Goal: Information Seeking & Learning: Learn about a topic

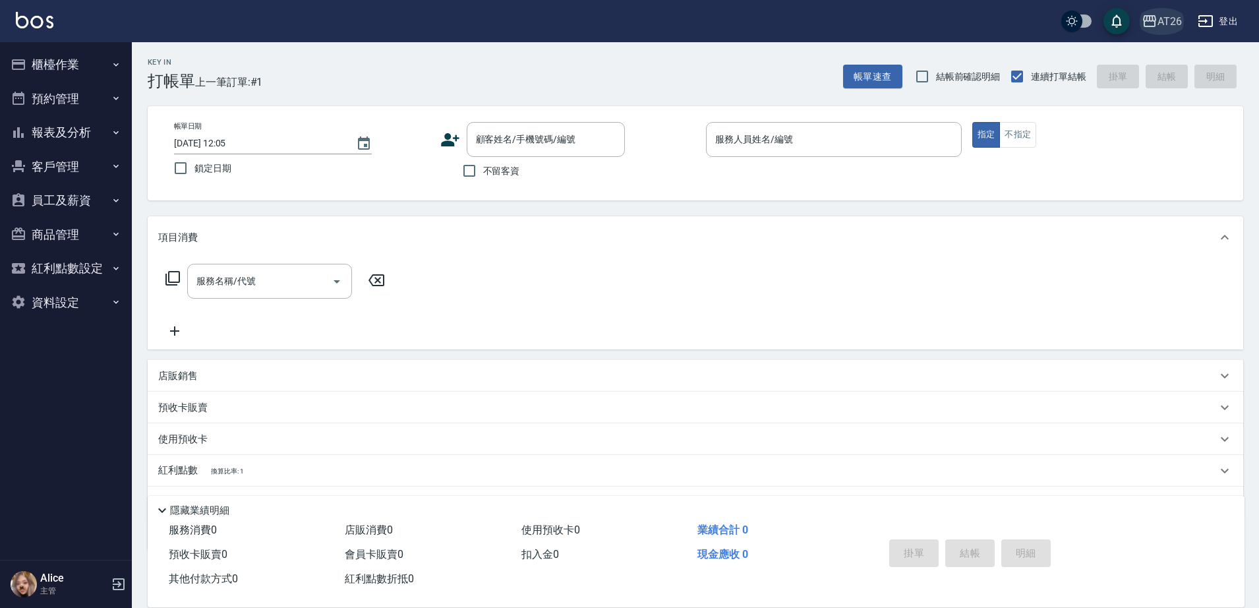
click at [1160, 16] on div "AT26" at bounding box center [1169, 21] width 24 height 16
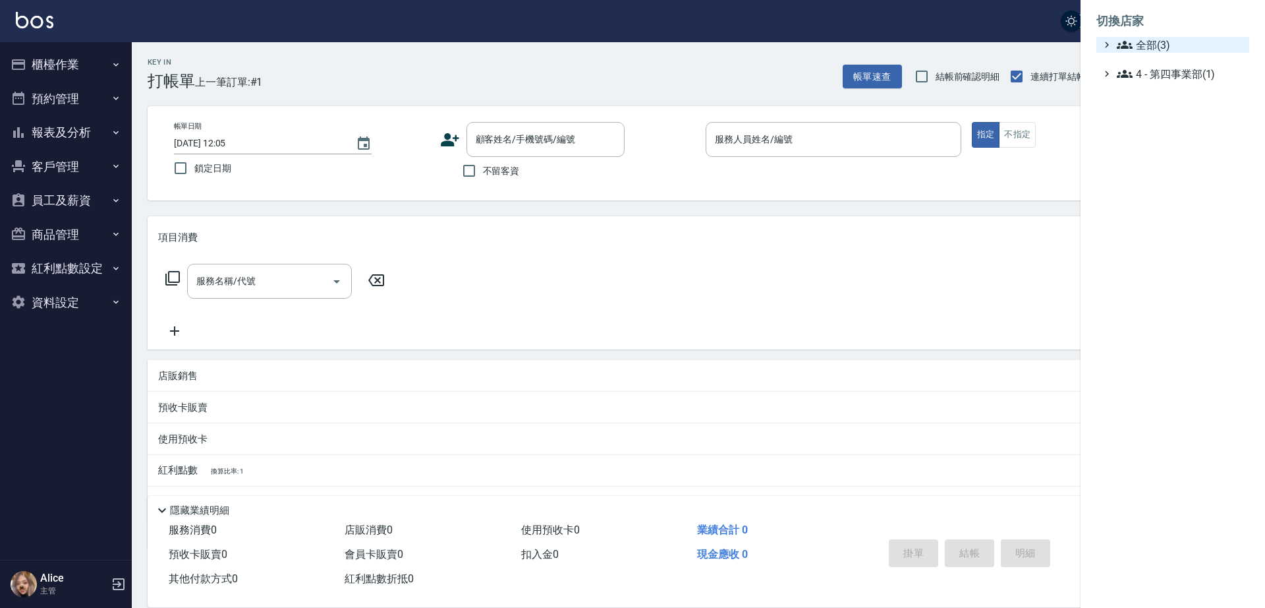
click at [1161, 40] on span "全部(3)" at bounding box center [1180, 45] width 127 height 16
click at [61, 66] on div at bounding box center [632, 304] width 1265 height 608
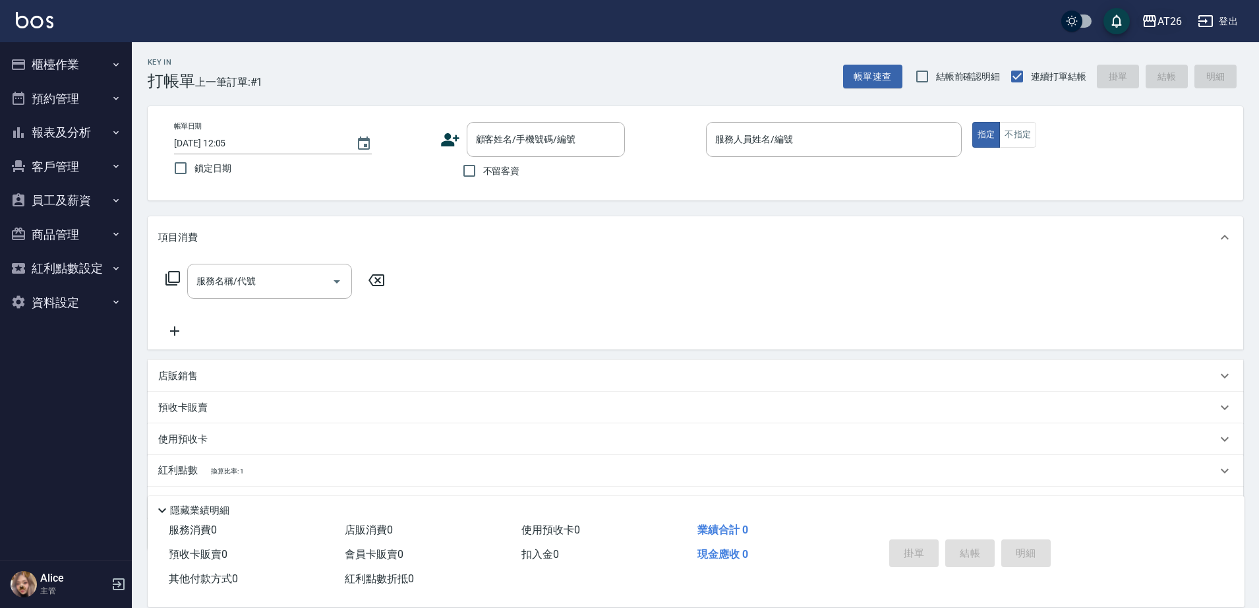
click at [1145, 13] on icon "button" at bounding box center [1149, 21] width 16 height 16
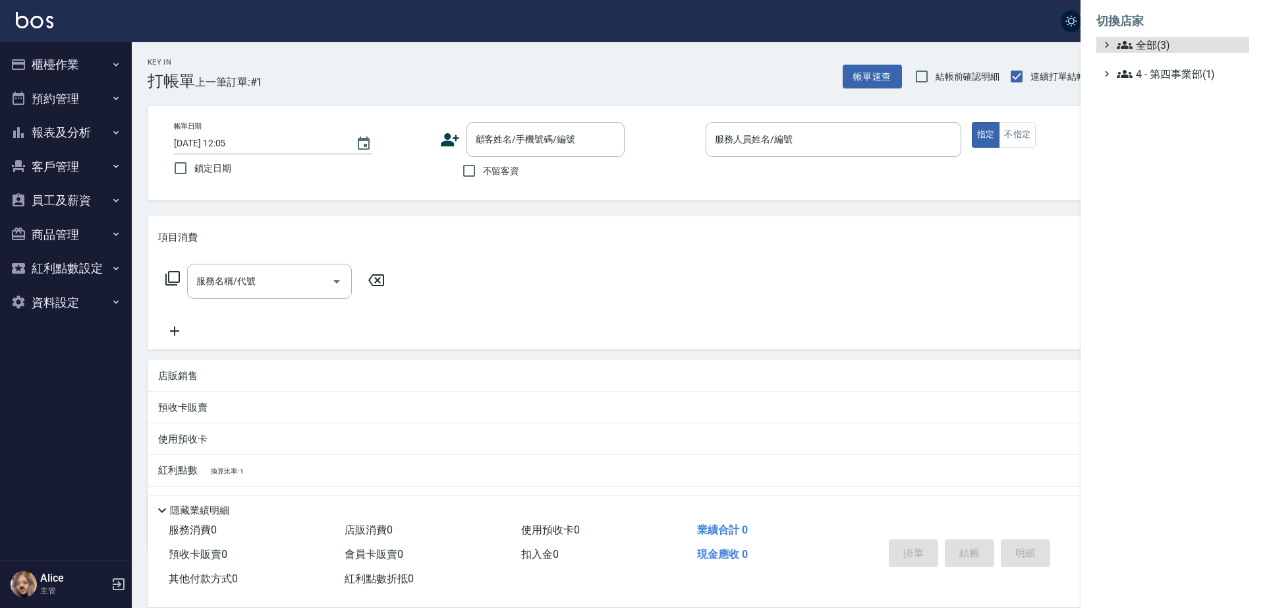
click at [1166, 53] on ul "全部(3) 4 - 第四事業部(1)" at bounding box center [1173, 59] width 153 height 45
click at [1164, 51] on span "全部(3)" at bounding box center [1180, 45] width 127 height 16
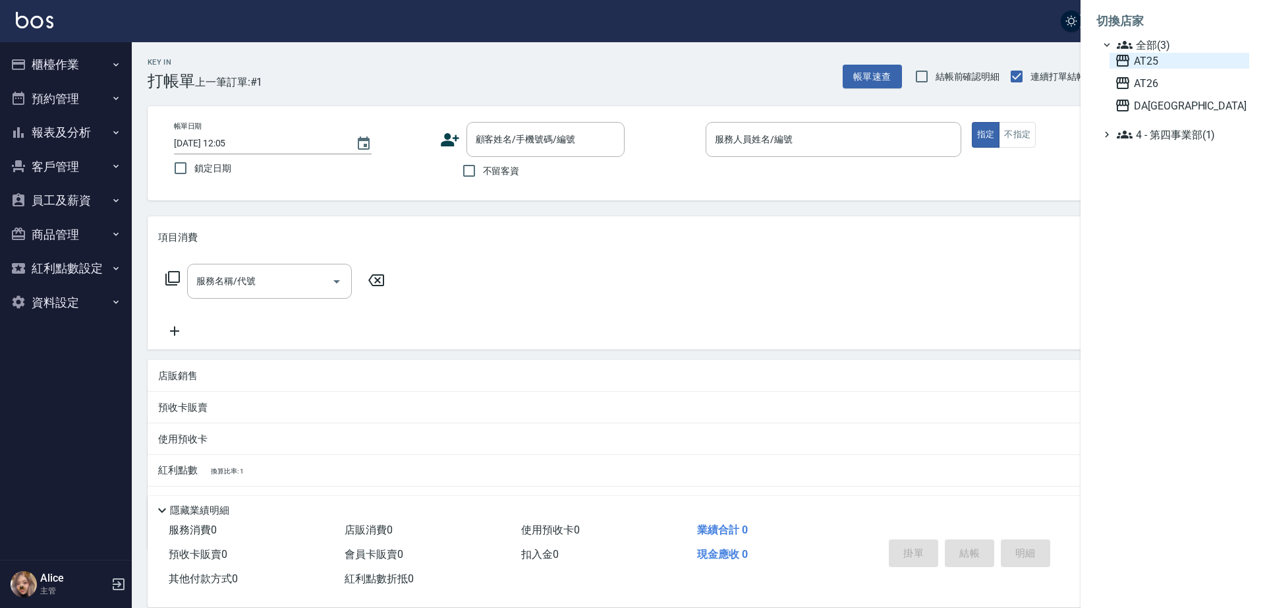
click at [1145, 65] on span "AT25" at bounding box center [1179, 61] width 129 height 16
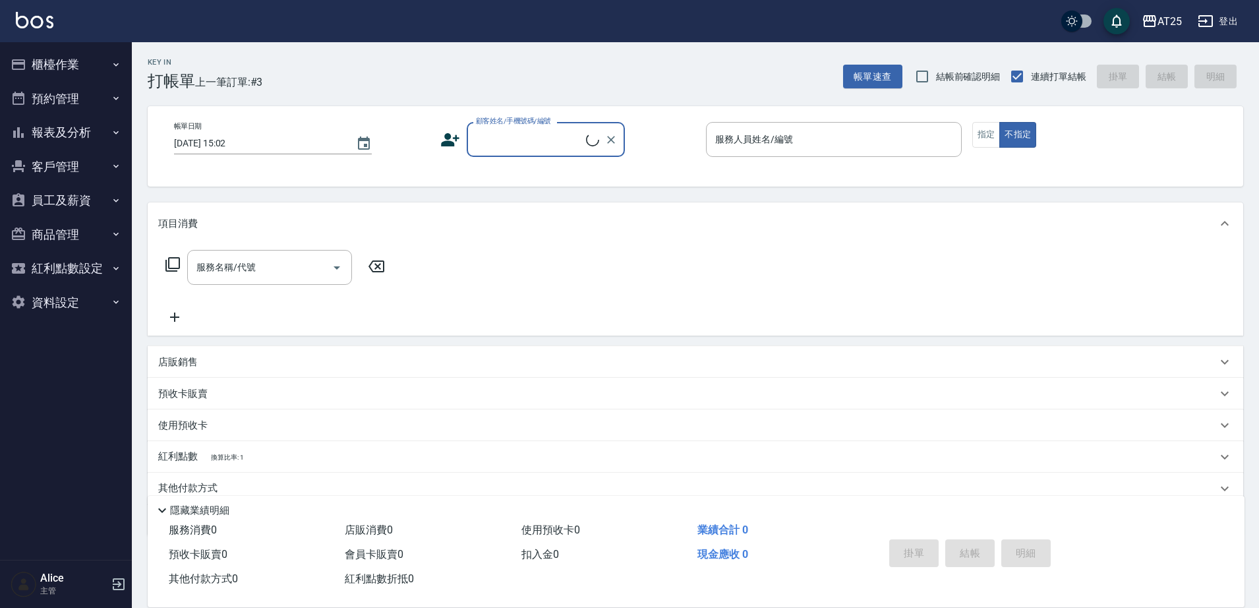
click at [53, 69] on button "櫃檯作業" at bounding box center [65, 64] width 121 height 34
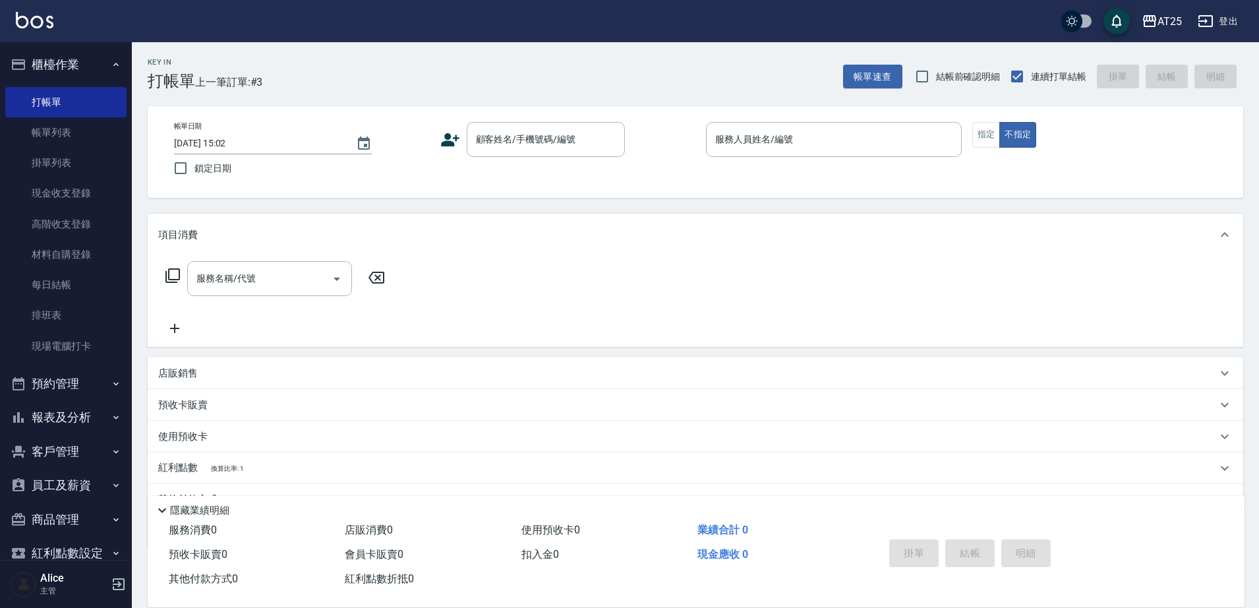
click at [53, 64] on button "櫃檯作業" at bounding box center [65, 64] width 121 height 34
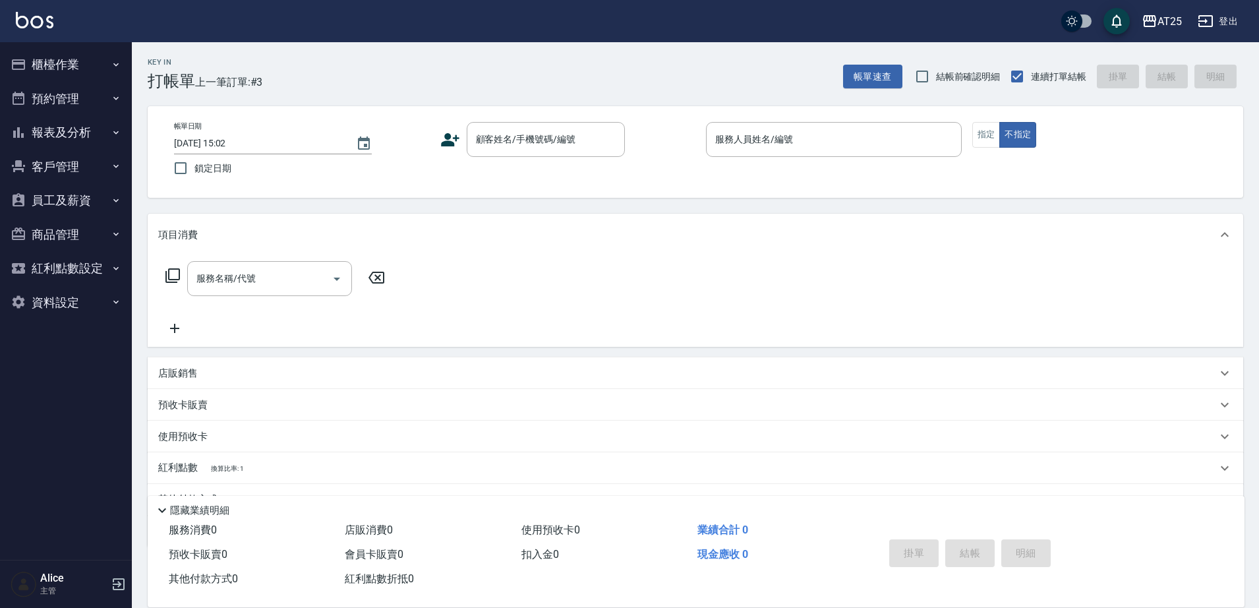
click at [71, 128] on button "報表及分析" at bounding box center [65, 132] width 121 height 34
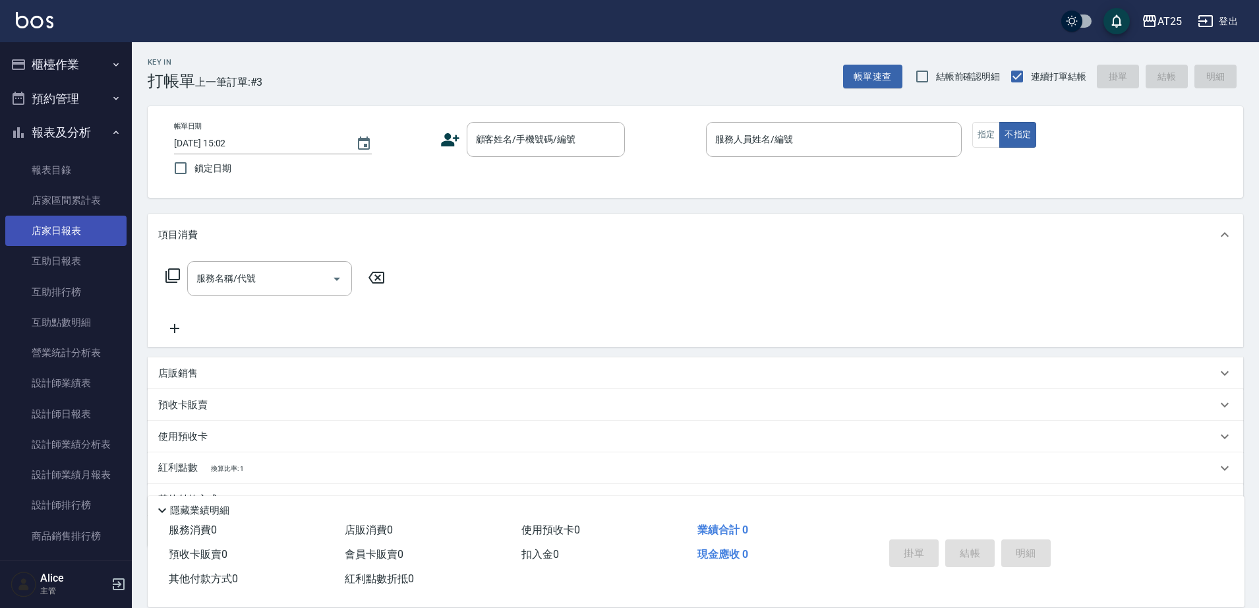
click at [67, 227] on link "店家日報表" at bounding box center [65, 230] width 121 height 30
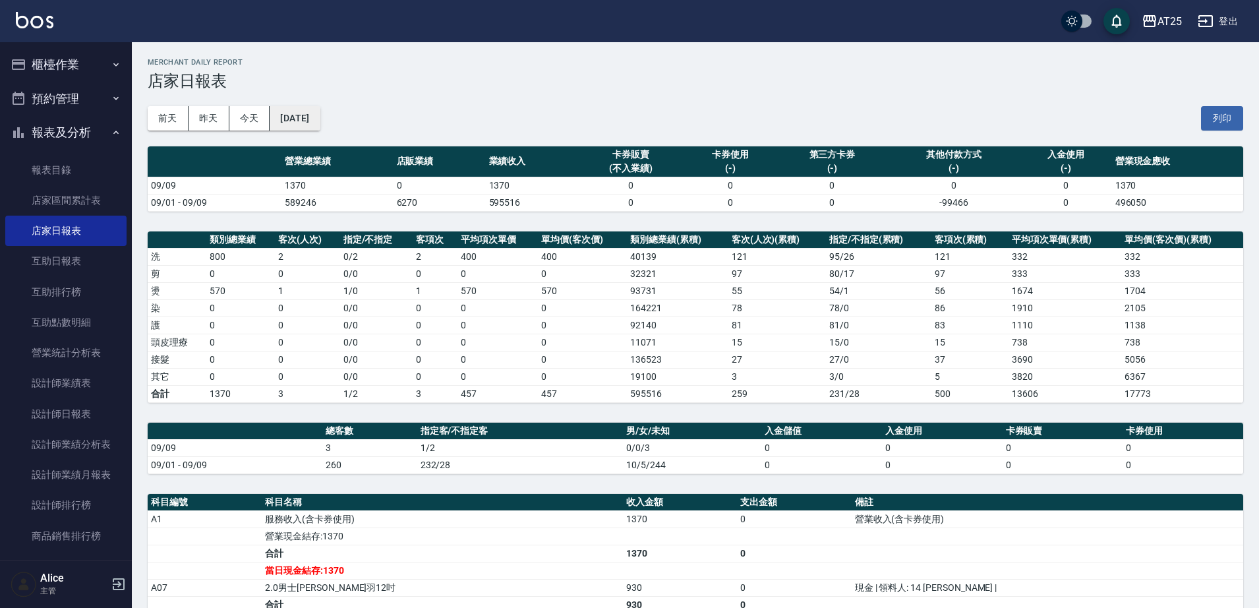
click at [319, 111] on button "[DATE]" at bounding box center [295, 118] width 50 height 24
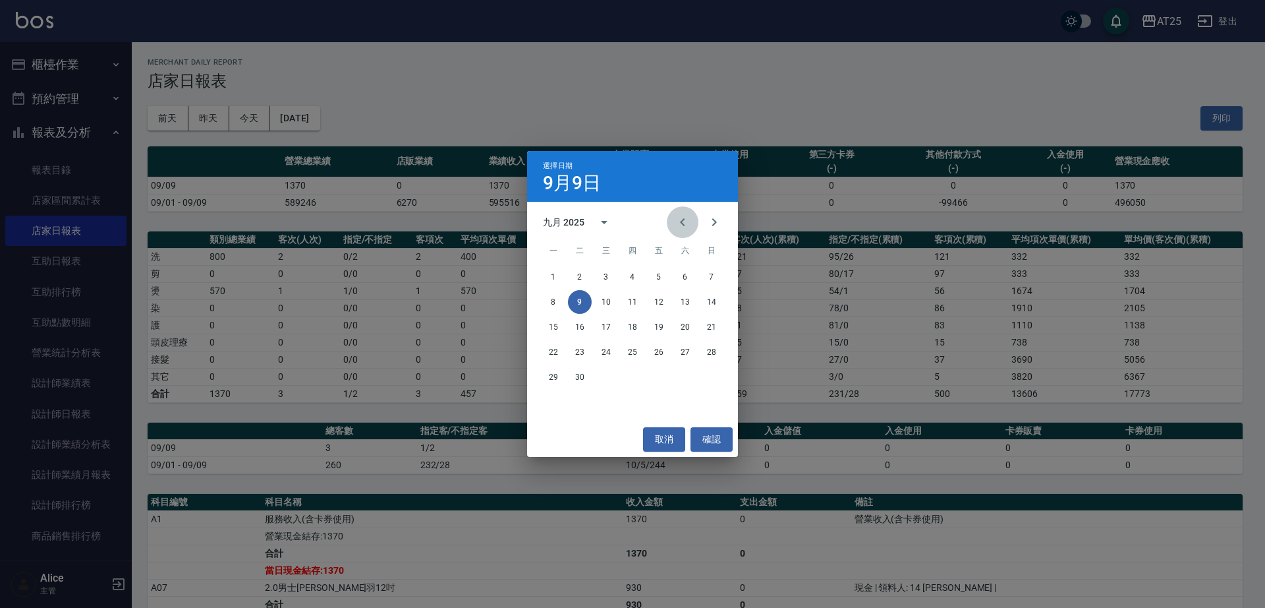
click at [687, 217] on icon "Previous month" at bounding box center [683, 222] width 16 height 16
click at [716, 375] on button "31" at bounding box center [712, 377] width 24 height 24
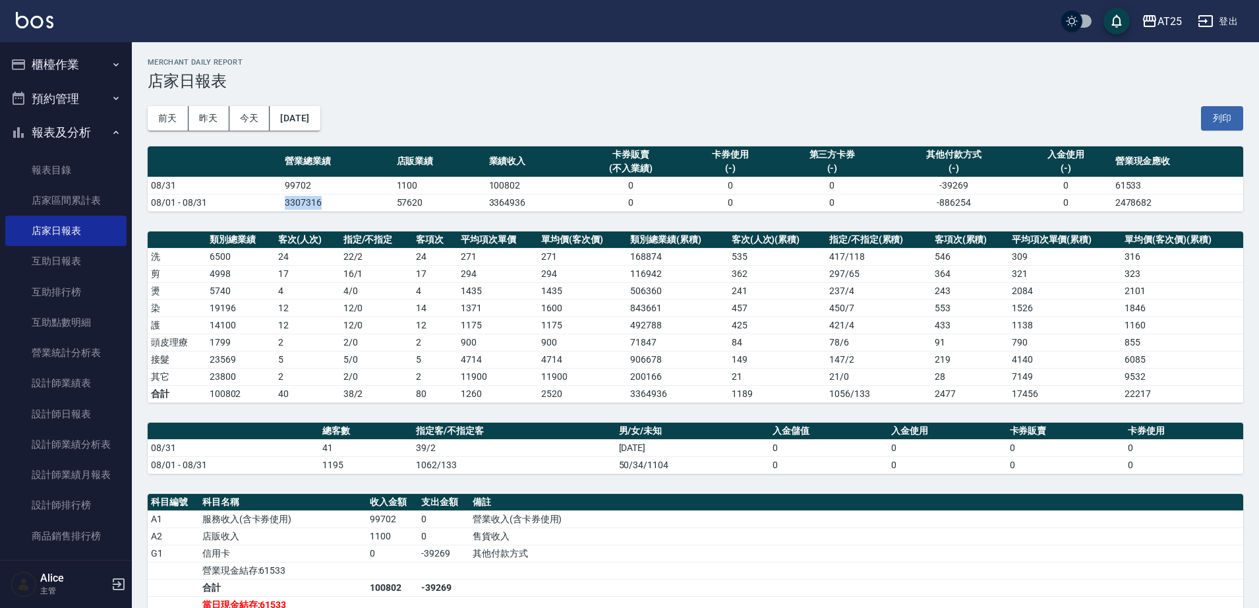
drag, startPoint x: 275, startPoint y: 208, endPoint x: 359, endPoint y: 212, distance: 84.4
click at [359, 210] on tr "08/01 - 08/31 3307316 57620 3364936 0 0 0 -886254 0 2478682" at bounding box center [695, 202] width 1095 height 17
click at [391, 252] on table "類別總業績 客次(人次) 指定/不指定 客項次 平均項次單價 單均價(客次價) 類別總業績(累積) 客次(人次)(累積) 指定/不指定(累積) 客項次(累積)…" at bounding box center [695, 316] width 1095 height 171
click at [452, 270] on td "17" at bounding box center [435, 273] width 45 height 17
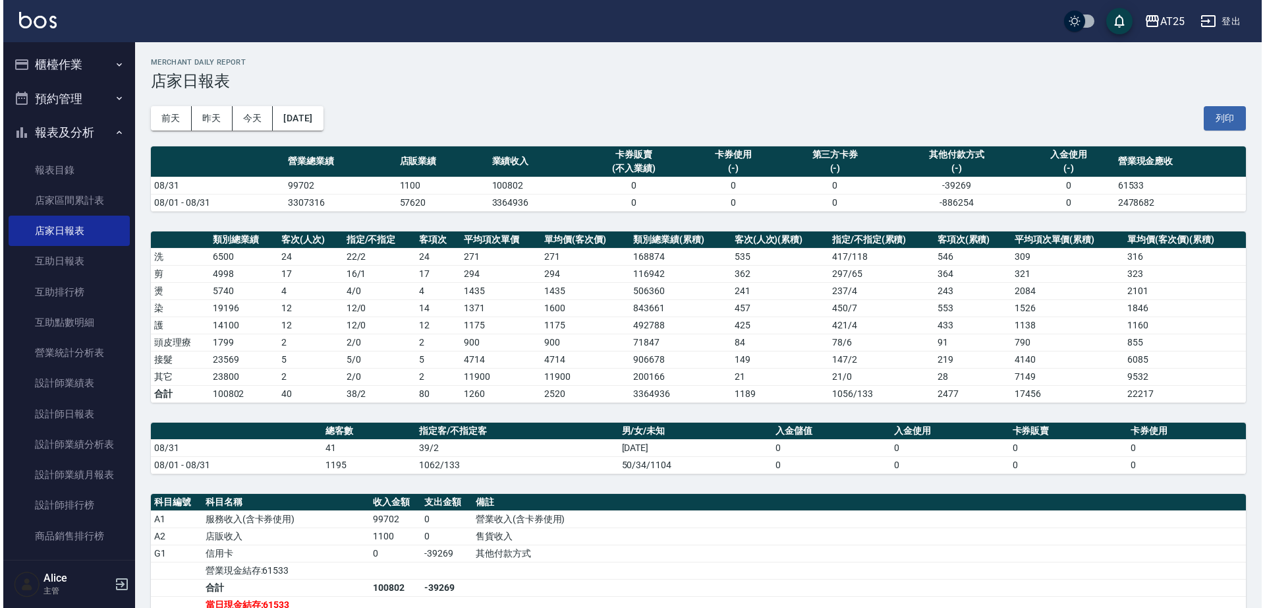
scroll to position [165, 0]
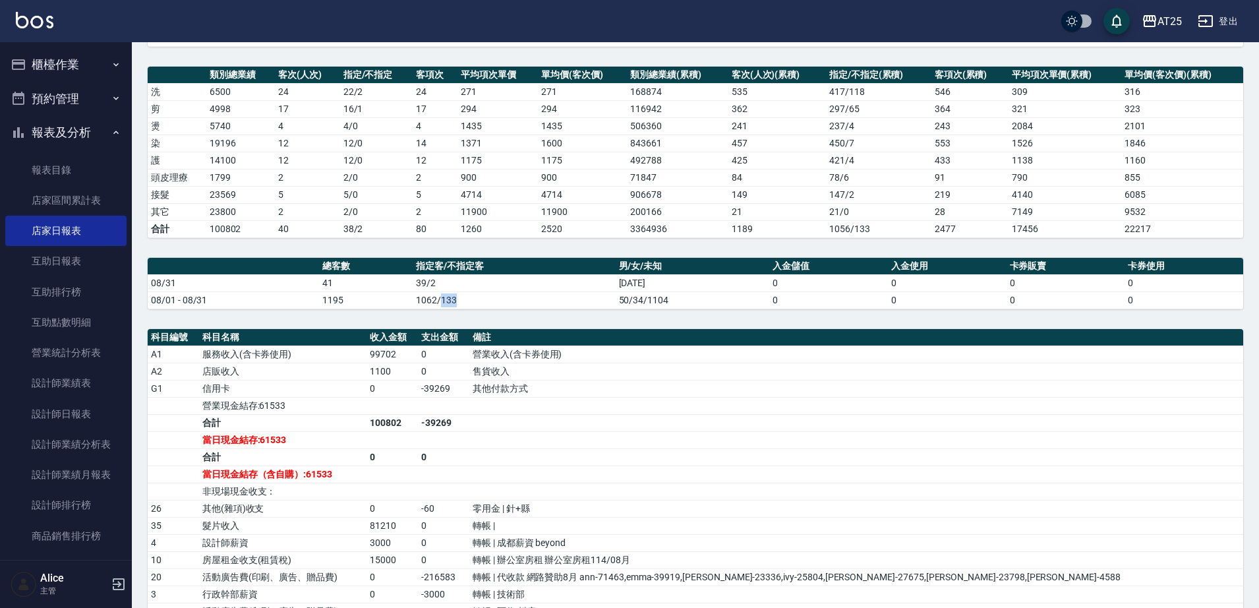
drag, startPoint x: 442, startPoint y: 299, endPoint x: 467, endPoint y: 292, distance: 25.4
click at [467, 292] on td "1062/133" at bounding box center [514, 299] width 203 height 17
drag, startPoint x: 408, startPoint y: 305, endPoint x: 440, endPoint y: 296, distance: 32.9
click at [440, 296] on tr "08/01 - 08/31 1195 1062/133 50/34/1104 0 0 0 0" at bounding box center [695, 299] width 1095 height 17
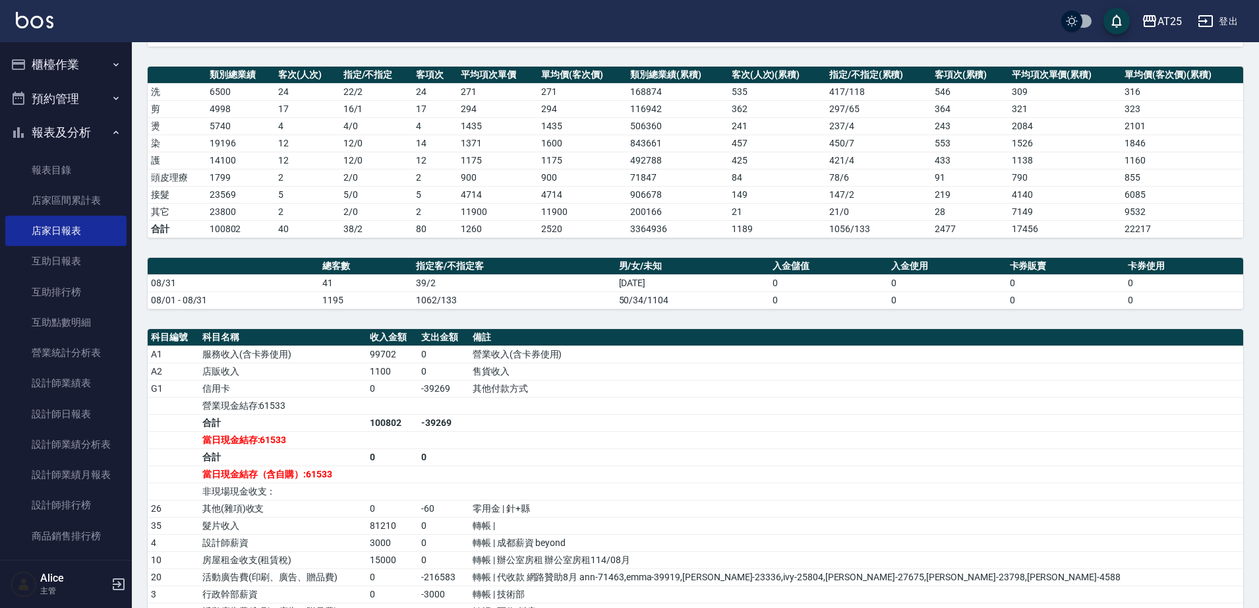
drag, startPoint x: 455, startPoint y: 307, endPoint x: 477, endPoint y: 308, distance: 21.8
click at [475, 308] on table "總客數 指定客/不指定客 男/女/未知 入金儲值 入金使用 卡券販賣 卡券使用 08/31 41 39/2 1/1/39 0 0 0 0 08/01 - 08…" at bounding box center [695, 283] width 1095 height 51
drag, startPoint x: 477, startPoint y: 308, endPoint x: 472, endPoint y: 299, distance: 10.1
click at [476, 307] on td "1062/133" at bounding box center [514, 299] width 203 height 17
click at [471, 299] on td "1062/133" at bounding box center [514, 299] width 203 height 17
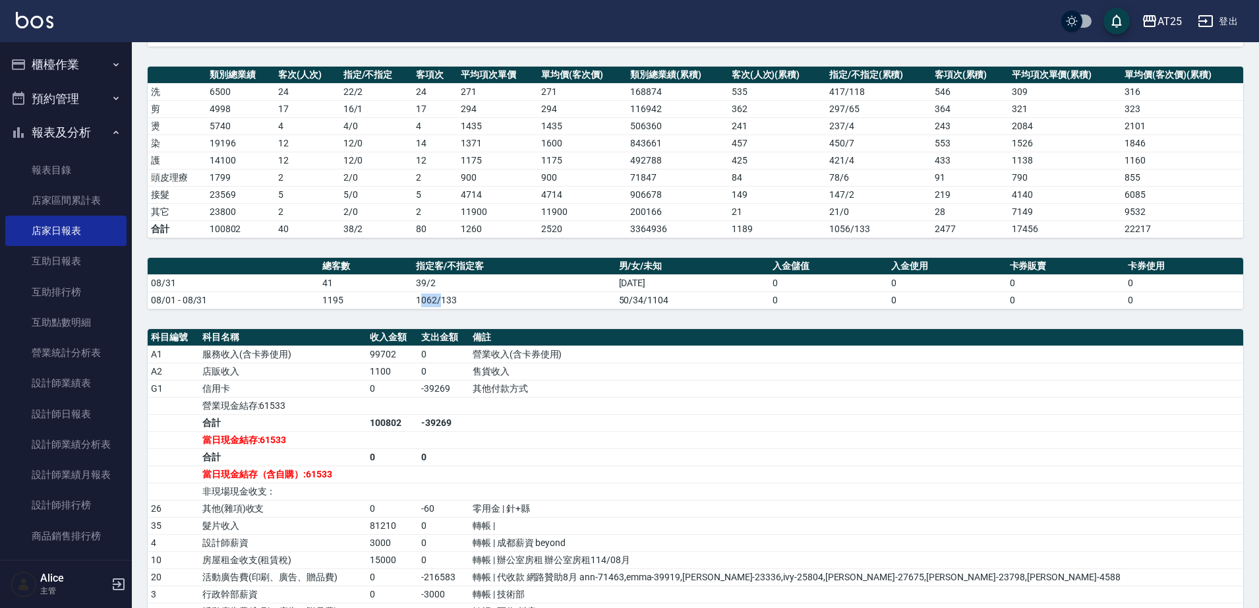
drag, startPoint x: 420, startPoint y: 300, endPoint x: 440, endPoint y: 299, distance: 19.9
click at [440, 299] on td "1062/133" at bounding box center [514, 299] width 203 height 17
click at [1176, 14] on div "AT25" at bounding box center [1169, 21] width 24 height 16
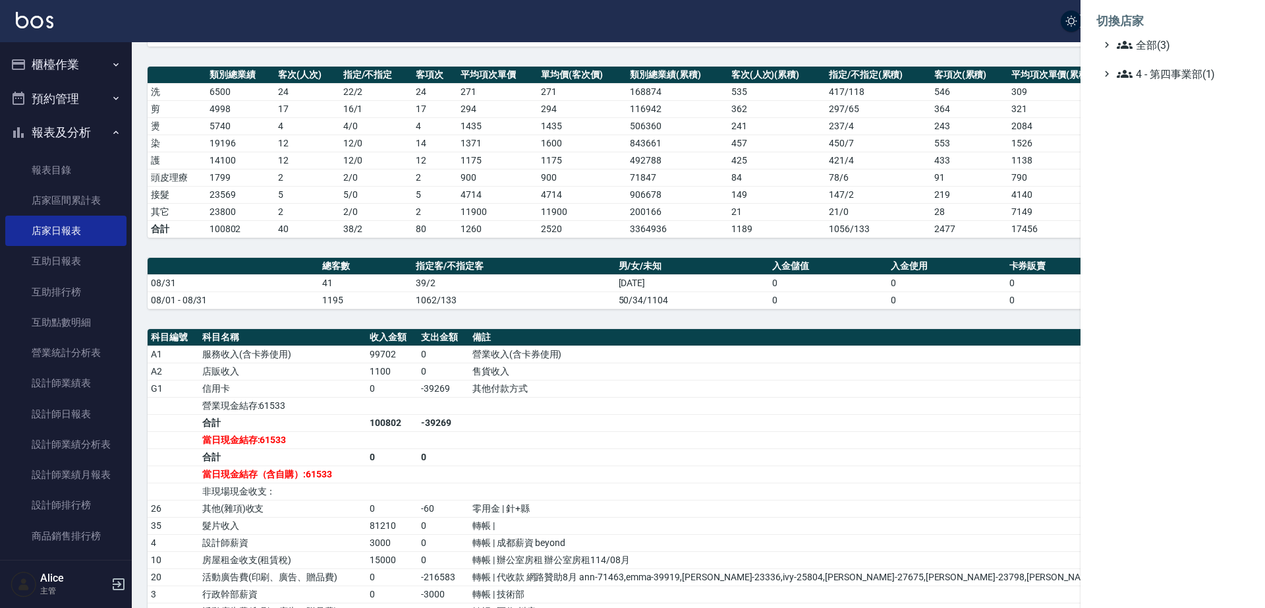
click at [1157, 54] on ul "全部(3) 4 - 第四事業部(1)" at bounding box center [1173, 59] width 153 height 45
click at [1157, 47] on span "全部(3)" at bounding box center [1180, 45] width 127 height 16
click at [1178, 81] on span "AT26" at bounding box center [1179, 83] width 129 height 16
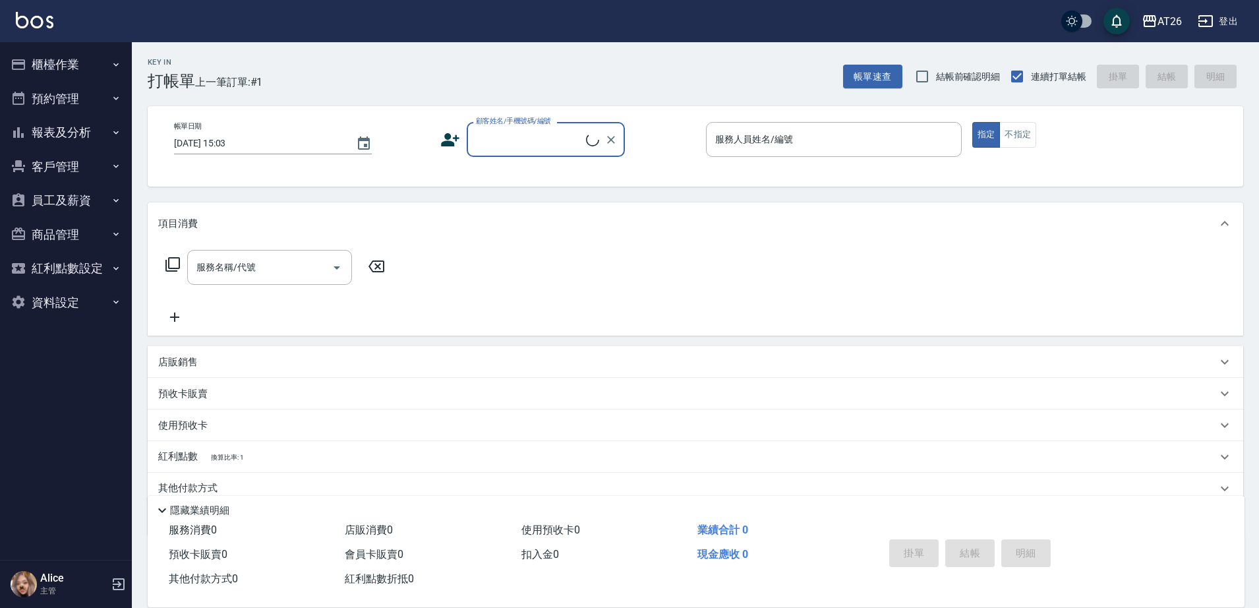
click at [90, 124] on button "報表及分析" at bounding box center [65, 132] width 121 height 34
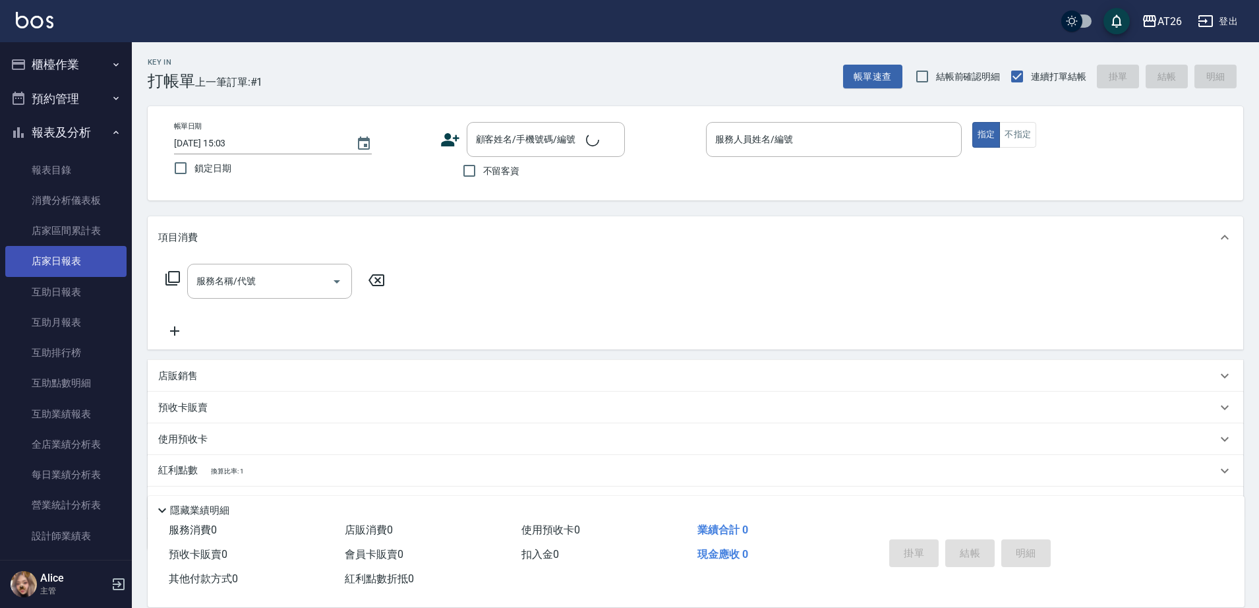
click at [73, 269] on link "店家日報表" at bounding box center [65, 261] width 121 height 30
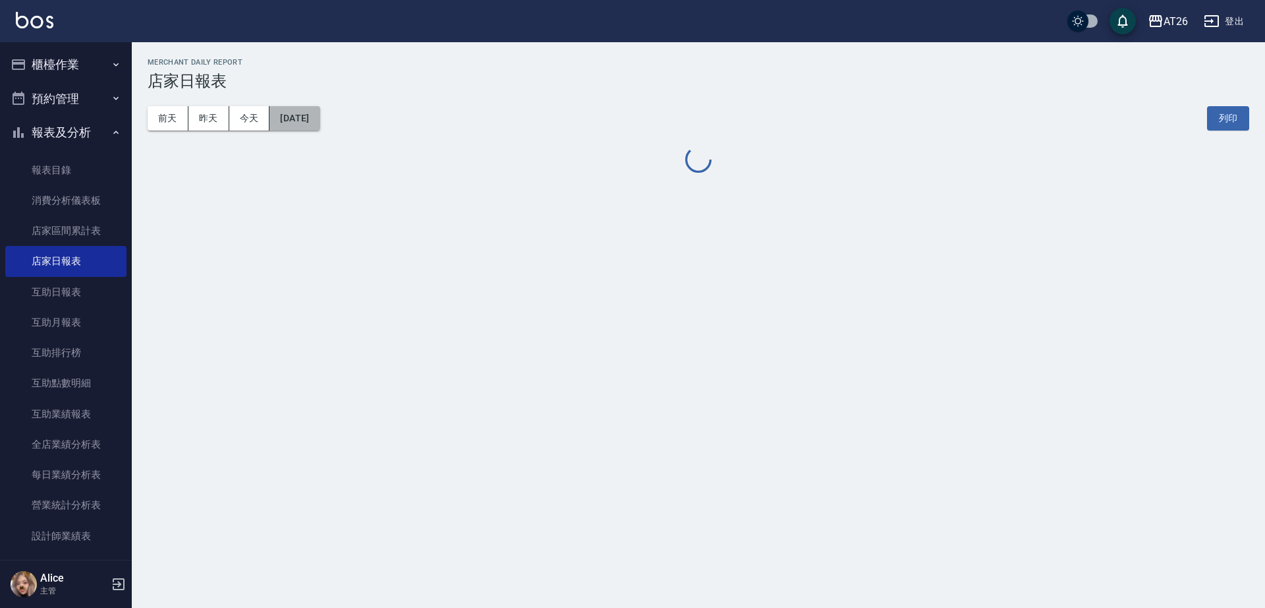
click at [319, 114] on button "2025/09/09" at bounding box center [295, 118] width 50 height 24
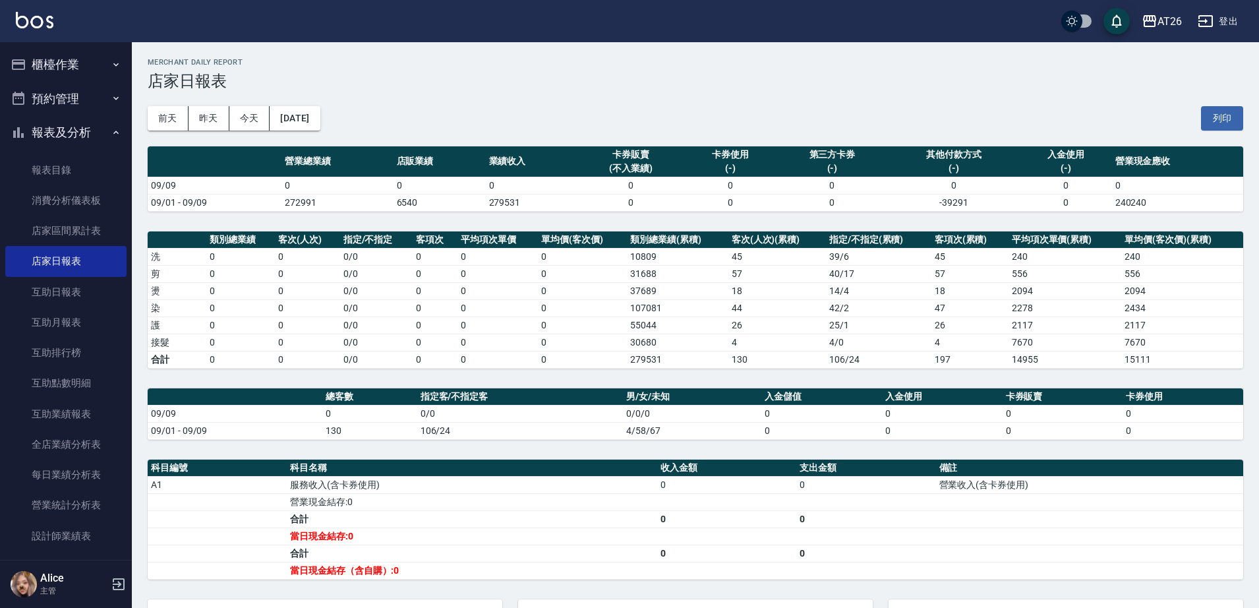
click at [672, 221] on div "AT26 2025-09-09 店家日報表 列印時間： 2025-09-09-15:03 Merchant Daily Report 店家日報表 前天 昨天 …" at bounding box center [695, 405] width 1127 height 726
click at [334, 105] on div "前天 昨天 今天 2025/09/09 列印" at bounding box center [695, 118] width 1095 height 56
click at [320, 120] on button "2025/09/09" at bounding box center [295, 118] width 50 height 24
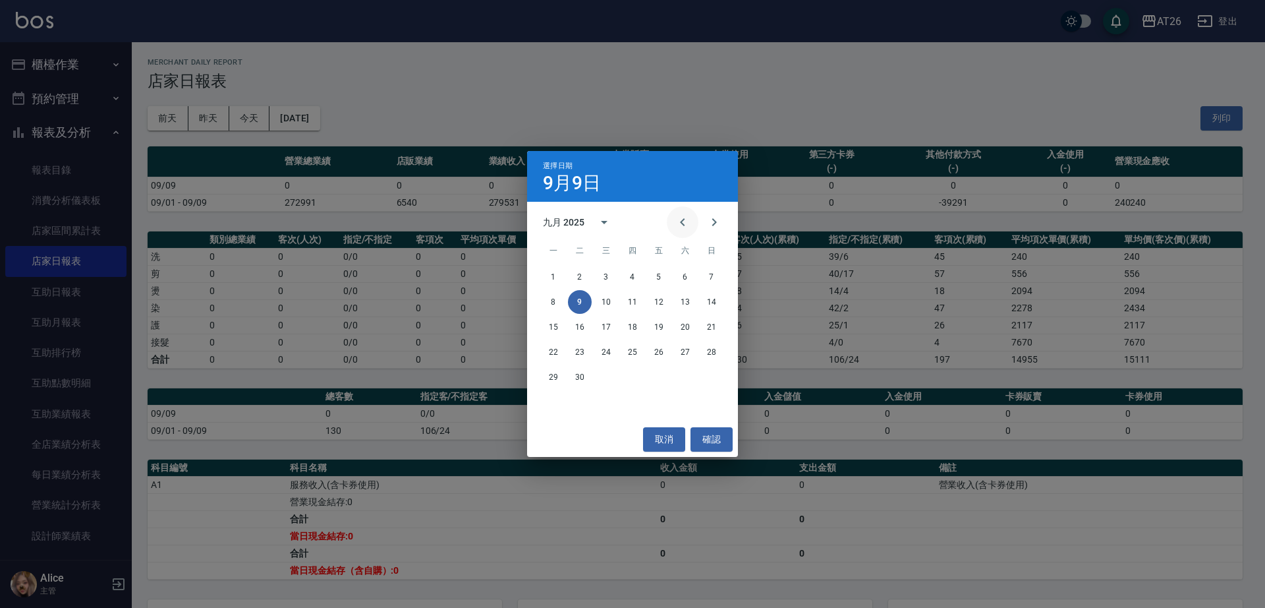
click at [688, 224] on icon "Previous month" at bounding box center [683, 222] width 16 height 16
click at [716, 372] on button "31" at bounding box center [712, 377] width 24 height 24
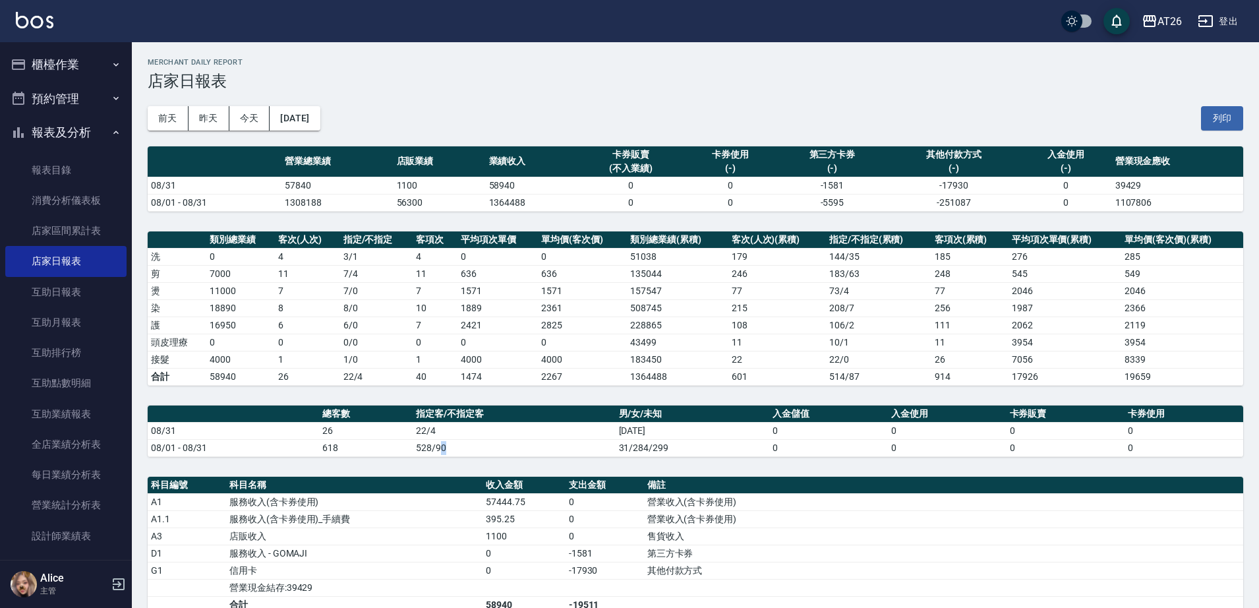
drag, startPoint x: 438, startPoint y: 445, endPoint x: 459, endPoint y: 446, distance: 21.8
click at [459, 446] on td "528/90" at bounding box center [514, 447] width 203 height 17
drag, startPoint x: 440, startPoint y: 446, endPoint x: 421, endPoint y: 461, distance: 23.9
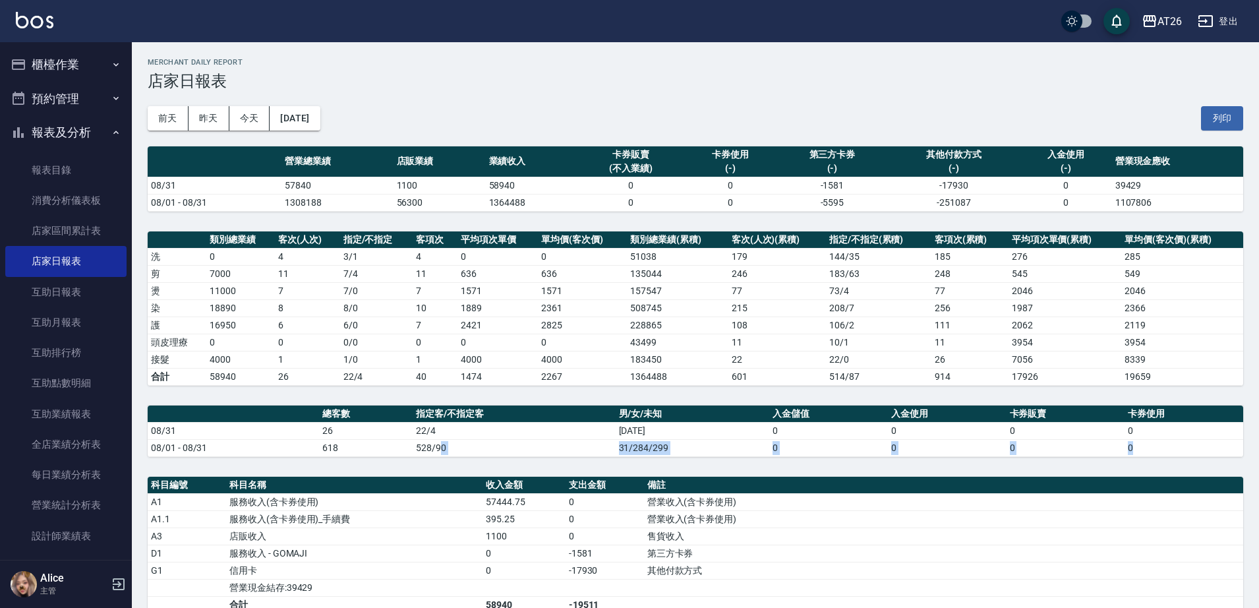
click at [419, 451] on td "528/90" at bounding box center [514, 447] width 203 height 17
click at [1172, 29] on div "AT26" at bounding box center [1169, 21] width 24 height 16
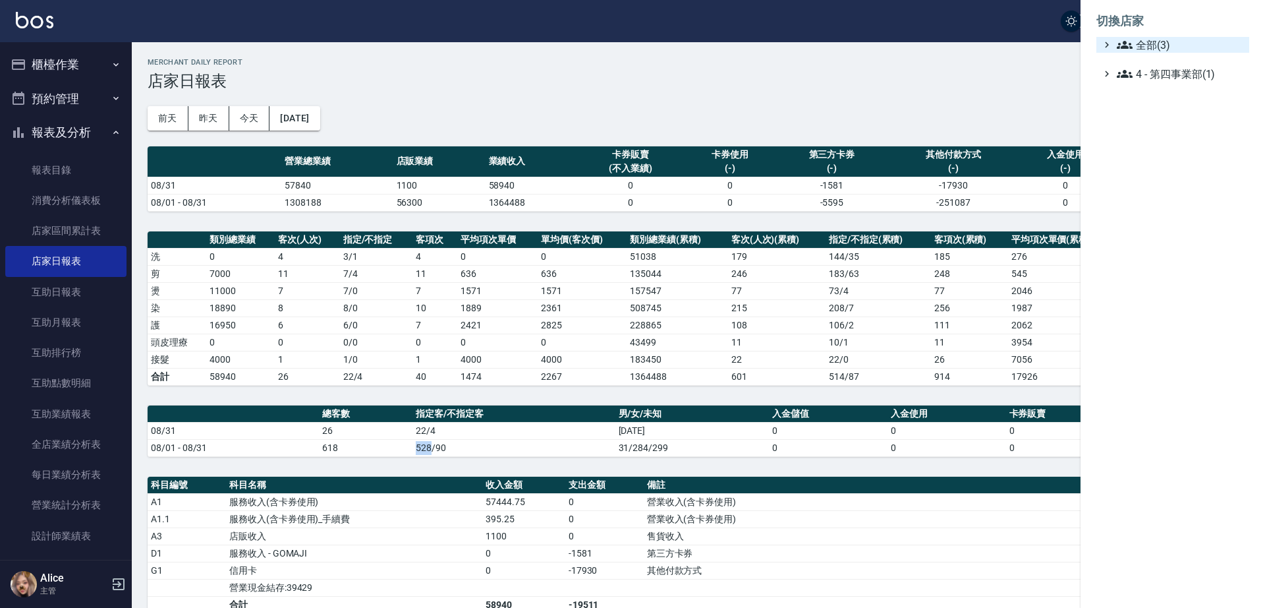
click at [1156, 47] on span "全部(3)" at bounding box center [1180, 45] width 127 height 16
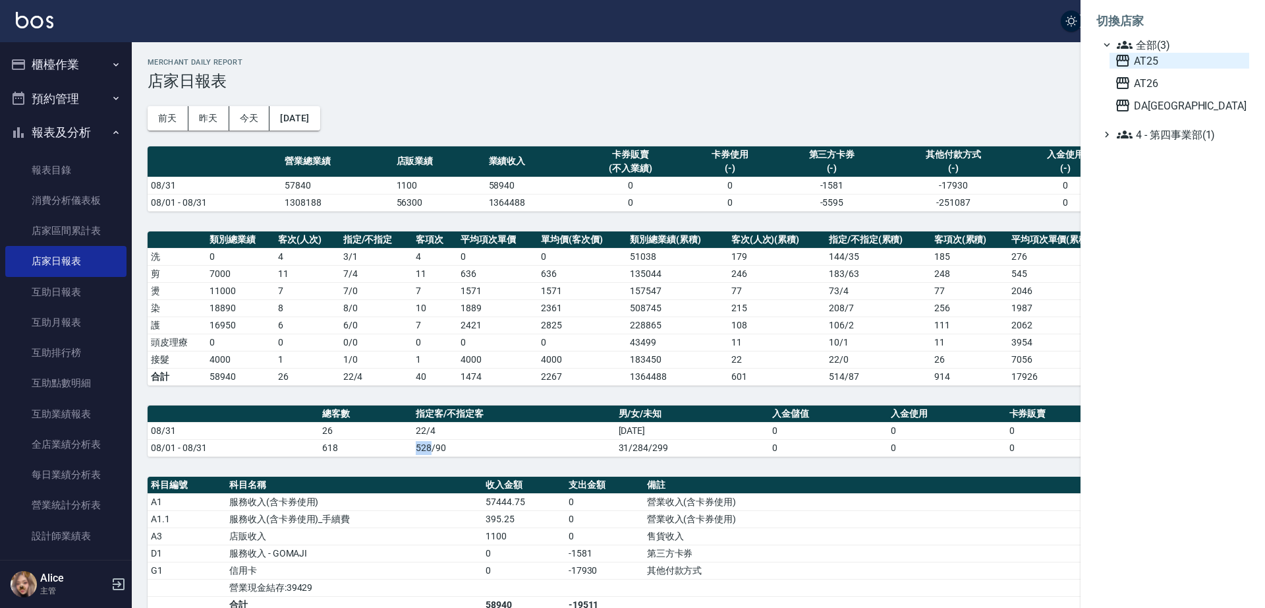
click at [1176, 61] on span "AT25" at bounding box center [1179, 61] width 129 height 16
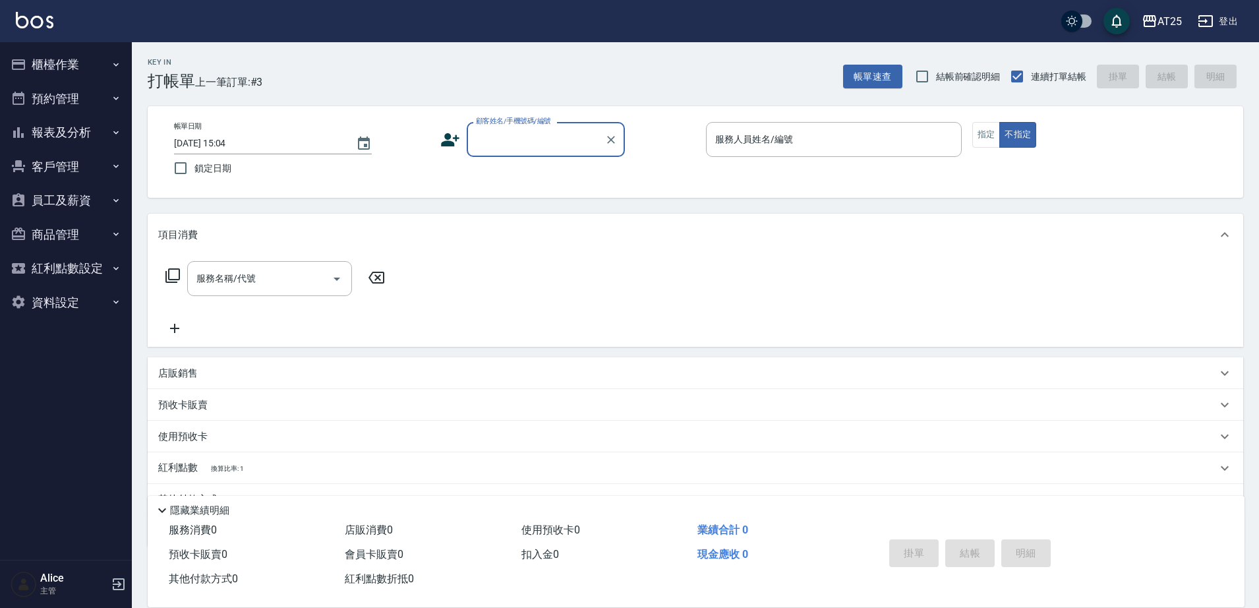
click at [72, 132] on button "報表及分析" at bounding box center [65, 132] width 121 height 34
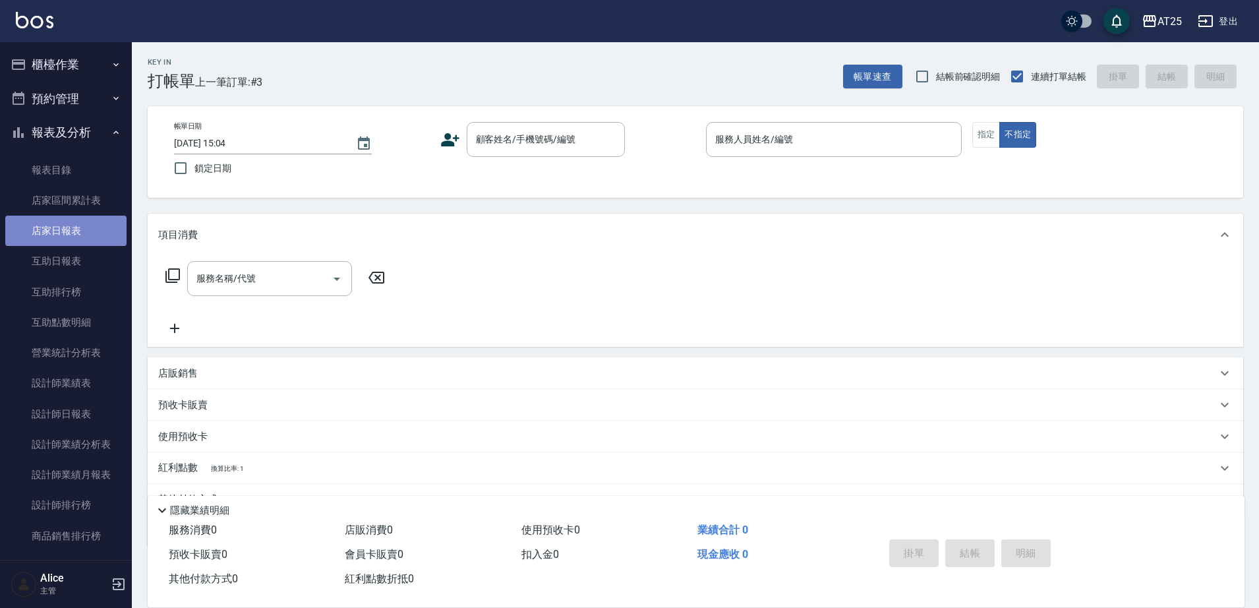
click at [88, 217] on link "店家日報表" at bounding box center [65, 230] width 121 height 30
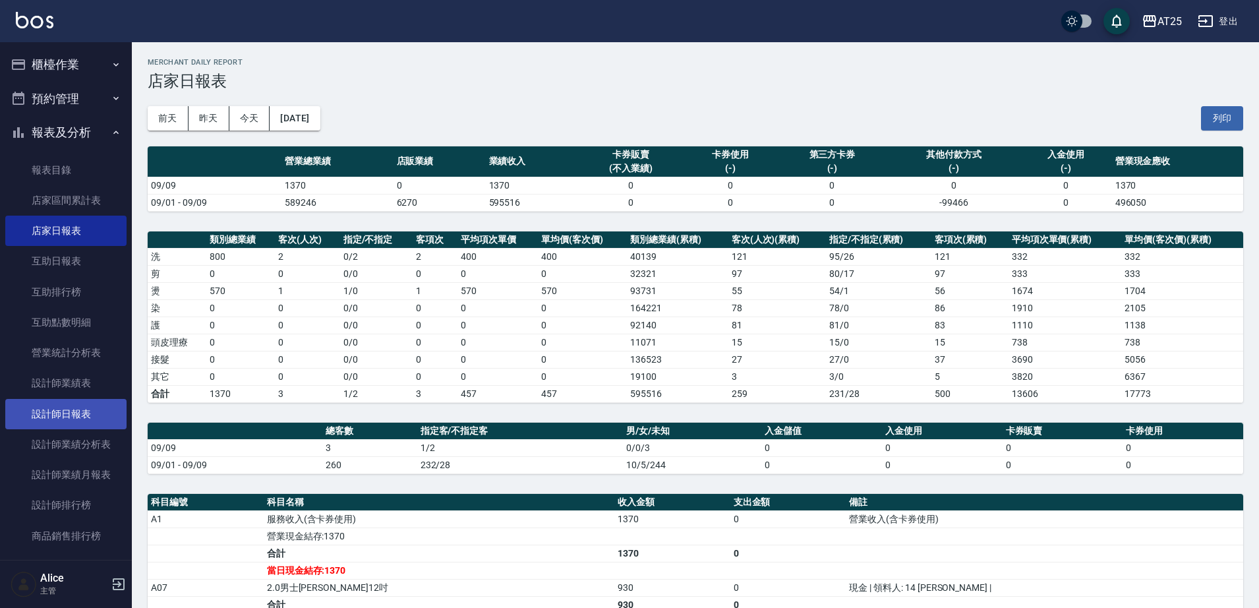
click at [78, 413] on link "設計師日報表" at bounding box center [65, 414] width 121 height 30
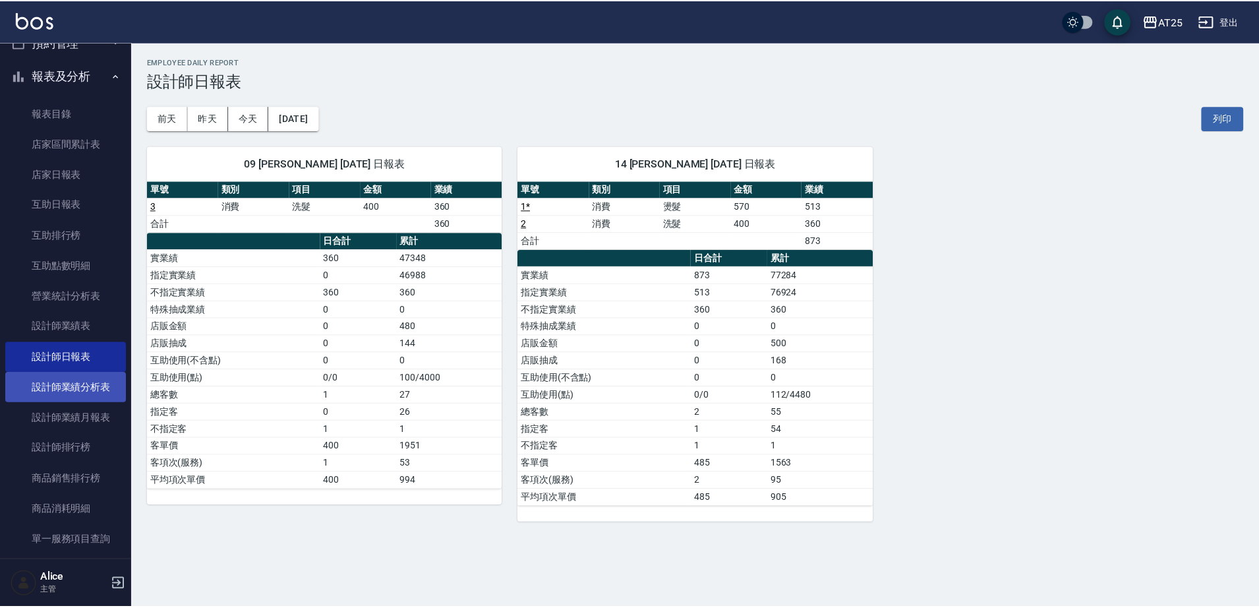
scroll to position [82, 0]
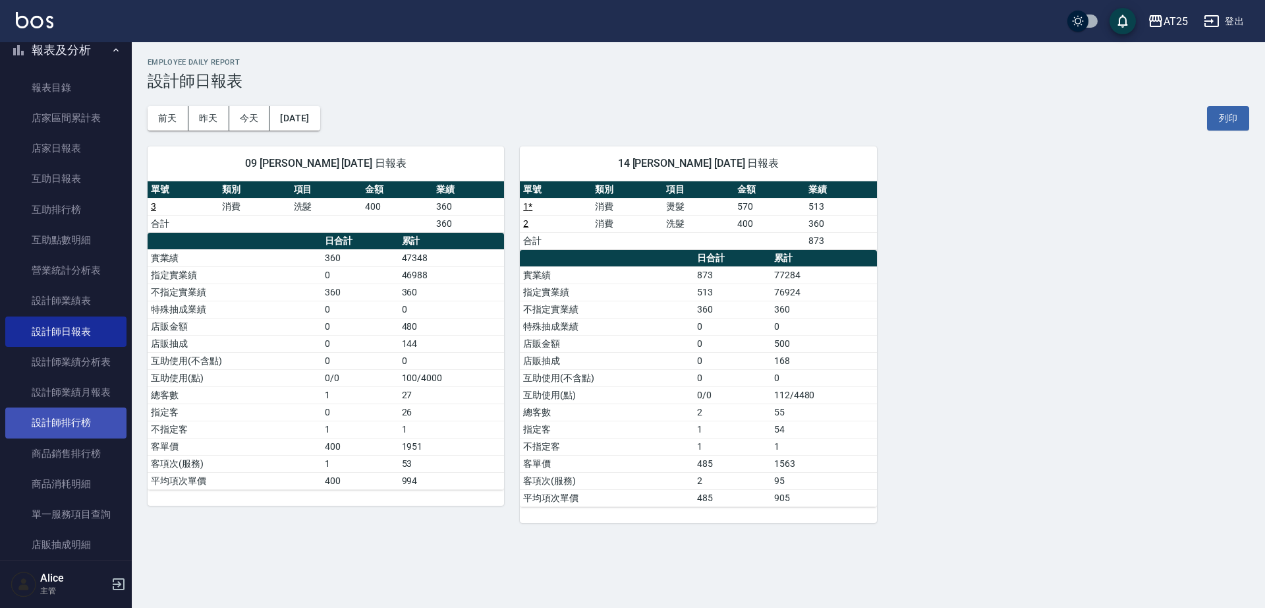
click at [84, 422] on link "設計師排行榜" at bounding box center [65, 422] width 121 height 30
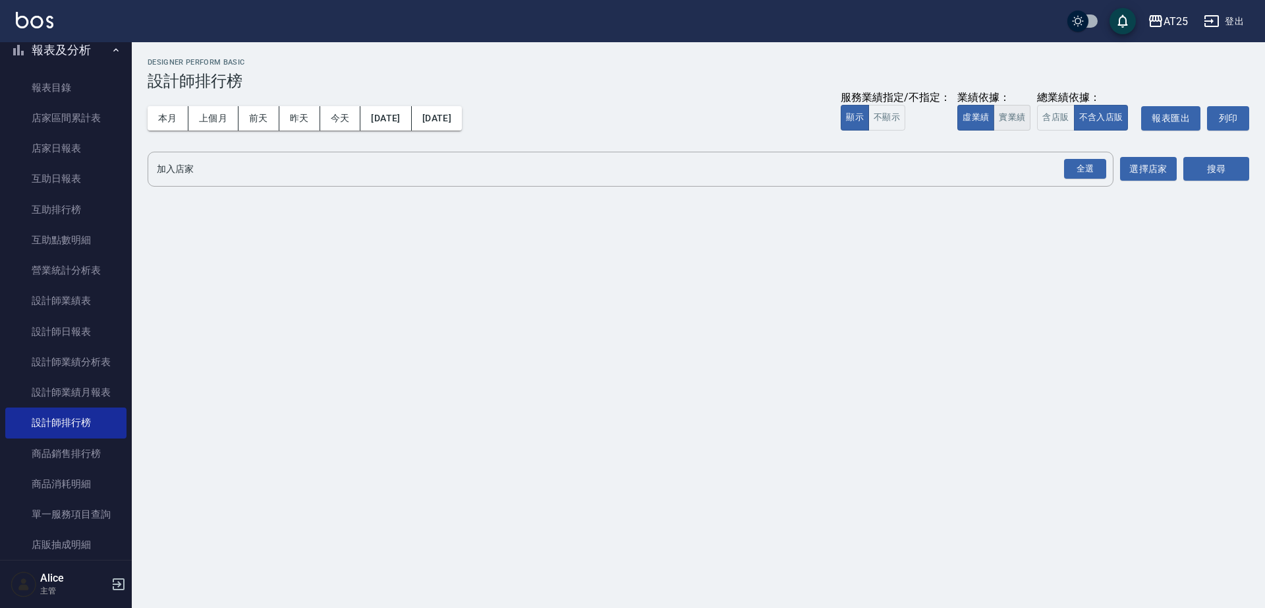
click at [998, 115] on button "實業績" at bounding box center [1012, 118] width 37 height 26
click at [1081, 168] on div "全選" at bounding box center [1085, 169] width 42 height 20
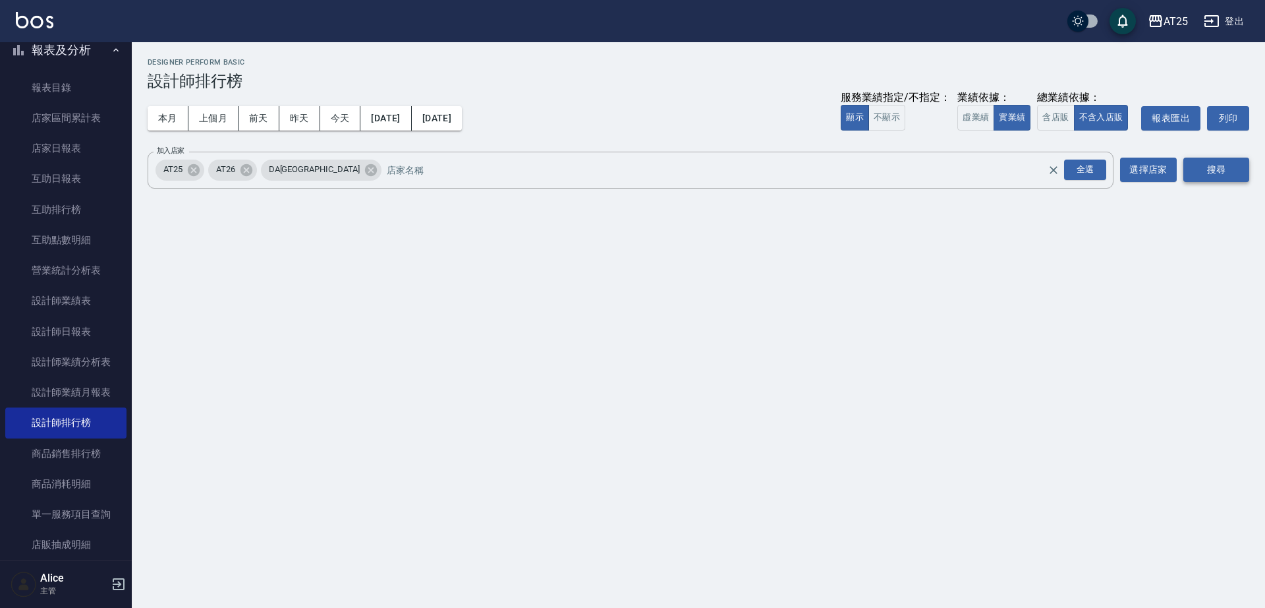
click at [1195, 165] on button "搜尋" at bounding box center [1217, 169] width 66 height 24
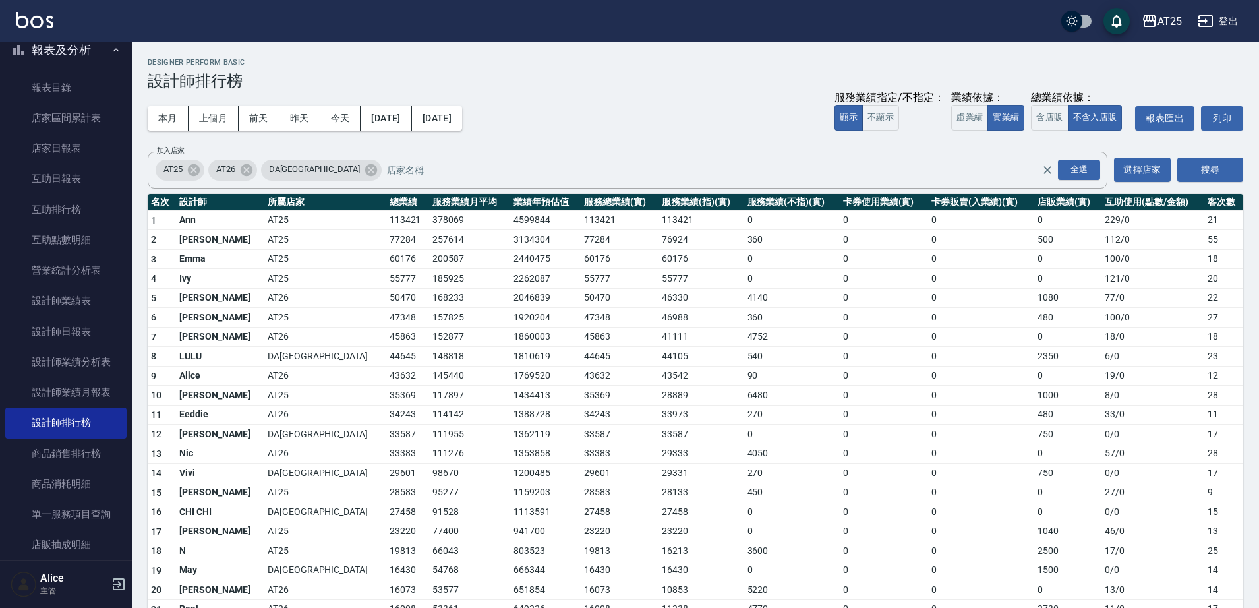
click at [608, 87] on h3 "設計師排行榜" at bounding box center [695, 81] width 1095 height 18
click at [212, 113] on button "上個月" at bounding box center [213, 118] width 50 height 24
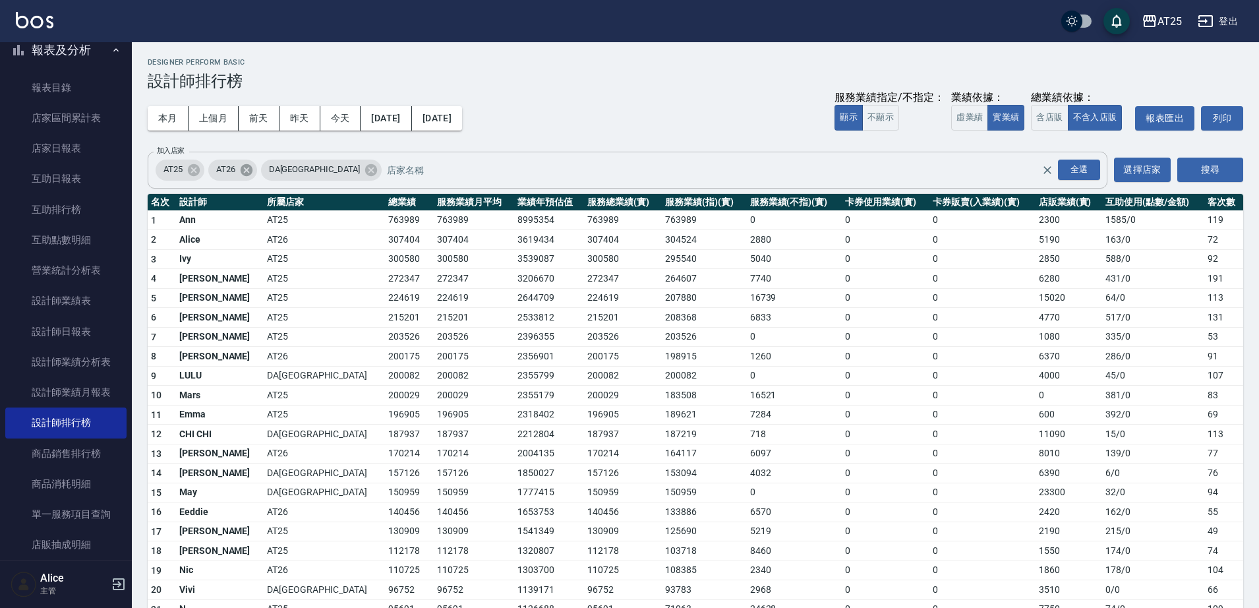
click at [246, 173] on icon at bounding box center [246, 169] width 12 height 12
click at [311, 172] on icon at bounding box center [318, 170] width 14 height 14
click at [1222, 171] on button "搜尋" at bounding box center [1210, 169] width 66 height 24
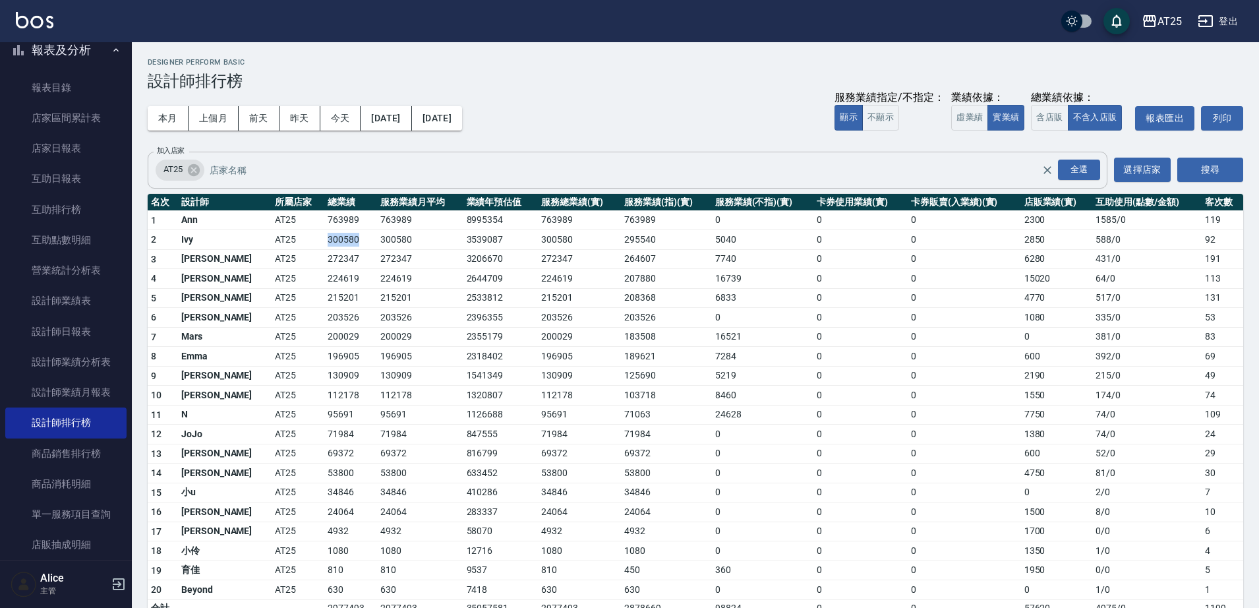
drag, startPoint x: 268, startPoint y: 238, endPoint x: 328, endPoint y: 237, distance: 60.6
click at [328, 237] on tr "2 Ivy AT25 300580 300580 3539087 300580 295540 5040 0 0 2850 588 / 0 92" at bounding box center [695, 240] width 1095 height 20
click at [330, 239] on td "300580" at bounding box center [350, 240] width 53 height 20
drag, startPoint x: 277, startPoint y: 260, endPoint x: 299, endPoint y: 286, distance: 33.2
click at [324, 262] on tr "3 Ken AT25 272347 272347 3206670 272347 264607 7740 0 0 6280 431 / 0 191" at bounding box center [695, 259] width 1095 height 20
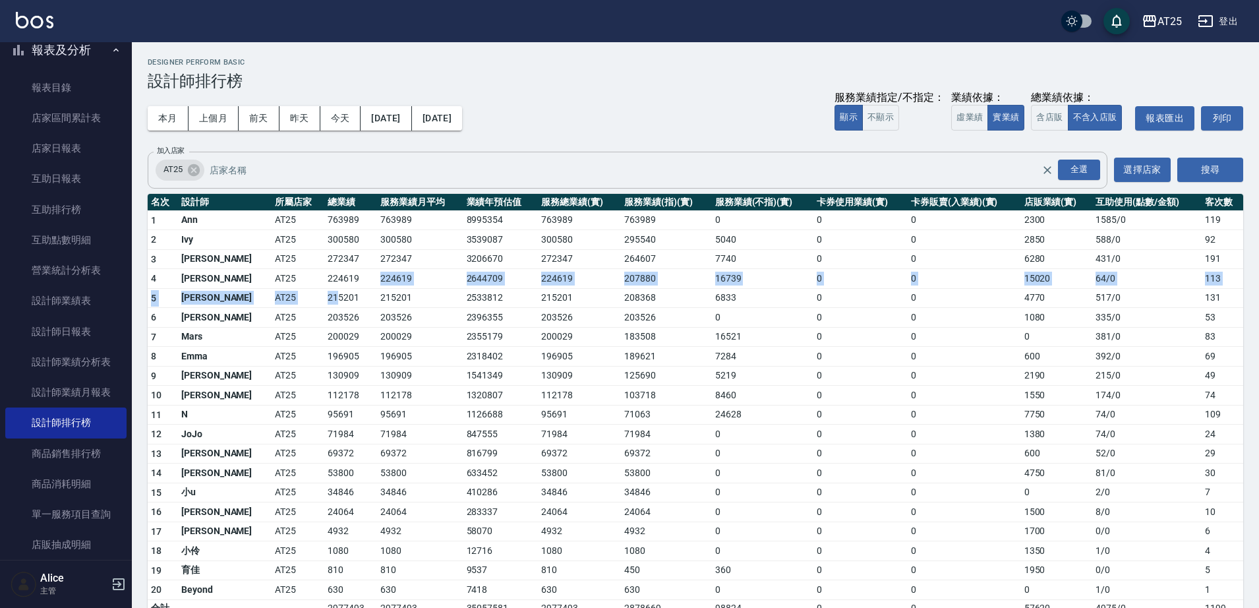
drag, startPoint x: 294, startPoint y: 289, endPoint x: 335, endPoint y: 275, distance: 43.8
click at [335, 275] on tbody "1 Ann AT25 763989 763989 8995354 763989 763989 0 0 0 2300 1585 / 0 119 2 Ivy AT…" at bounding box center [695, 413] width 1095 height 406
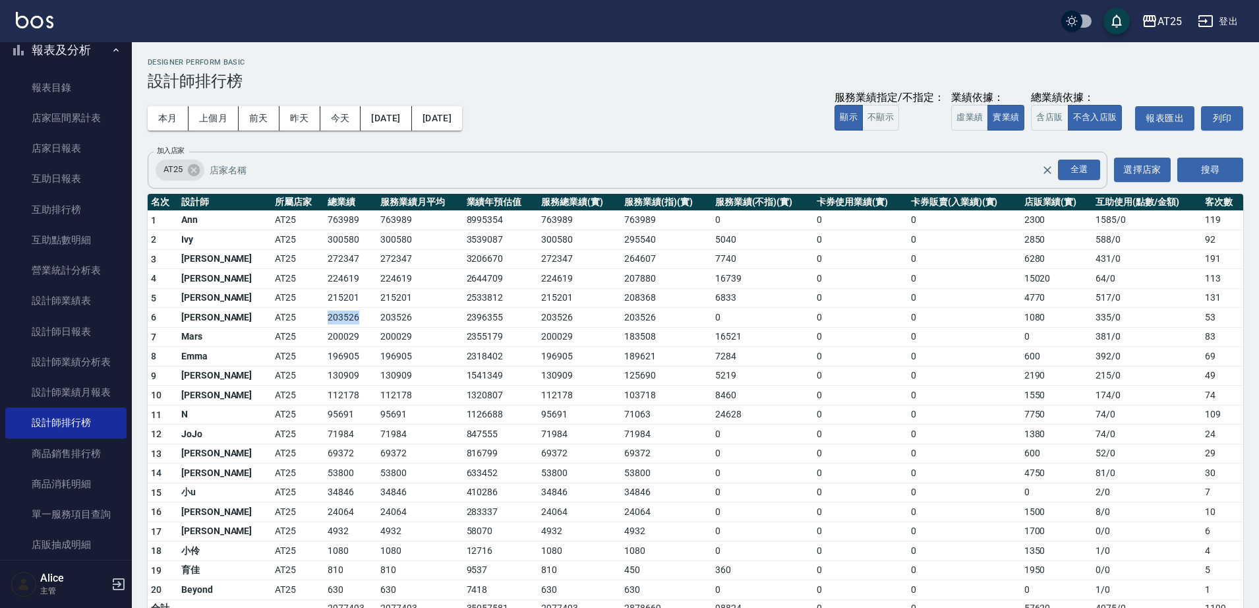
drag, startPoint x: 320, startPoint y: 318, endPoint x: 329, endPoint y: 320, distance: 9.3
click at [331, 317] on td "203526" at bounding box center [350, 318] width 53 height 20
drag, startPoint x: 301, startPoint y: 333, endPoint x: 320, endPoint y: 332, distance: 18.5
click at [324, 332] on td "200029" at bounding box center [350, 337] width 53 height 20
drag, startPoint x: 279, startPoint y: 341, endPoint x: 328, endPoint y: 336, distance: 48.3
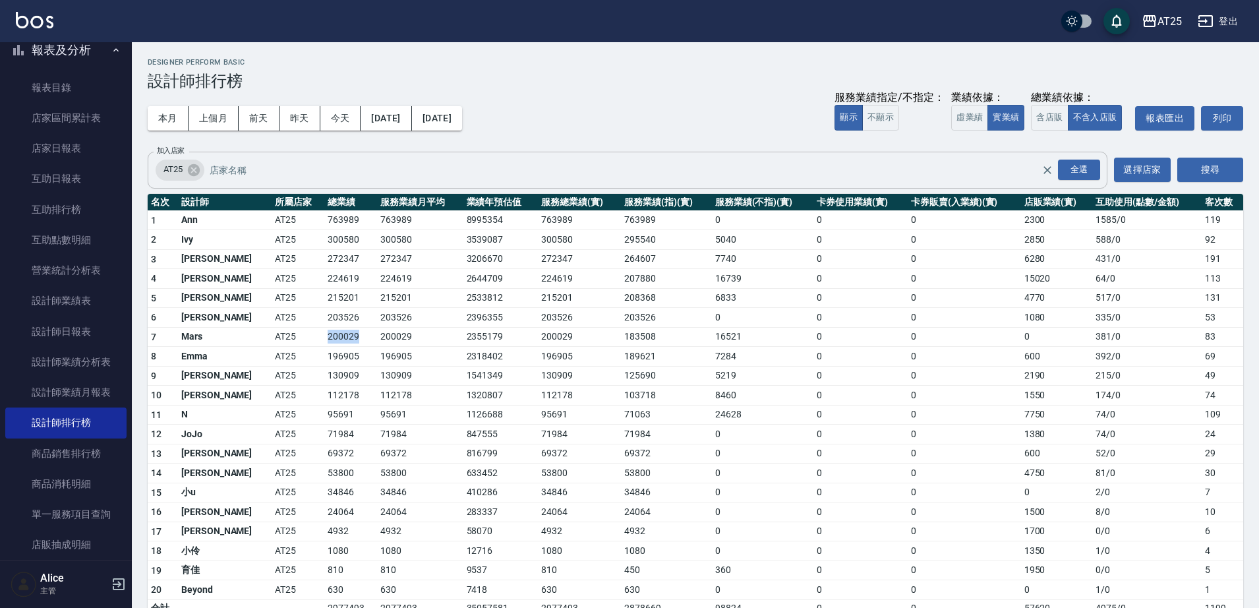
click at [326, 336] on tr "7 Mars AT25 200029 200029 2355179 200029 183508 16521 0 0 0 381 / 0 83" at bounding box center [695, 337] width 1095 height 20
click at [328, 337] on td "200029" at bounding box center [350, 337] width 53 height 20
drag, startPoint x: 275, startPoint y: 355, endPoint x: 331, endPoint y: 352, distance: 55.4
click at [331, 352] on tr "8 Emma AT25 196905 196905 2318402 196905 189621 7284 0 0 600 392 / 0 69" at bounding box center [695, 357] width 1095 height 20
click at [324, 359] on td "196905" at bounding box center [350, 357] width 53 height 20
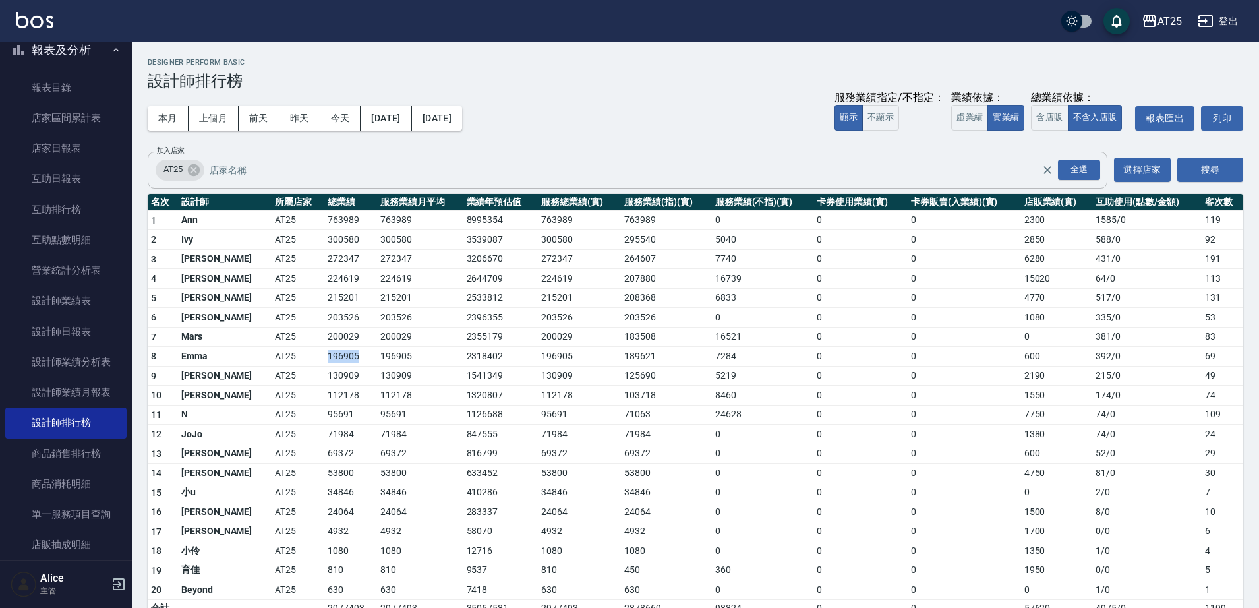
click at [324, 359] on td "196905" at bounding box center [350, 357] width 53 height 20
drag, startPoint x: 384, startPoint y: 152, endPoint x: 266, endPoint y: 321, distance: 205.8
click at [324, 302] on td "215201" at bounding box center [350, 298] width 53 height 20
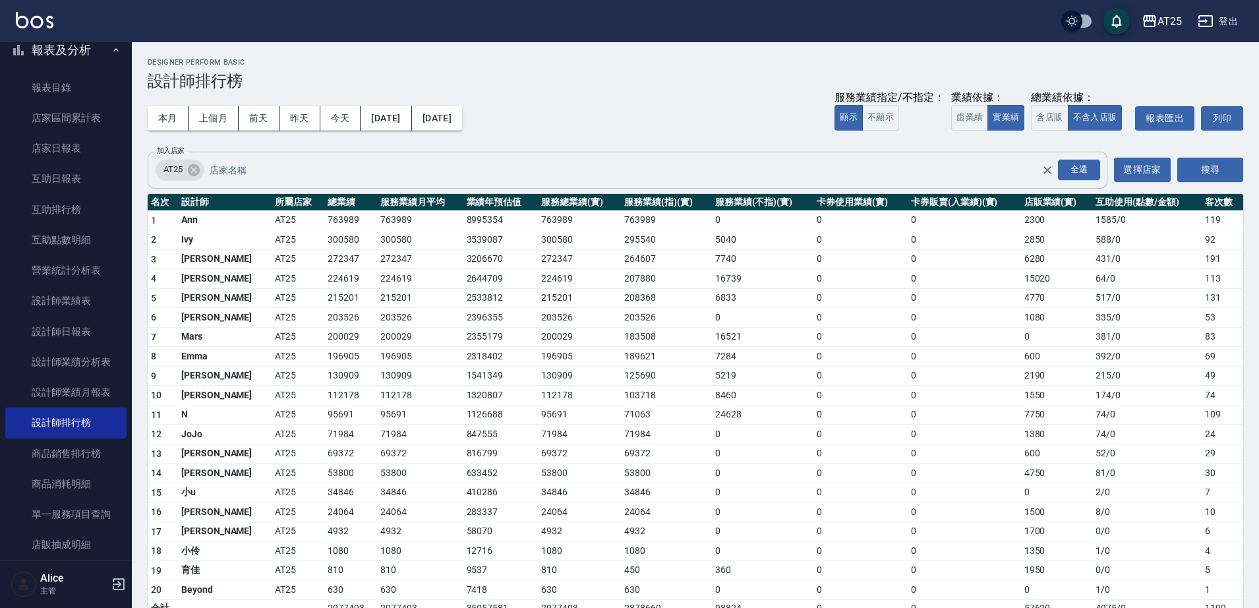
click at [324, 397] on td "112178" at bounding box center [350, 396] width 53 height 20
click at [325, 424] on td "71984" at bounding box center [350, 434] width 53 height 20
click at [324, 449] on td "69372" at bounding box center [350, 453] width 53 height 20
click at [324, 233] on td "300580" at bounding box center [350, 240] width 53 height 20
drag, startPoint x: 324, startPoint y: 233, endPoint x: 322, endPoint y: 214, distance: 19.2
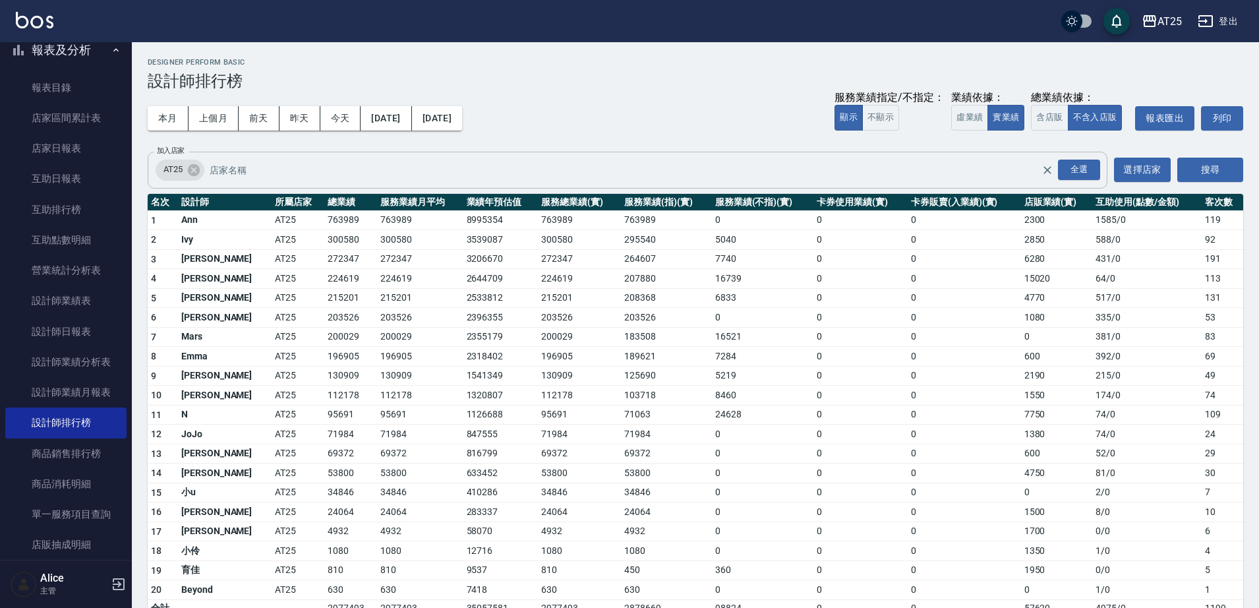
click at [322, 221] on tbody "1 Ann AT25 763989 763989 8995354 763989 763989 0 0 0 2300 1585 / 0 119 2 Ivy AT…" at bounding box center [695, 413] width 1095 height 406
click at [324, 214] on td "763989" at bounding box center [350, 220] width 53 height 20
click at [324, 217] on td "763989" at bounding box center [350, 220] width 53 height 20
click at [324, 220] on td "763989" at bounding box center [350, 220] width 53 height 20
drag, startPoint x: 1227, startPoint y: 253, endPoint x: 196, endPoint y: 258, distance: 1031.3
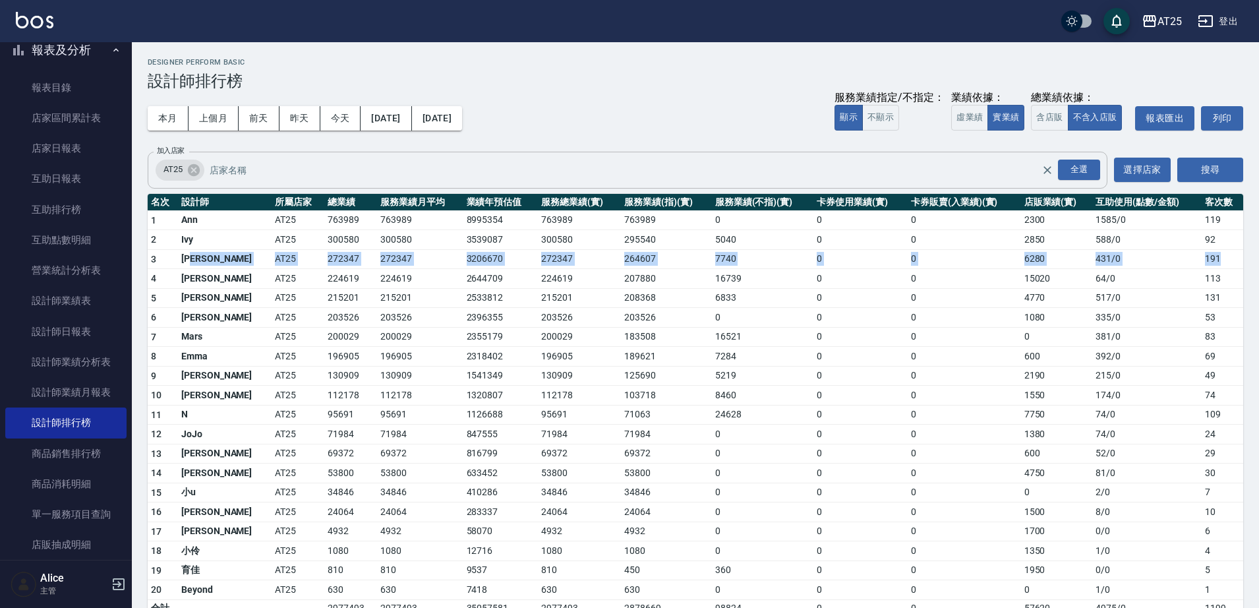
click at [196, 258] on tr "3 Ken AT25 272347 272347 3206670 272347 264607 7740 0 0 6280 431 / 0 191" at bounding box center [695, 259] width 1095 height 20
click at [325, 221] on td "763989" at bounding box center [350, 220] width 53 height 20
click at [326, 220] on td "763989" at bounding box center [350, 220] width 53 height 20
click at [325, 223] on td "763989" at bounding box center [350, 220] width 53 height 20
drag, startPoint x: 173, startPoint y: 239, endPoint x: 200, endPoint y: 235, distance: 27.2
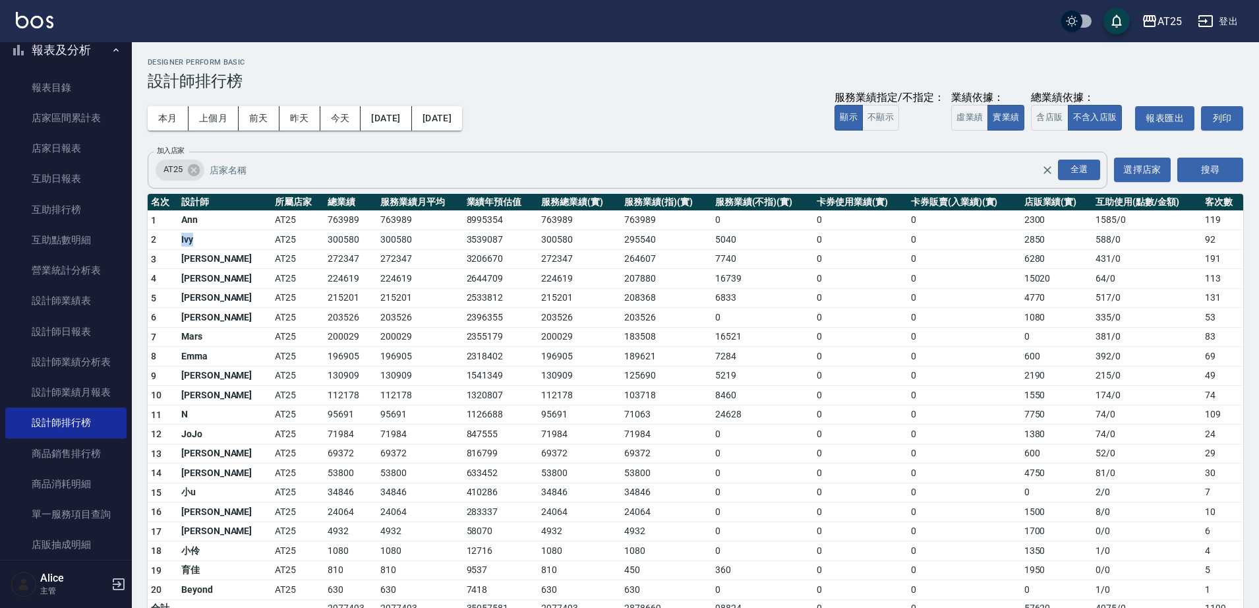
click at [200, 235] on tr "2 Ivy AT25 300580 300580 3539087 300580 295540 5040 0 0 2850 588 / 0 92" at bounding box center [695, 240] width 1095 height 20
click at [214, 240] on td "Ivy" at bounding box center [225, 240] width 94 height 20
click at [328, 269] on td "224619" at bounding box center [350, 279] width 53 height 20
drag, startPoint x: 188, startPoint y: 279, endPoint x: 221, endPoint y: 279, distance: 32.3
click at [221, 279] on td "Evan" at bounding box center [225, 279] width 94 height 20
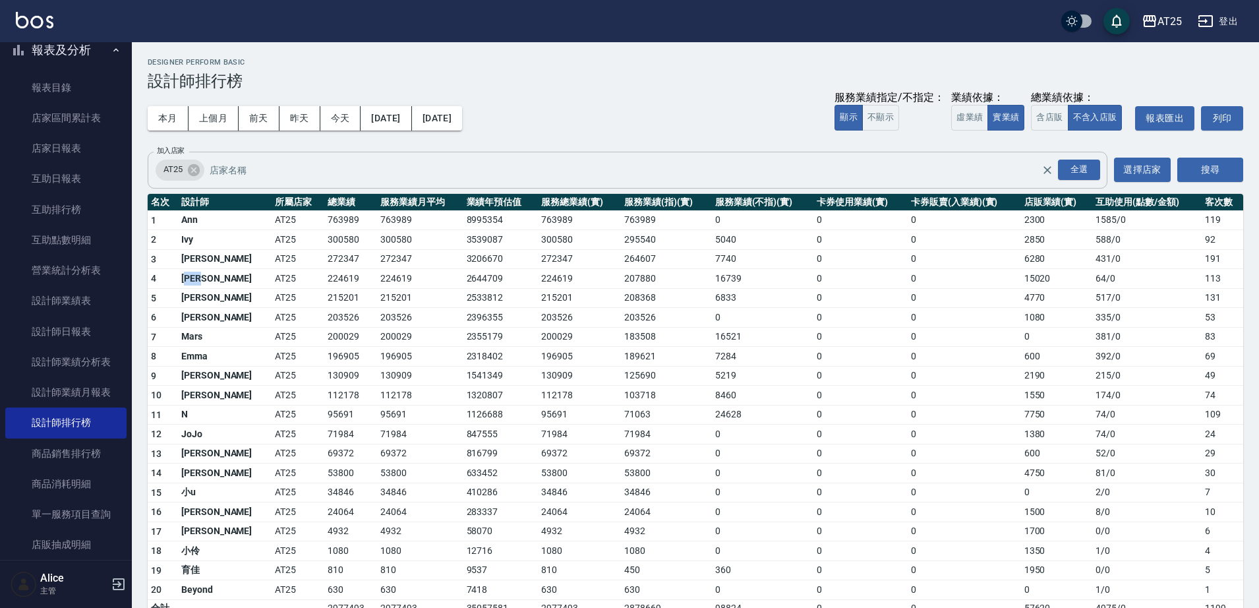
click at [220, 279] on td "Evan" at bounding box center [225, 279] width 94 height 20
click at [219, 279] on td "Evan" at bounding box center [225, 279] width 94 height 20
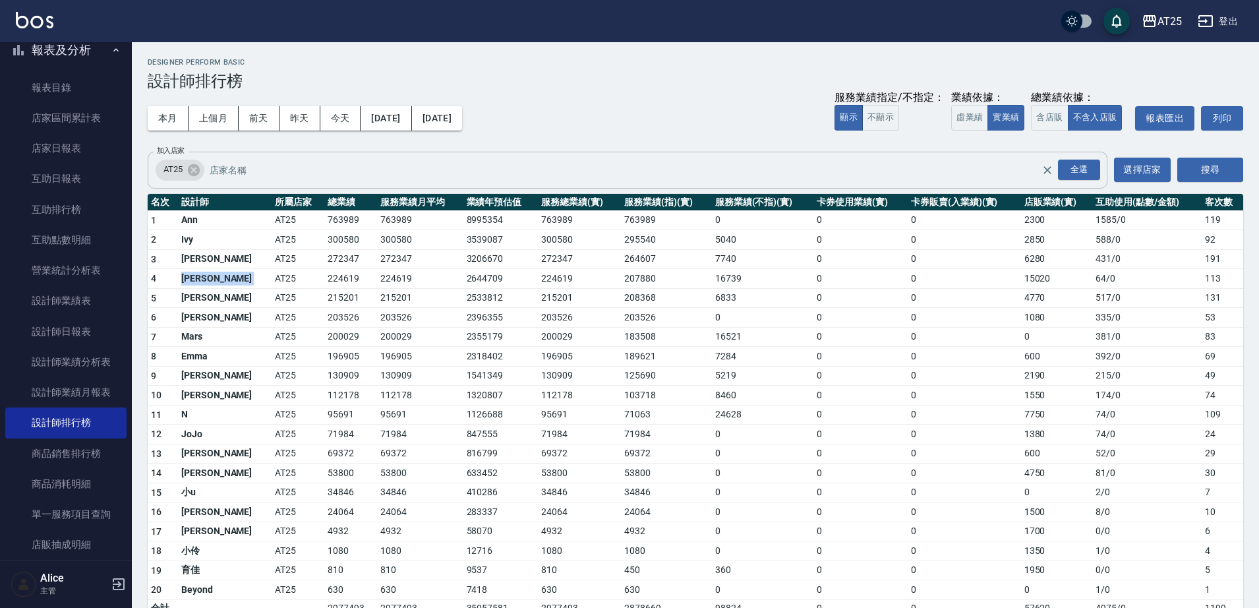
click at [217, 279] on td "Evan" at bounding box center [225, 279] width 94 height 20
drag, startPoint x: 182, startPoint y: 295, endPoint x: 206, endPoint y: 300, distance: 24.2
click at [201, 300] on td "Kevin" at bounding box center [225, 298] width 94 height 20
drag, startPoint x: 208, startPoint y: 300, endPoint x: 216, endPoint y: 300, distance: 8.6
click at [210, 300] on td "Kevin" at bounding box center [225, 298] width 94 height 20
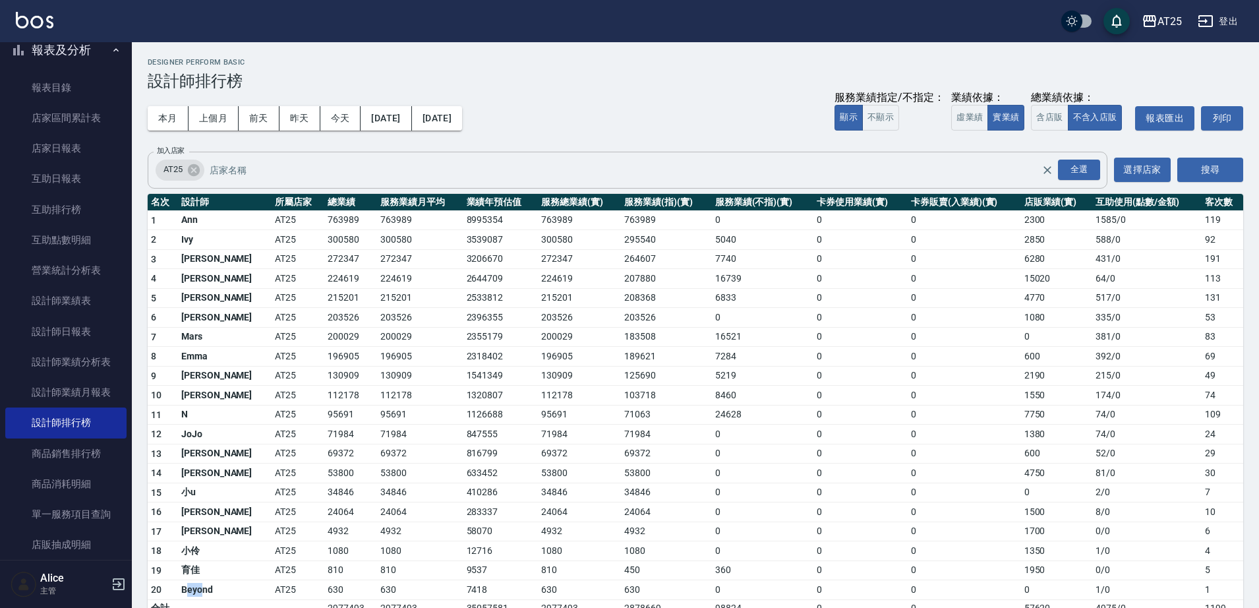
drag, startPoint x: 188, startPoint y: 590, endPoint x: 201, endPoint y: 588, distance: 13.4
click at [201, 588] on td "Beyond" at bounding box center [225, 590] width 94 height 20
click at [208, 569] on td "育佳" at bounding box center [225, 570] width 94 height 20
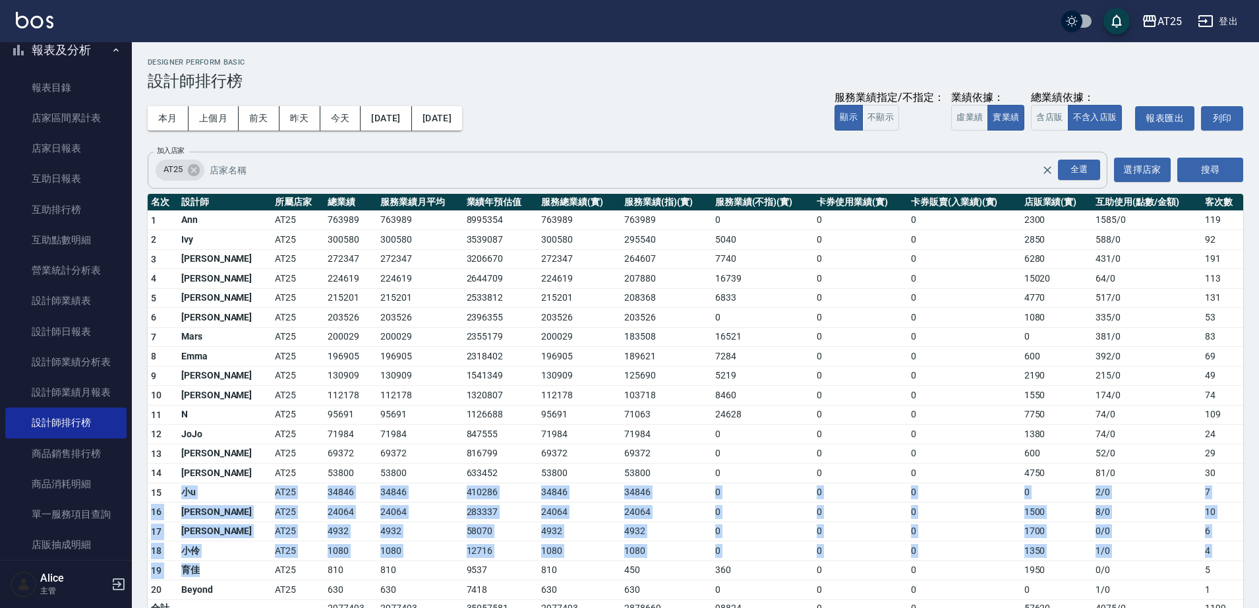
drag, startPoint x: 208, startPoint y: 568, endPoint x: 175, endPoint y: 492, distance: 82.4
click at [175, 492] on tbody "1 Ann AT25 763989 763989 8995354 763989 763989 0 0 0 2300 1585 / 0 119 2 Ivy AT…" at bounding box center [695, 413] width 1095 height 406
click at [279, 525] on td "AT25" at bounding box center [298, 531] width 53 height 20
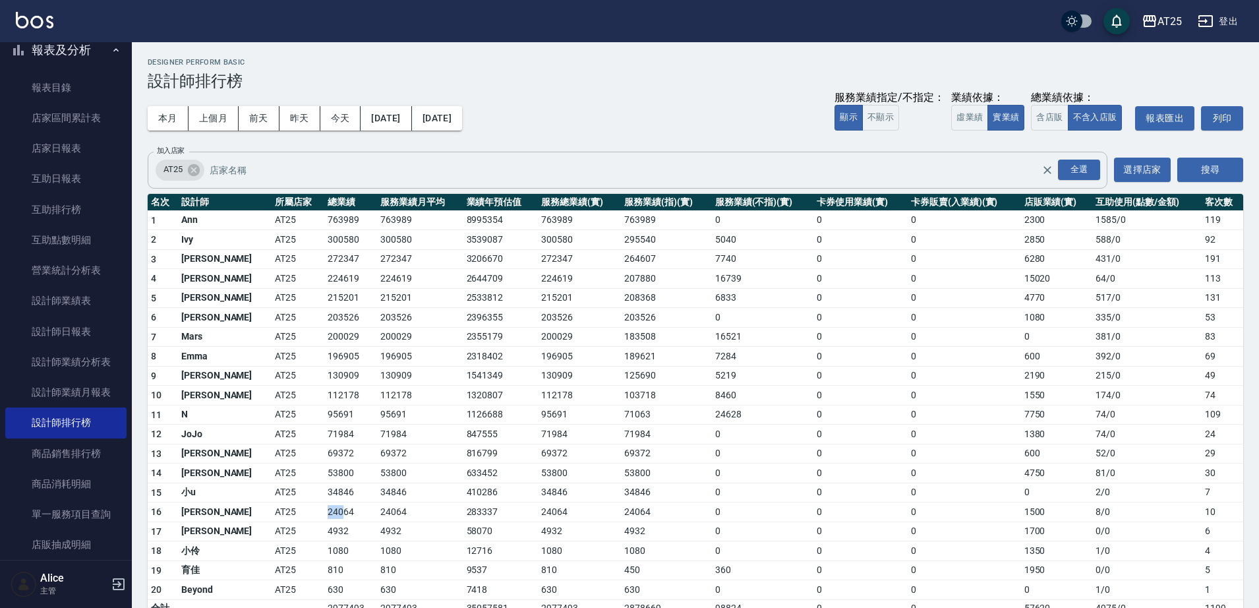
drag, startPoint x: 282, startPoint y: 507, endPoint x: 303, endPoint y: 513, distance: 21.9
click at [324, 513] on td "24064" at bounding box center [350, 512] width 53 height 20
click at [324, 519] on td "24064" at bounding box center [350, 512] width 53 height 20
drag, startPoint x: 313, startPoint y: 525, endPoint x: 313, endPoint y: 534, distance: 9.2
click at [324, 534] on td "4932" at bounding box center [350, 531] width 53 height 20
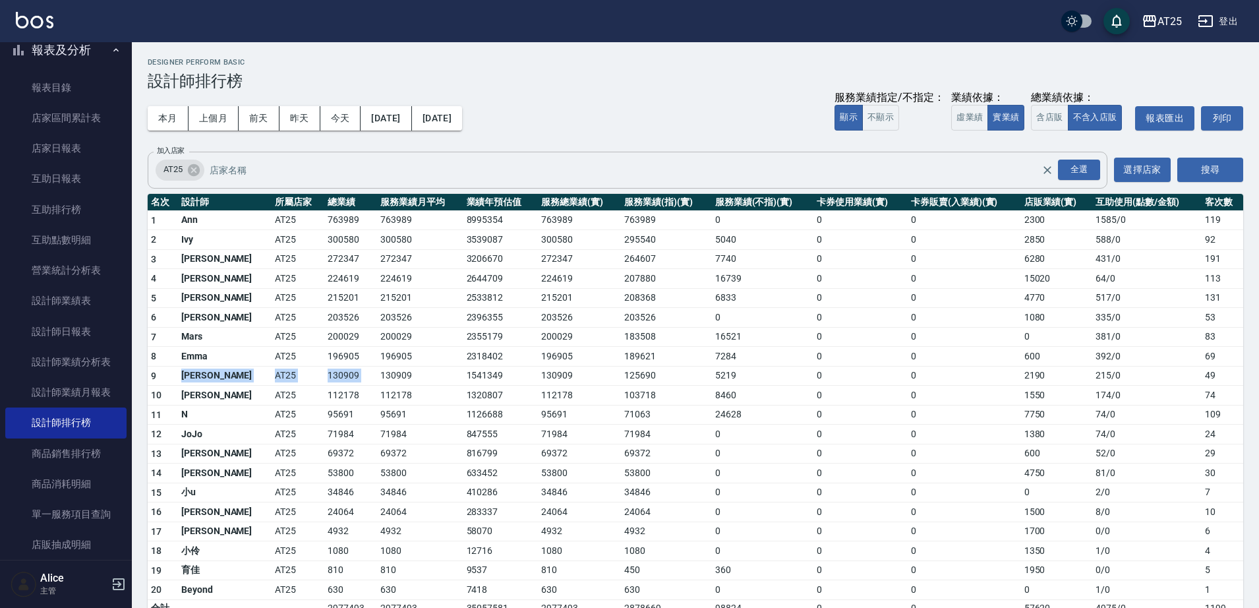
drag, startPoint x: 181, startPoint y: 376, endPoint x: 341, endPoint y: 371, distance: 160.2
click at [341, 371] on tr "9 Jerry AT25 130909 130909 1541349 130909 125690 5219 0 0 2190 215 / 0 49" at bounding box center [695, 376] width 1095 height 20
click at [335, 379] on td "130909" at bounding box center [350, 376] width 53 height 20
drag, startPoint x: 320, startPoint y: 372, endPoint x: 158, endPoint y: 370, distance: 161.5
click at [158, 370] on tr "9 Jerry AT25 130909 130909 1541349 130909 125690 5219 0 0 2190 215 / 0 49" at bounding box center [695, 376] width 1095 height 20
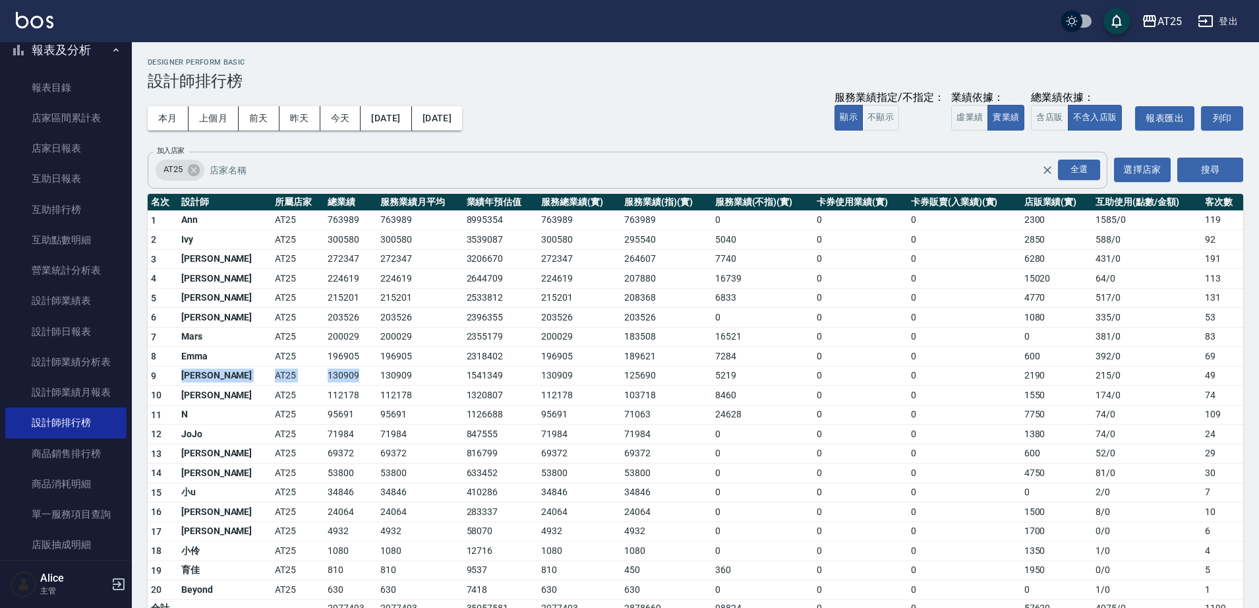
click at [272, 374] on td "AT25" at bounding box center [298, 376] width 53 height 20
click at [272, 372] on td "AT25" at bounding box center [298, 376] width 53 height 20
click at [1079, 175] on div "全選" at bounding box center [1079, 169] width 42 height 20
click at [1211, 169] on button "搜尋" at bounding box center [1210, 169] width 66 height 24
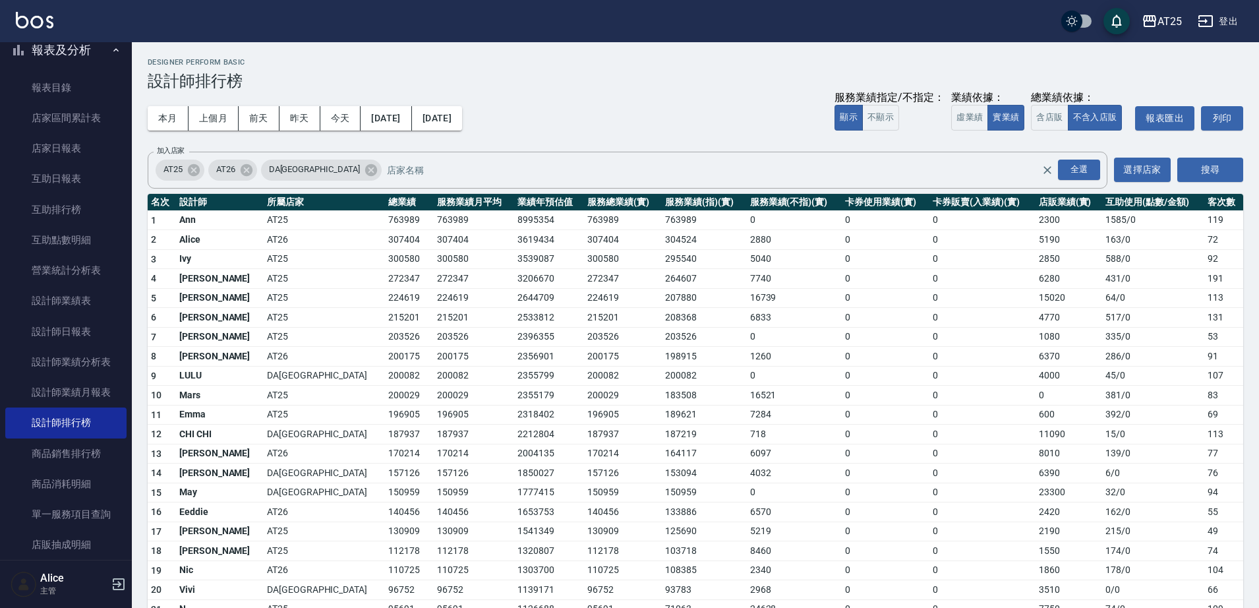
click at [574, 82] on h3 "設計師排行榜" at bounding box center [695, 81] width 1095 height 18
drag, startPoint x: 512, startPoint y: 52, endPoint x: 629, endPoint y: 109, distance: 130.6
click at [627, 109] on div "AT25 2025-08-01 - 2025-08-31 設計師排行榜 列印時間： 2025-09-09-15:10 Designer Perform Bas…" at bounding box center [695, 512] width 1127 height 940
click at [631, 110] on div "本月 上個月 前天 昨天 今天 2025/08/01 2025/08/31 服務業績指定/不指定： 顯示 不顯示 業績依據： 虛業績 實業績 總業績依據： 含…" at bounding box center [695, 118] width 1095 height 56
click at [252, 170] on icon at bounding box center [246, 169] width 12 height 12
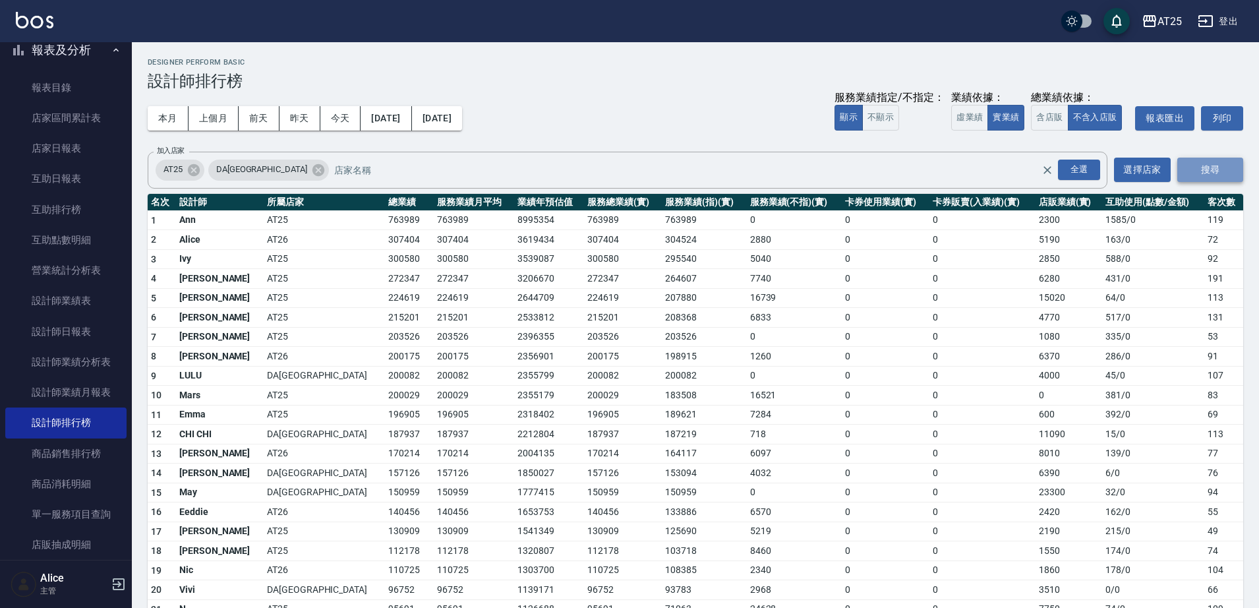
click at [1222, 167] on button "搜尋" at bounding box center [1210, 169] width 66 height 24
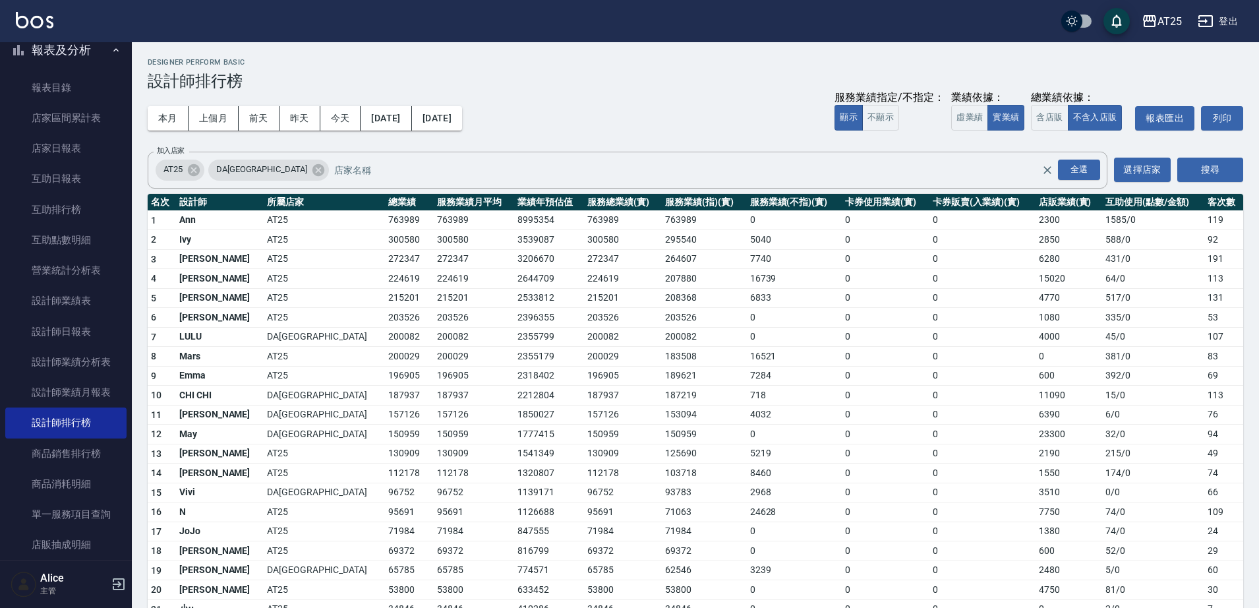
click at [334, 136] on div "本月 上個月 前天 昨天 今天 2025/08/01 2025/08/31 服務業績指定/不指定： 顯示 不顯示 業績依據： 虛業績 實業績 總業績依據： 含…" at bounding box center [695, 118] width 1095 height 56
click at [434, 306] on td "215201" at bounding box center [474, 298] width 80 height 20
click at [273, 251] on td "AT25" at bounding box center [324, 259] width 121 height 20
click at [273, 253] on td "AT25" at bounding box center [324, 259] width 121 height 20
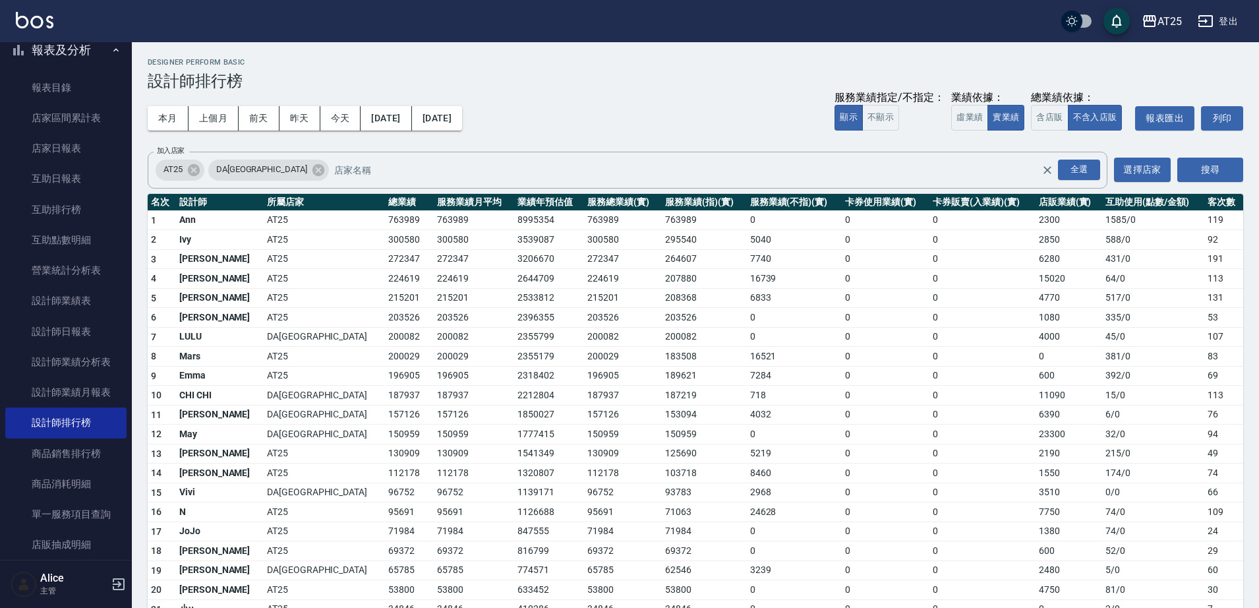
click at [273, 253] on td "AT25" at bounding box center [324, 259] width 121 height 20
click at [270, 252] on td "AT25" at bounding box center [324, 259] width 121 height 20
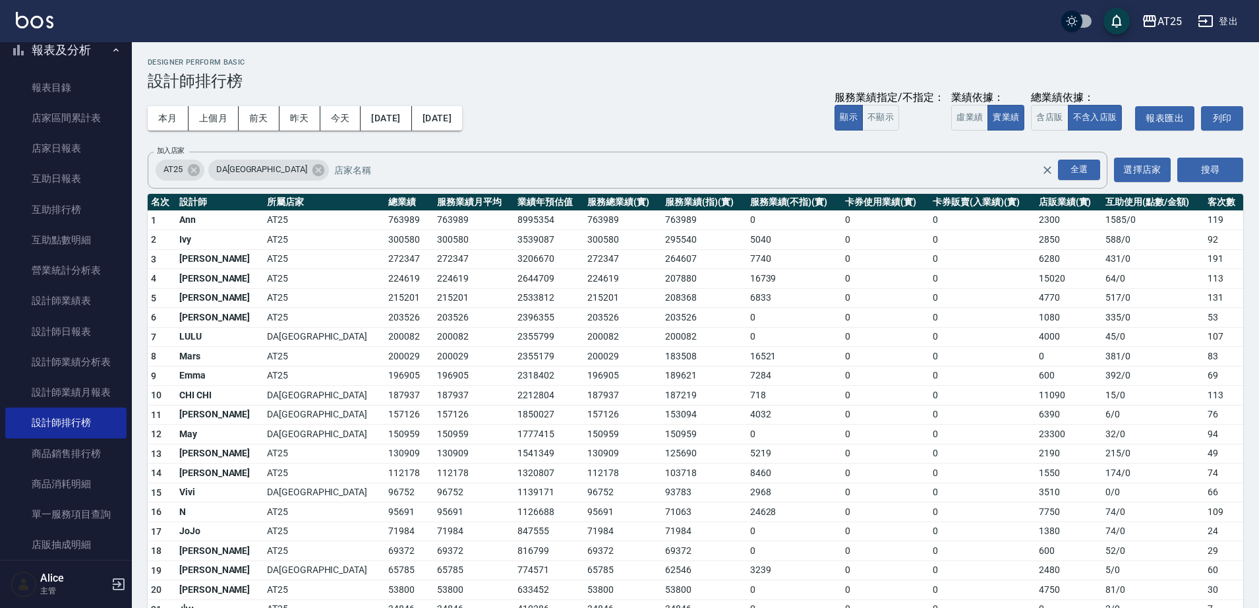
click at [270, 252] on td "AT25" at bounding box center [324, 259] width 121 height 20
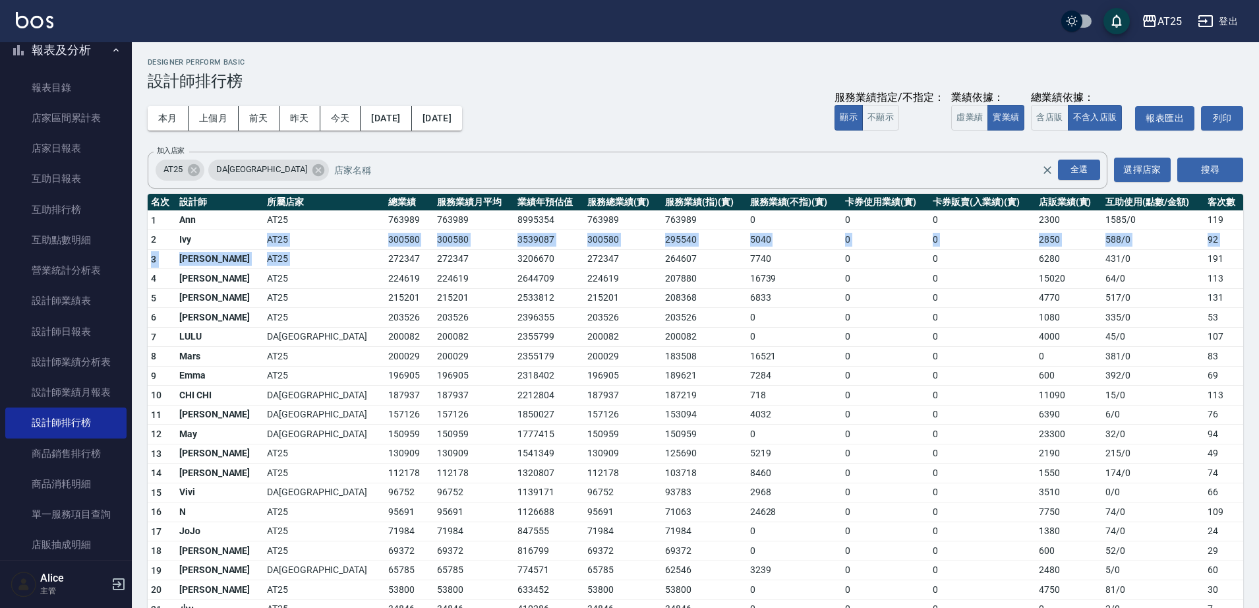
click at [270, 246] on tbody "1 Ann AT25 763989 763989 8995354 763989 763989 0 0 0 2300 1585 / 0 119 2 Ivy AT…" at bounding box center [695, 481] width 1095 height 542
click at [270, 246] on td "AT25" at bounding box center [324, 240] width 121 height 20
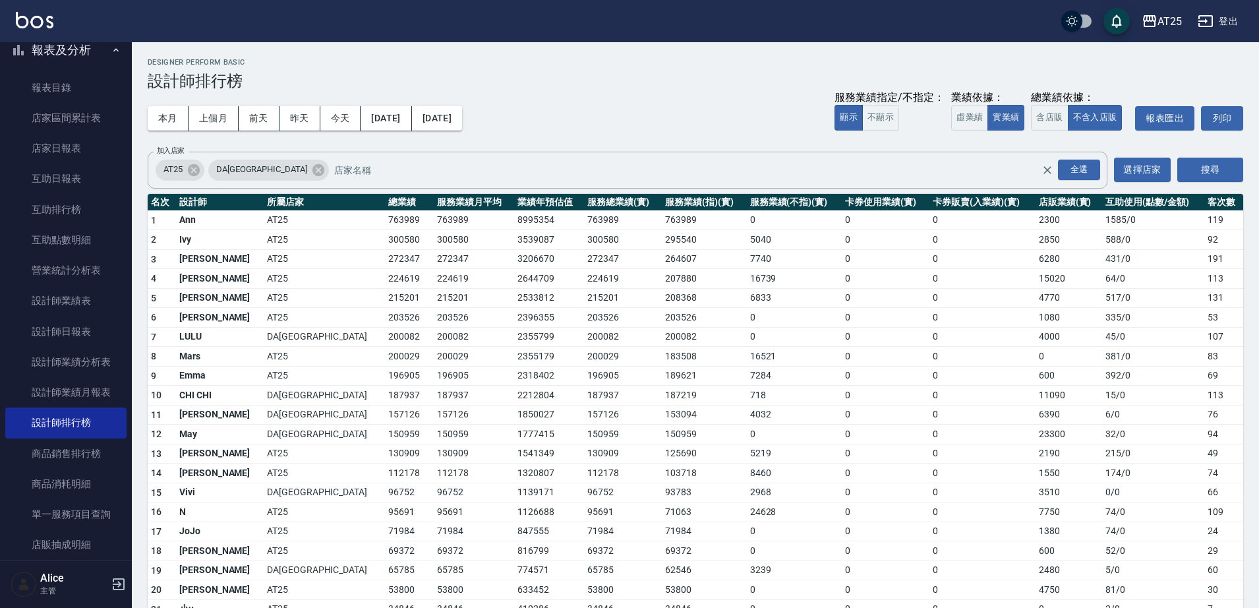
click at [264, 239] on td "AT25" at bounding box center [324, 240] width 121 height 20
click at [265, 239] on td "AT25" at bounding box center [324, 240] width 121 height 20
click at [267, 239] on td "AT25" at bounding box center [324, 240] width 121 height 20
click at [273, 231] on td "AT25" at bounding box center [324, 240] width 121 height 20
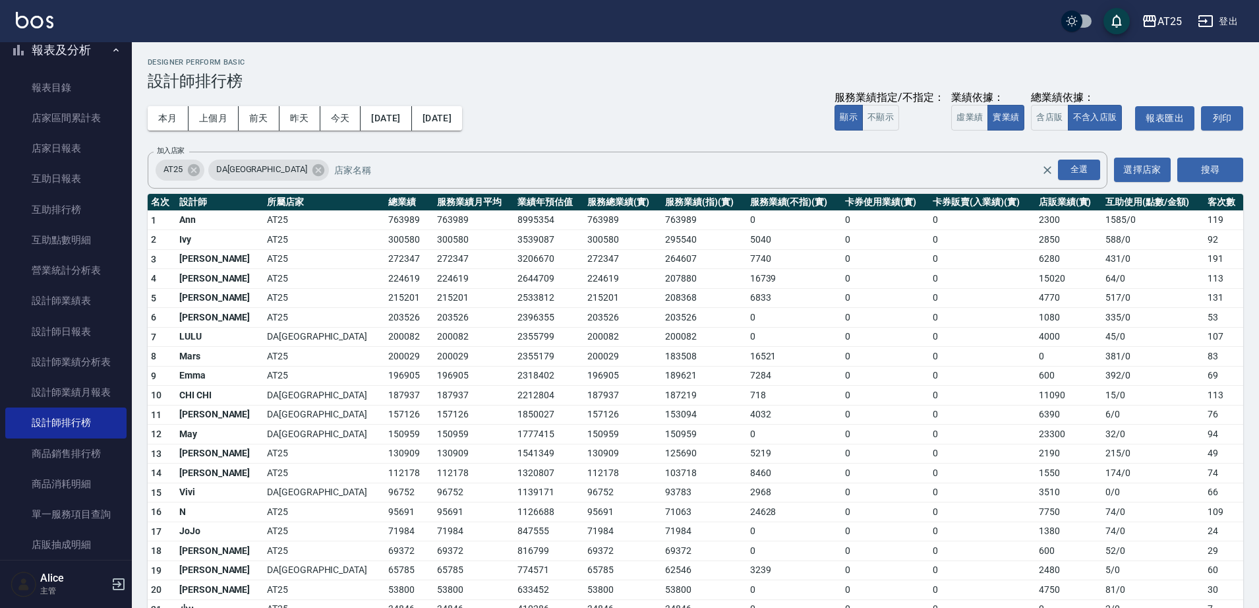
click at [283, 256] on td "AT25" at bounding box center [324, 259] width 121 height 20
click at [272, 262] on td "AT25" at bounding box center [324, 259] width 121 height 20
drag, startPoint x: 1203, startPoint y: 161, endPoint x: 1131, endPoint y: 135, distance: 76.5
click at [1131, 135] on div "AT25 2025-08-01 - 2025-08-31 設計師排行榜 列印時間： 2025-09-09-15:11 Designer Perform Bas…" at bounding box center [695, 405] width 1127 height 726
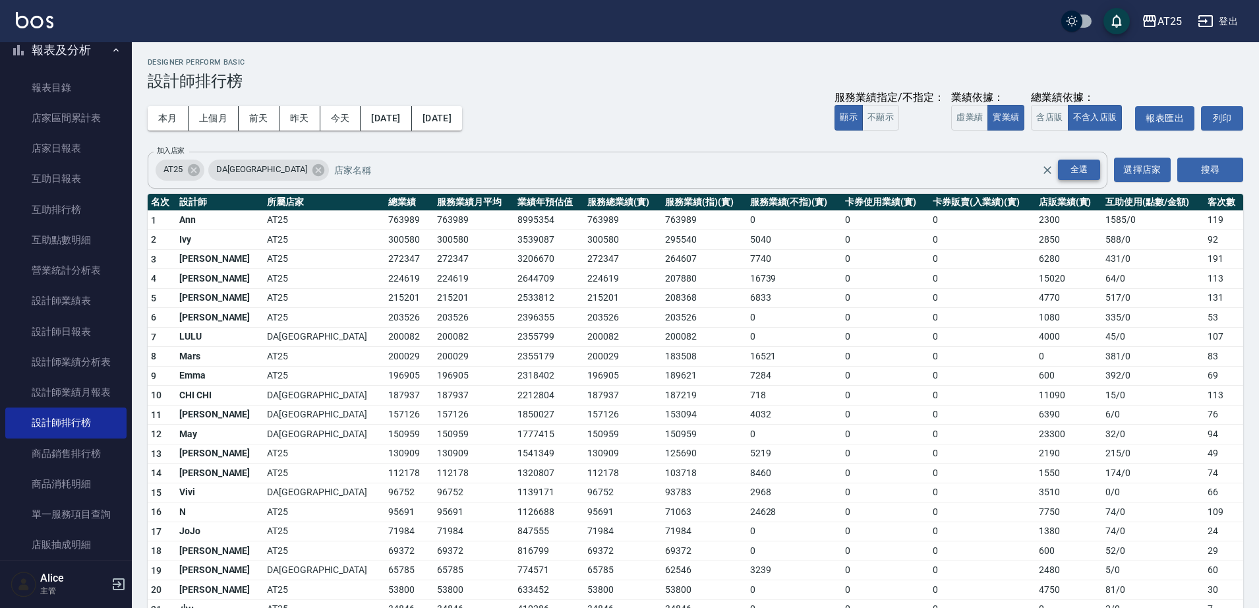
click at [1064, 163] on div "全選" at bounding box center [1079, 169] width 42 height 20
click at [194, 167] on icon at bounding box center [194, 169] width 12 height 12
click at [312, 173] on icon at bounding box center [318, 169] width 12 height 12
click at [411, 119] on button "2025/08/01" at bounding box center [385, 118] width 51 height 24
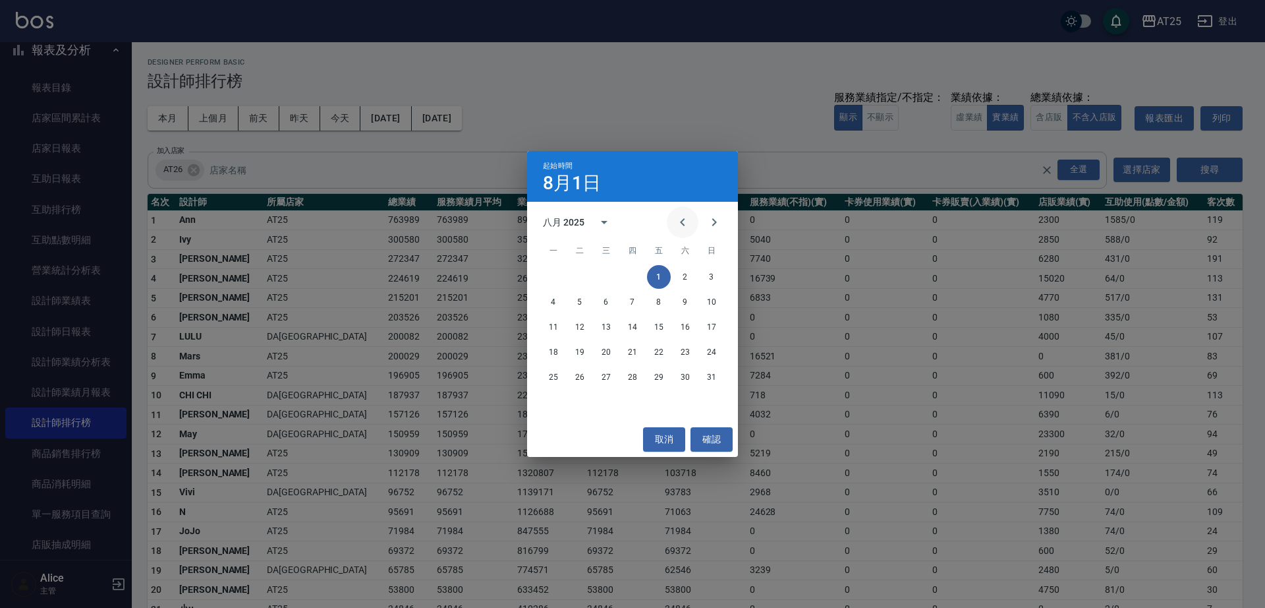
click at [678, 223] on icon "Previous month" at bounding box center [683, 222] width 16 height 16
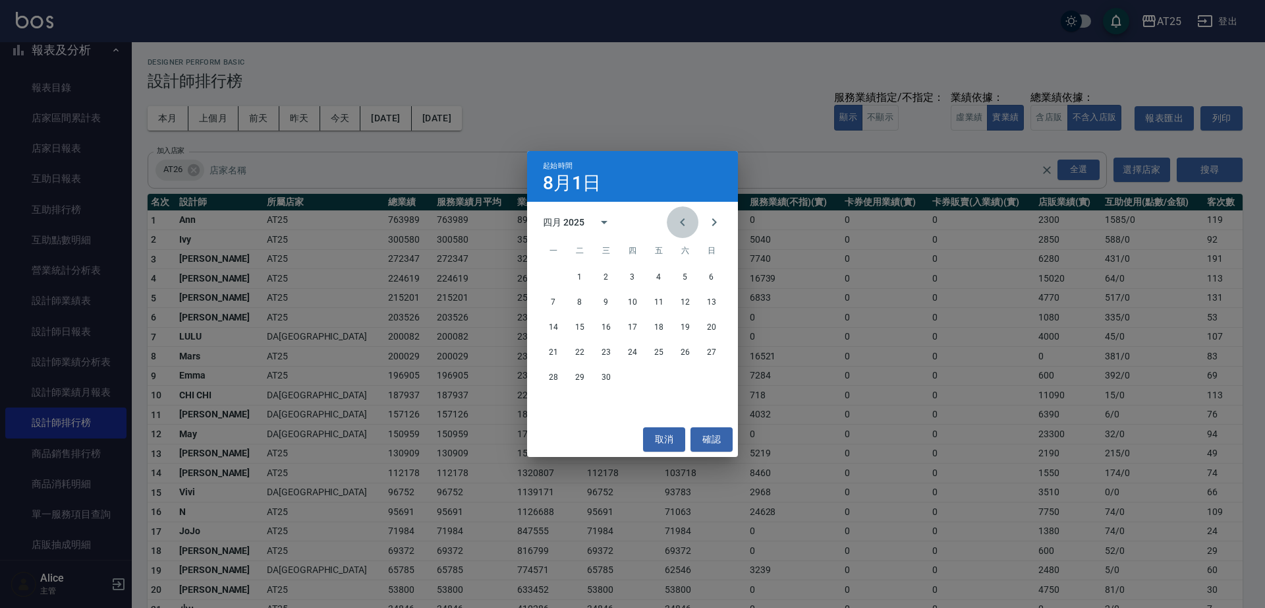
click at [678, 223] on icon "Previous month" at bounding box center [683, 222] width 16 height 16
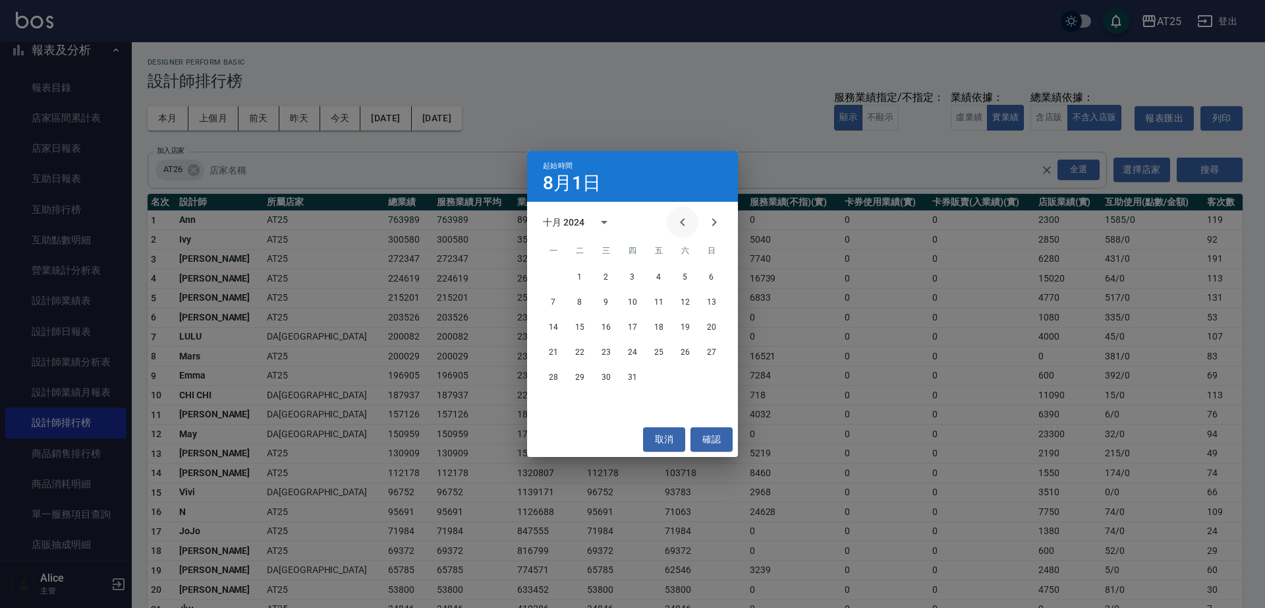
click at [678, 223] on icon "Previous month" at bounding box center [683, 222] width 16 height 16
click at [718, 219] on icon "Next month" at bounding box center [714, 222] width 16 height 16
click at [712, 412] on div "1 2 3 4 5 6 7 8 9 10 11 12 13 14 15 16 17 18 19 20 21 22 23 24 25 26 27 28 29 3…" at bounding box center [632, 343] width 211 height 158
drag, startPoint x: 714, startPoint y: 421, endPoint x: 706, endPoint y: 412, distance: 11.7
click at [713, 421] on div "1 2 3 4 5 6 7 8 9 10 11 12 13 14 15 16 17 18 19 20 21 22 23 24 25 26 27 28 29 3…" at bounding box center [632, 343] width 211 height 158
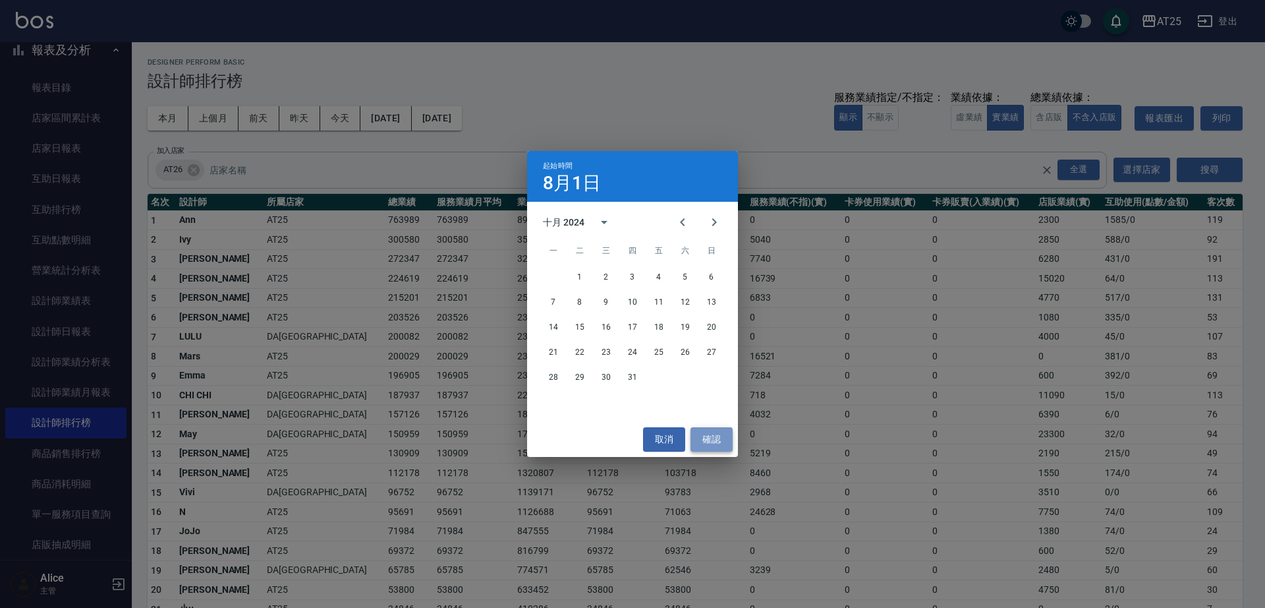
drag, startPoint x: 714, startPoint y: 432, endPoint x: 710, endPoint y: 418, distance: 15.2
click at [713, 432] on button "確認" at bounding box center [712, 439] width 42 height 24
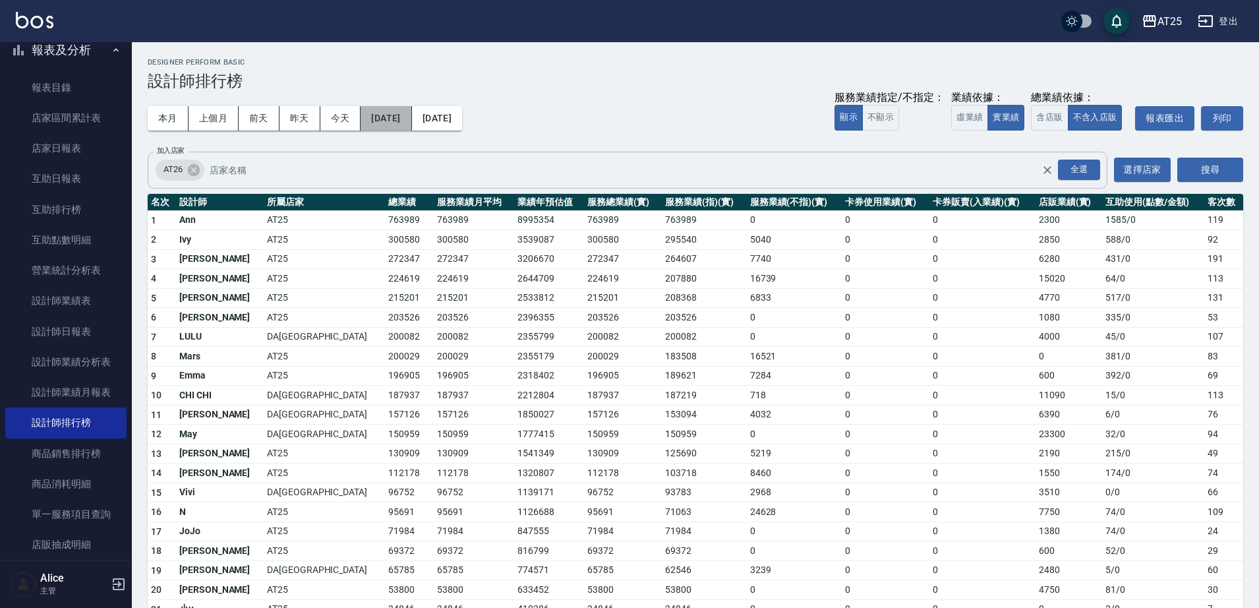
click at [395, 119] on button "2025/08/01" at bounding box center [385, 118] width 51 height 24
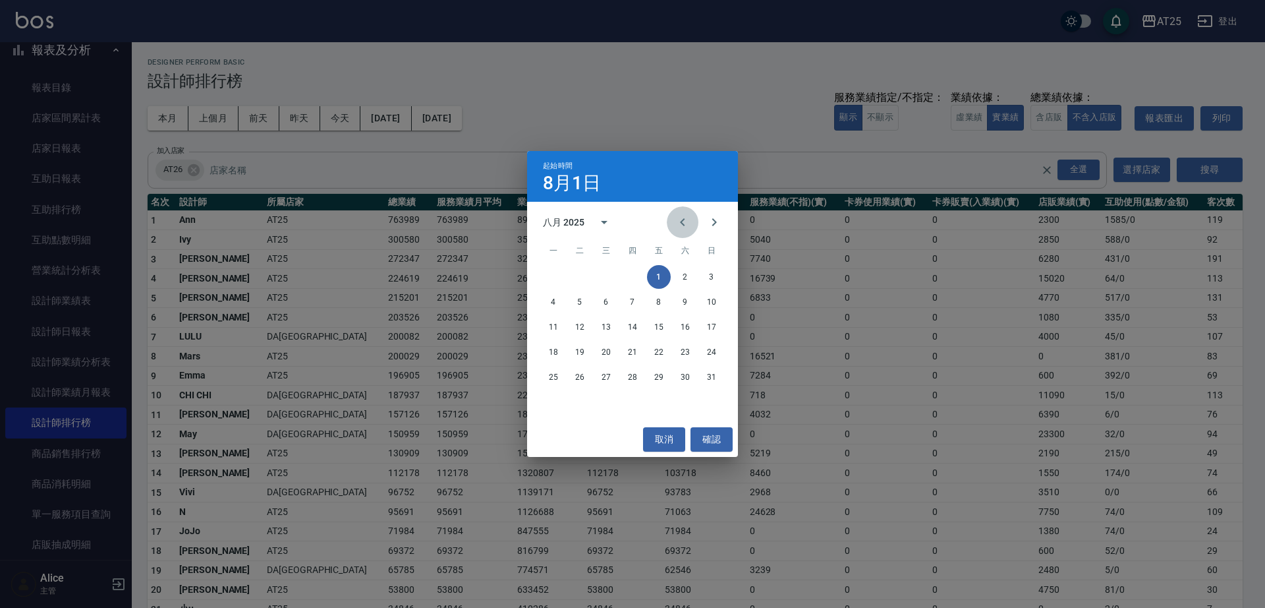
click at [688, 223] on icon "Previous month" at bounding box center [683, 222] width 16 height 16
click at [689, 222] on icon "Previous month" at bounding box center [683, 222] width 16 height 16
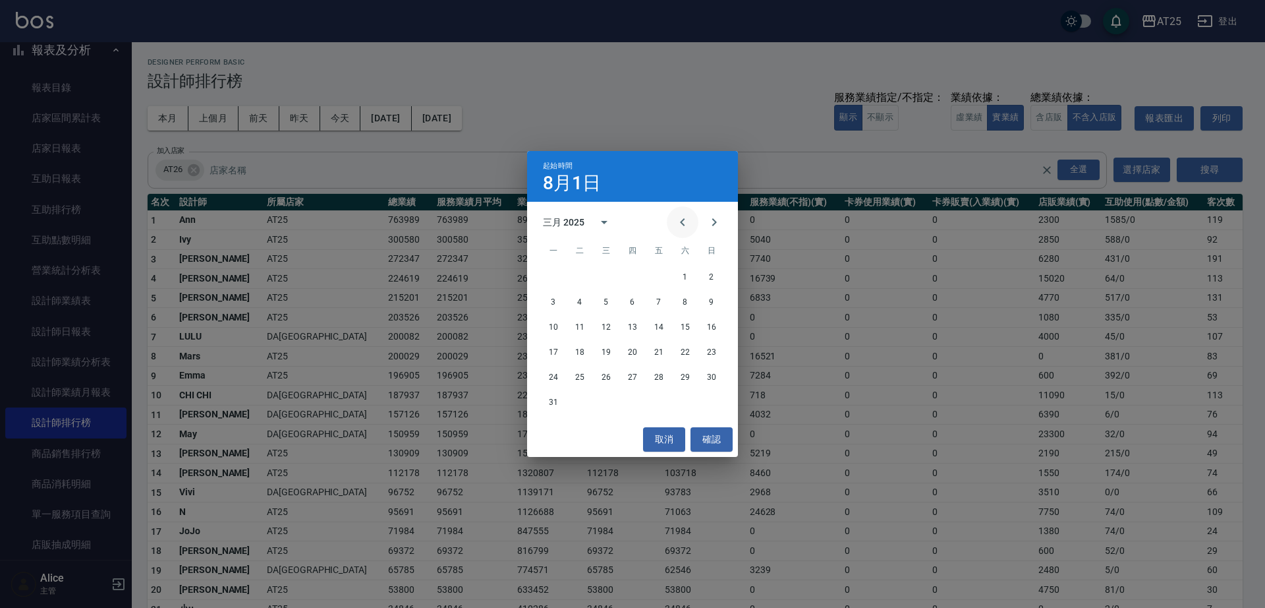
click at [689, 222] on icon "Previous month" at bounding box center [683, 222] width 16 height 16
drag, startPoint x: 666, startPoint y: 276, endPoint x: 694, endPoint y: 369, distance: 97.1
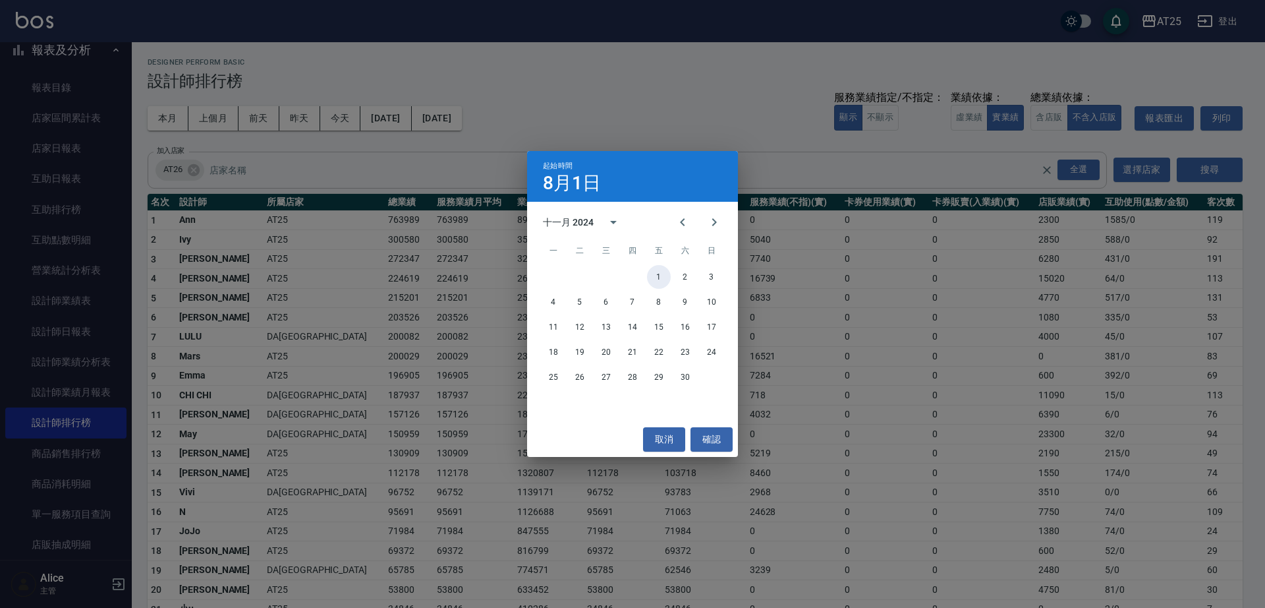
click at [665, 276] on button "1" at bounding box center [659, 277] width 24 height 24
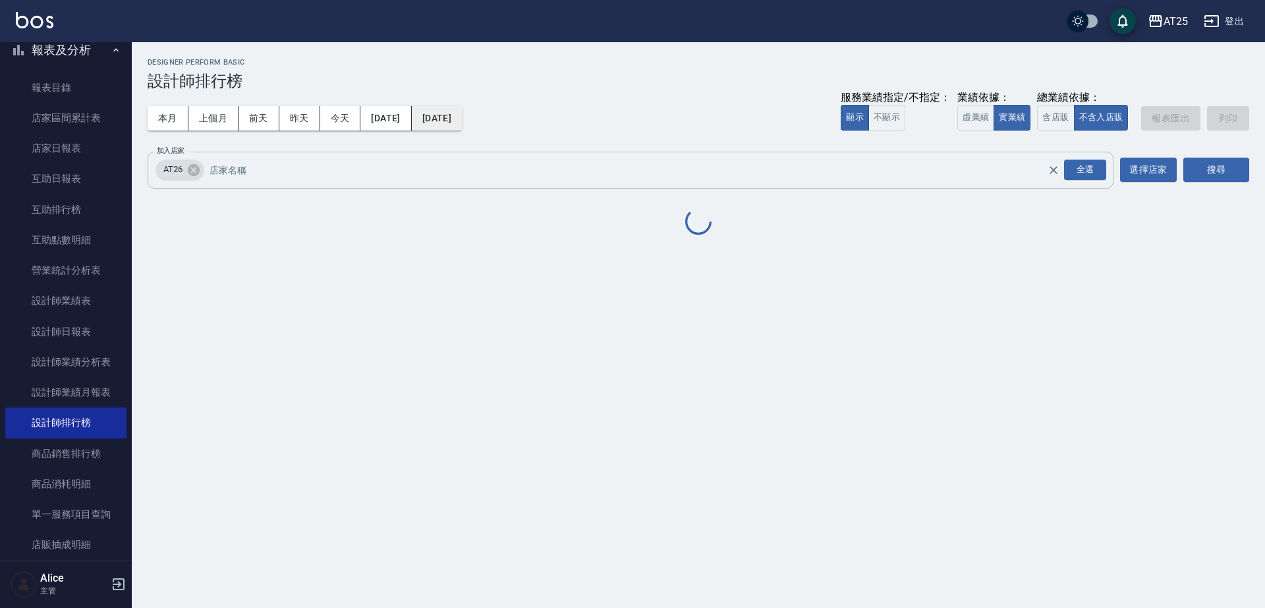
click at [462, 121] on button "2025/08/31" at bounding box center [437, 118] width 50 height 24
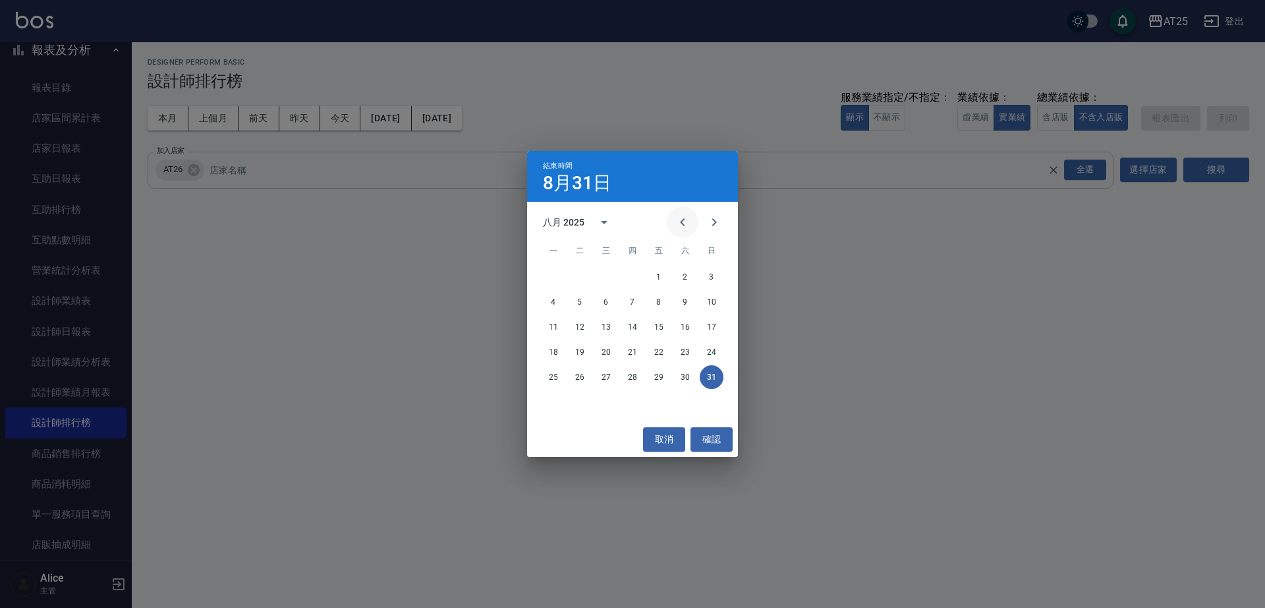
click at [681, 225] on icon "Previous month" at bounding box center [683, 222] width 16 height 16
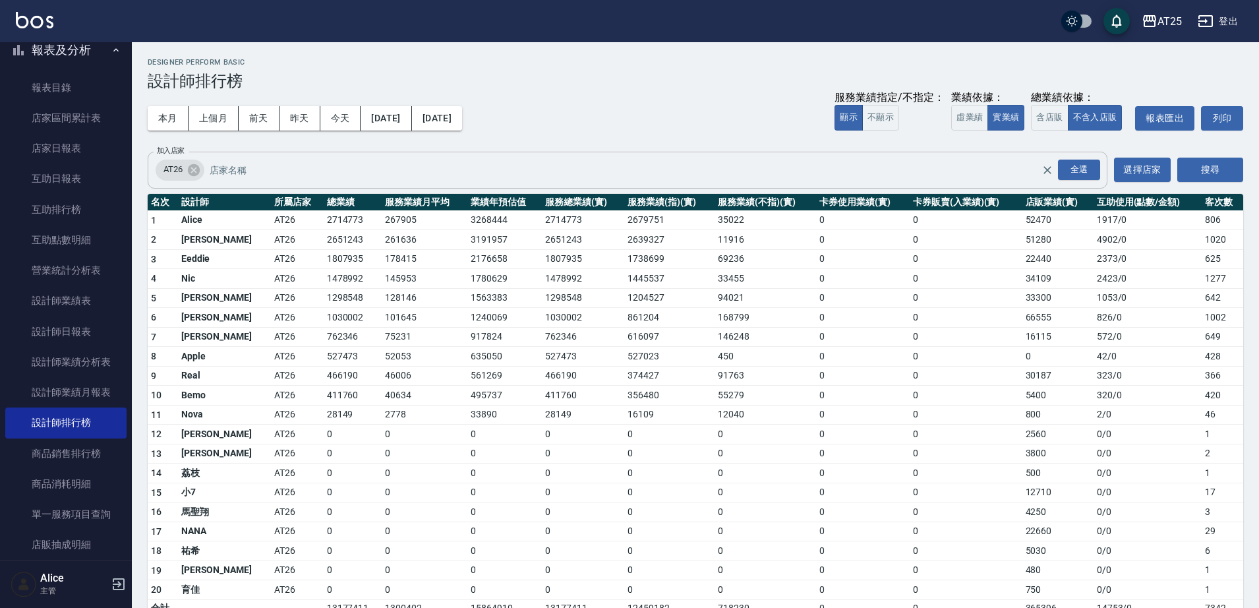
click at [681, 225] on td "2679751" at bounding box center [669, 220] width 90 height 20
click at [453, 117] on button "2025/08/31" at bounding box center [437, 118] width 50 height 24
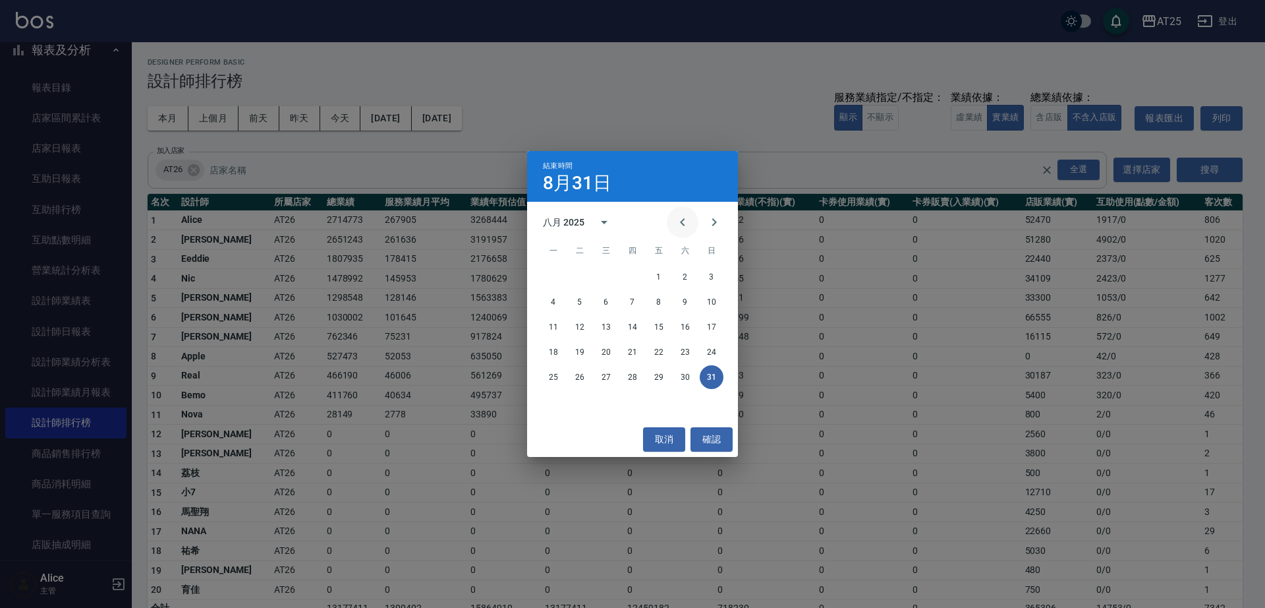
click at [677, 216] on icon "Previous month" at bounding box center [683, 222] width 16 height 16
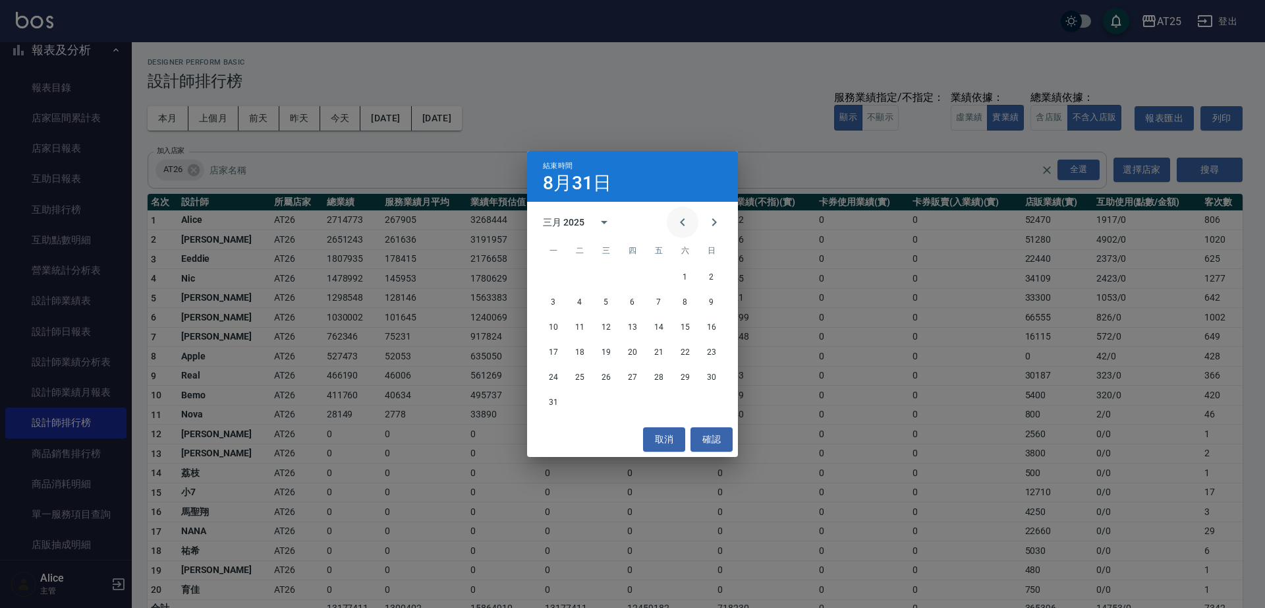
click at [677, 216] on icon "Previous month" at bounding box center [683, 222] width 16 height 16
click at [680, 218] on icon "Previous month" at bounding box center [683, 222] width 16 height 16
click at [681, 375] on button "30" at bounding box center [685, 377] width 24 height 24
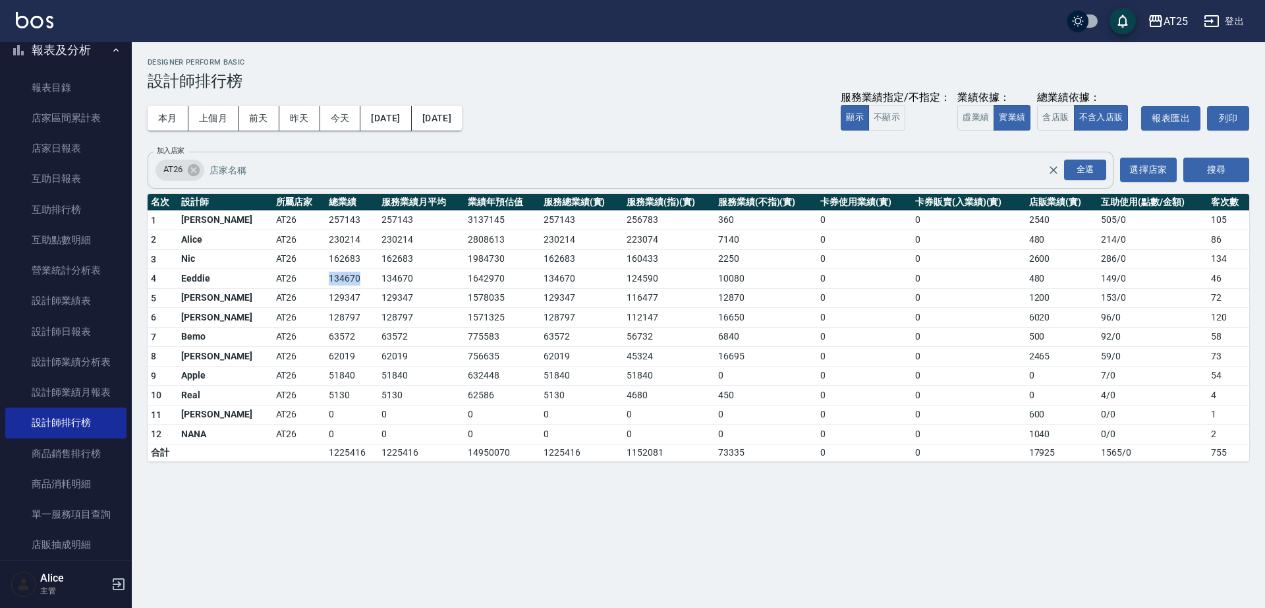
drag, startPoint x: 266, startPoint y: 281, endPoint x: 346, endPoint y: 279, distance: 80.4
click at [340, 279] on tr "4 Eeddie AT26 134670 134670 1642970 134670 124590 10080 0 0 480 149 / 0 46" at bounding box center [699, 279] width 1102 height 20
click at [429, 138] on div "本月 上個月 前天 昨天 今天 2024/11/01 2024/11/30 服務業績指定/不指定： 顯示 不顯示 業績依據： 虛業績 實業績 總業績依據： 含…" at bounding box center [699, 118] width 1102 height 56
click at [411, 121] on button "2024/11/01" at bounding box center [385, 118] width 51 height 24
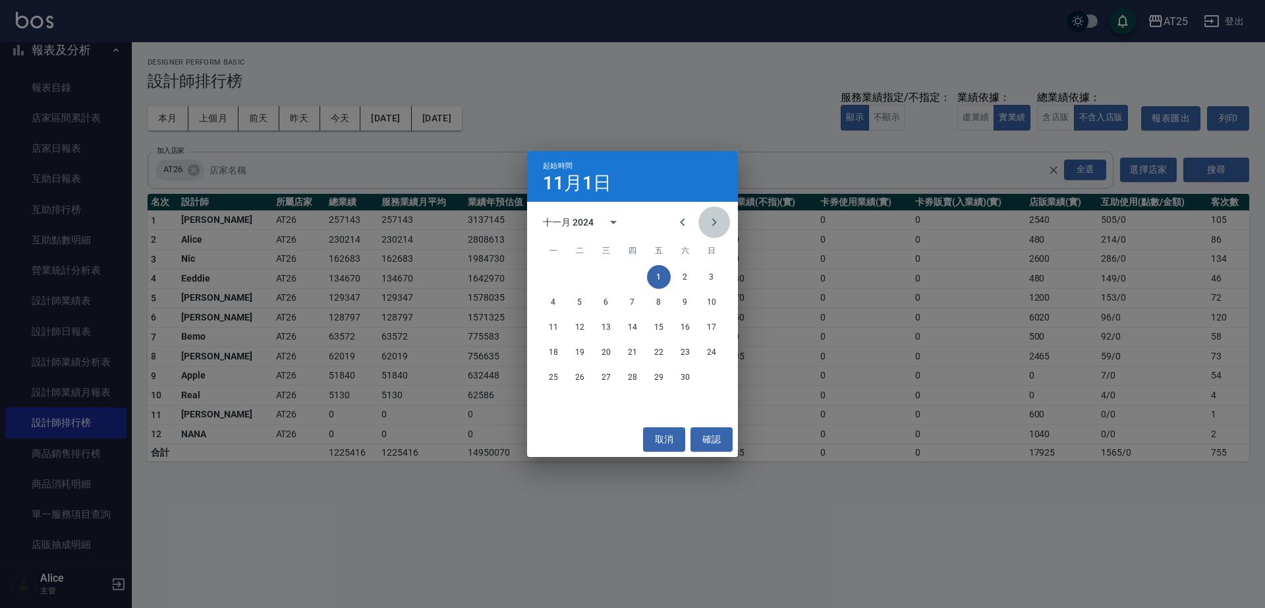
click at [718, 227] on icon "Next month" at bounding box center [714, 222] width 16 height 16
click at [674, 221] on button "Previous month" at bounding box center [683, 222] width 32 height 32
click at [675, 221] on icon "Previous month" at bounding box center [683, 222] width 16 height 16
click at [676, 221] on icon "Previous month" at bounding box center [683, 222] width 16 height 16
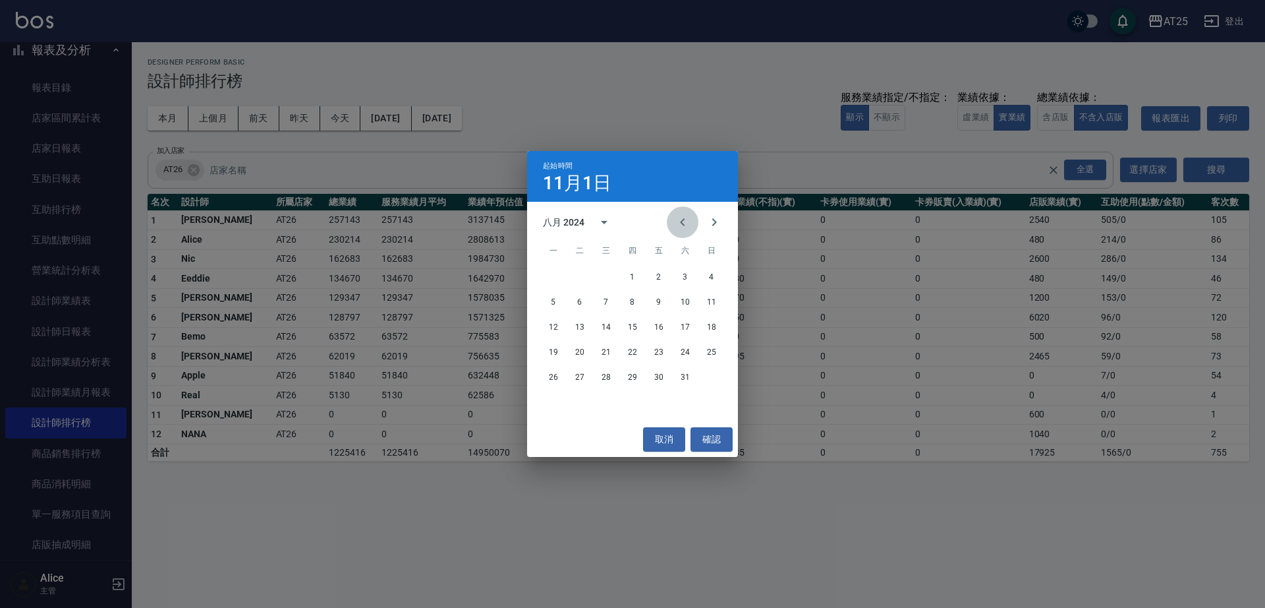
click at [676, 221] on icon "Previous month" at bounding box center [683, 222] width 16 height 16
click at [677, 221] on icon "Previous month" at bounding box center [683, 222] width 16 height 16
click at [680, 221] on icon "Previous month" at bounding box center [683, 222] width 16 height 16
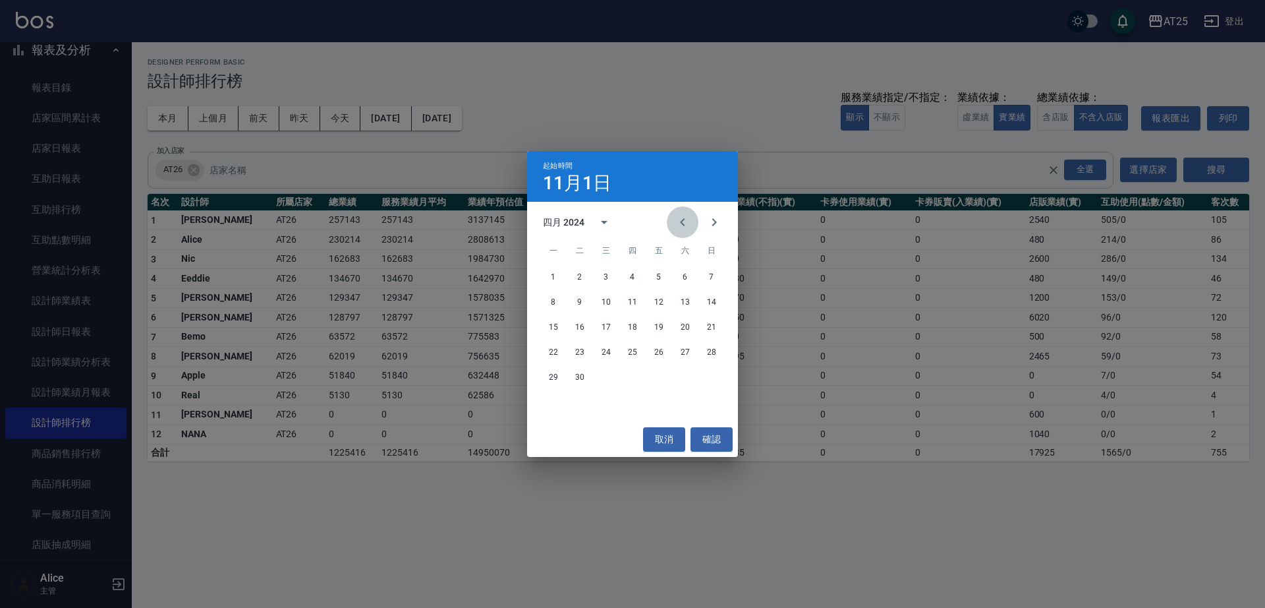
click at [680, 221] on icon "Previous month" at bounding box center [683, 222] width 16 height 16
click at [608, 278] on button "1" at bounding box center [606, 277] width 24 height 24
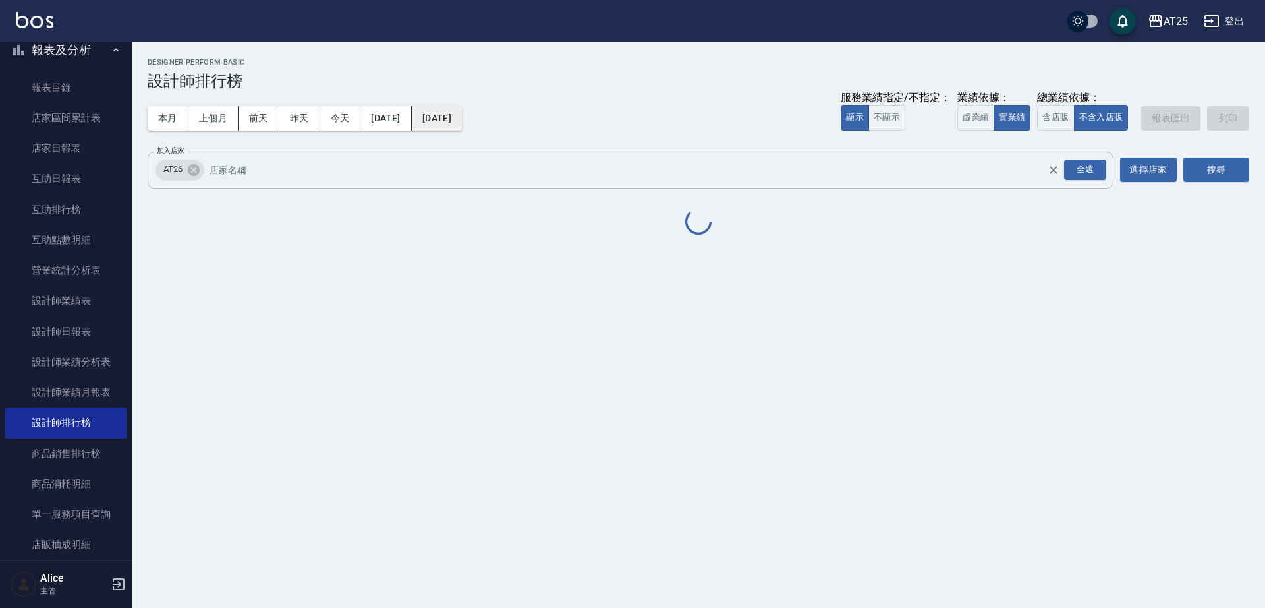
click at [462, 122] on button "2024/11/30" at bounding box center [437, 118] width 50 height 24
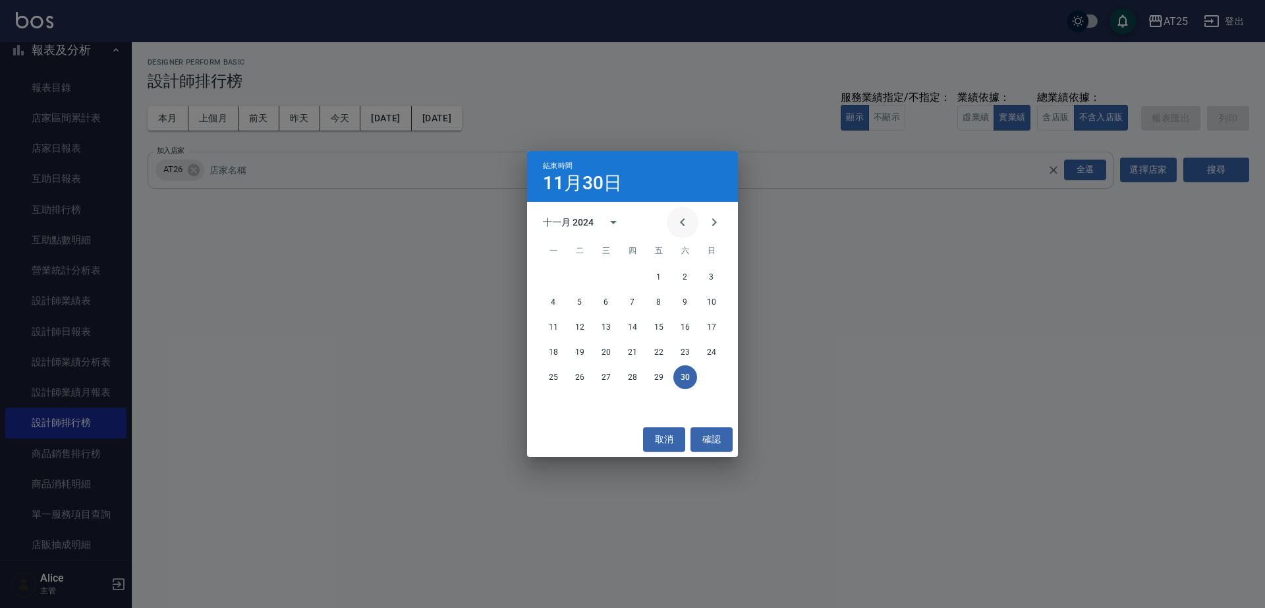
click at [688, 223] on icon "Previous month" at bounding box center [683, 222] width 16 height 16
click at [689, 223] on icon "Previous month" at bounding box center [683, 222] width 16 height 16
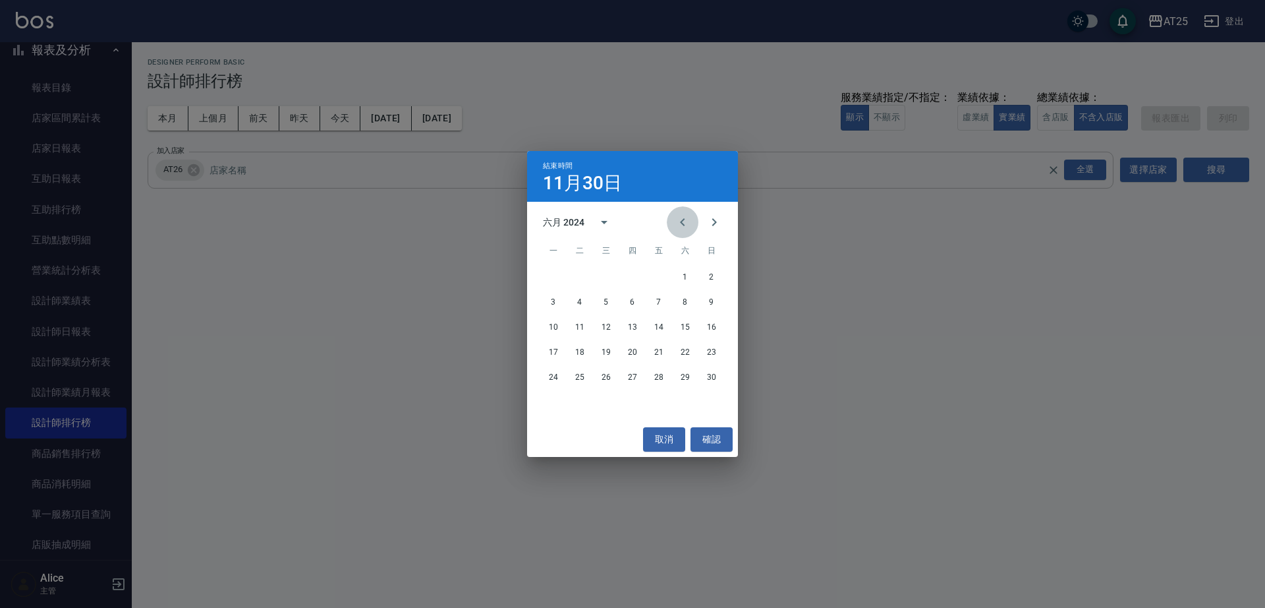
click at [689, 223] on icon "Previous month" at bounding box center [683, 222] width 16 height 16
click at [690, 223] on icon "Previous month" at bounding box center [683, 222] width 16 height 16
click at [691, 223] on button "Previous month" at bounding box center [683, 222] width 32 height 32
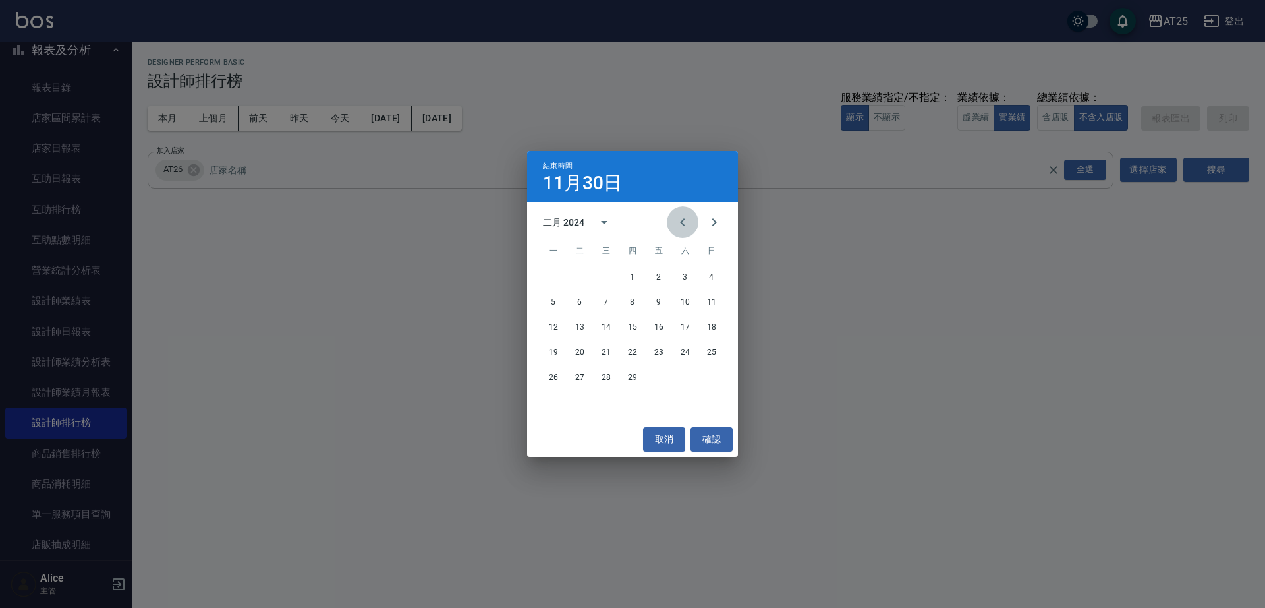
click at [691, 223] on button "Previous month" at bounding box center [683, 222] width 32 height 32
click at [626, 370] on button "30" at bounding box center [633, 377] width 24 height 24
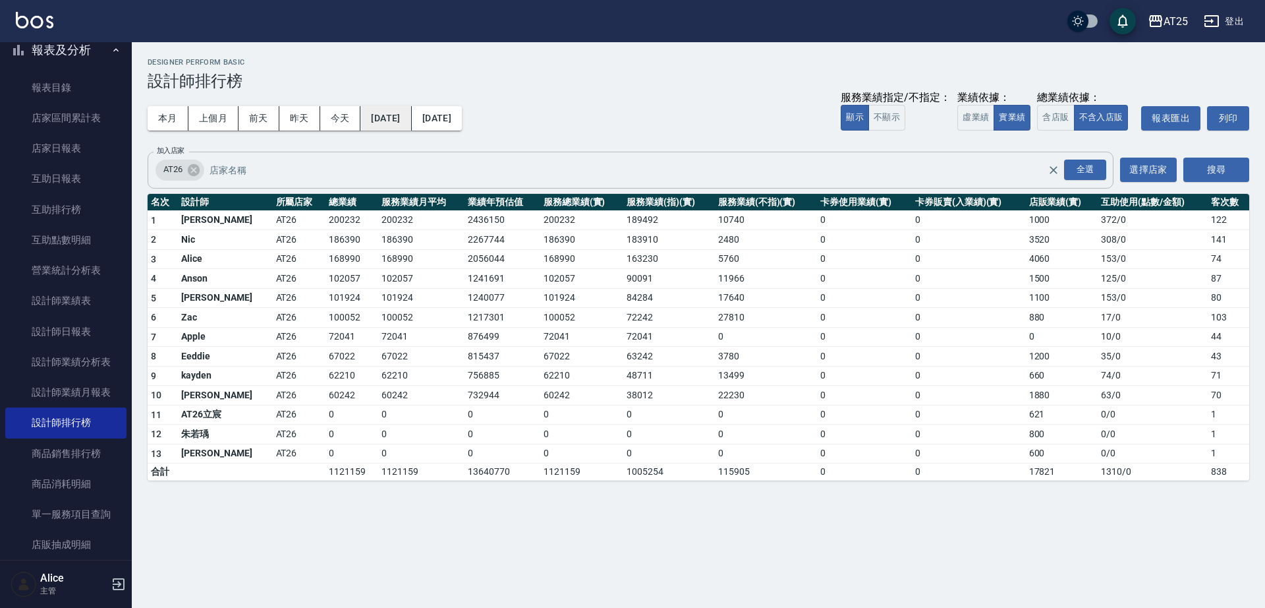
click at [411, 119] on button "2023/11/01" at bounding box center [385, 118] width 51 height 24
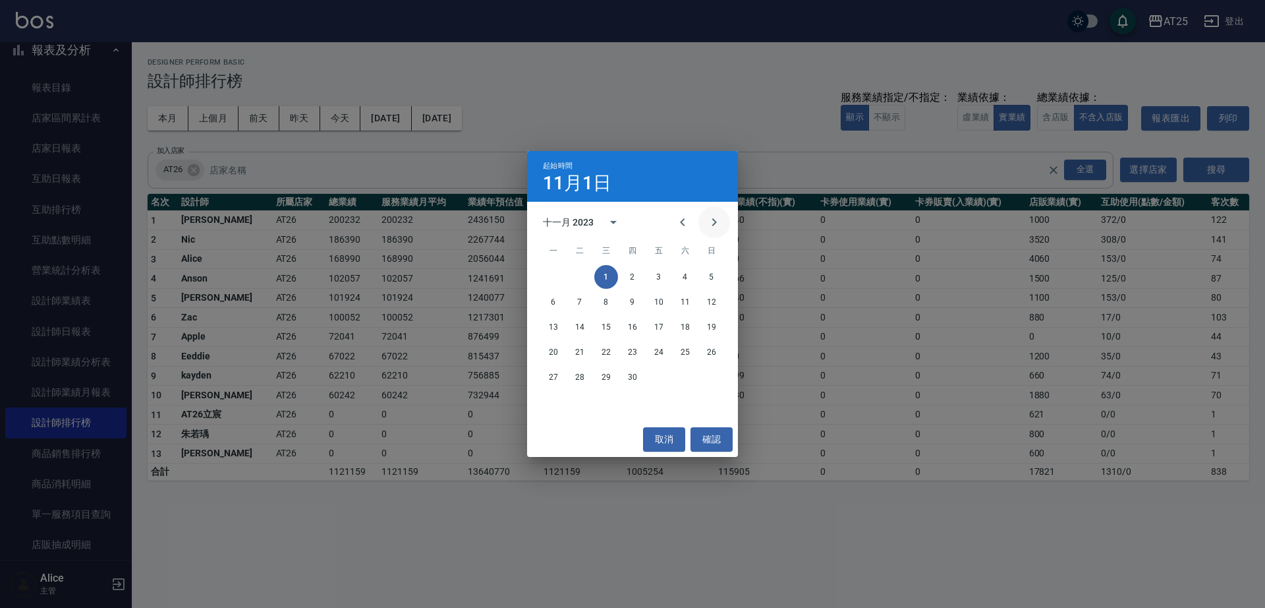
click at [720, 219] on icon "Next month" at bounding box center [714, 222] width 16 height 16
click at [656, 277] on button "1" at bounding box center [659, 277] width 24 height 24
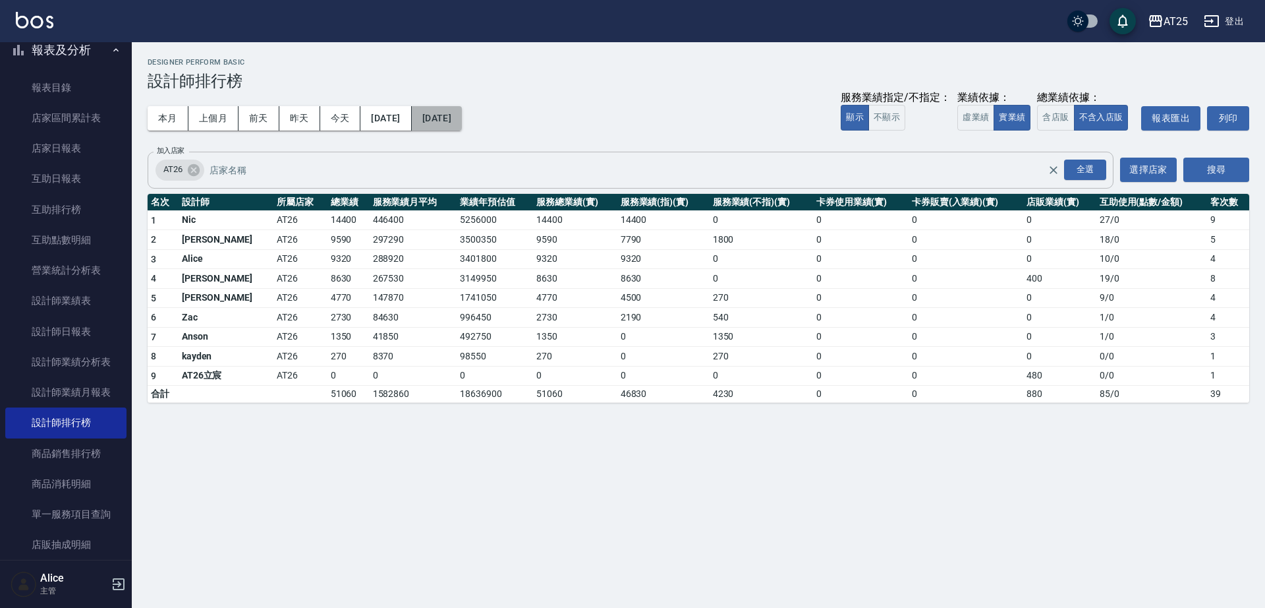
click at [462, 128] on button "2023/12/01" at bounding box center [437, 118] width 50 height 24
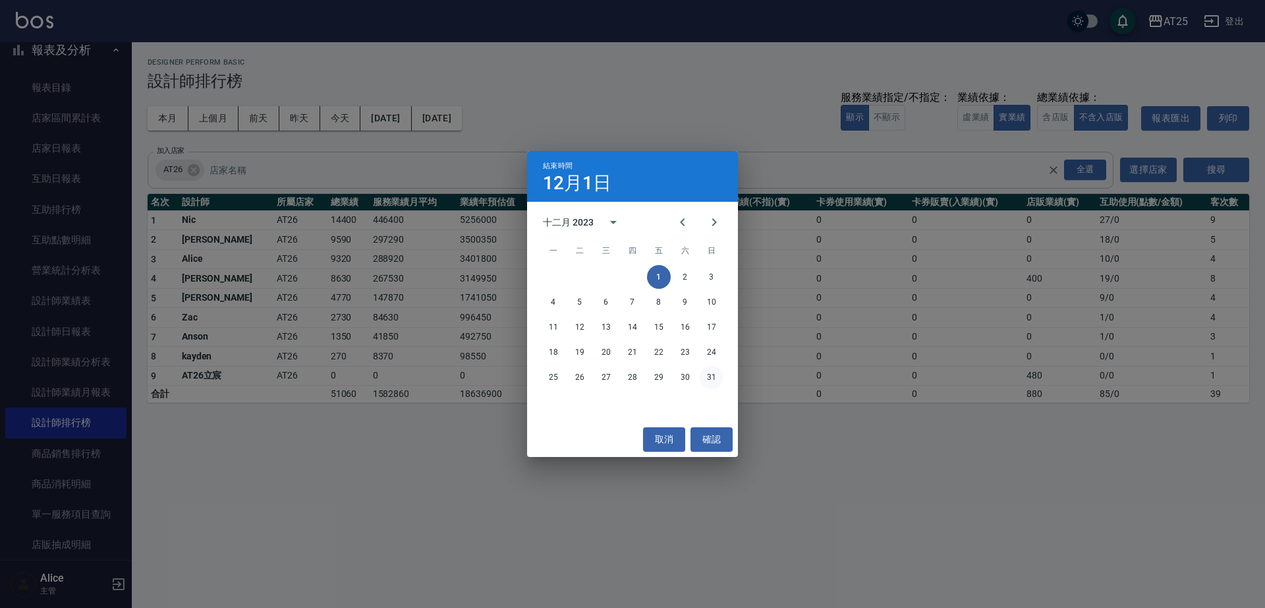
click at [710, 378] on button "31" at bounding box center [712, 377] width 24 height 24
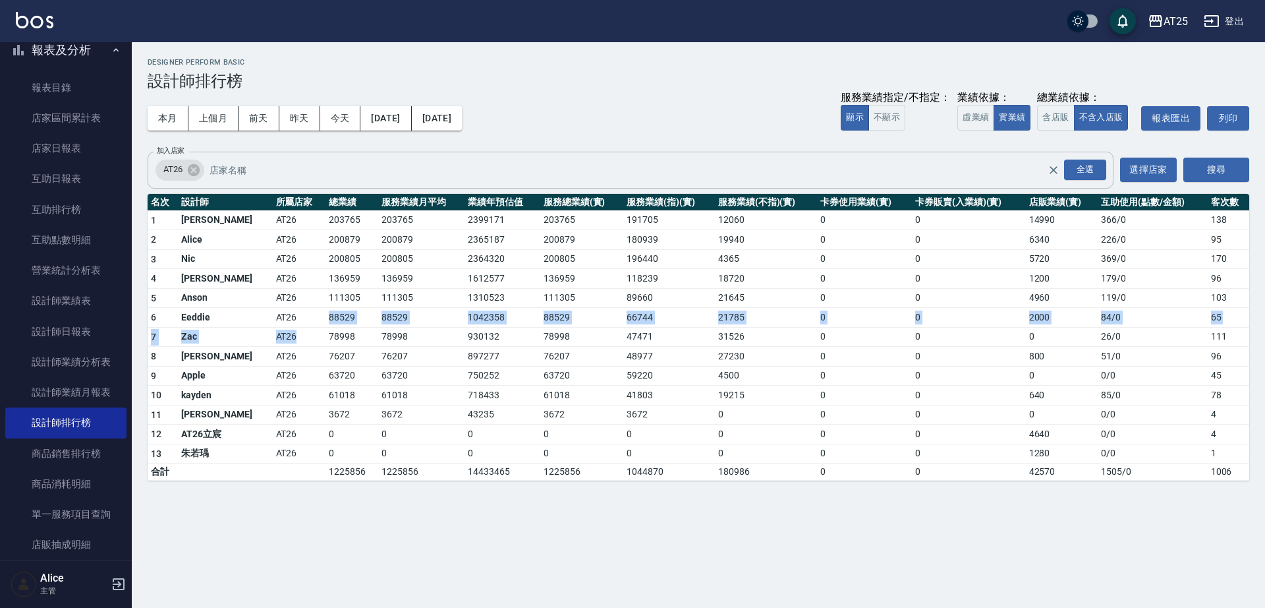
drag, startPoint x: 264, startPoint y: 323, endPoint x: 316, endPoint y: 336, distance: 53.1
click at [291, 333] on tbody "1 Josh AT26 203765 203765 2399171 203765 191705 12060 0 0 14990 366 / 0 138 2 A…" at bounding box center [699, 345] width 1102 height 270
click at [326, 334] on td "78998" at bounding box center [352, 337] width 53 height 20
drag, startPoint x: 293, startPoint y: 320, endPoint x: 329, endPoint y: 324, distance: 36.4
click at [329, 324] on tr "6 Eeddie AT26 88529 88529 1042358 88529 66744 21785 0 0 2000 84 / 0 65" at bounding box center [699, 318] width 1102 height 20
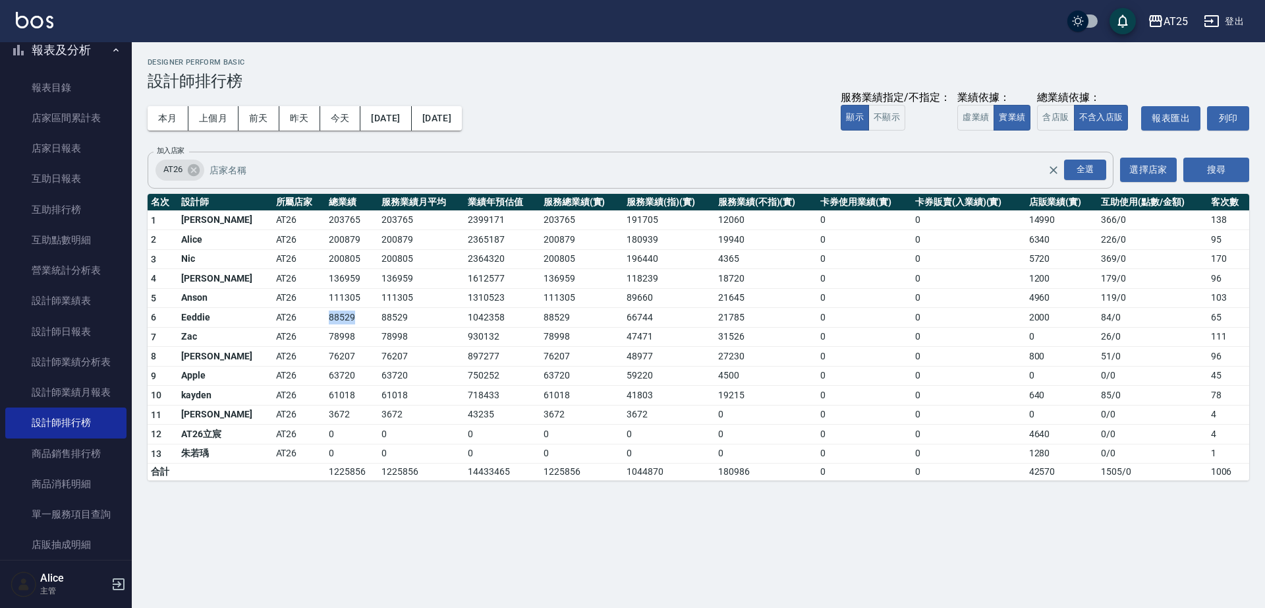
click at [331, 324] on td "88529" at bounding box center [352, 318] width 53 height 20
click at [329, 325] on td "88529" at bounding box center [352, 318] width 53 height 20
drag, startPoint x: 285, startPoint y: 318, endPoint x: 339, endPoint y: 320, distance: 54.8
click at [339, 320] on tr "6 Eeddie AT26 88529 88529 1042358 88529 66744 21785 0 0 2000 84 / 0 65" at bounding box center [699, 318] width 1102 height 20
drag, startPoint x: 339, startPoint y: 320, endPoint x: 342, endPoint y: 304, distance: 16.8
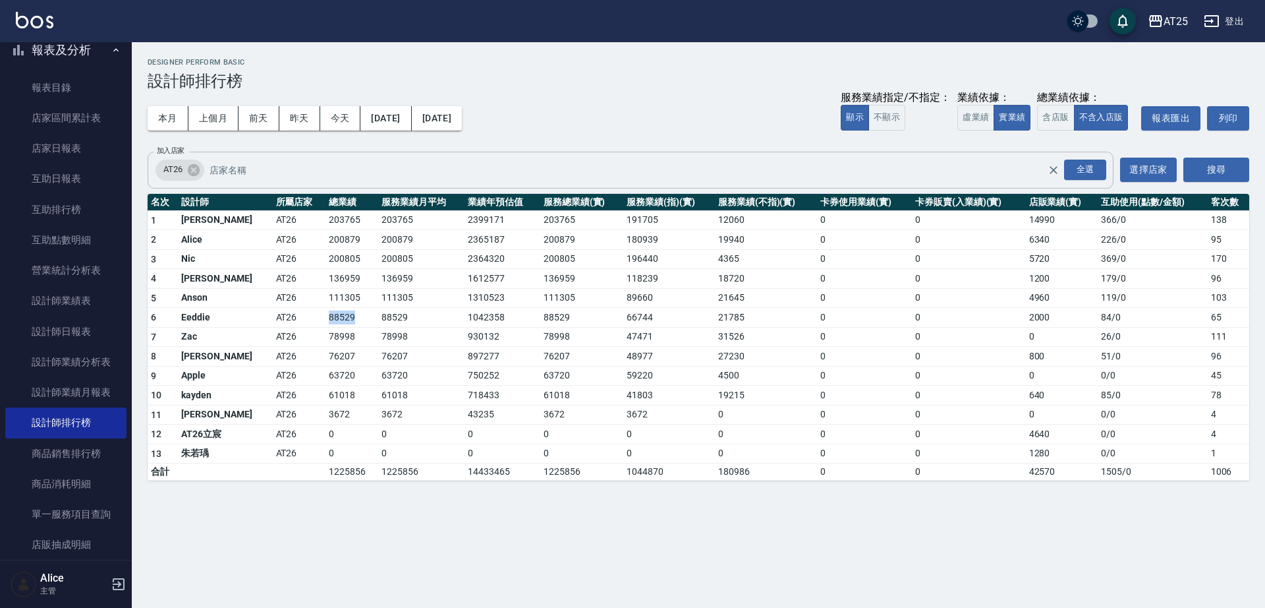
click at [337, 319] on td "88529" at bounding box center [352, 318] width 53 height 20
click at [407, 116] on button "2023/12/01" at bounding box center [385, 118] width 51 height 24
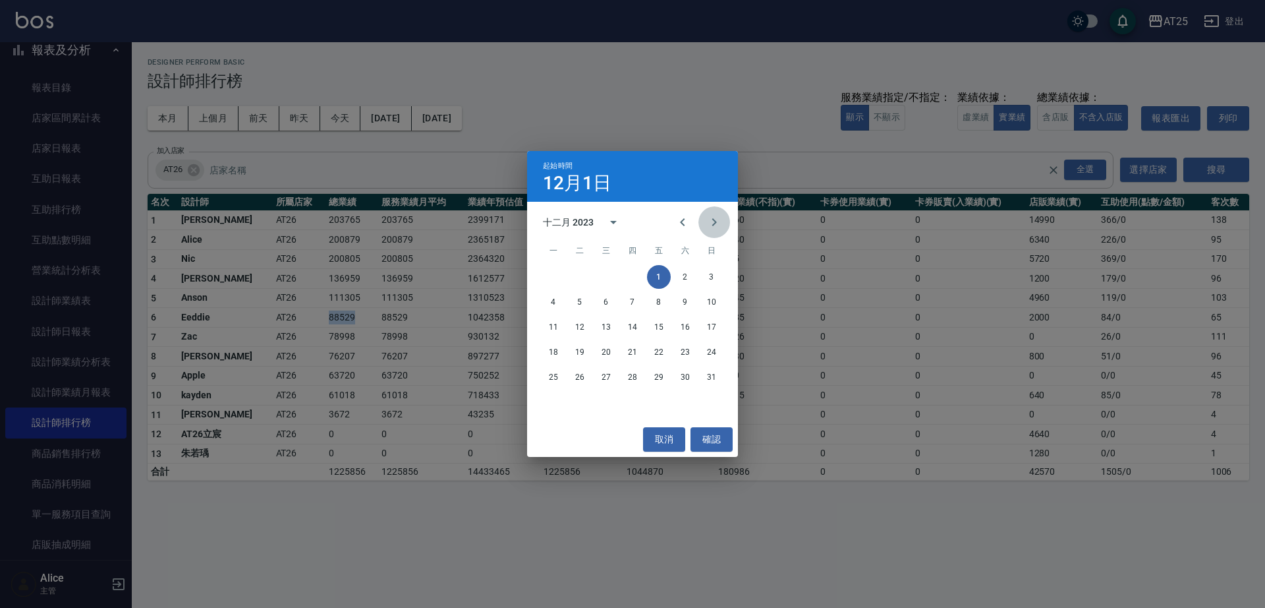
drag, startPoint x: 707, startPoint y: 217, endPoint x: 707, endPoint y: 227, distance: 10.5
click at [707, 217] on icon "Next month" at bounding box center [714, 222] width 16 height 16
click at [550, 276] on button "1" at bounding box center [554, 277] width 24 height 24
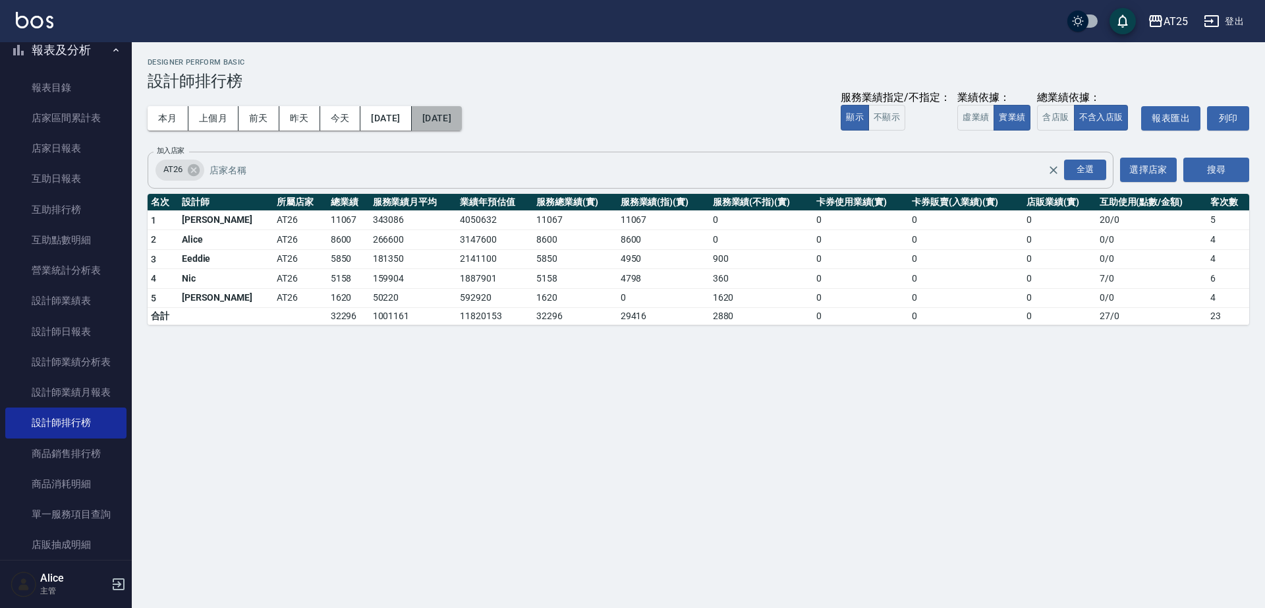
click at [462, 115] on button "2024/01/01" at bounding box center [437, 118] width 50 height 24
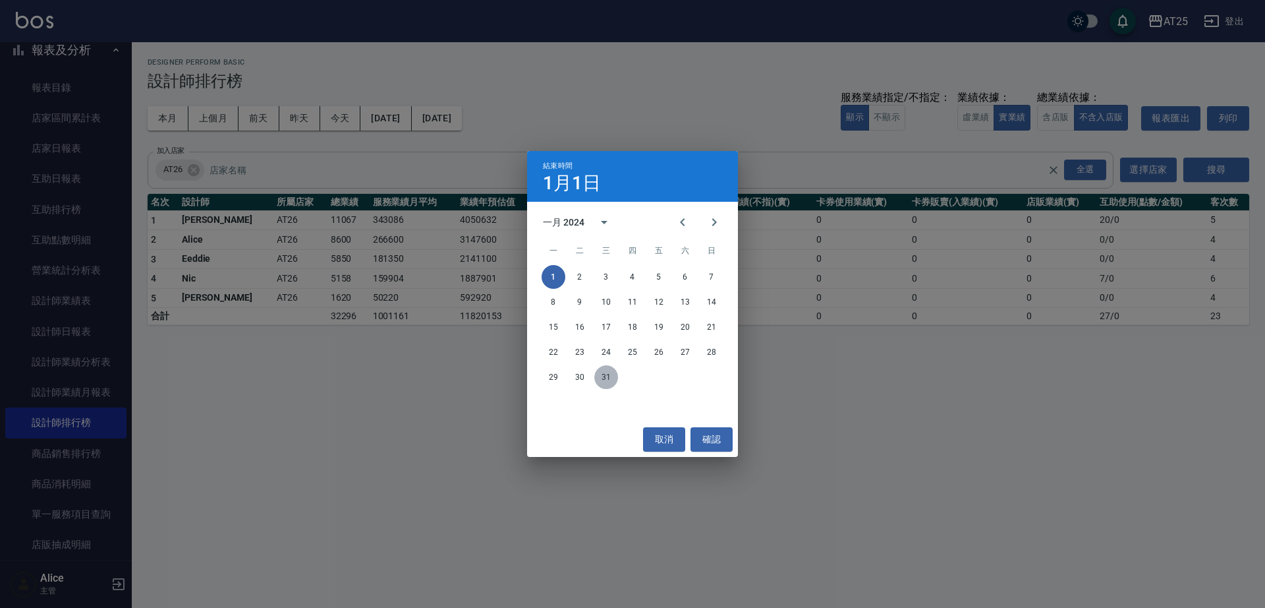
click at [606, 371] on button "31" at bounding box center [606, 377] width 24 height 24
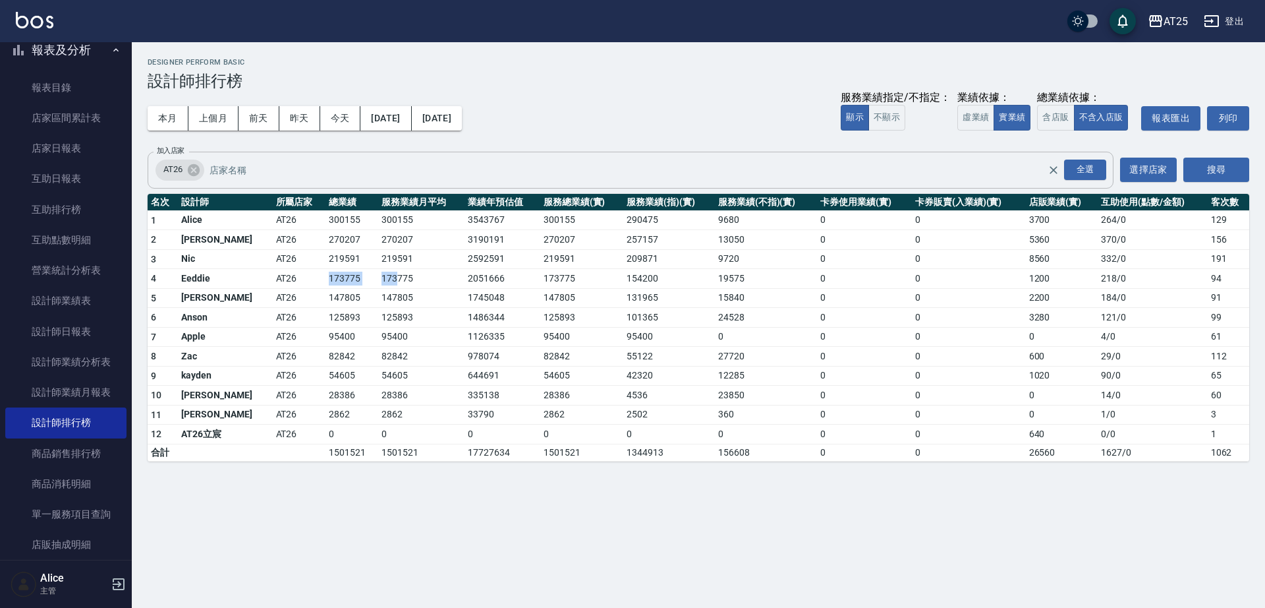
drag, startPoint x: 295, startPoint y: 281, endPoint x: 364, endPoint y: 281, distance: 69.2
click at [364, 281] on tr "4 Eeddie AT26 173775 173775 2051666 173775 154200 19575 0 0 1200 218 / 0 94" at bounding box center [699, 279] width 1102 height 20
click at [391, 277] on td "173775" at bounding box center [421, 279] width 86 height 20
click at [410, 120] on button "2024/01/01" at bounding box center [385, 118] width 51 height 24
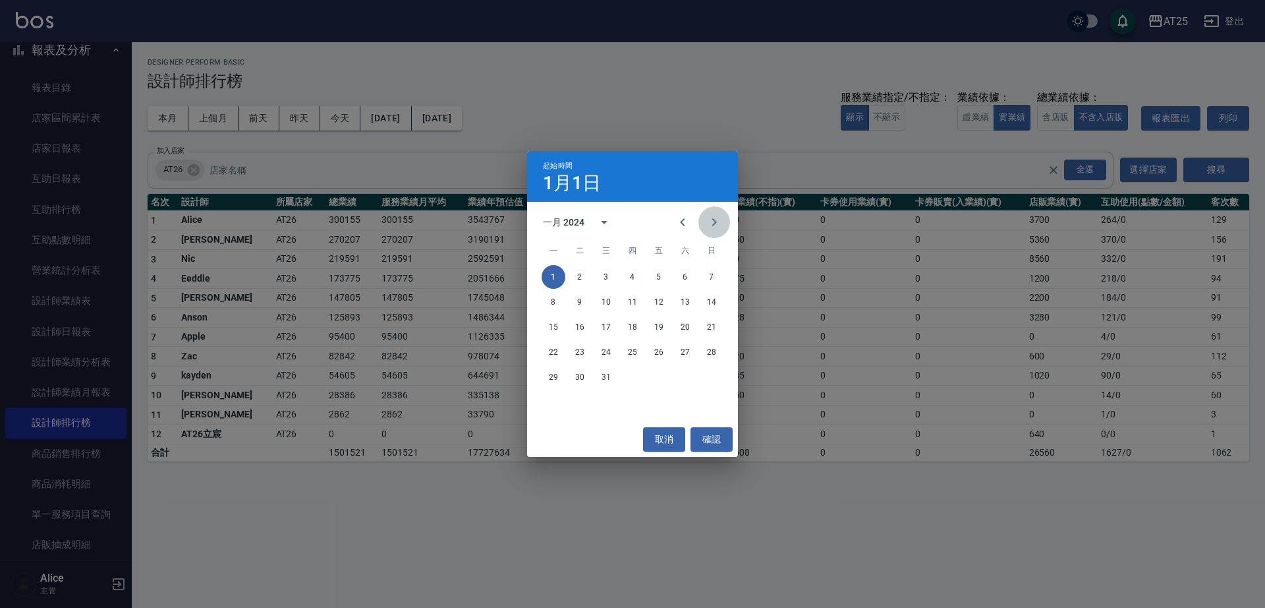
click at [717, 220] on icon "Next month" at bounding box center [714, 222] width 16 height 16
click at [625, 273] on button "1" at bounding box center [633, 277] width 24 height 24
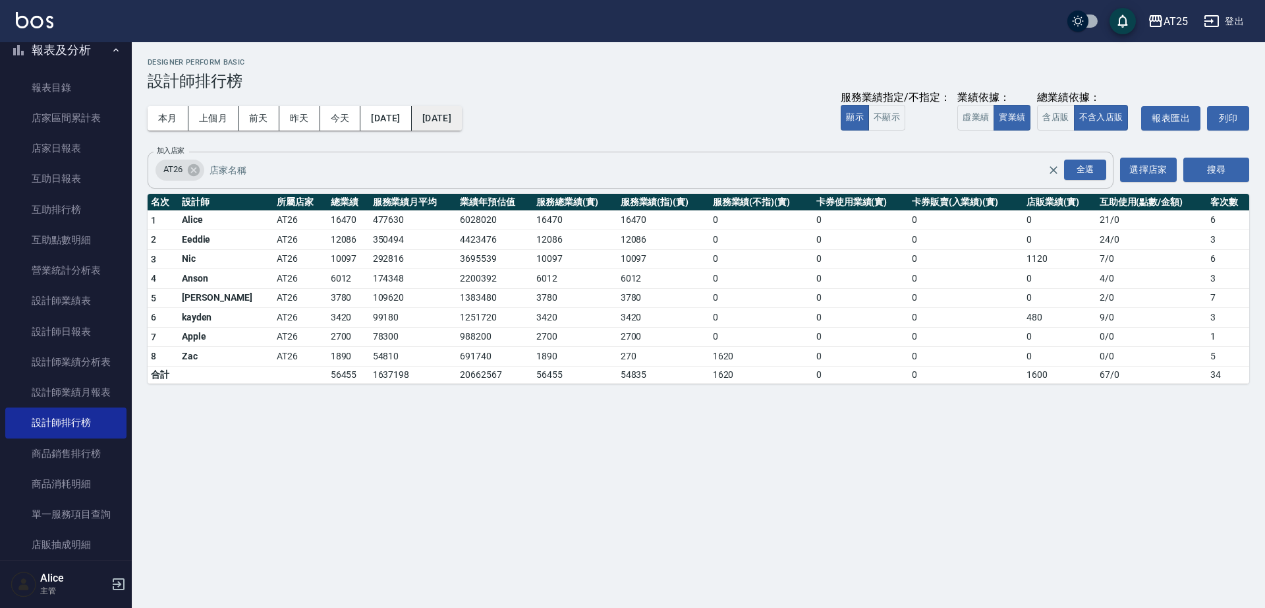
click at [462, 123] on button "2024/02/01" at bounding box center [437, 118] width 50 height 24
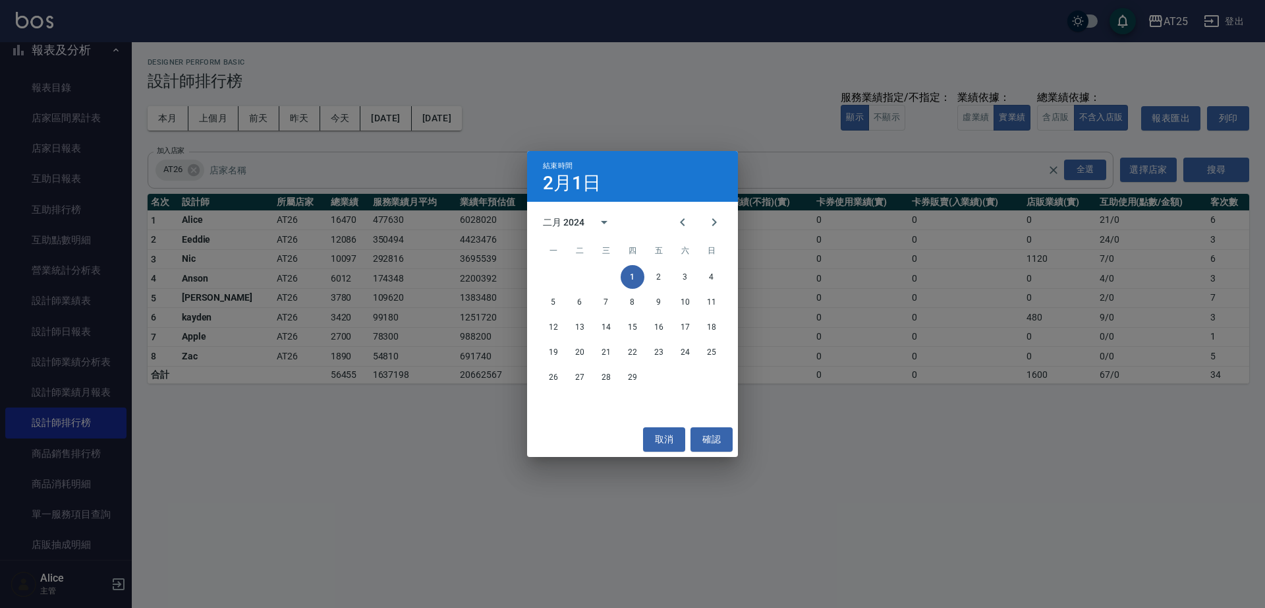
click at [628, 393] on div "1 2 3 4 5 6 7 8 9 10 11 12 13 14 15 16 17 18 19 20 21 22 23 24 25 26 27 28 29" at bounding box center [632, 343] width 211 height 158
click at [631, 369] on button "29" at bounding box center [633, 377] width 24 height 24
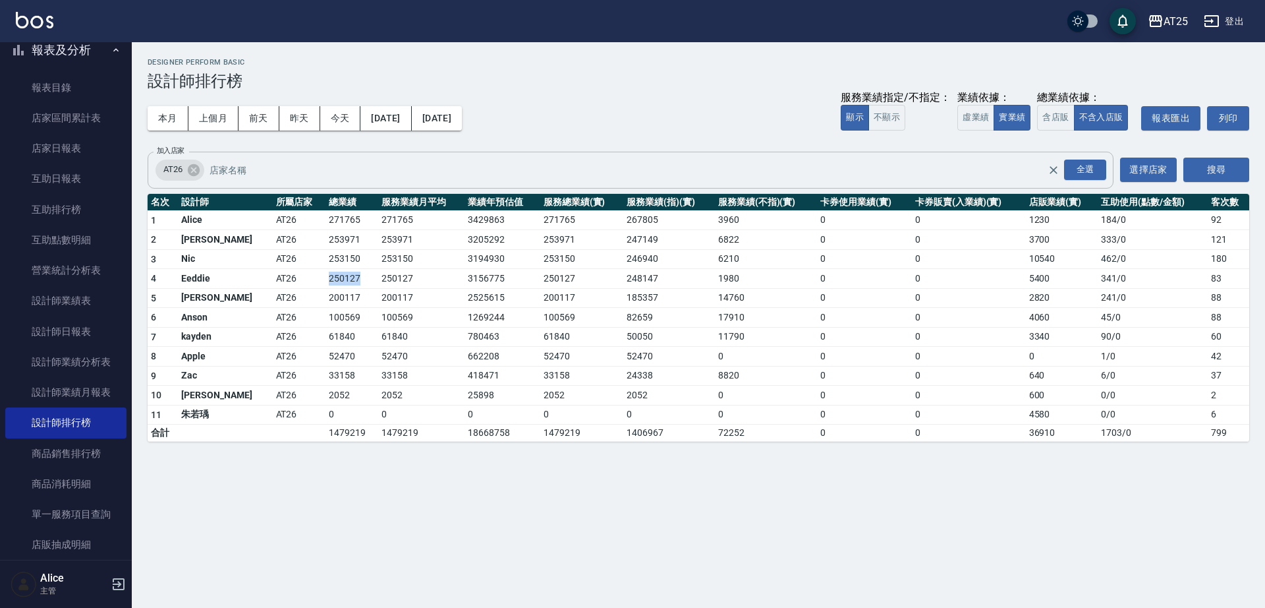
drag, startPoint x: 275, startPoint y: 282, endPoint x: 326, endPoint y: 280, distance: 51.4
click at [322, 281] on tr "4 Eeddie AT26 250127 250127 3156775 250127 248147 1980 0 0 5400 341 / 0 83" at bounding box center [699, 279] width 1102 height 20
click at [327, 280] on td "250127" at bounding box center [352, 279] width 53 height 20
click at [411, 115] on button "2024/02/01" at bounding box center [385, 118] width 51 height 24
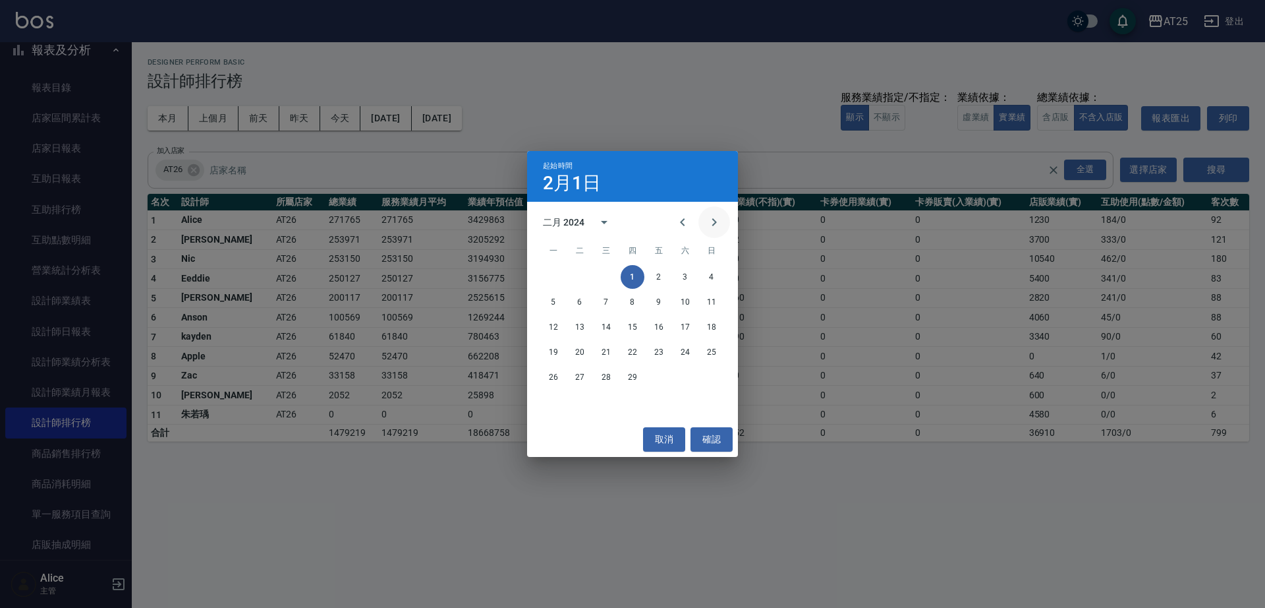
click at [701, 218] on button "Next month" at bounding box center [715, 222] width 32 height 32
click at [650, 273] on button "1" at bounding box center [659, 277] width 24 height 24
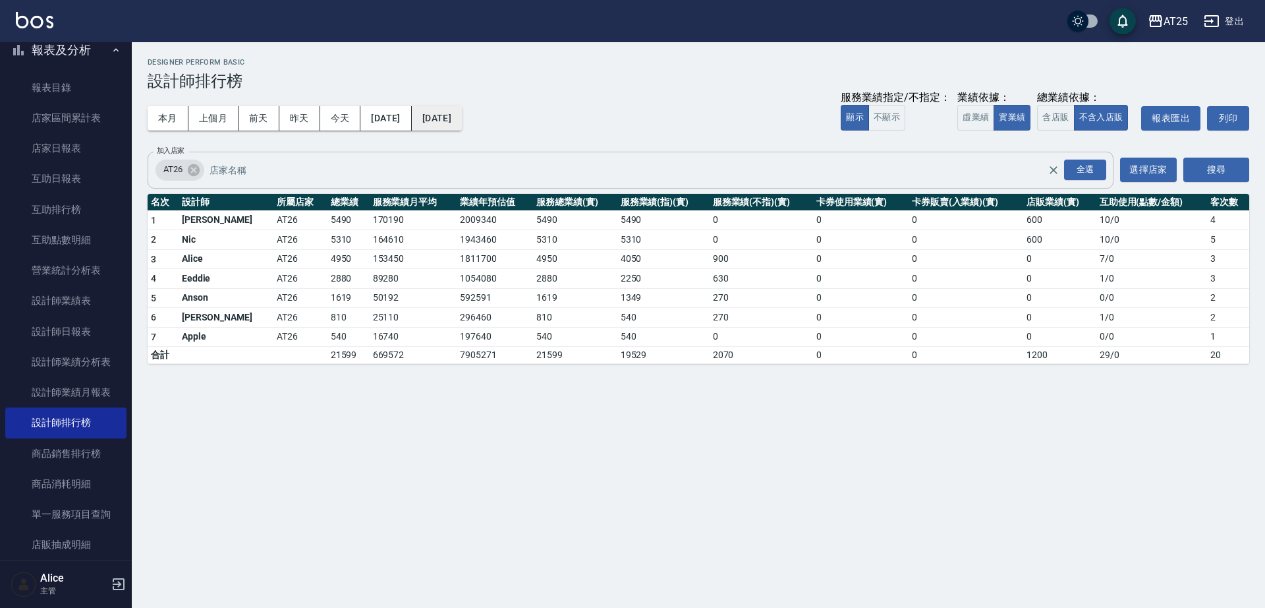
click at [462, 123] on button "2024/03/01" at bounding box center [437, 118] width 50 height 24
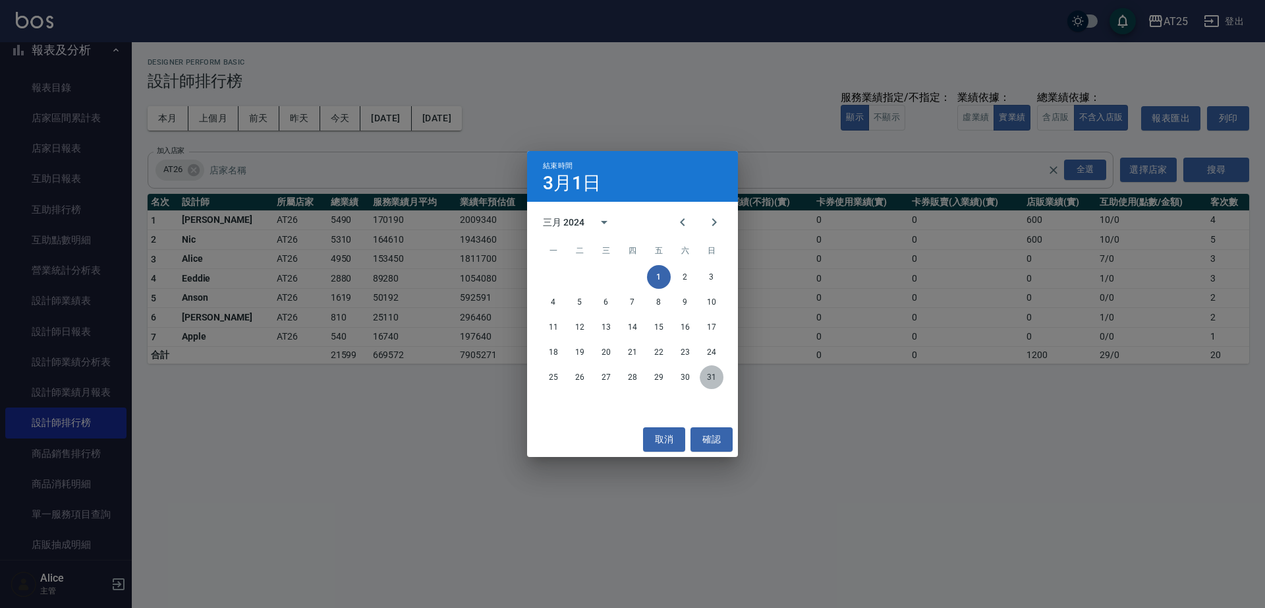
click at [708, 374] on button "31" at bounding box center [712, 377] width 24 height 24
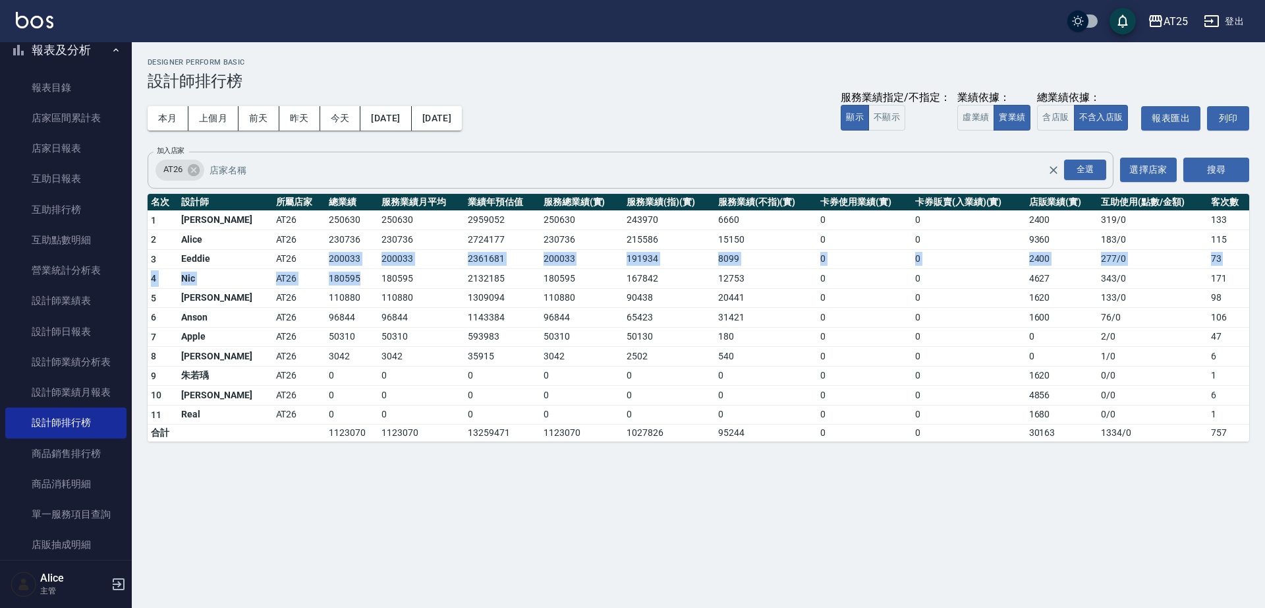
drag, startPoint x: 285, startPoint y: 268, endPoint x: 336, endPoint y: 264, distance: 50.8
click at [332, 266] on td "200033" at bounding box center [352, 259] width 53 height 20
click at [378, 264] on td "200033" at bounding box center [421, 259] width 86 height 20
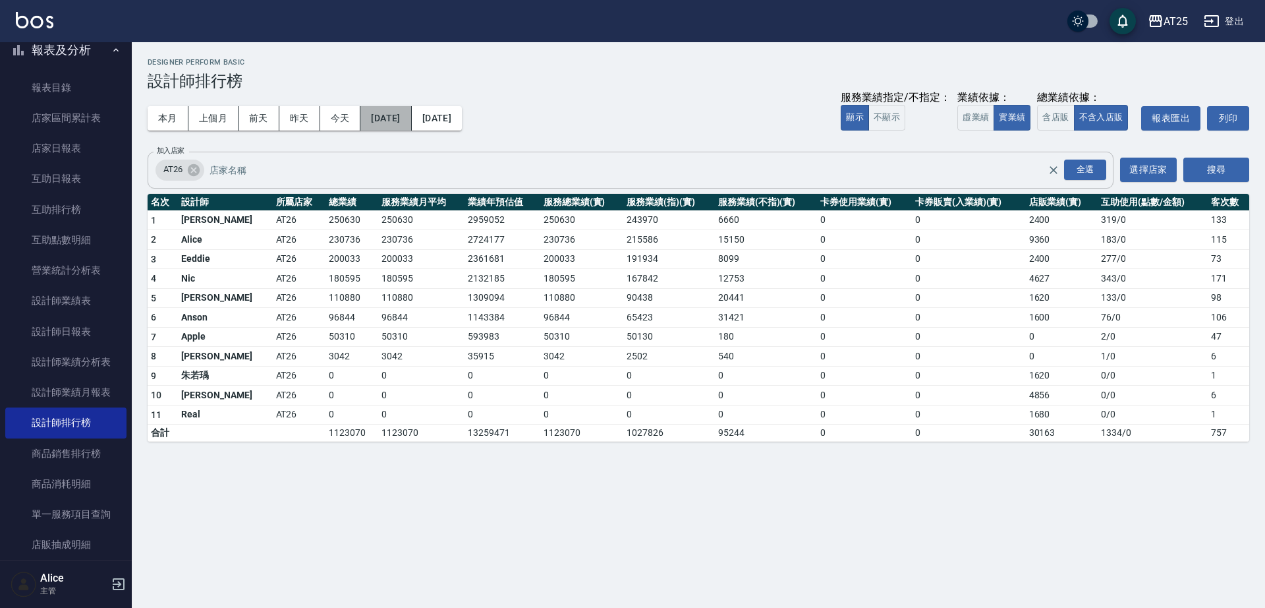
click at [404, 115] on button "2024/03/01" at bounding box center [385, 118] width 51 height 24
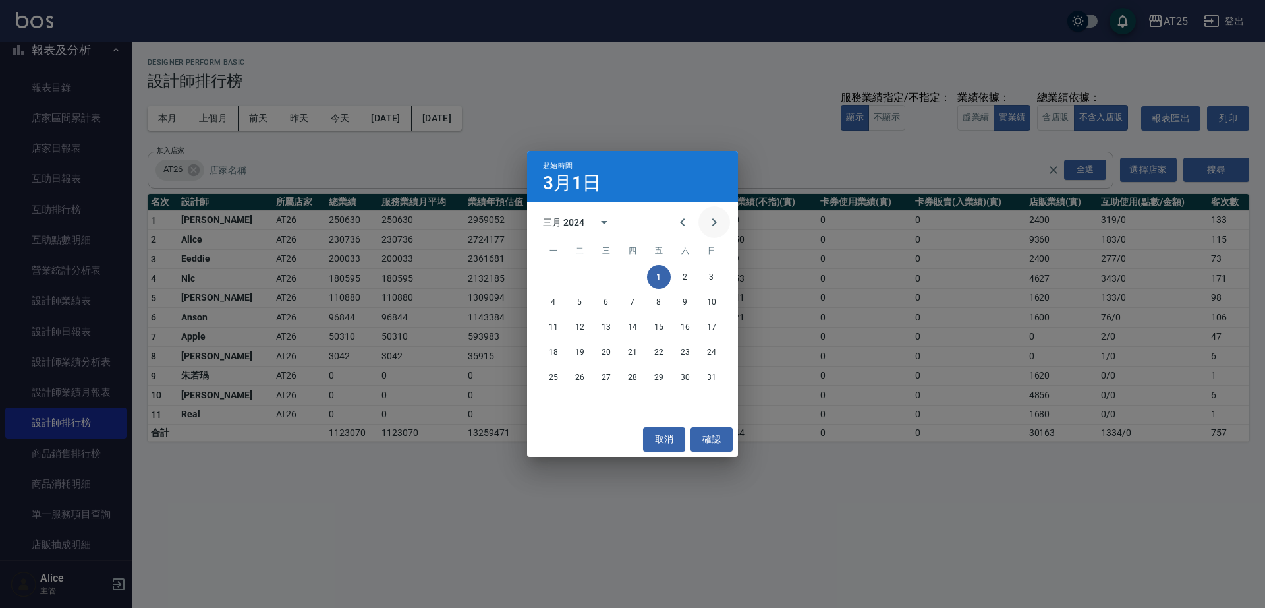
click at [716, 224] on icon "Next month" at bounding box center [714, 222] width 16 height 16
click at [549, 275] on button "1" at bounding box center [554, 277] width 24 height 24
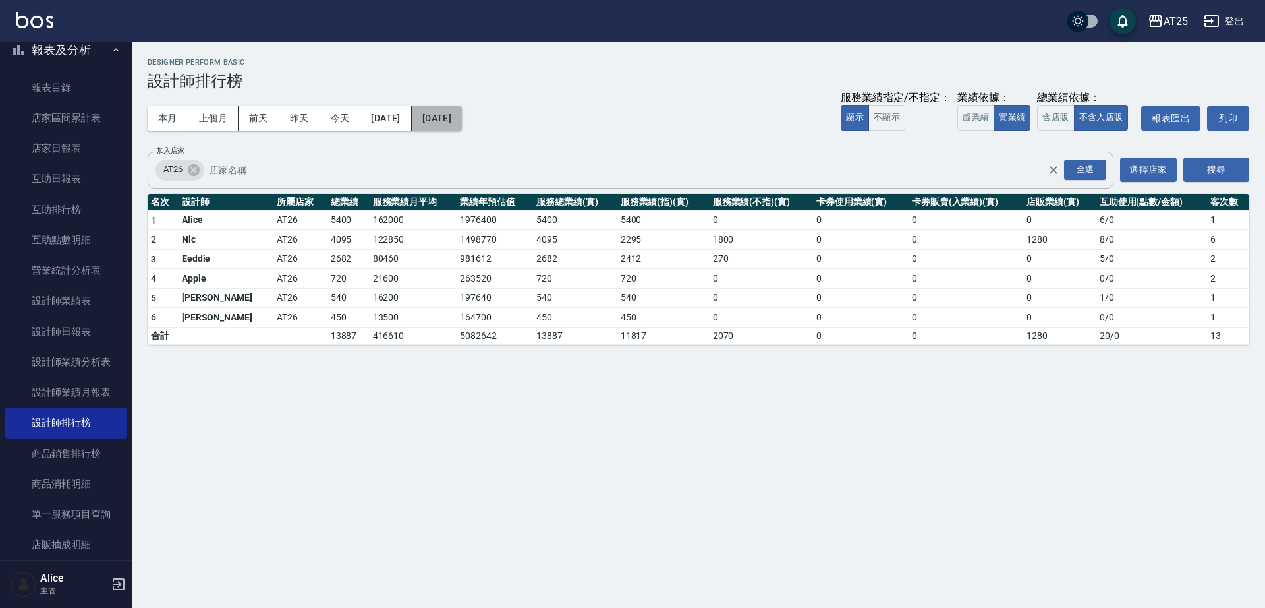
click at [462, 121] on button "2024/04/01" at bounding box center [437, 118] width 50 height 24
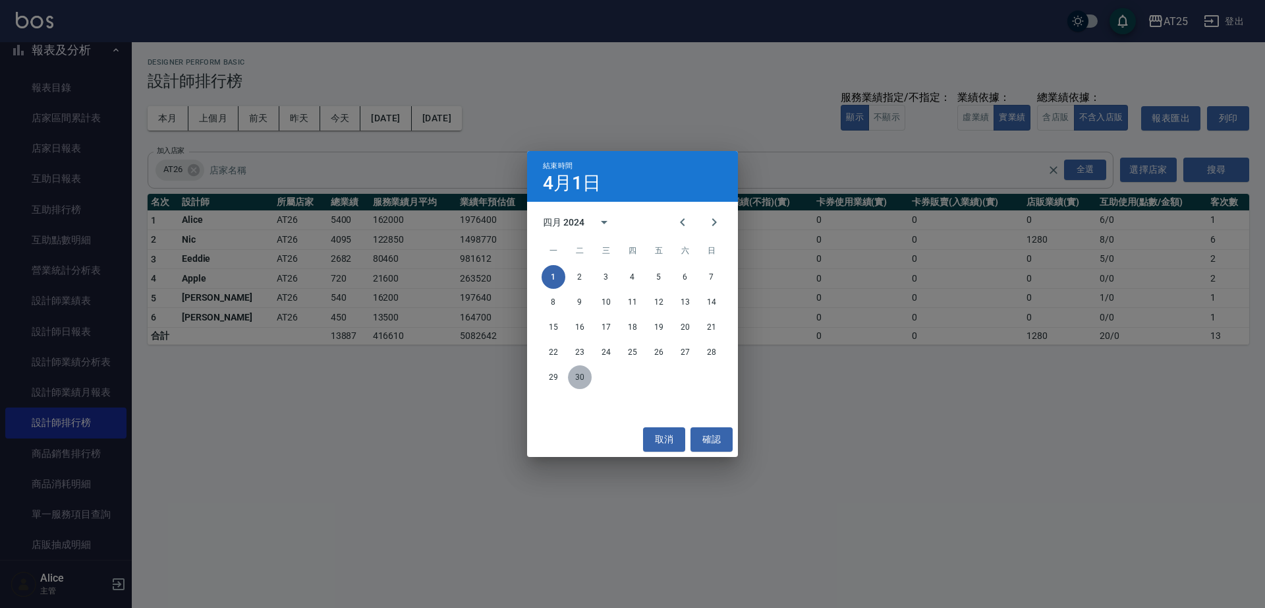
drag, startPoint x: 583, startPoint y: 375, endPoint x: 586, endPoint y: 367, distance: 8.6
click at [583, 374] on button "30" at bounding box center [580, 377] width 24 height 24
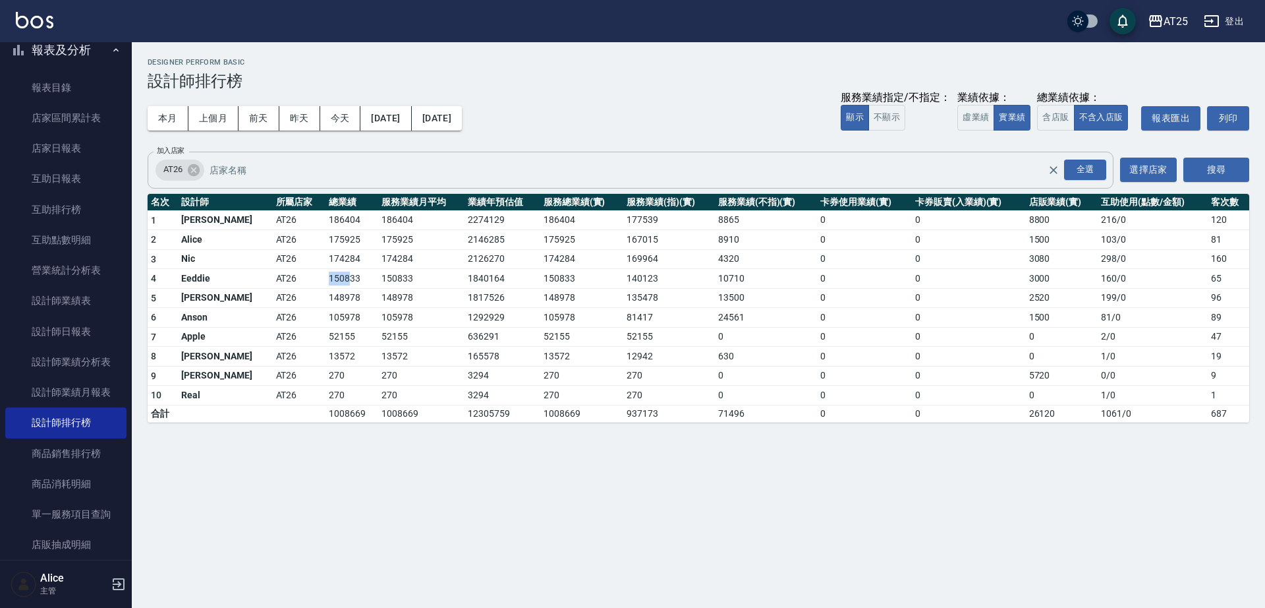
drag, startPoint x: 283, startPoint y: 279, endPoint x: 304, endPoint y: 281, distance: 21.3
click at [304, 281] on tr "4 Eeddie AT26 150833 150833 1840164 150833 140123 10710 0 0 3000 160 / 0 65" at bounding box center [699, 279] width 1102 height 20
click at [326, 281] on td "150833" at bounding box center [352, 279] width 53 height 20
click at [410, 117] on button "2024/04/01" at bounding box center [385, 118] width 51 height 24
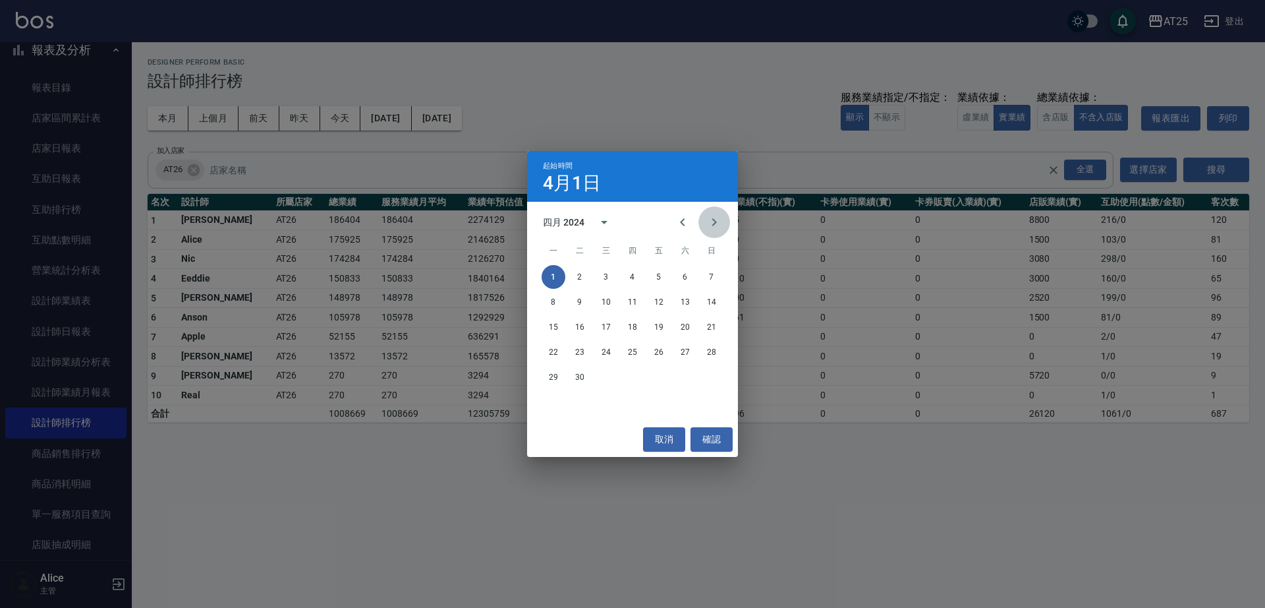
click at [710, 215] on icon "Next month" at bounding box center [714, 222] width 16 height 16
click at [606, 280] on button "1" at bounding box center [606, 277] width 24 height 24
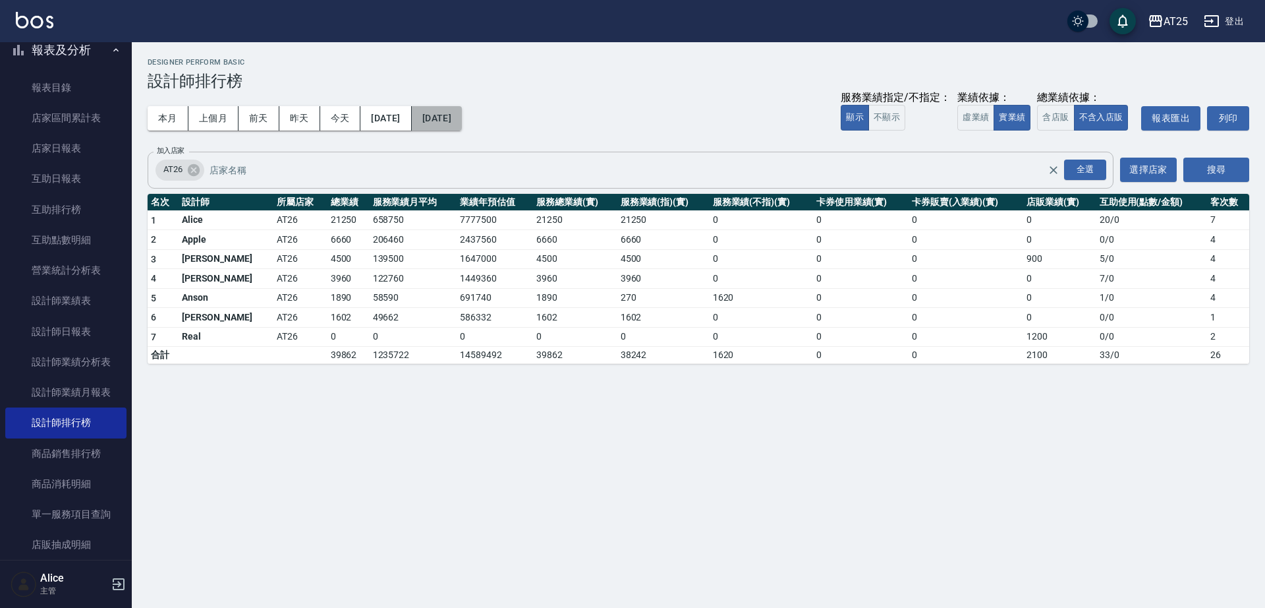
click at [462, 120] on button "2024/05/01" at bounding box center [437, 118] width 50 height 24
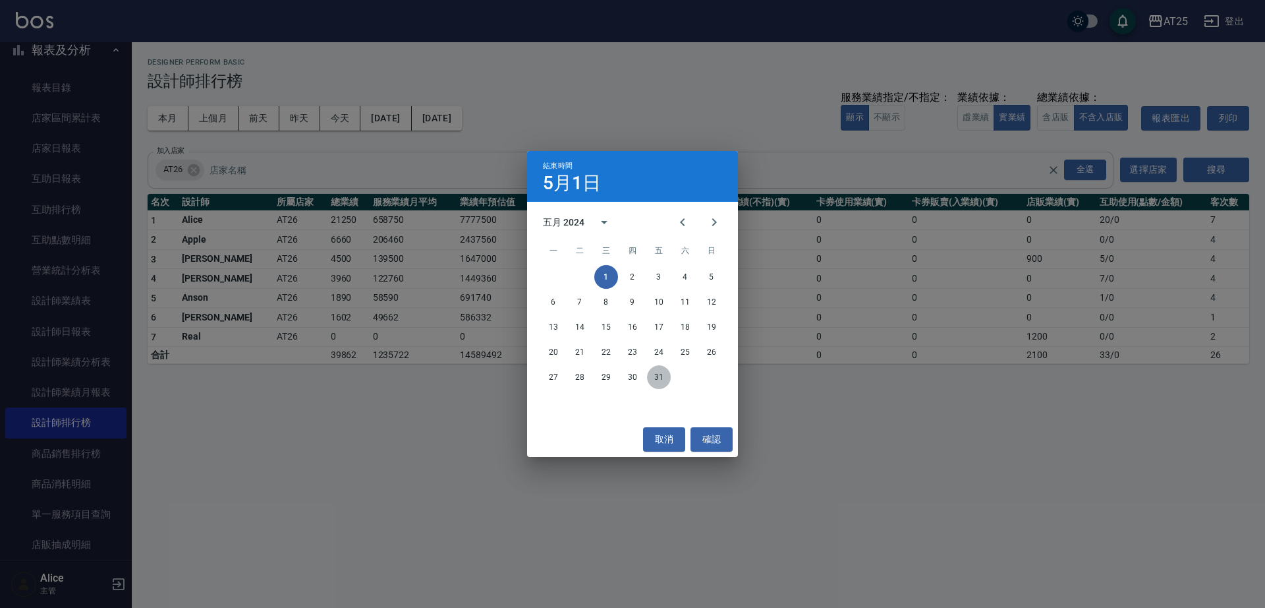
click at [660, 380] on button "31" at bounding box center [659, 377] width 24 height 24
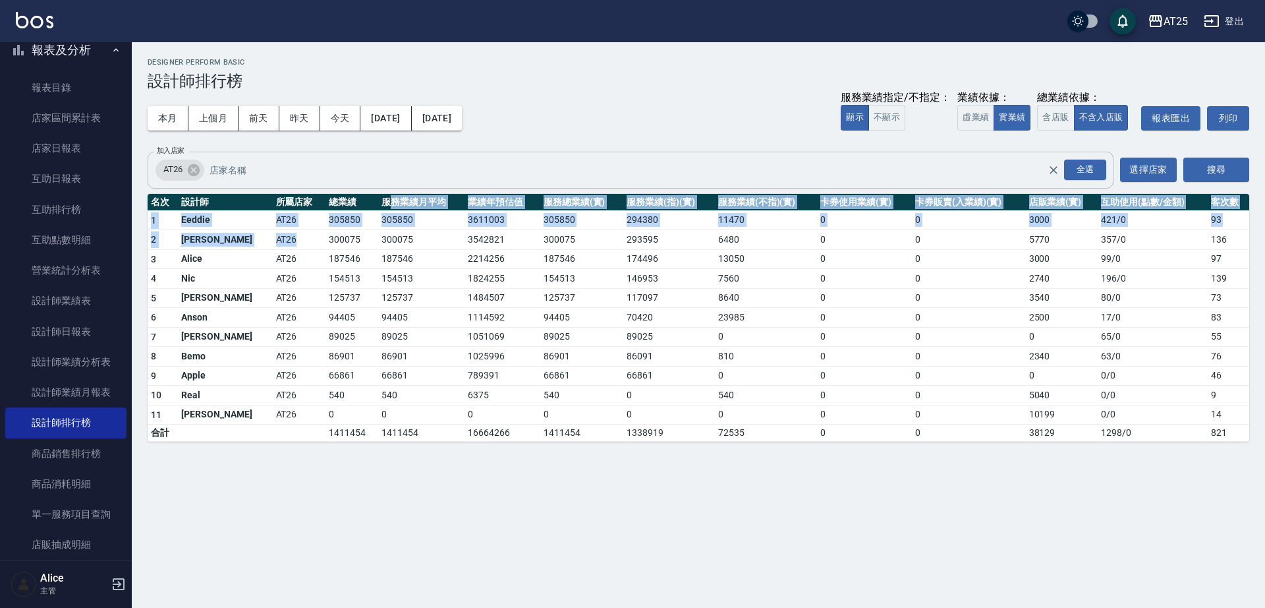
drag, startPoint x: 253, startPoint y: 230, endPoint x: 345, endPoint y: 208, distance: 94.1
click at [345, 208] on table "名次 設計師 所屬店家 總業績 服務業績月平均 業績年預估值 服務總業績(實) 服務業績(指)(實) 服務業績(不指)(實) 卡券使用業績(實) 卡券販賣(入…" at bounding box center [699, 318] width 1102 height 248
click at [378, 208] on th "服務業績月平均" at bounding box center [421, 202] width 86 height 17
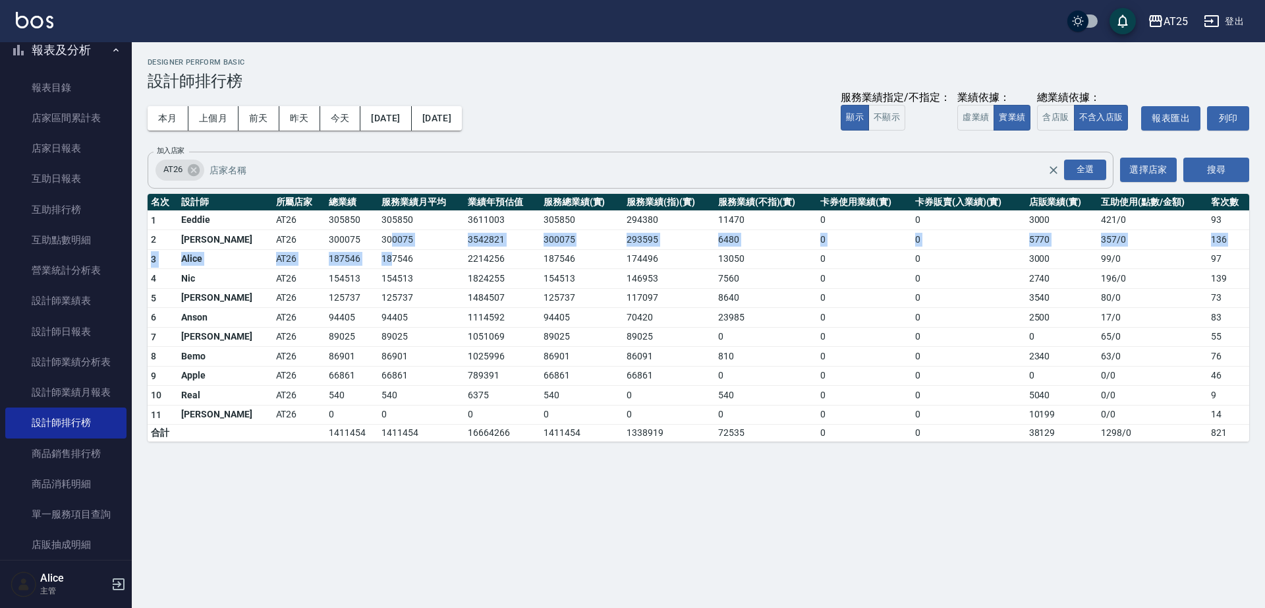
click at [349, 248] on tbody "1 Eeddie AT26 305850 305850 3611003 305850 294380 11470 0 0 3000 421 / 0 93 2 J…" at bounding box center [699, 325] width 1102 height 231
click at [378, 301] on td "125737" at bounding box center [421, 298] width 86 height 20
click at [326, 219] on td "305850" at bounding box center [352, 220] width 53 height 20
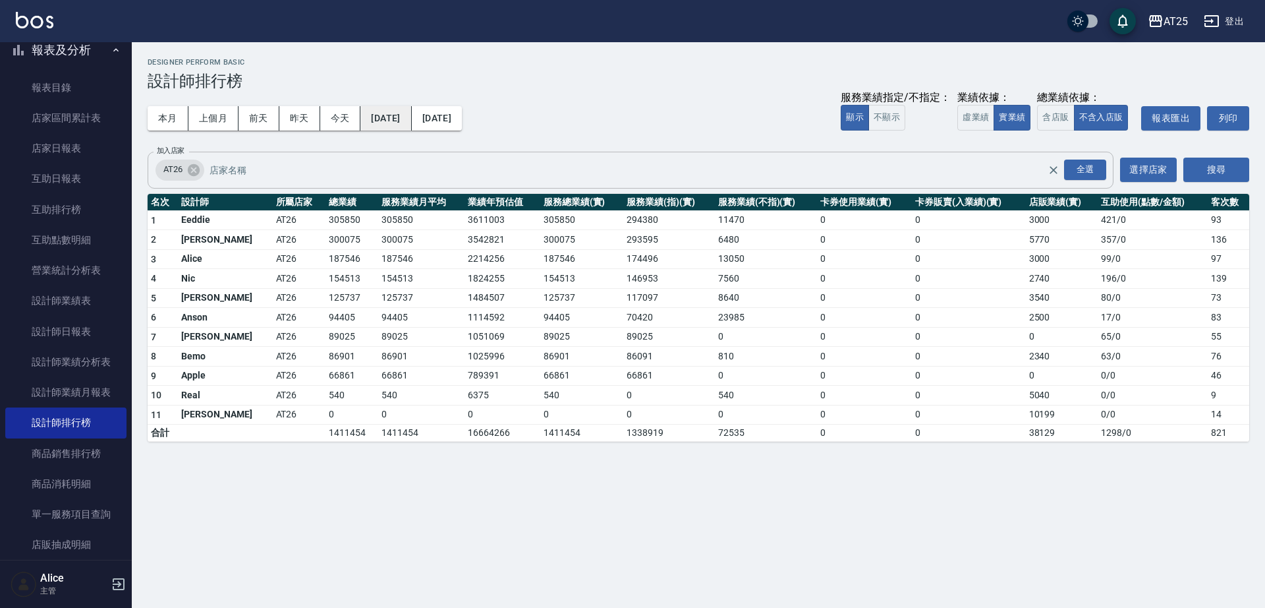
click at [398, 112] on button "2024/05/01" at bounding box center [385, 118] width 51 height 24
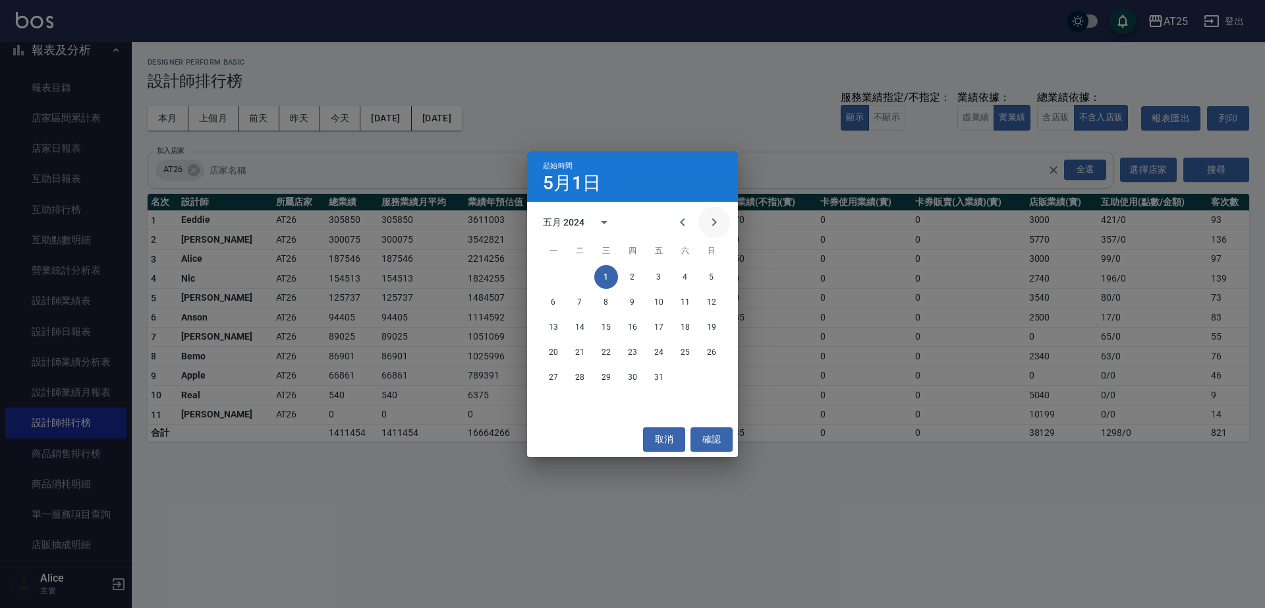
click at [716, 223] on icon "Next month" at bounding box center [714, 222] width 5 height 8
click at [683, 280] on button "1" at bounding box center [685, 277] width 24 height 24
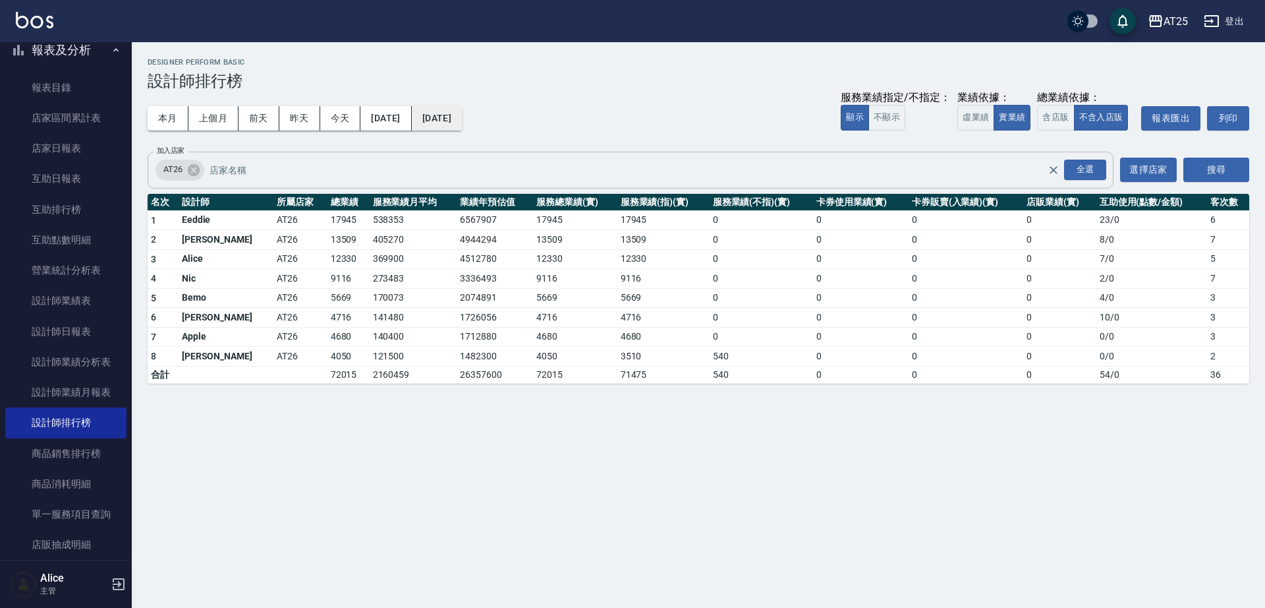
click at [462, 115] on button "2024/06/01" at bounding box center [437, 118] width 50 height 24
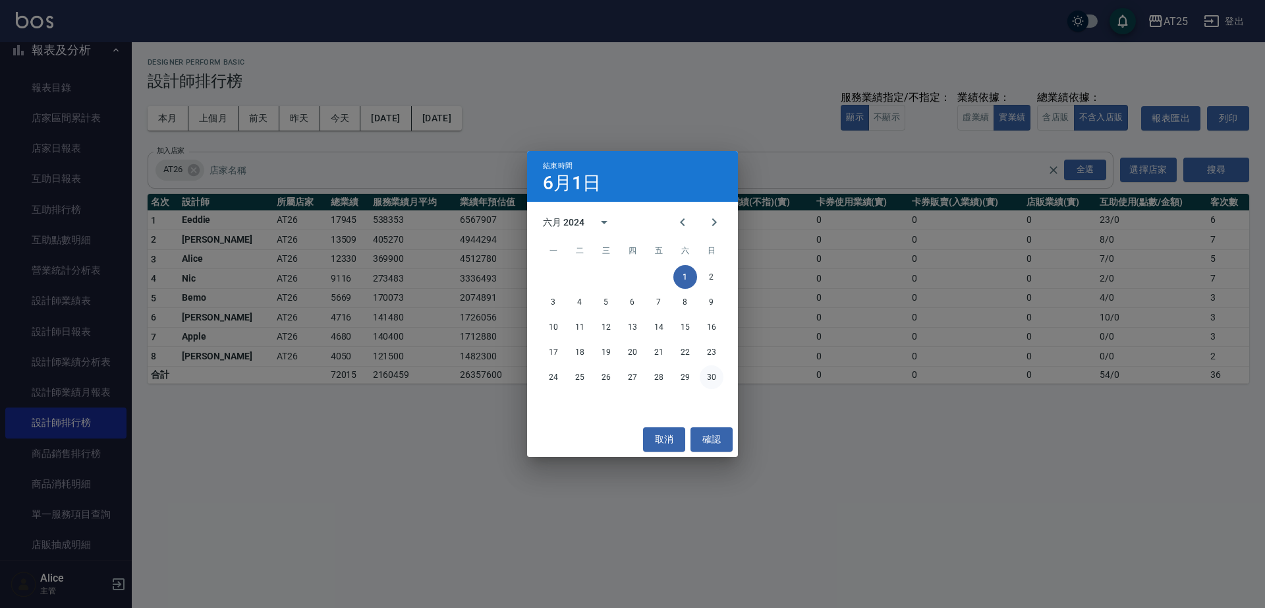
click at [710, 376] on button "30" at bounding box center [712, 377] width 24 height 24
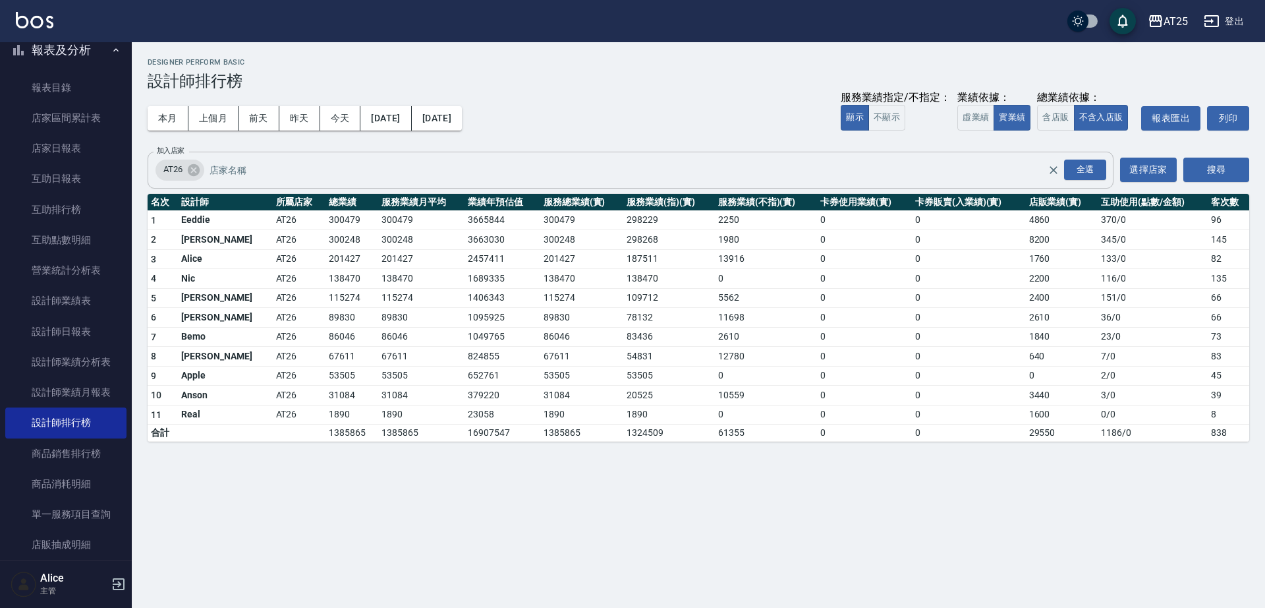
click at [378, 219] on td "300479" at bounding box center [421, 220] width 86 height 20
click at [326, 248] on td "300248" at bounding box center [352, 240] width 53 height 20
click at [326, 221] on td "300479" at bounding box center [352, 220] width 53 height 20
drag, startPoint x: 309, startPoint y: 248, endPoint x: 401, endPoint y: 142, distance: 140.1
click at [326, 244] on td "300248" at bounding box center [352, 240] width 53 height 20
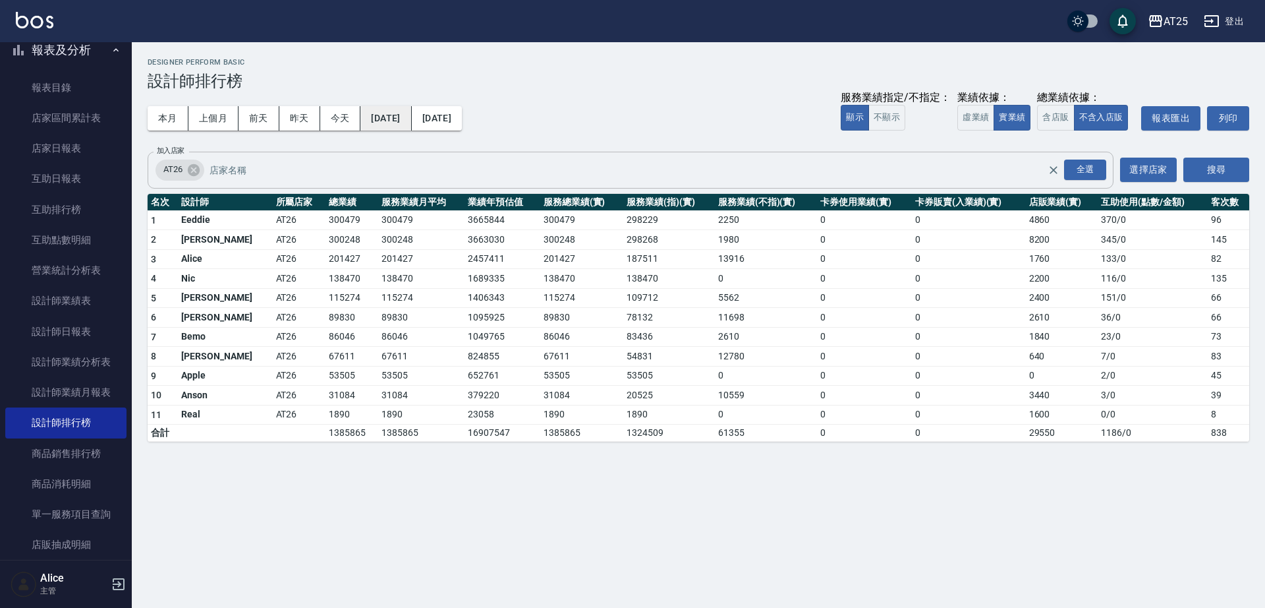
click at [411, 126] on button "2024/06/01" at bounding box center [385, 118] width 51 height 24
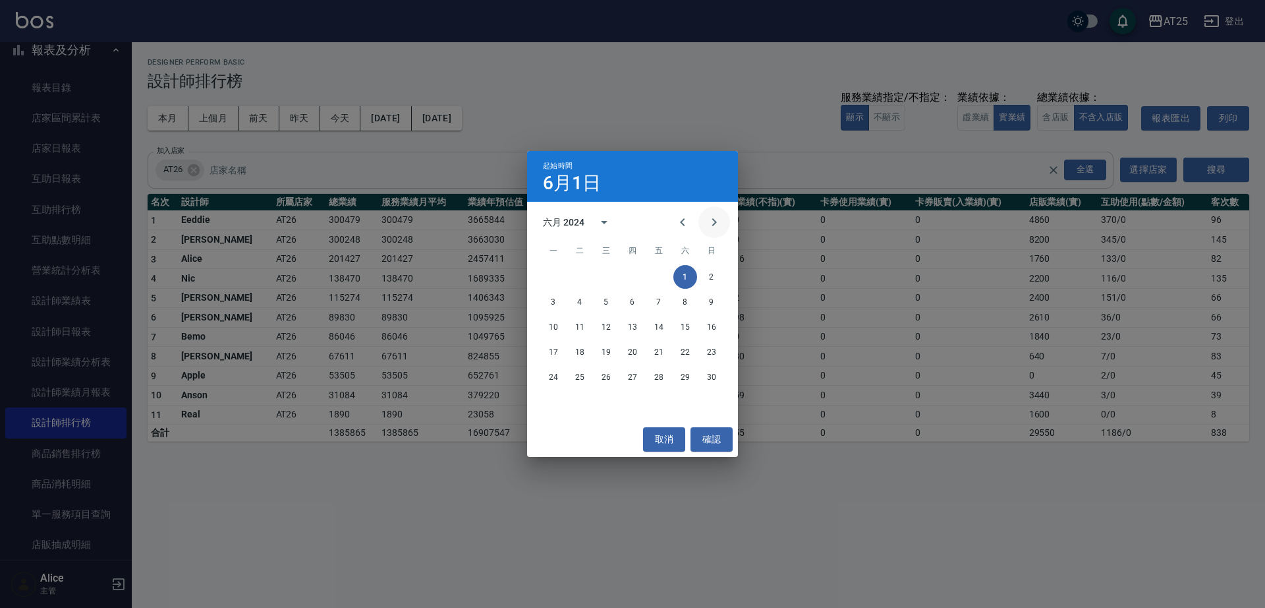
click at [716, 221] on icon "Next month" at bounding box center [714, 222] width 5 height 8
click at [551, 287] on button "1" at bounding box center [554, 277] width 24 height 24
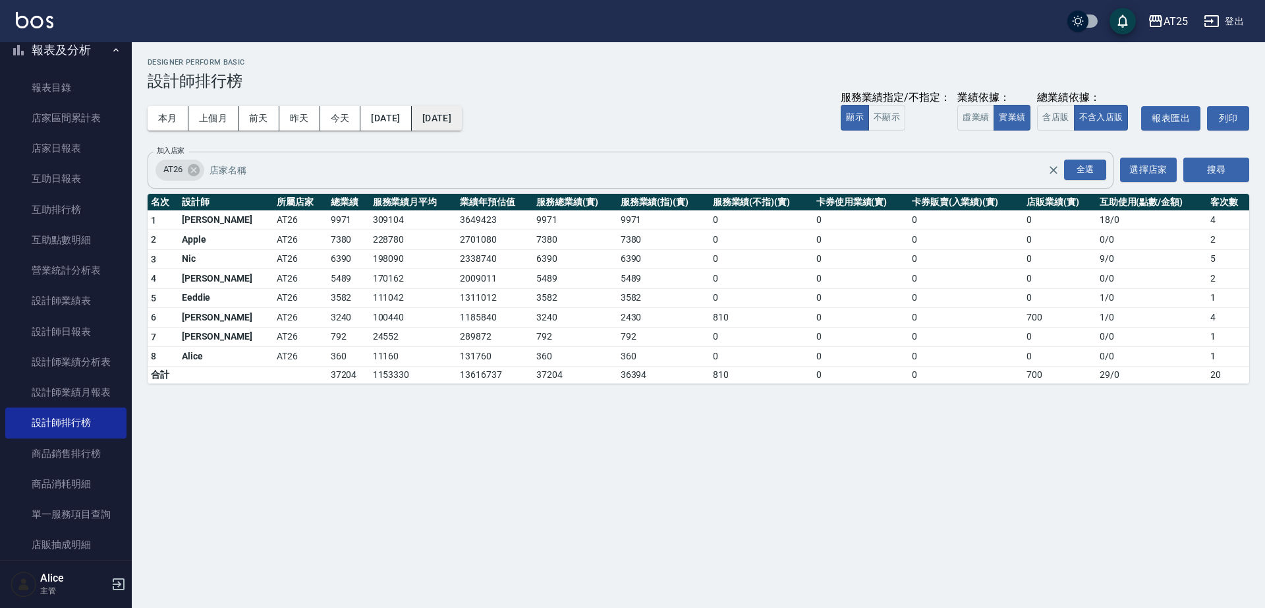
click at [462, 117] on button "2024/07/01" at bounding box center [437, 118] width 50 height 24
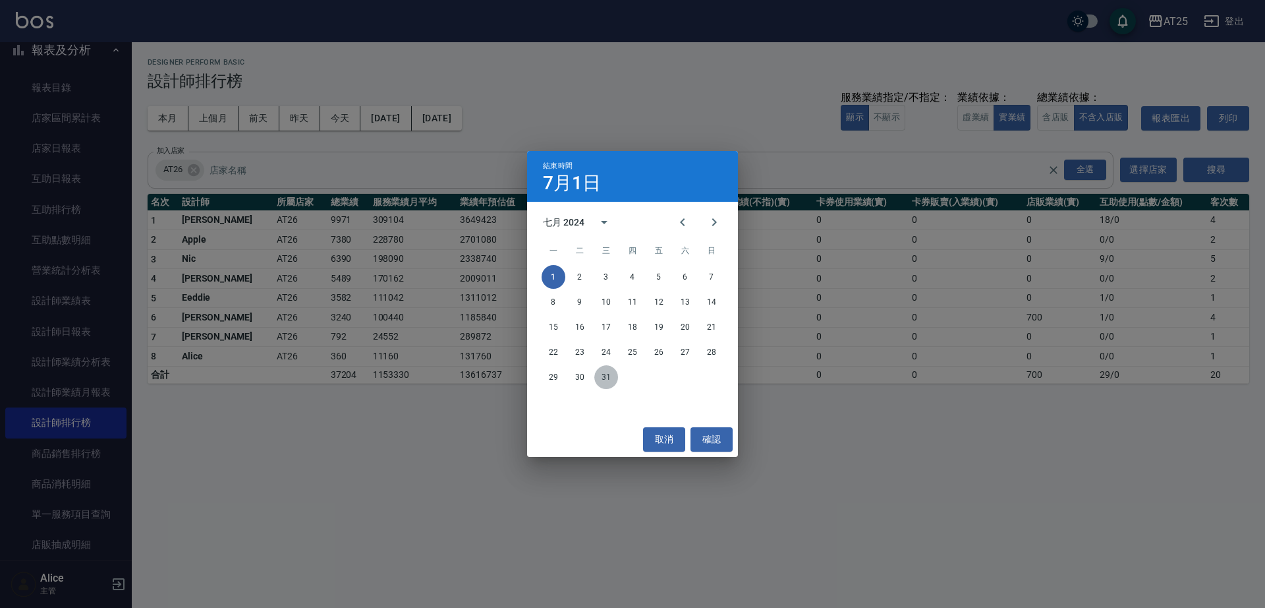
click at [600, 378] on button "31" at bounding box center [606, 377] width 24 height 24
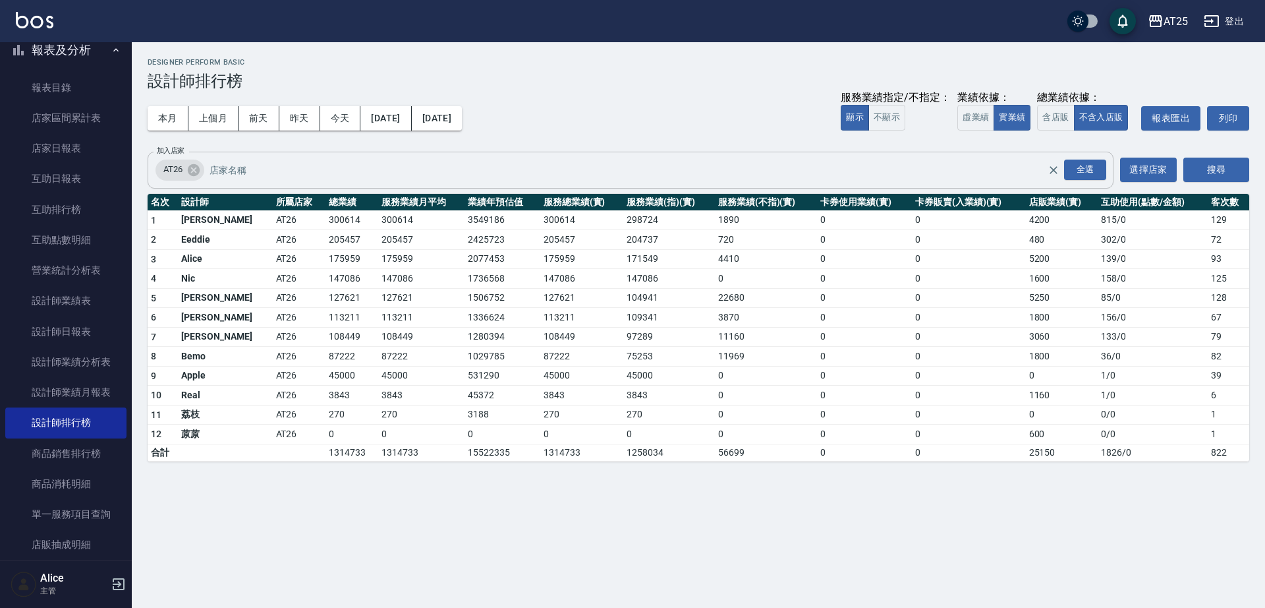
click at [326, 246] on td "205457" at bounding box center [352, 240] width 53 height 20
click at [404, 117] on div "本月 上個月 前天 昨天 今天 2024/07/01 2024/07/31" at bounding box center [305, 118] width 314 height 24
click at [338, 119] on button "今天" at bounding box center [340, 118] width 41 height 24
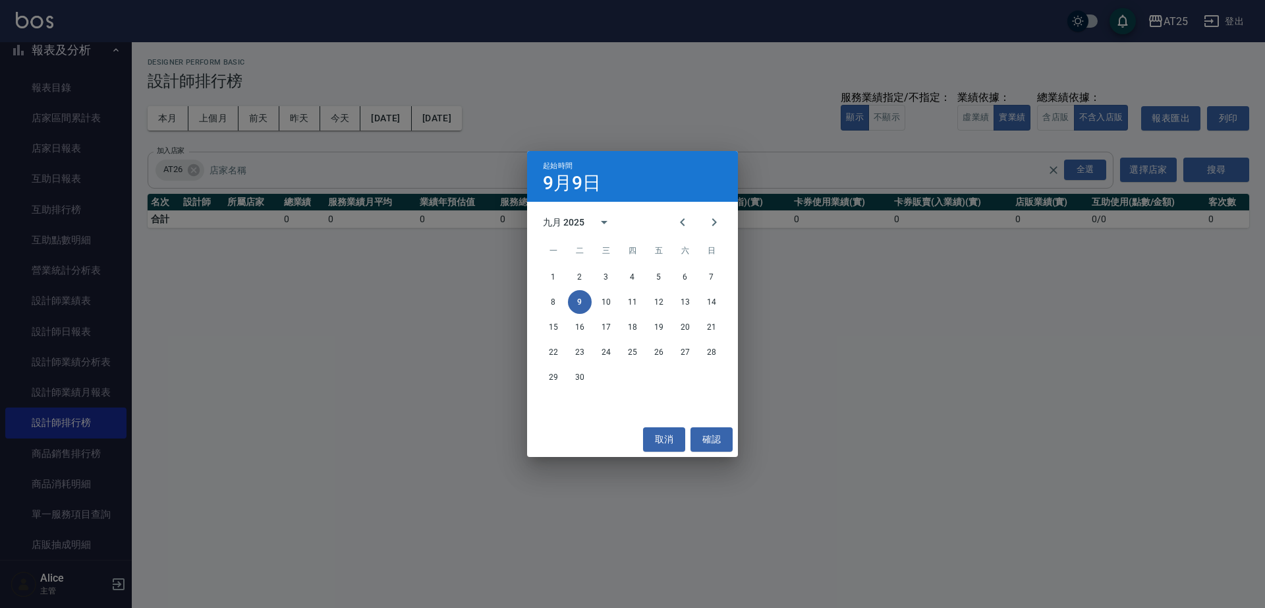
click at [496, 77] on div "起始時間 9月9日 九月 2025 一 二 三 四 五 六 日 1 2 3 4 5 6 7 8 9 10 11 12 13 14 15 16 17 18 19…" at bounding box center [632, 304] width 1265 height 608
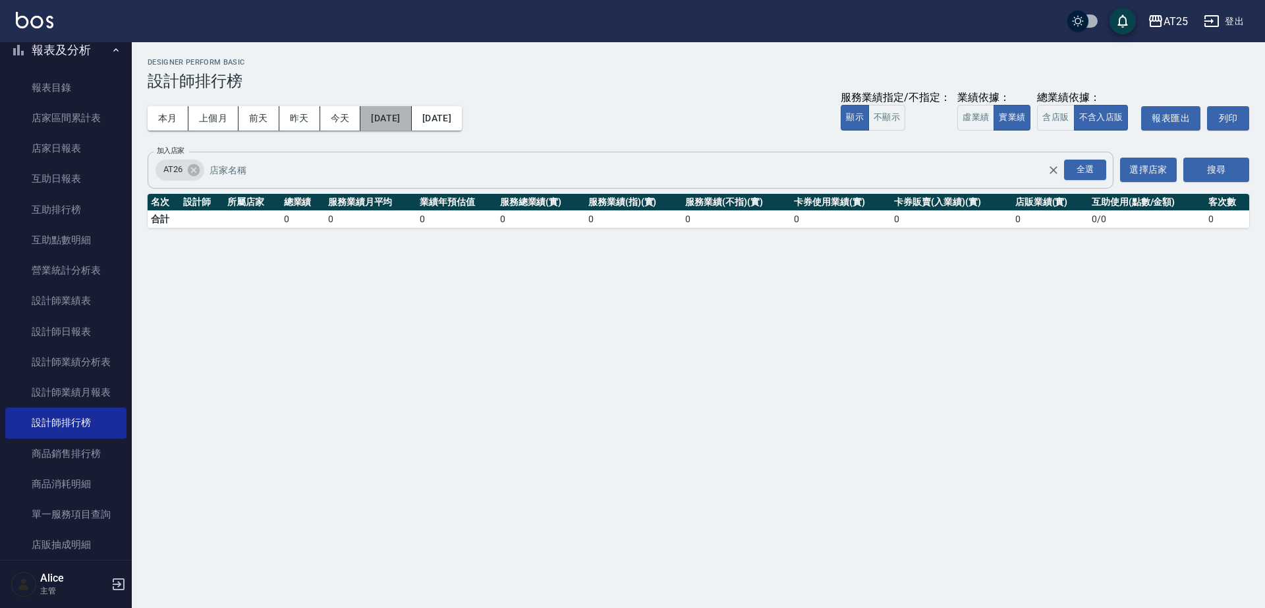
click at [405, 119] on button "2025/09/09" at bounding box center [385, 118] width 51 height 24
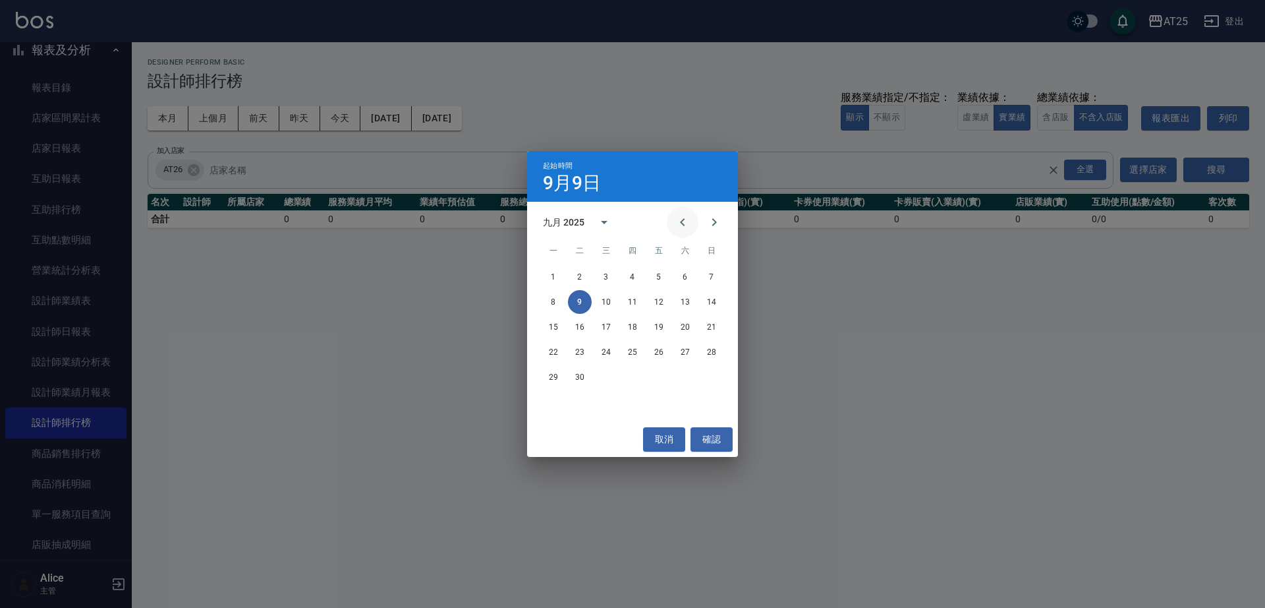
click at [681, 217] on icon "Previous month" at bounding box center [683, 222] width 16 height 16
click at [681, 223] on icon "Previous month" at bounding box center [682, 222] width 5 height 8
click at [681, 223] on icon "Previous month" at bounding box center [683, 222] width 16 height 16
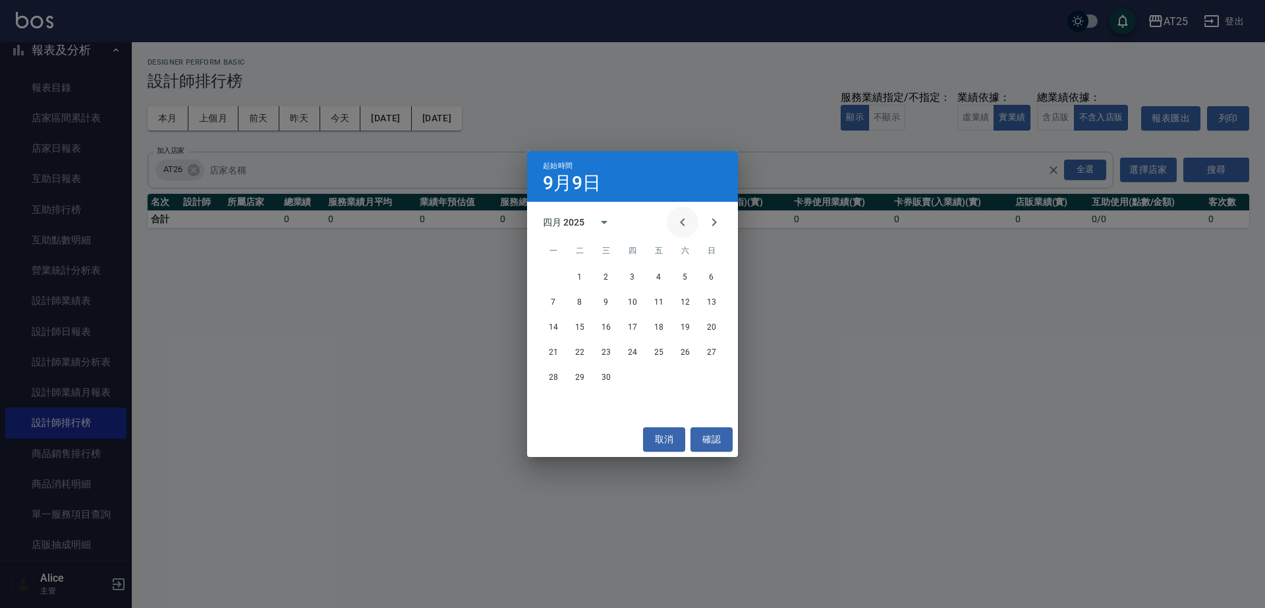
click at [681, 224] on icon "Previous month" at bounding box center [683, 222] width 16 height 16
click at [679, 224] on icon "Previous month" at bounding box center [683, 222] width 16 height 16
click at [677, 224] on icon "Previous month" at bounding box center [683, 222] width 16 height 16
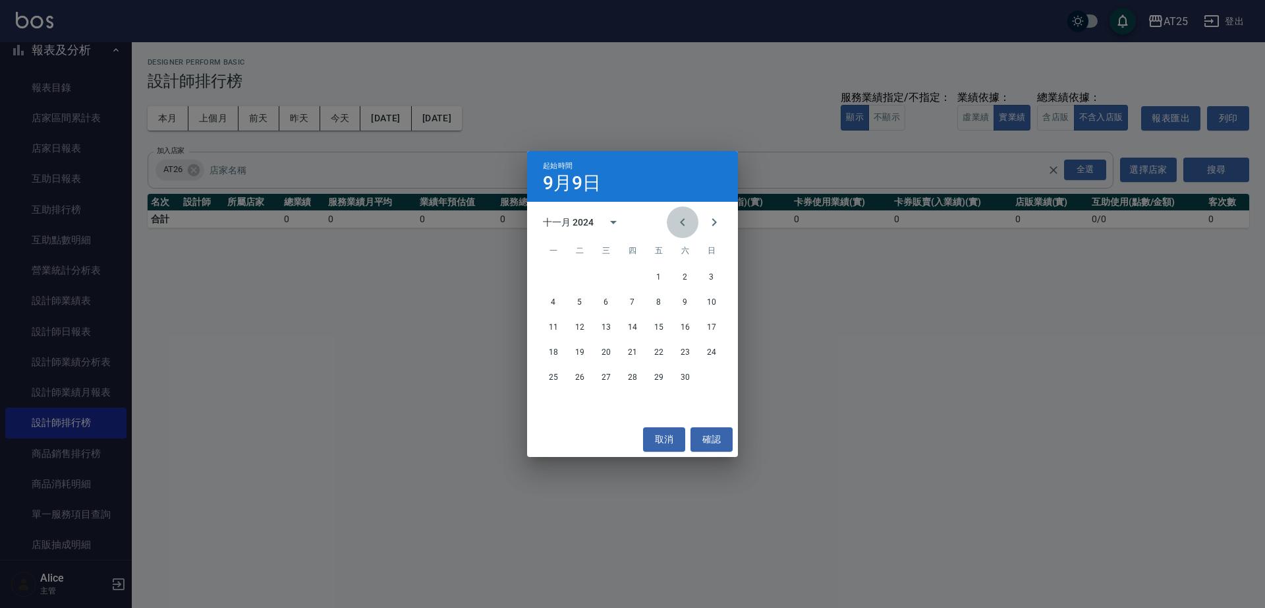
click at [677, 224] on icon "Previous month" at bounding box center [683, 222] width 16 height 16
click at [677, 222] on icon "Previous month" at bounding box center [683, 222] width 16 height 16
click at [672, 225] on button "Previous month" at bounding box center [683, 222] width 32 height 32
click at [633, 275] on button "1" at bounding box center [633, 277] width 24 height 24
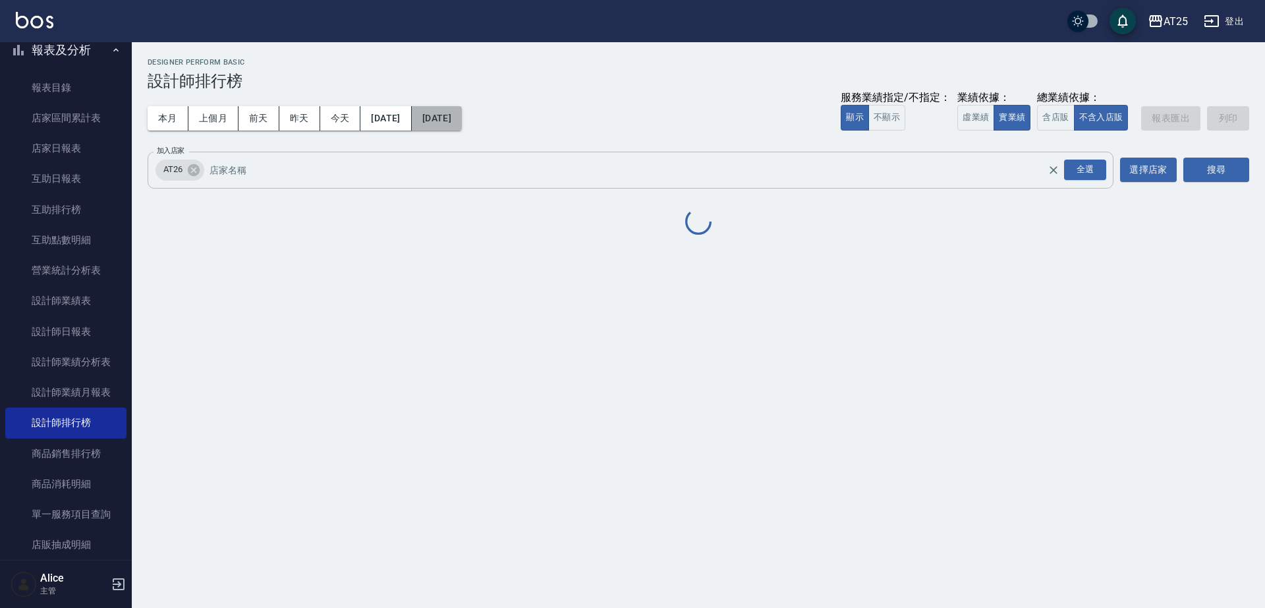
click at [462, 126] on button "2025/09/09" at bounding box center [437, 118] width 50 height 24
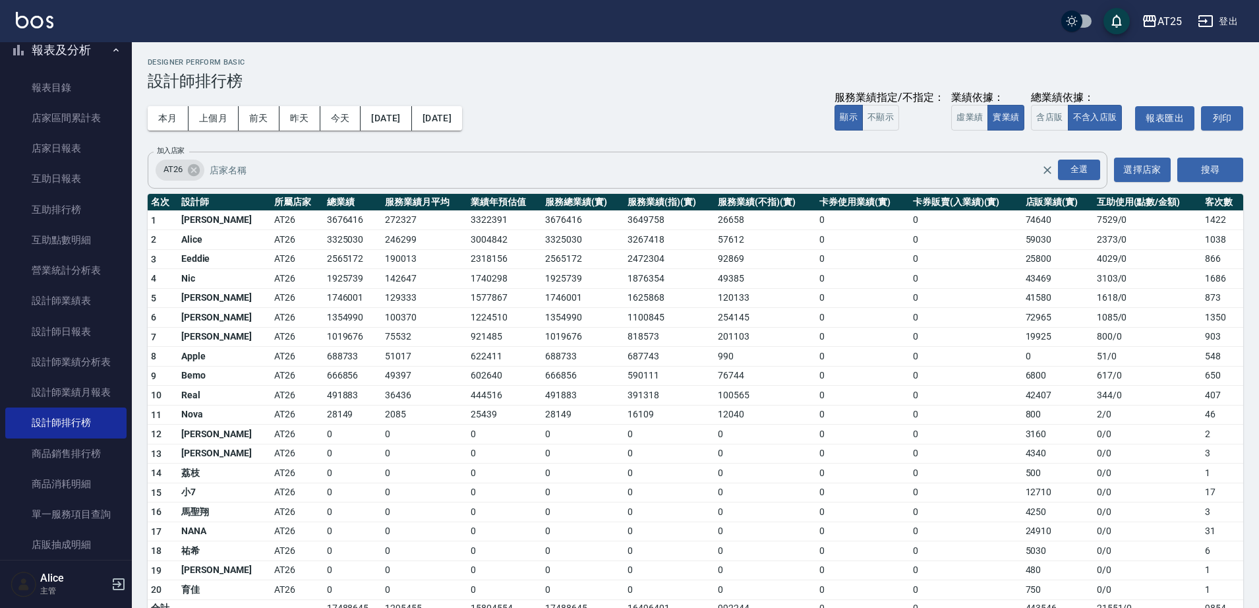
click at [685, 222] on td "3649758" at bounding box center [669, 220] width 90 height 20
click at [462, 127] on button "2025/09/09" at bounding box center [437, 118] width 50 height 24
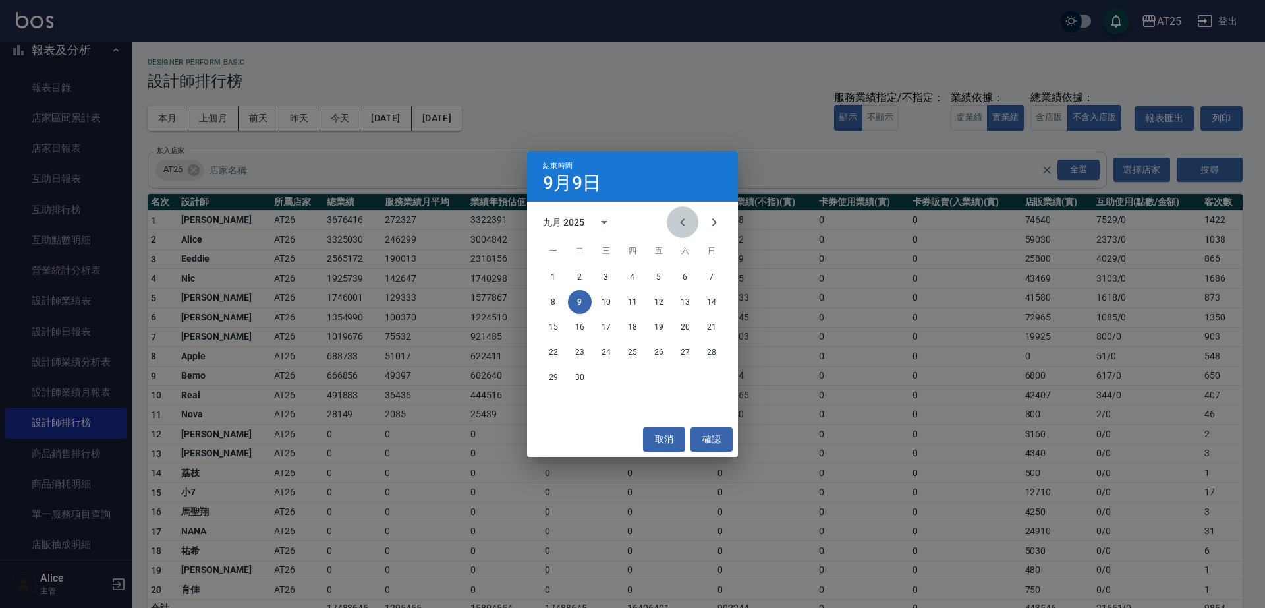
click at [677, 214] on button "Previous month" at bounding box center [683, 222] width 32 height 32
click at [677, 217] on icon "Previous month" at bounding box center [683, 222] width 16 height 16
click at [675, 221] on icon "Previous month" at bounding box center [683, 222] width 16 height 16
drag, startPoint x: 675, startPoint y: 223, endPoint x: 669, endPoint y: 225, distance: 6.9
click at [673, 223] on button "Previous month" at bounding box center [683, 222] width 32 height 32
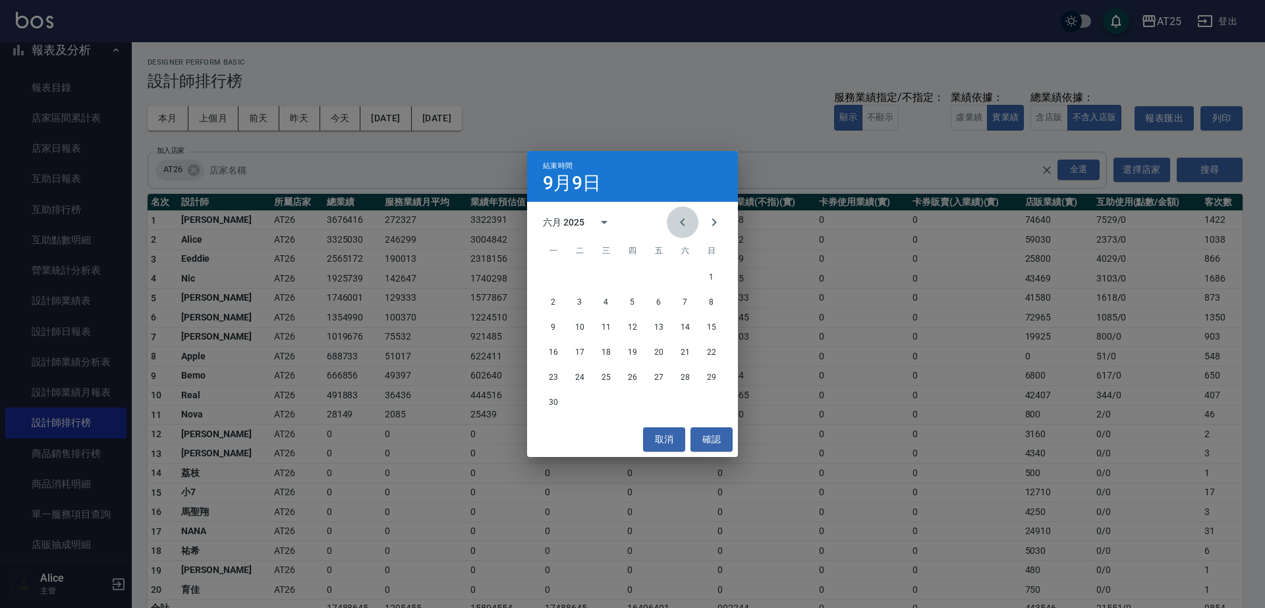
click at [666, 225] on div "六月 2025" at bounding box center [632, 222] width 211 height 20
click at [664, 225] on div "五月 2025" at bounding box center [632, 222] width 211 height 20
click at [659, 227] on div "五月 2025" at bounding box center [632, 222] width 211 height 20
click at [668, 229] on div at bounding box center [698, 222] width 63 height 32
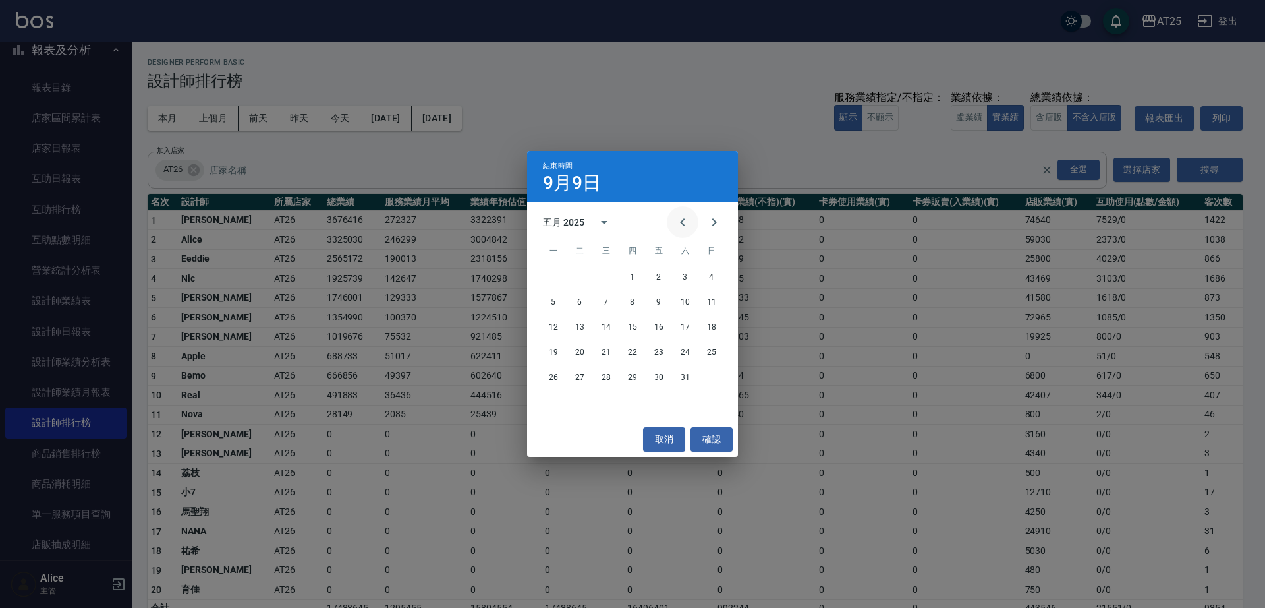
click at [679, 226] on icon "Previous month" at bounding box center [683, 222] width 16 height 16
click at [679, 225] on icon "Previous month" at bounding box center [683, 222] width 16 height 16
click at [679, 224] on icon "Previous month" at bounding box center [683, 222] width 16 height 16
click at [679, 223] on icon "Previous month" at bounding box center [683, 222] width 16 height 16
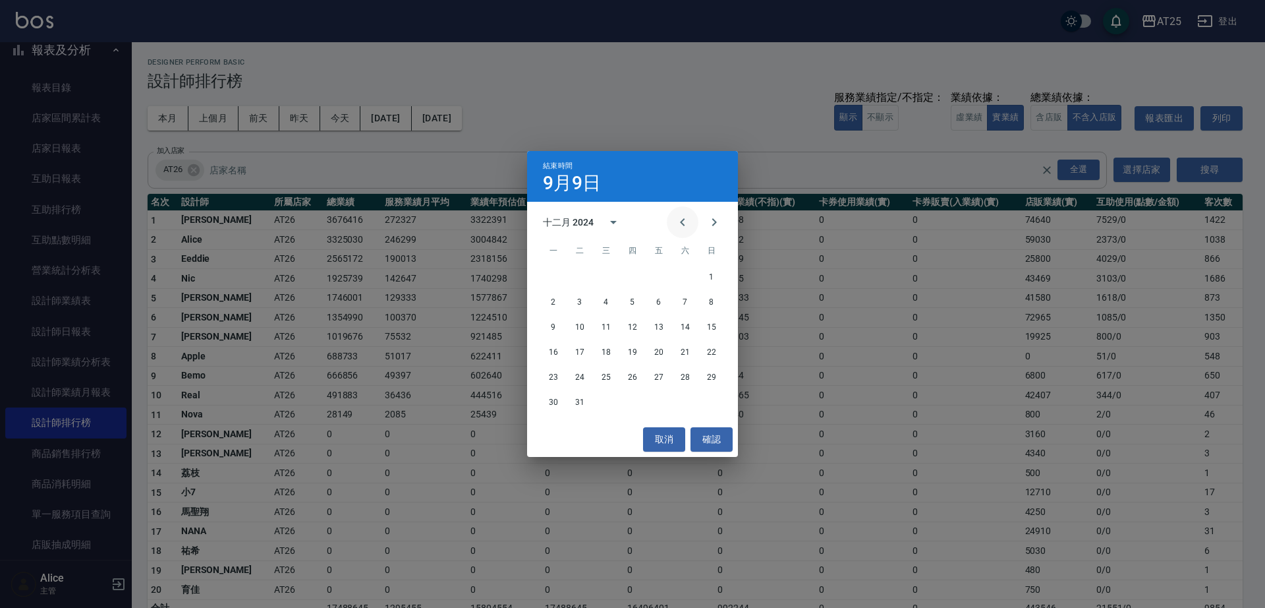
click at [679, 222] on icon "Previous month" at bounding box center [683, 222] width 16 height 16
click at [678, 222] on icon "Previous month" at bounding box center [683, 222] width 16 height 16
click at [681, 376] on button "31" at bounding box center [685, 377] width 24 height 24
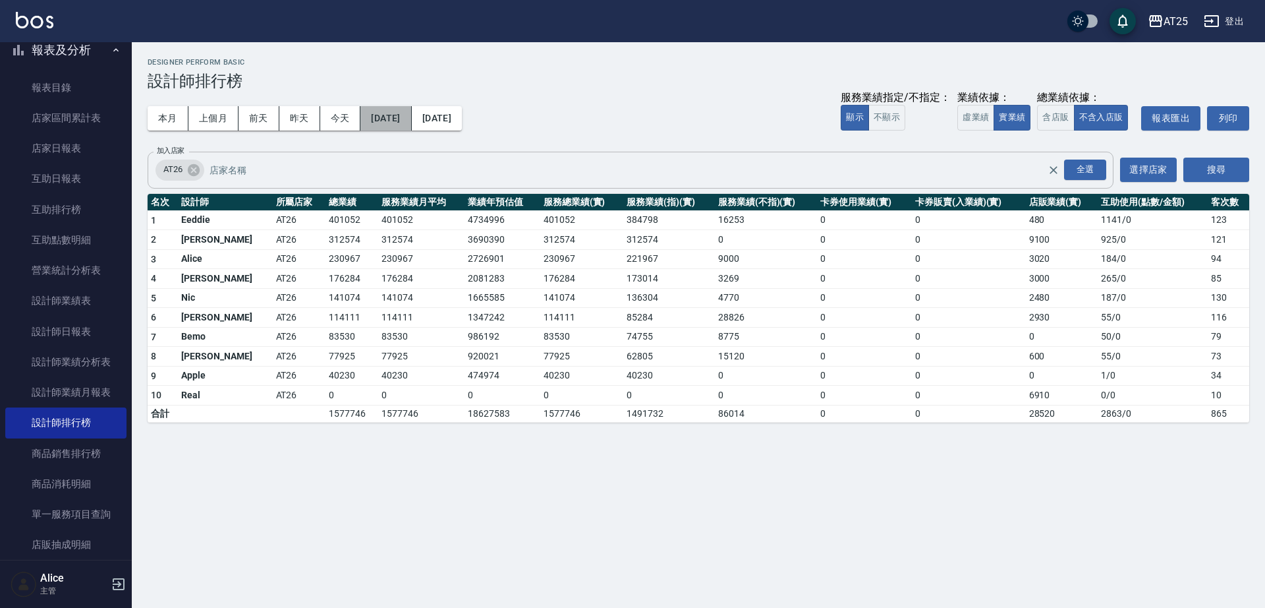
click at [396, 121] on button "2024/08/01" at bounding box center [385, 118] width 51 height 24
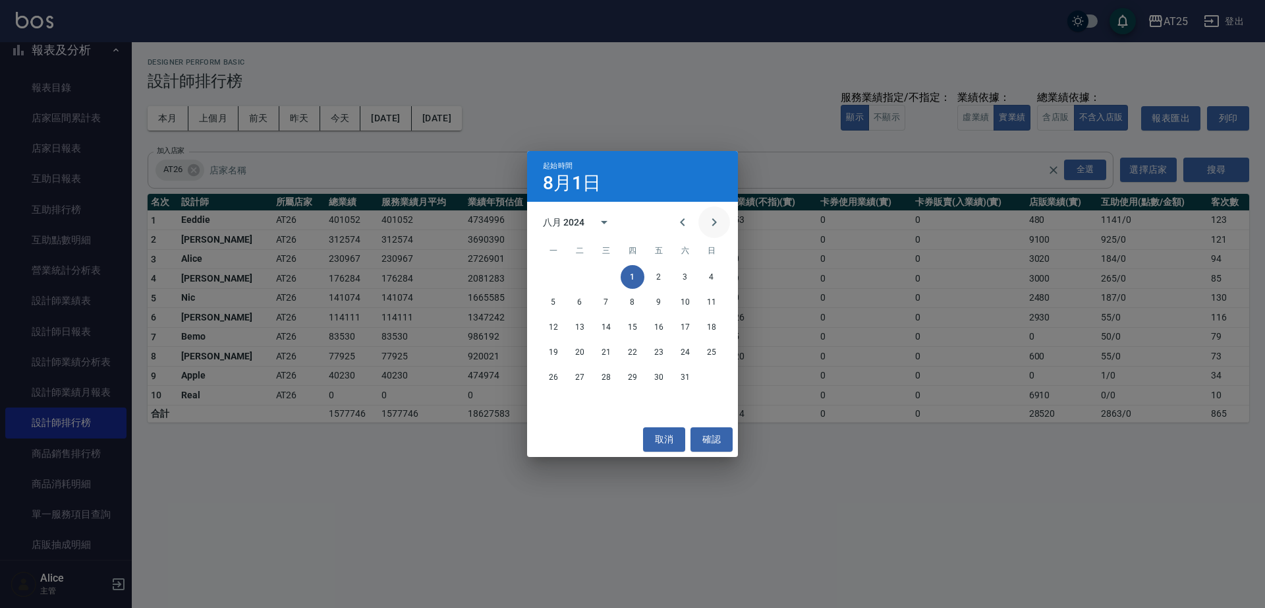
click at [712, 223] on icon "Next month" at bounding box center [714, 222] width 16 height 16
click at [707, 273] on button "1" at bounding box center [712, 277] width 24 height 24
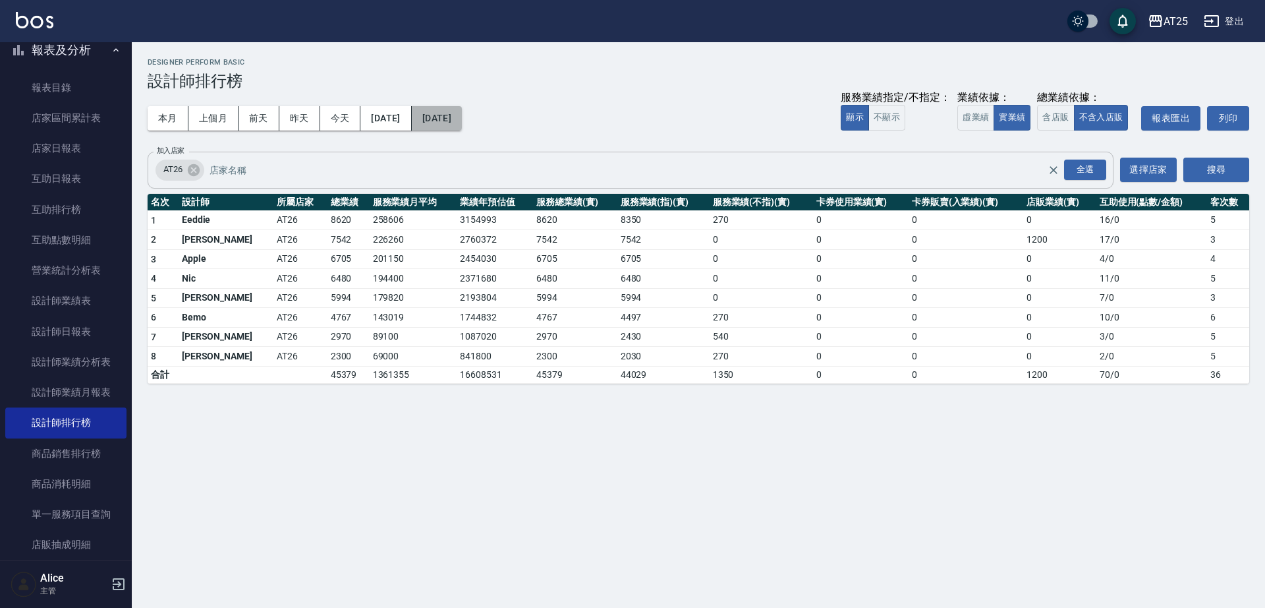
click at [462, 116] on button "2024/09/01" at bounding box center [437, 118] width 50 height 24
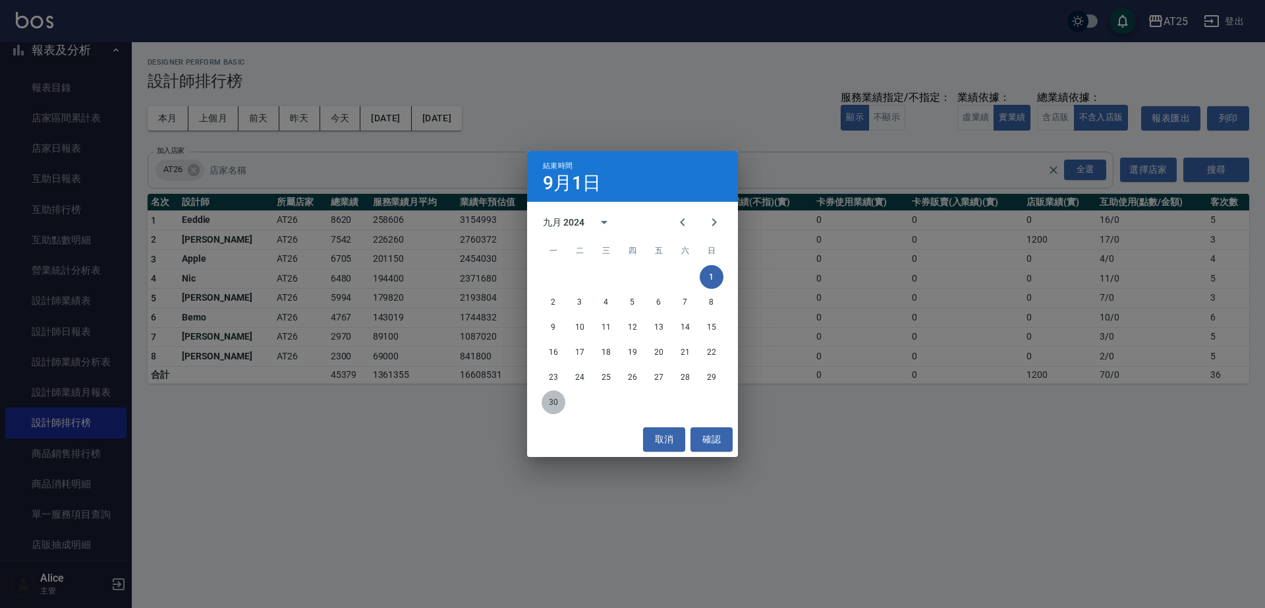
click at [546, 400] on button "30" at bounding box center [554, 402] width 24 height 24
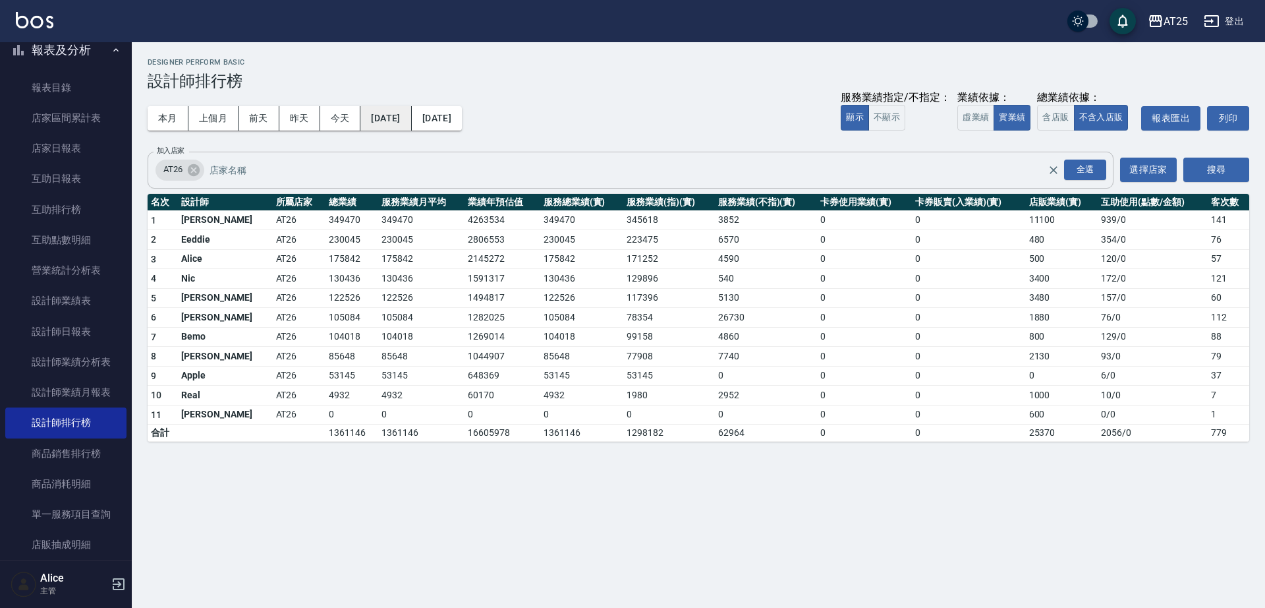
click at [411, 118] on button "2024/09/01" at bounding box center [385, 118] width 51 height 24
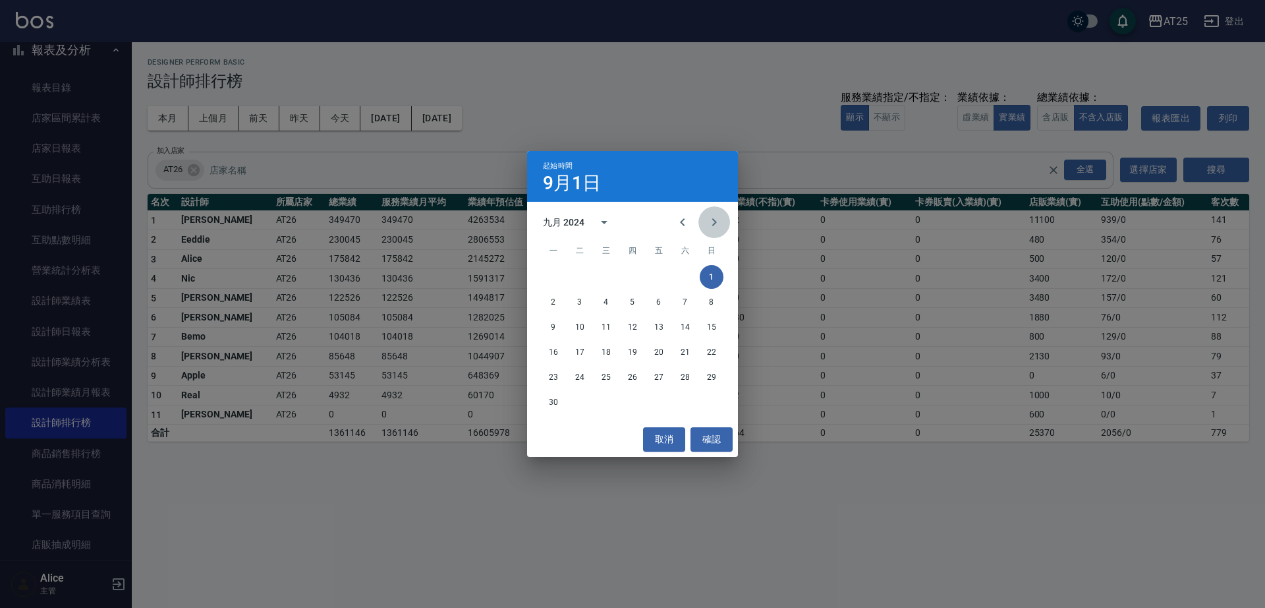
click at [720, 218] on icon "Next month" at bounding box center [714, 222] width 16 height 16
click at [580, 273] on button "1" at bounding box center [580, 277] width 24 height 24
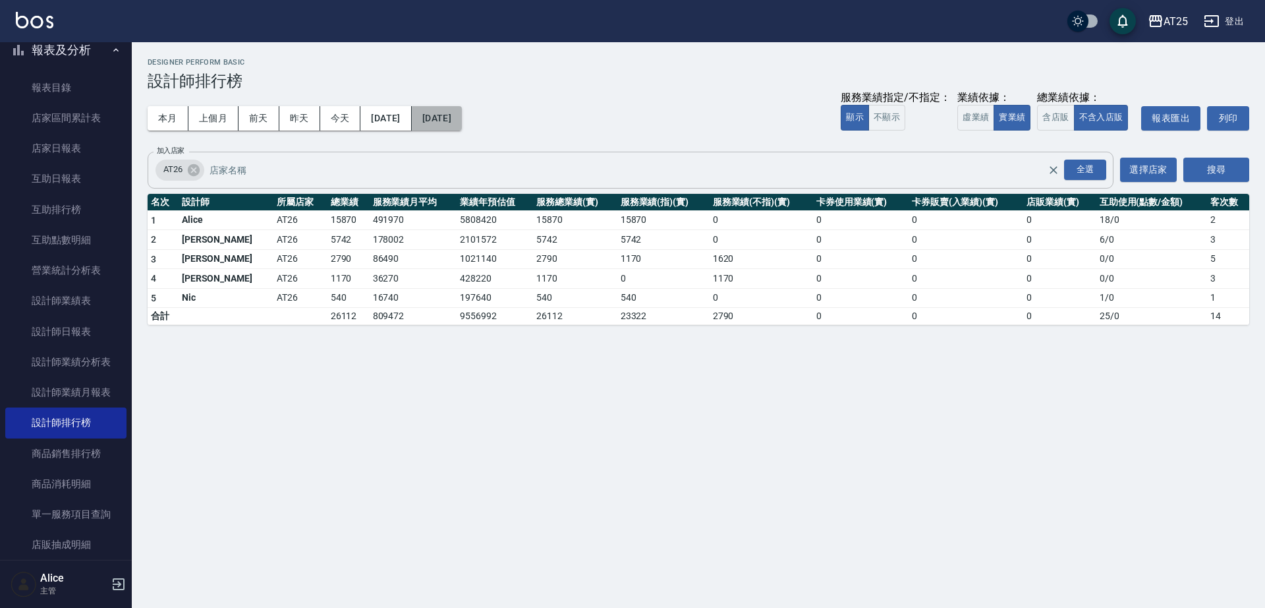
click at [462, 106] on button "2024/10/01" at bounding box center [437, 118] width 50 height 24
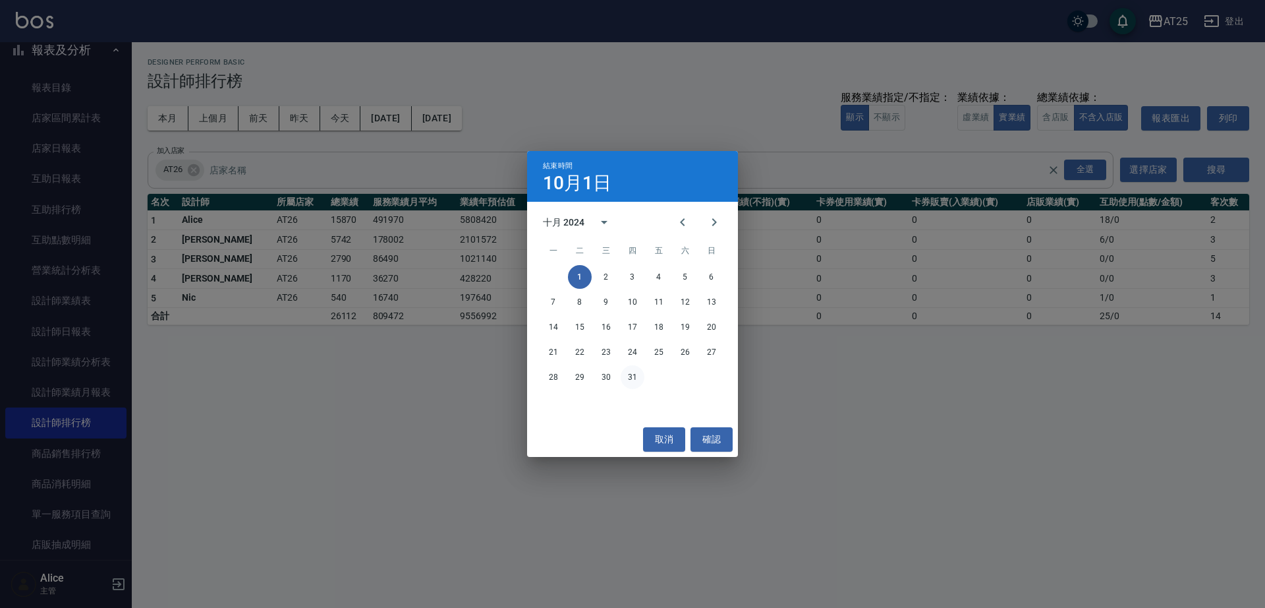
click at [623, 372] on button "31" at bounding box center [633, 377] width 24 height 24
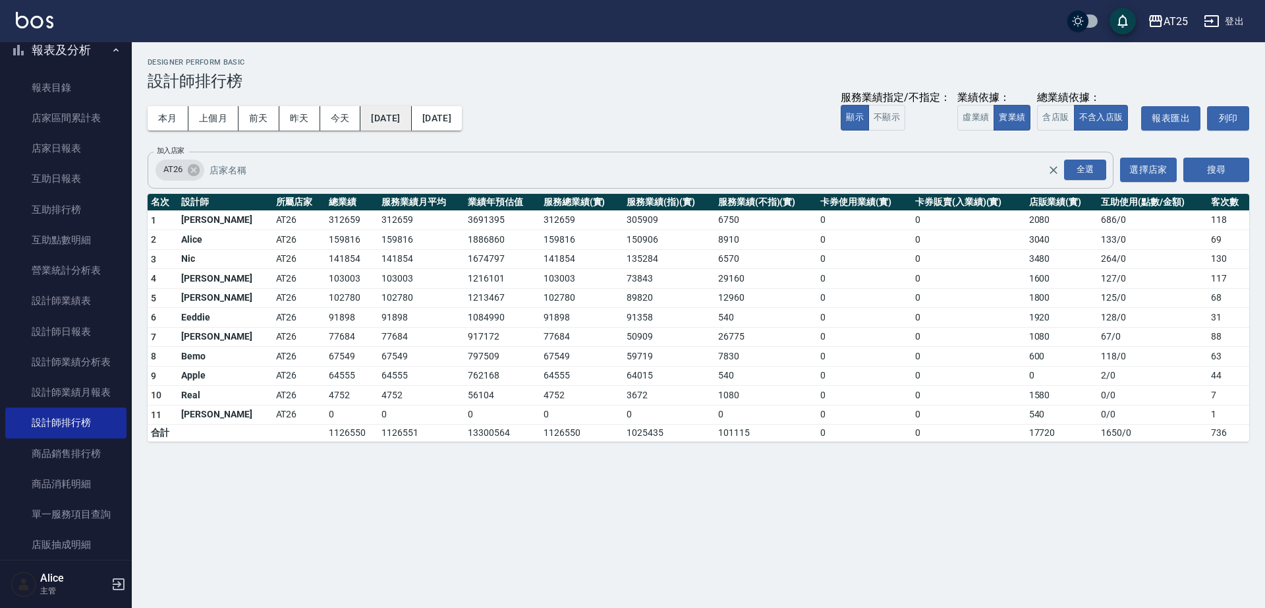
click at [401, 119] on button "2024/10/01" at bounding box center [385, 118] width 51 height 24
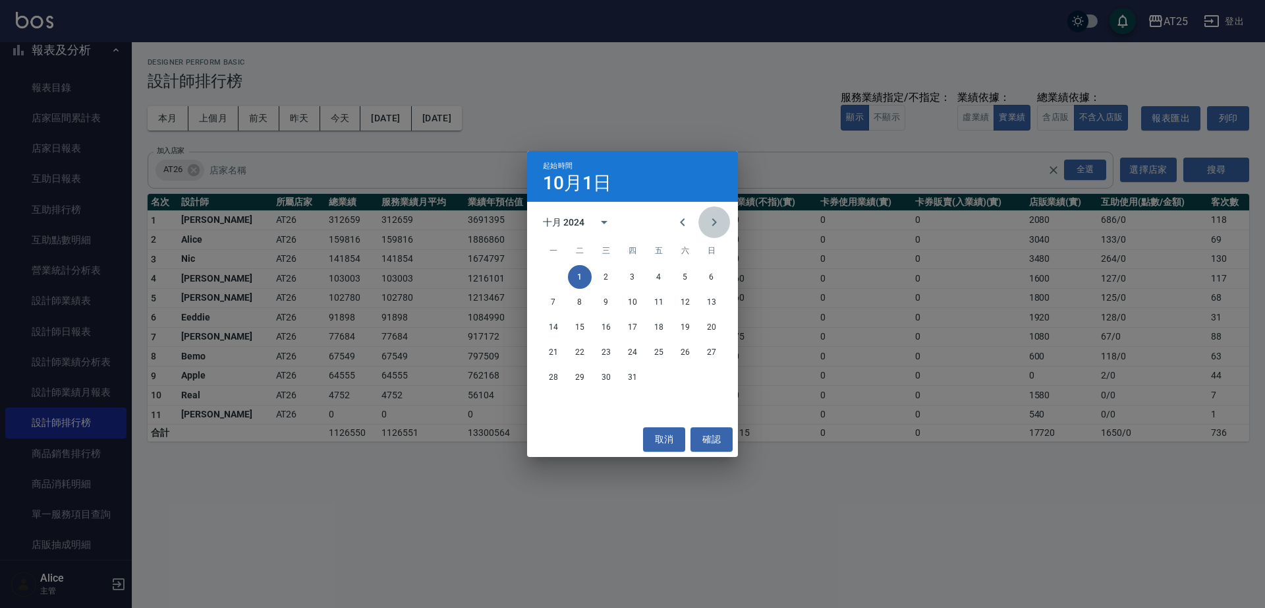
click at [714, 219] on icon "Next month" at bounding box center [714, 222] width 5 height 8
click at [656, 279] on button "1" at bounding box center [659, 277] width 24 height 24
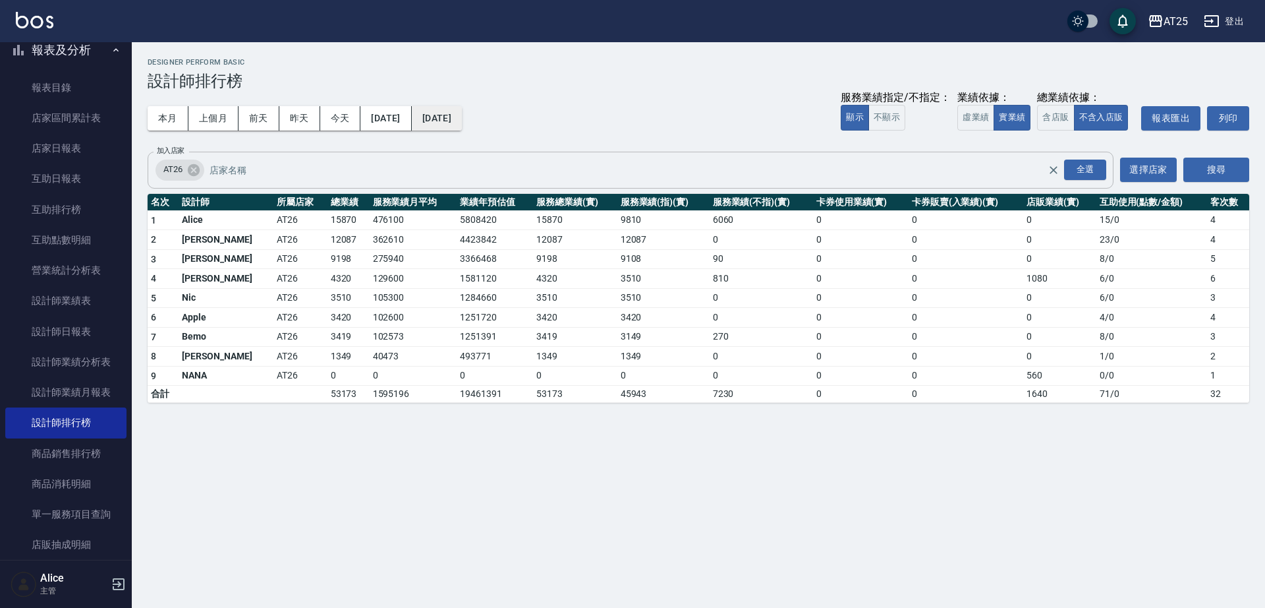
click at [462, 111] on button "2024/11/01" at bounding box center [437, 118] width 50 height 24
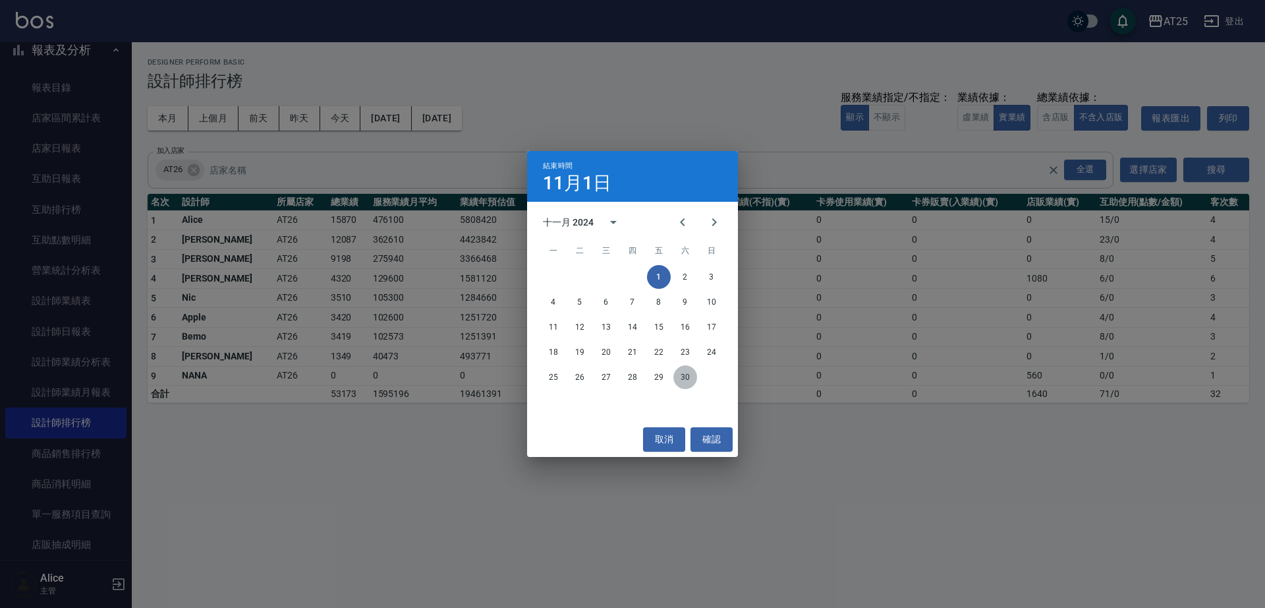
click at [684, 365] on button "30" at bounding box center [685, 377] width 24 height 24
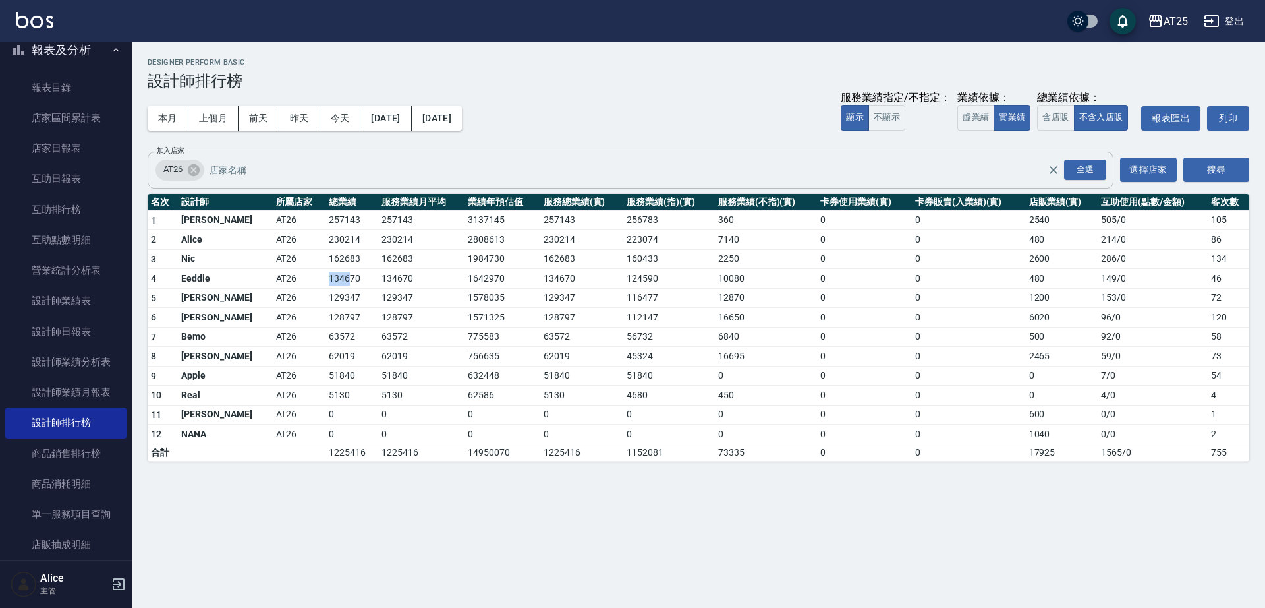
drag, startPoint x: 302, startPoint y: 279, endPoint x: 273, endPoint y: 282, distance: 29.1
click at [273, 282] on tr "4 Eeddie AT26 134670 134670 1642970 134670 124590 10080 0 0 480 149 / 0 46" at bounding box center [699, 279] width 1102 height 20
click at [273, 284] on td "AT26" at bounding box center [299, 279] width 53 height 20
click at [411, 124] on button "2024/11/01" at bounding box center [385, 118] width 51 height 24
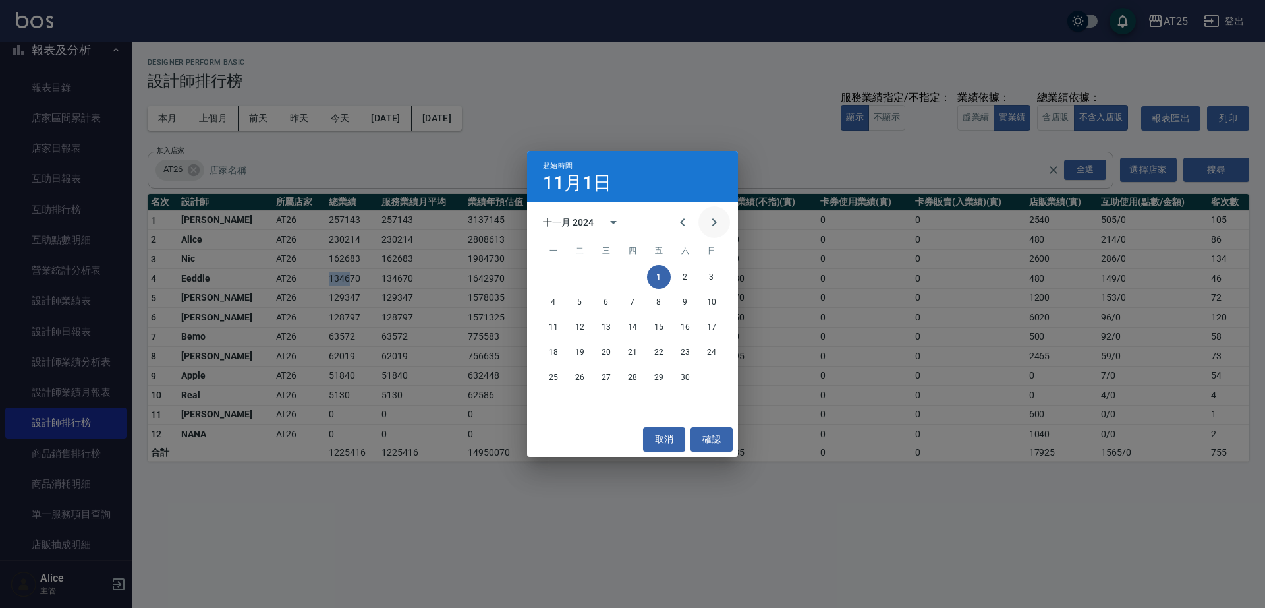
click at [712, 223] on icon "Next month" at bounding box center [714, 222] width 16 height 16
click at [719, 279] on button "1" at bounding box center [712, 277] width 24 height 24
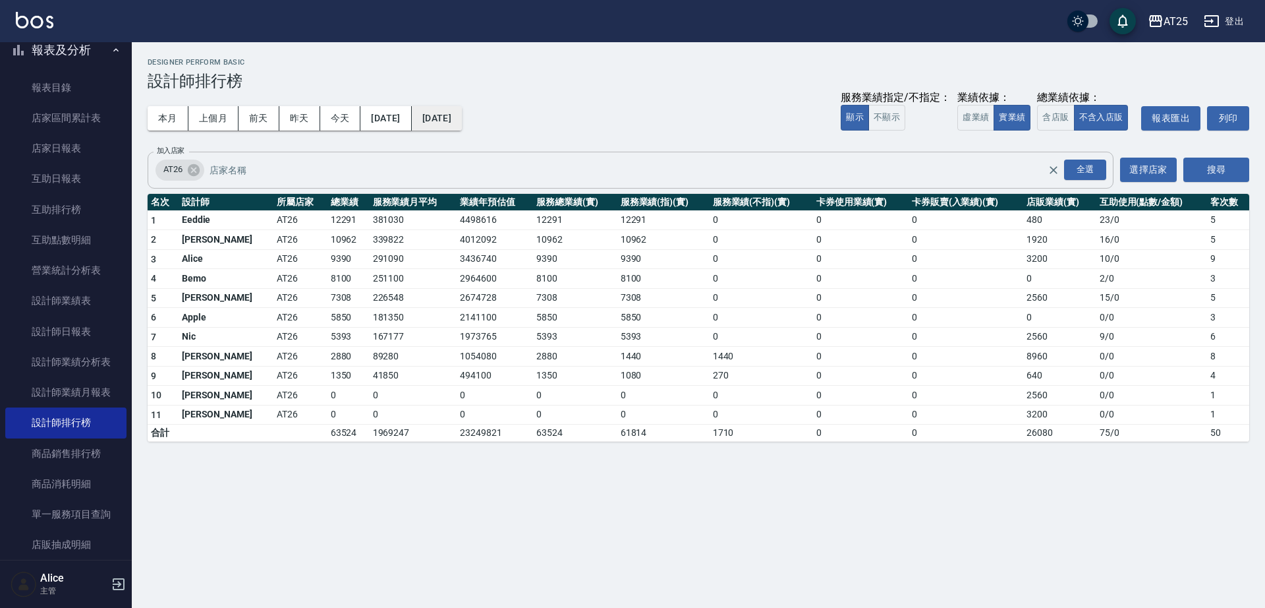
click at [462, 111] on button "2024/12/01" at bounding box center [437, 118] width 50 height 24
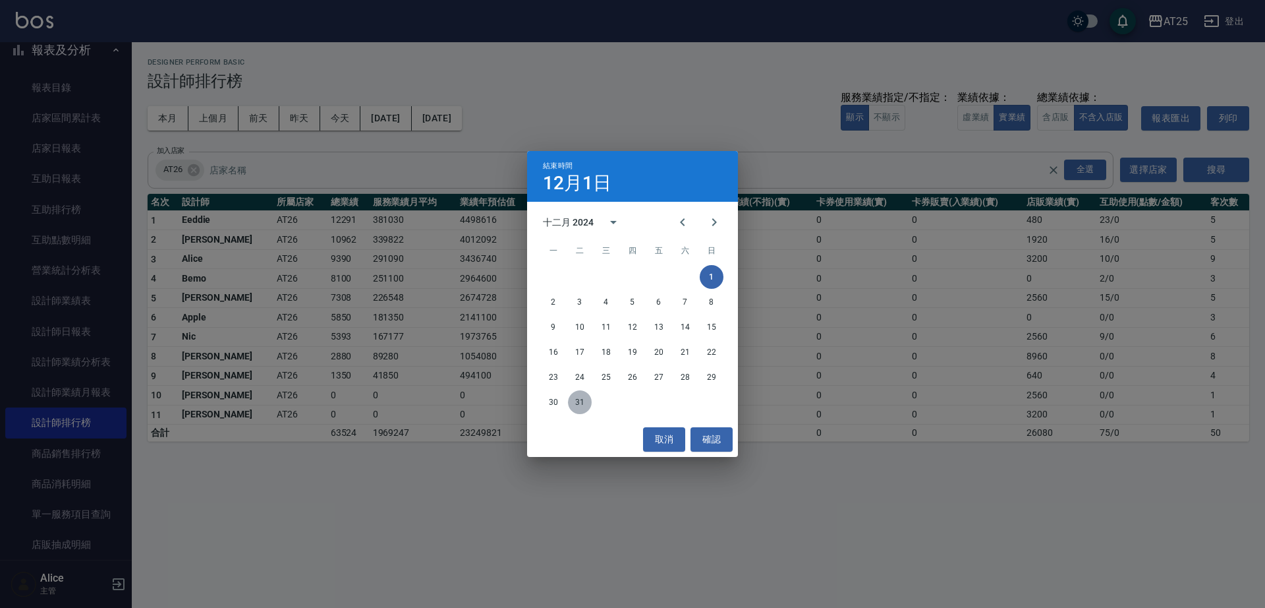
click at [580, 396] on button "31" at bounding box center [580, 402] width 24 height 24
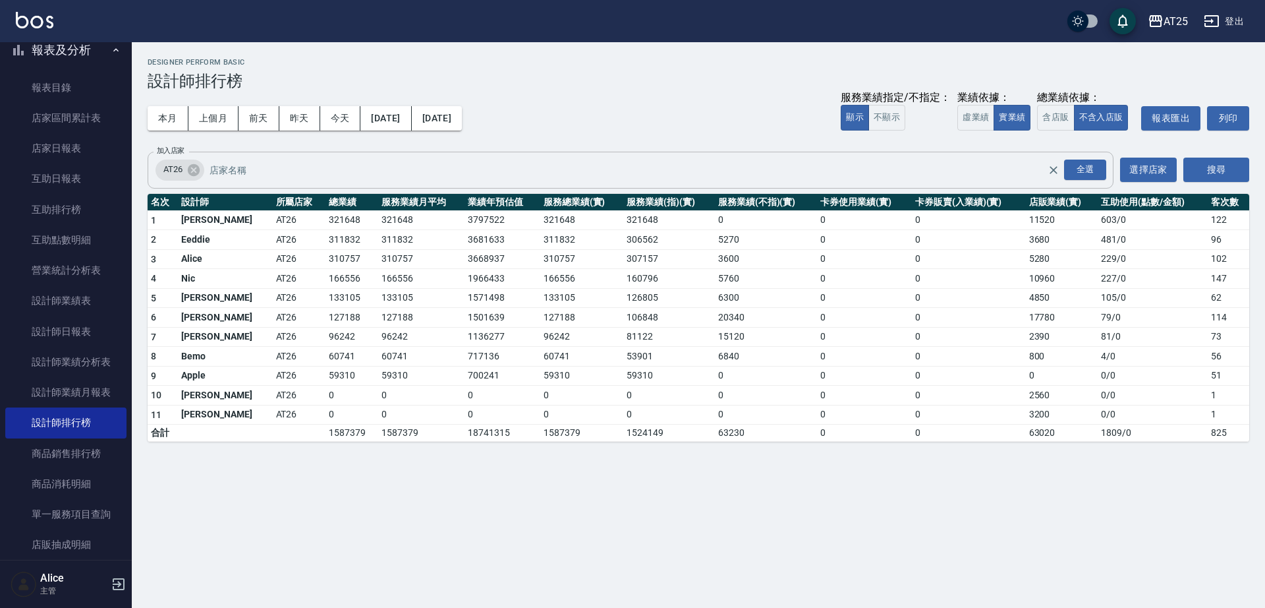
click at [275, 256] on td "AT26" at bounding box center [299, 259] width 53 height 20
click at [404, 110] on button "2024/12/01" at bounding box center [385, 118] width 51 height 24
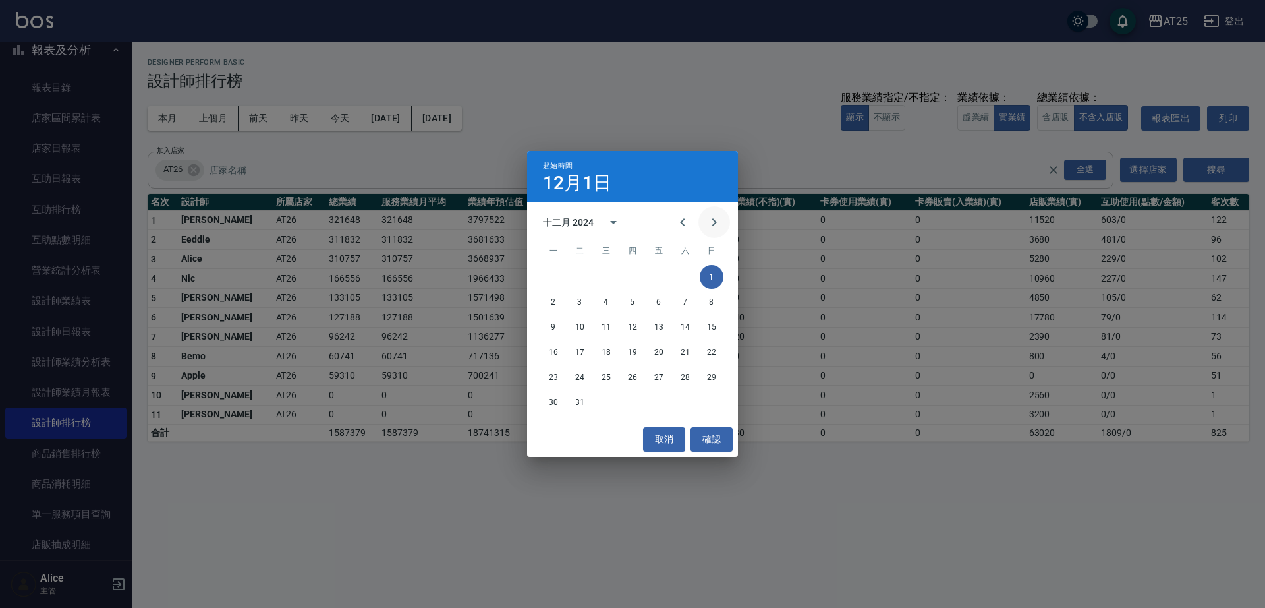
click at [716, 215] on icon "Next month" at bounding box center [714, 222] width 16 height 16
click at [609, 281] on button "1" at bounding box center [606, 277] width 24 height 24
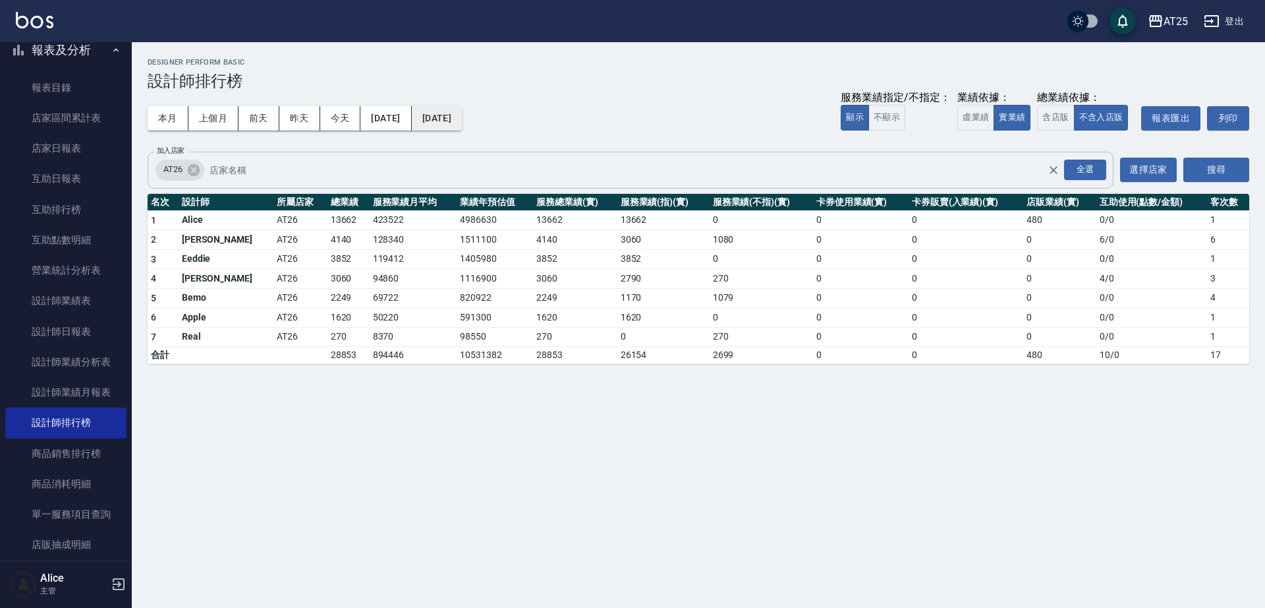
click at [462, 125] on button "2025/01/01" at bounding box center [437, 118] width 50 height 24
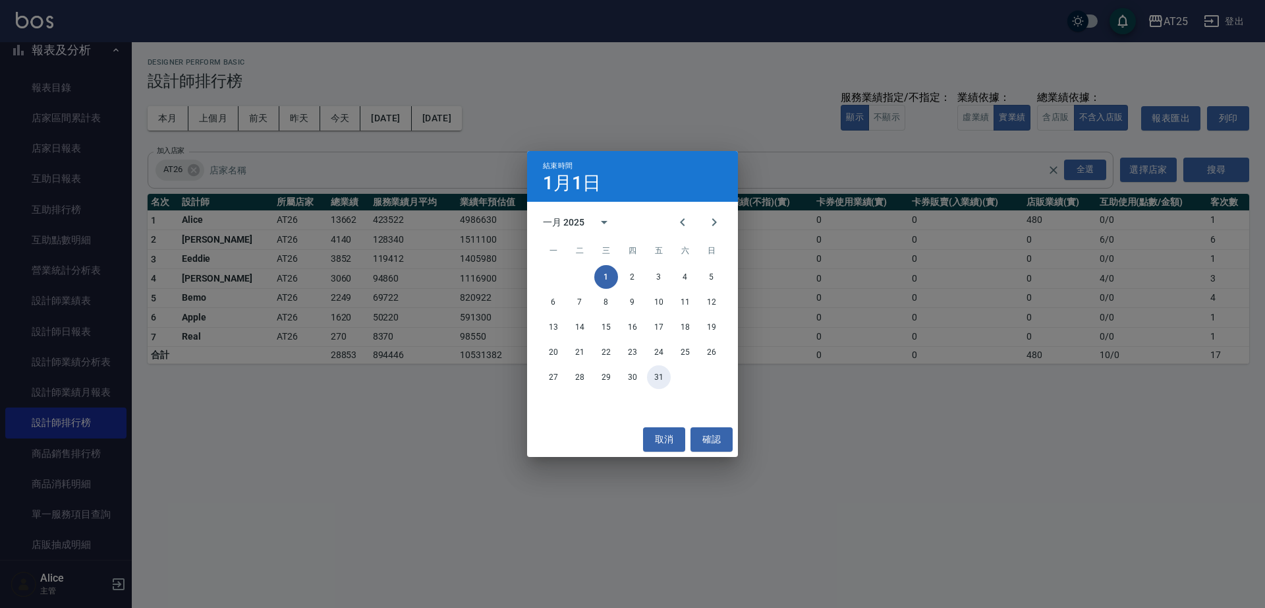
click at [656, 377] on button "31" at bounding box center [659, 377] width 24 height 24
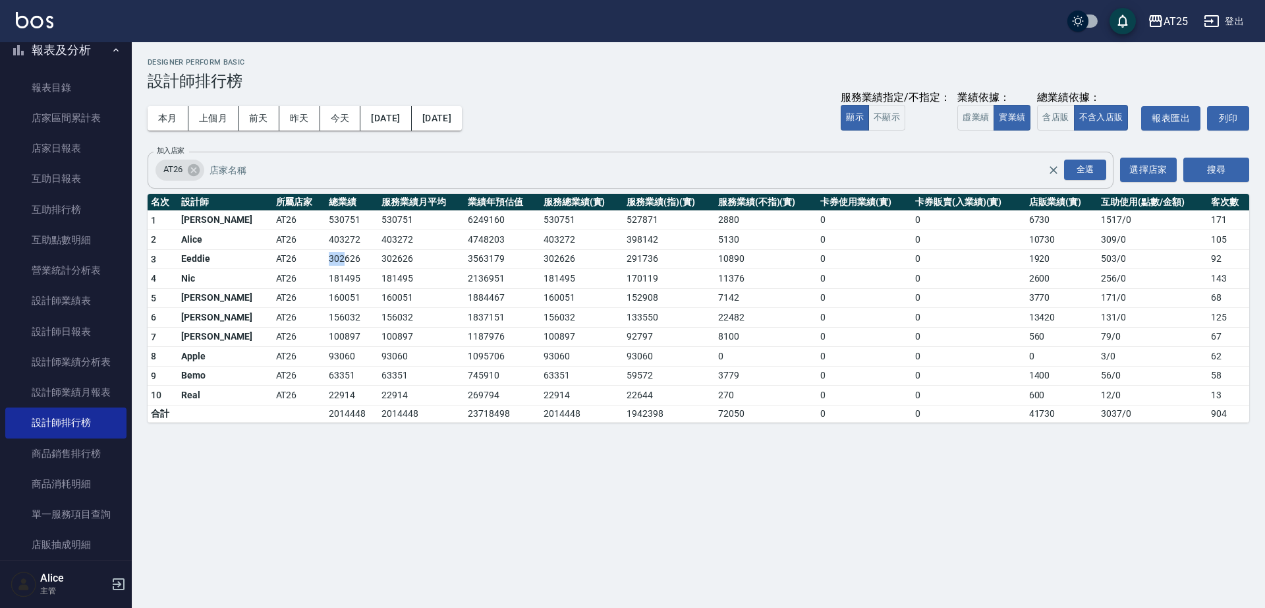
drag, startPoint x: 268, startPoint y: 255, endPoint x: 310, endPoint y: 252, distance: 43.0
click at [308, 252] on tr "3 Eeddie AT26 302626 302626 3563179 302626 291736 10890 0 0 1920 503 / 0 92" at bounding box center [699, 259] width 1102 height 20
click at [326, 252] on td "302626" at bounding box center [352, 259] width 53 height 20
click at [333, 261] on td "302626" at bounding box center [352, 259] width 53 height 20
click at [333, 219] on td "530751" at bounding box center [352, 220] width 53 height 20
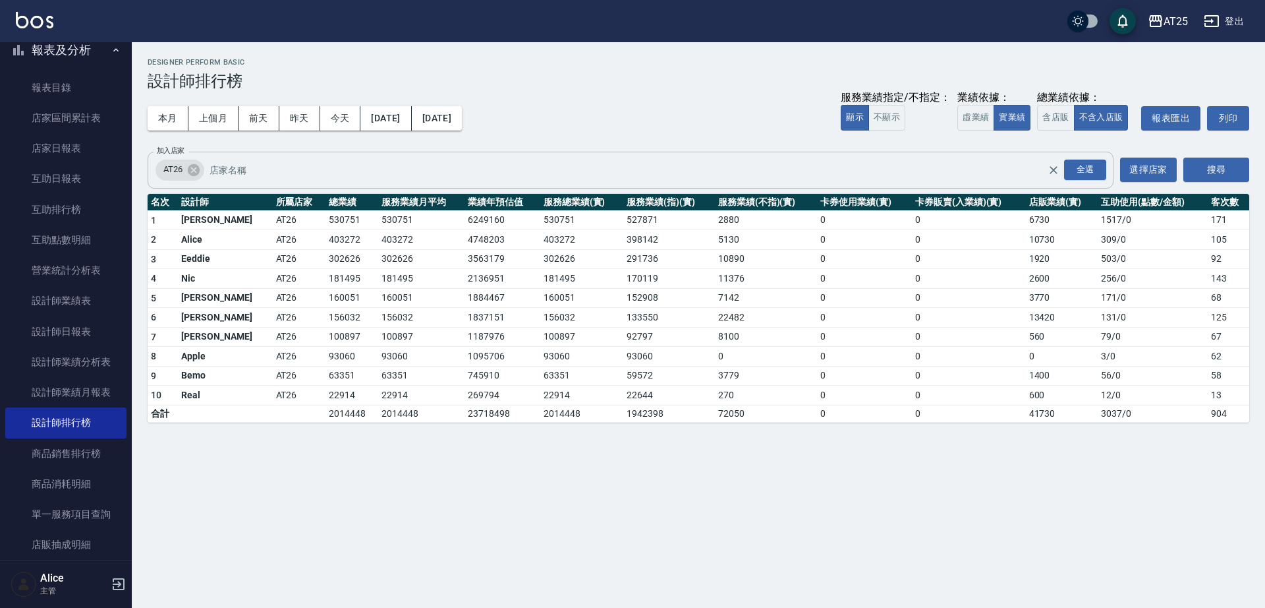
drag, startPoint x: 277, startPoint y: 223, endPoint x: 343, endPoint y: 181, distance: 78.2
click at [279, 221] on tr "1 Josh AT26 530751 530751 6249160 530751 527871 2880 0 0 6730 1517 / 0 171" at bounding box center [699, 220] width 1102 height 20
click at [411, 116] on button "2025/01/01" at bounding box center [385, 118] width 51 height 24
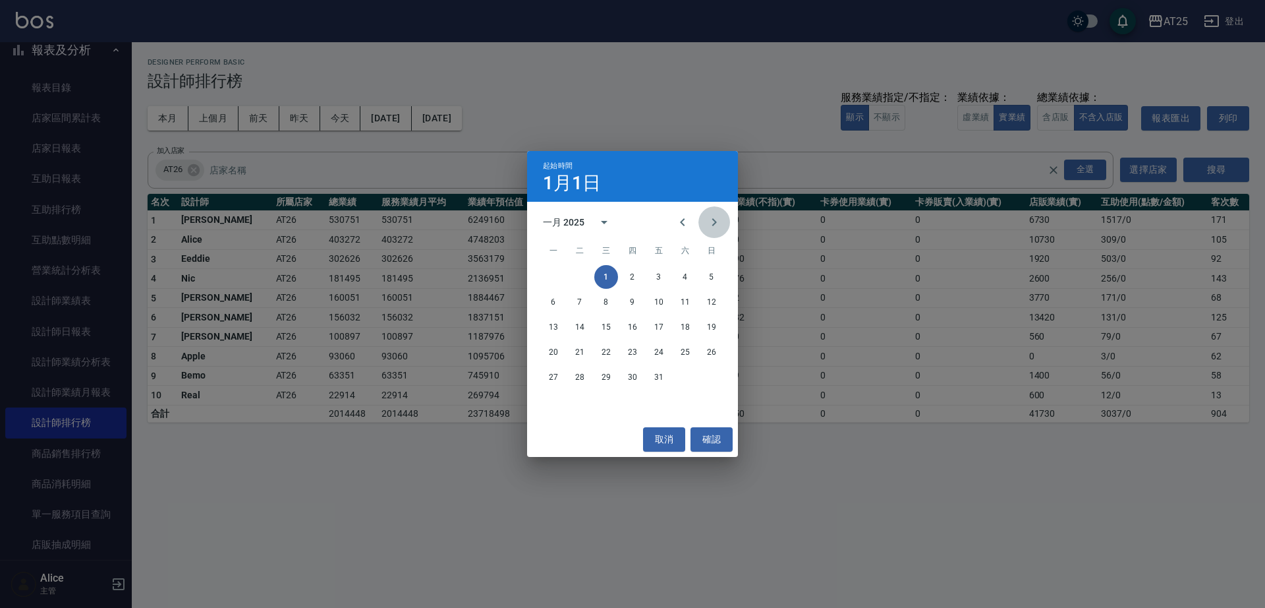
click at [715, 232] on button "Next month" at bounding box center [715, 222] width 32 height 32
click at [682, 277] on button "1" at bounding box center [685, 277] width 24 height 24
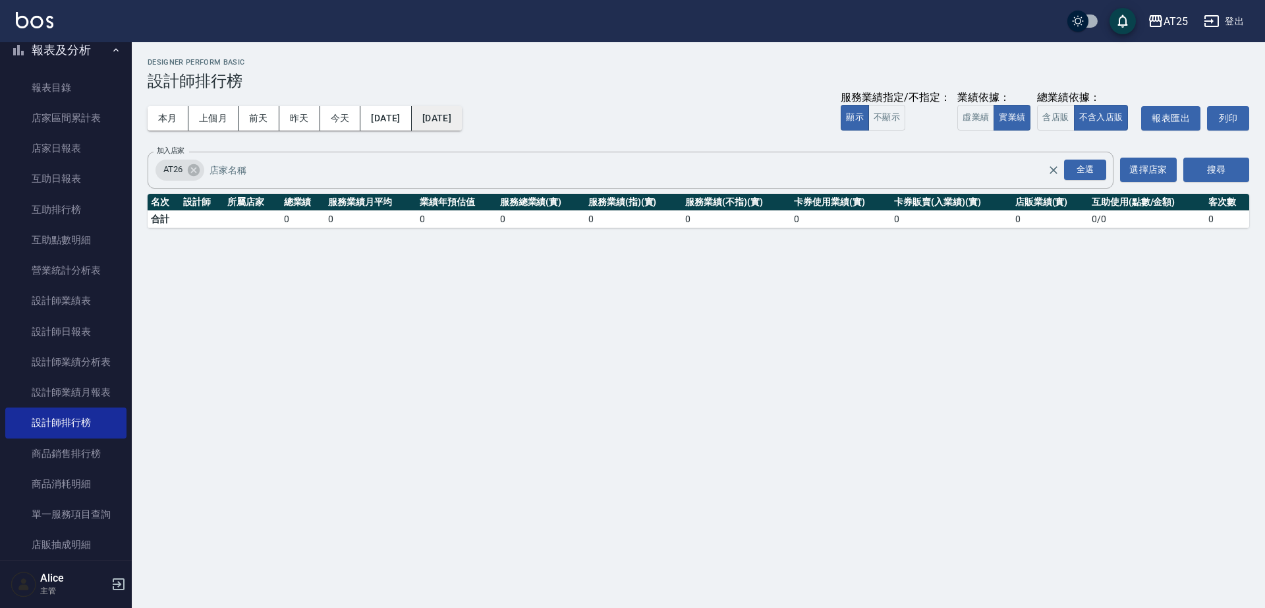
click at [457, 106] on button "2025/02/01" at bounding box center [437, 118] width 50 height 24
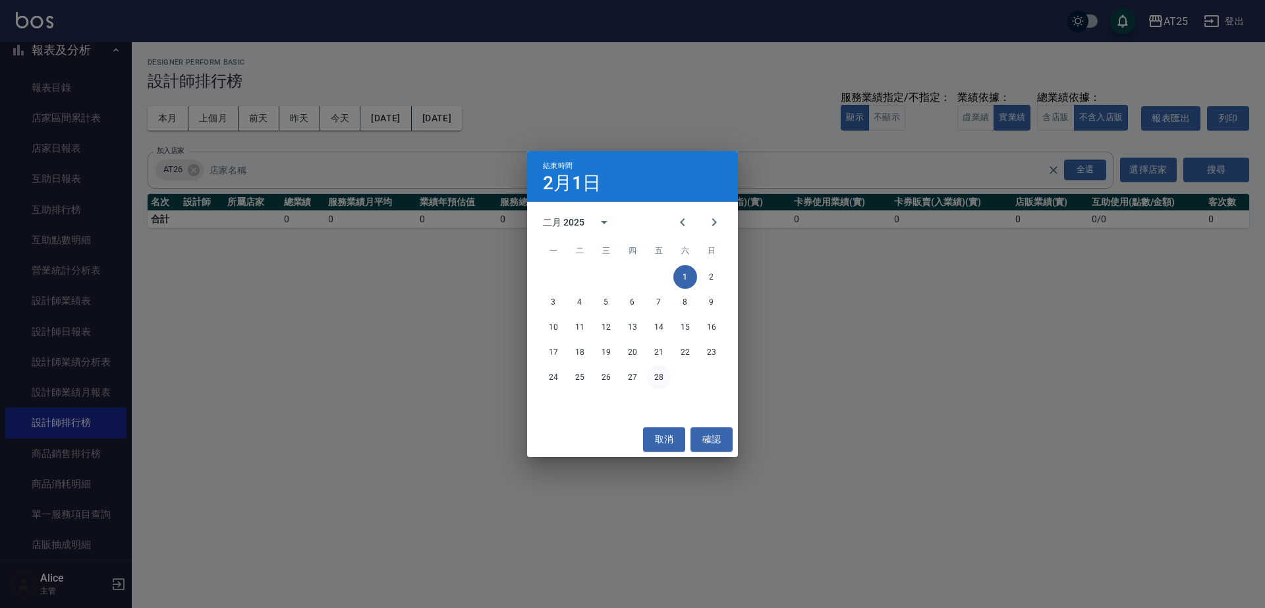
click at [660, 377] on button "28" at bounding box center [659, 377] width 24 height 24
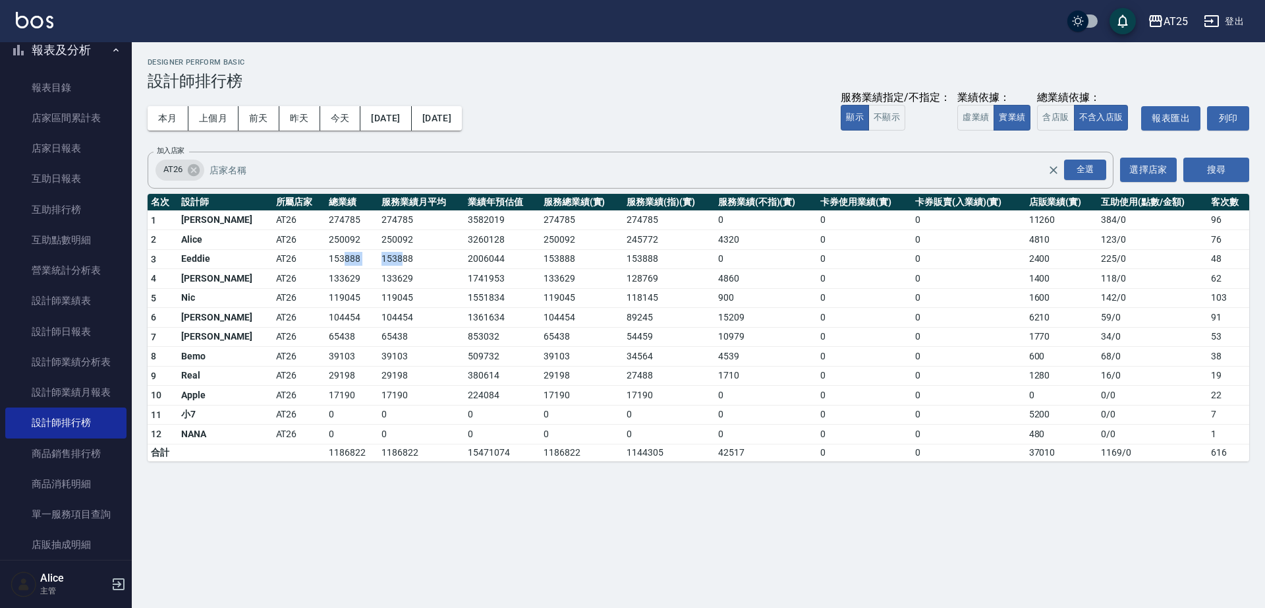
drag, startPoint x: 296, startPoint y: 257, endPoint x: 358, endPoint y: 262, distance: 62.2
click at [358, 262] on tr "3 Eeddie AT26 153888 153888 2006044 153888 153888 0 0 0 2400 225 / 0 48" at bounding box center [699, 259] width 1102 height 20
click at [378, 264] on td "153888" at bounding box center [421, 259] width 86 height 20
drag, startPoint x: 328, startPoint y: 261, endPoint x: 277, endPoint y: 265, distance: 50.9
click at [277, 265] on tr "3 Eeddie AT26 153888 153888 2006044 153888 153888 0 0 0 2400 225 / 0 48" at bounding box center [699, 259] width 1102 height 20
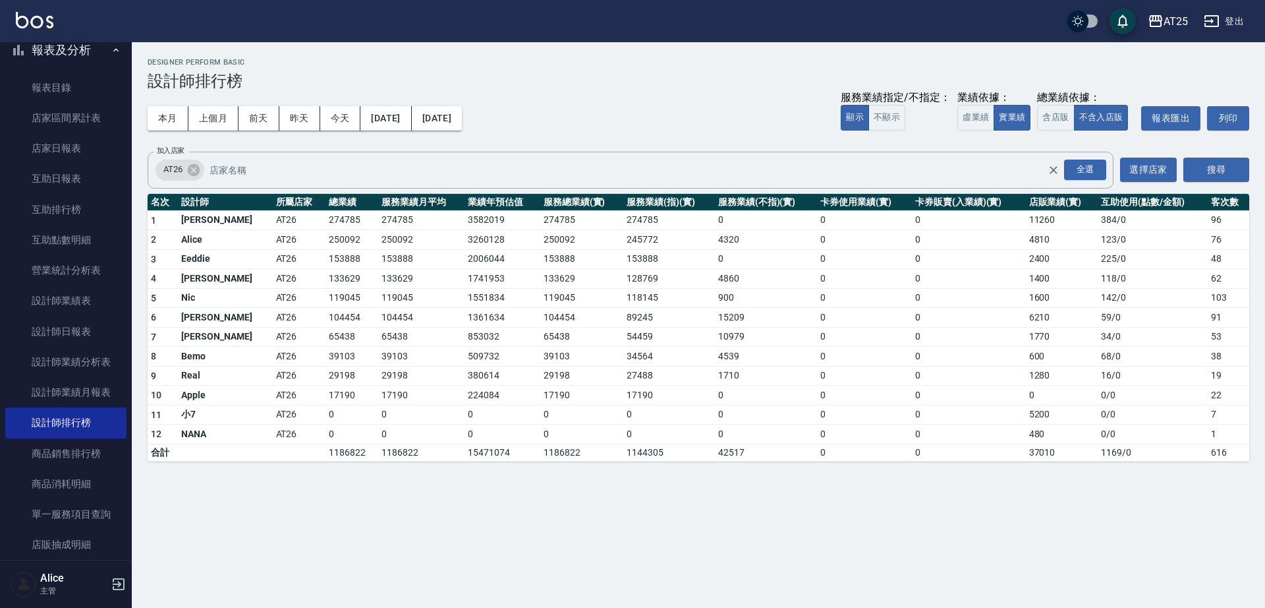
click at [279, 269] on td "AT26" at bounding box center [299, 279] width 53 height 20
click at [411, 125] on button "2025/02/01" at bounding box center [385, 118] width 51 height 24
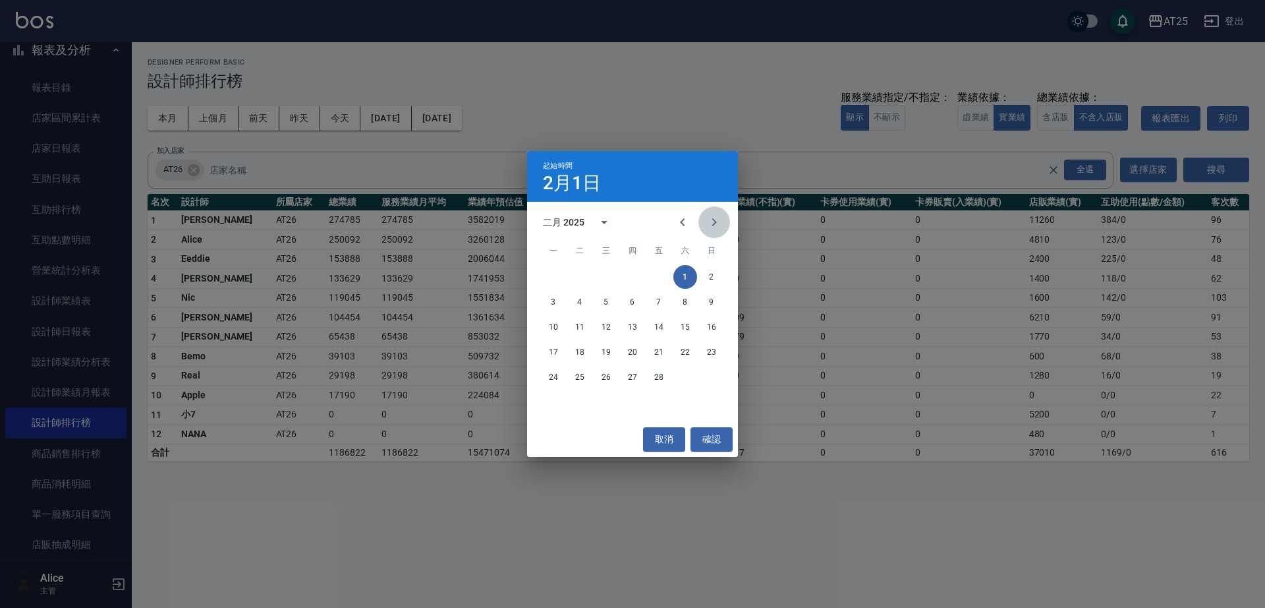
click at [720, 217] on icon "Next month" at bounding box center [714, 222] width 16 height 16
click at [680, 280] on button "1" at bounding box center [685, 277] width 24 height 24
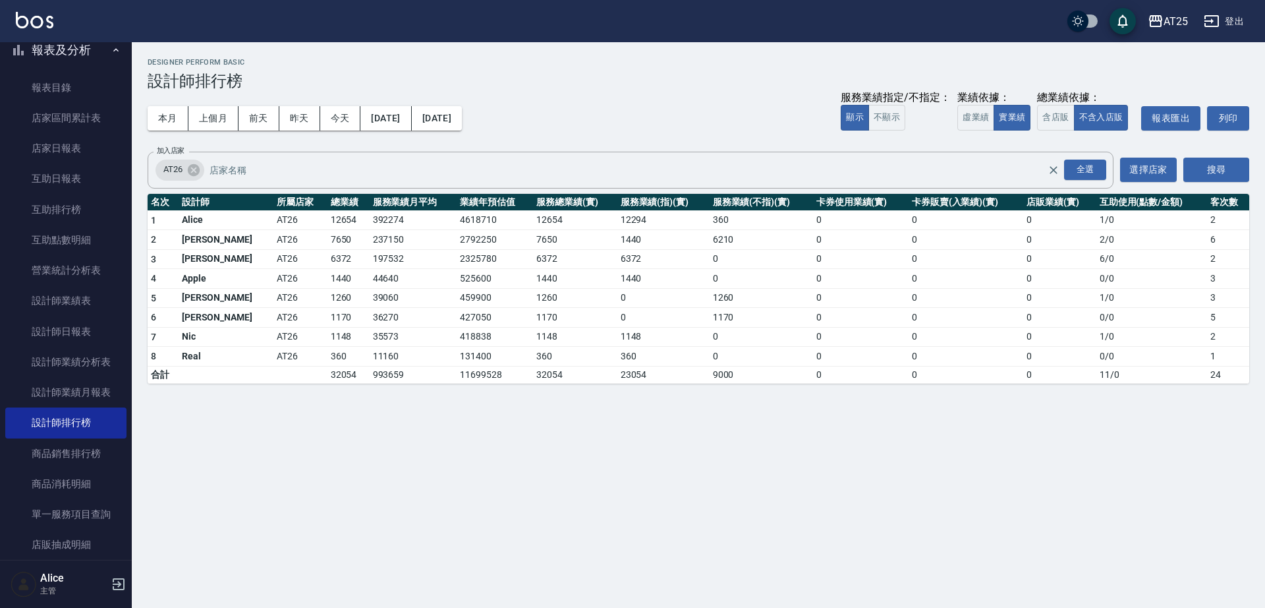
click at [430, 101] on div "本月 上個月 前天 昨天 今天 2025/03/01 2025/03/01 服務業績指定/不指定： 顯示 不顯示 業績依據： 虛業績 實業績 總業績依據： 含…" at bounding box center [699, 118] width 1102 height 56
click at [462, 123] on button "2025/03/01" at bounding box center [437, 118] width 50 height 24
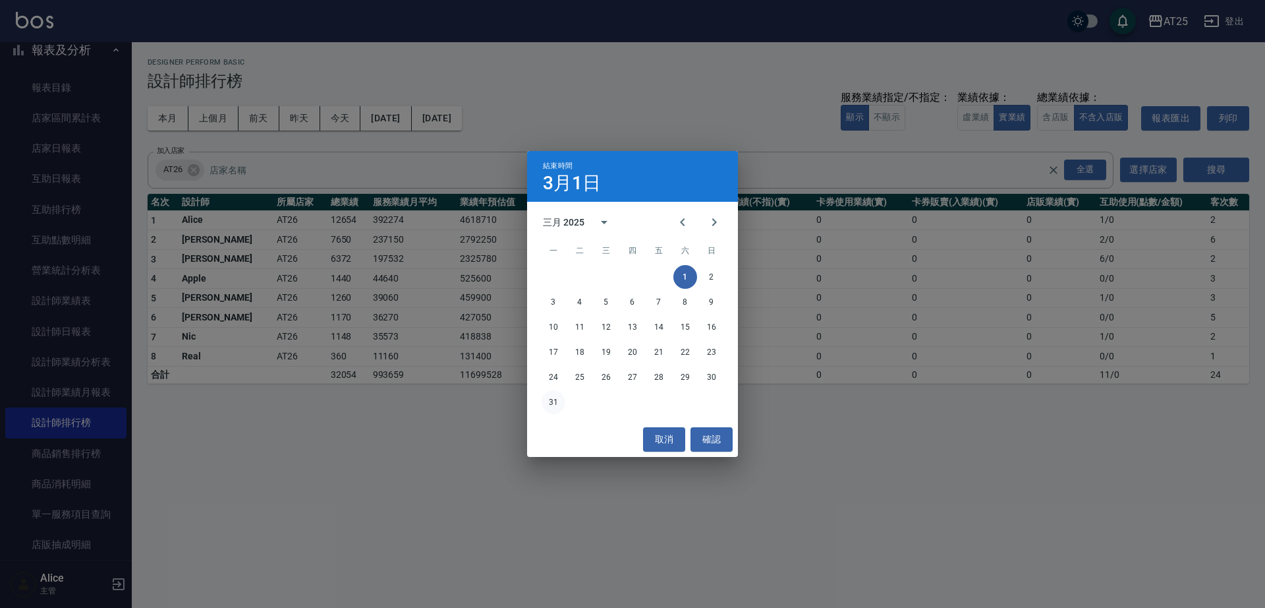
click at [551, 396] on button "31" at bounding box center [554, 402] width 24 height 24
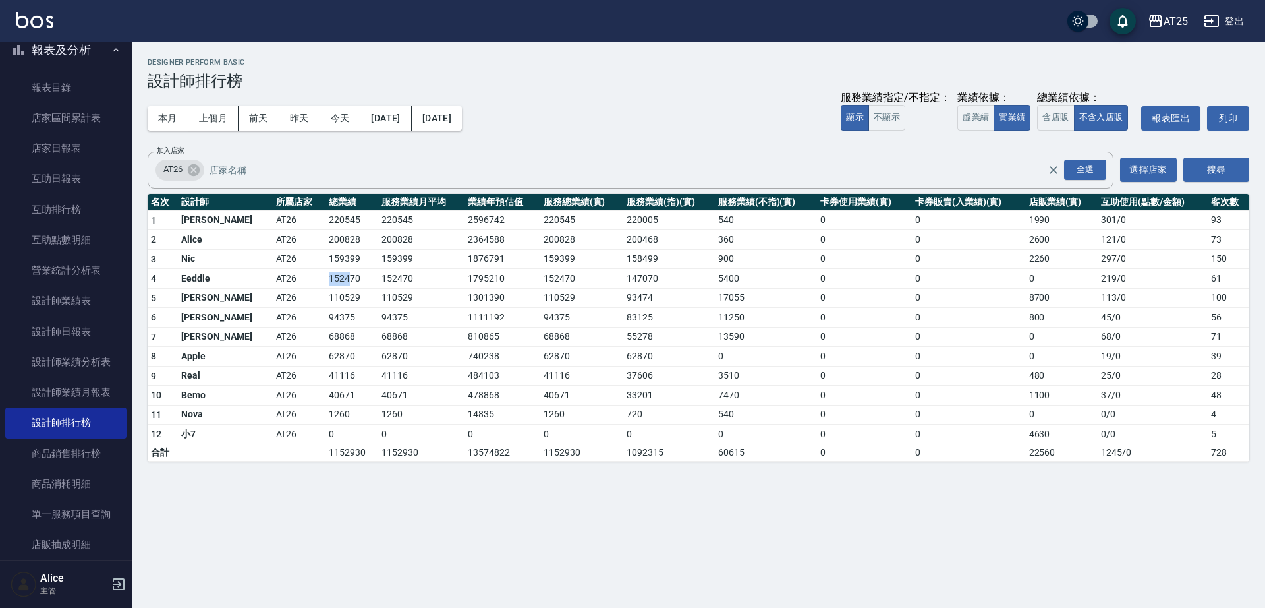
drag, startPoint x: 280, startPoint y: 283, endPoint x: 312, endPoint y: 277, distance: 32.2
click at [326, 277] on td "152470" at bounding box center [352, 279] width 53 height 20
click at [330, 277] on td "152470" at bounding box center [352, 279] width 53 height 20
click at [405, 117] on button "2025/03/01" at bounding box center [385, 118] width 51 height 24
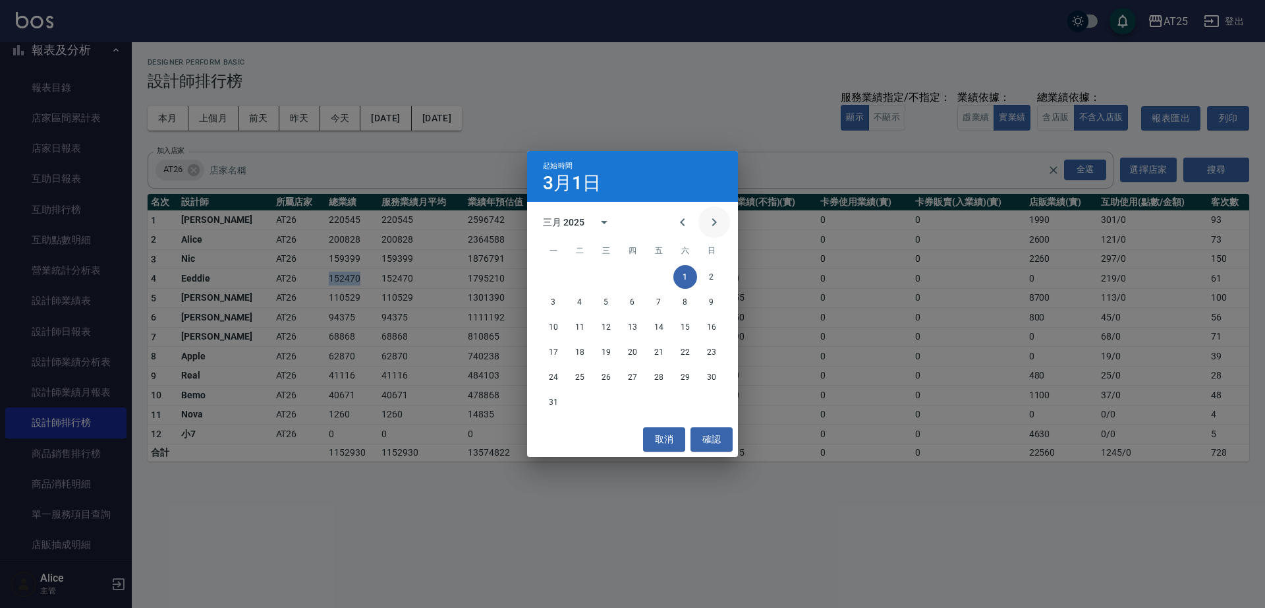
click at [715, 223] on icon "Next month" at bounding box center [714, 222] width 5 height 8
click at [579, 281] on button "1" at bounding box center [580, 277] width 24 height 24
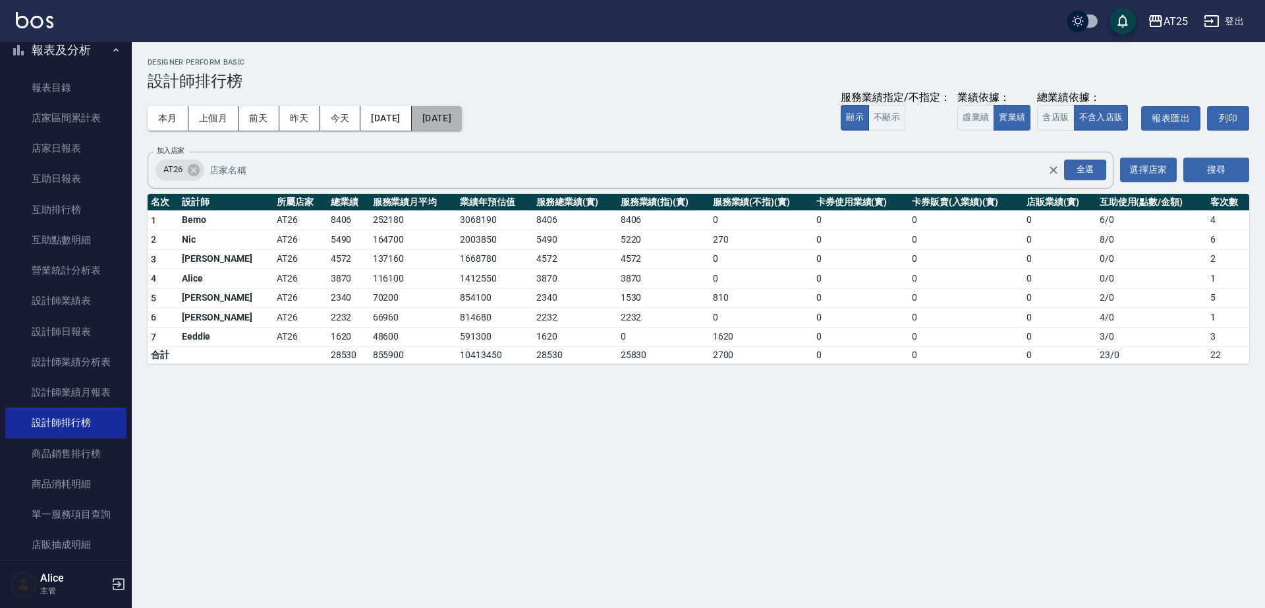
click at [462, 117] on button "2025/04/01" at bounding box center [437, 118] width 50 height 24
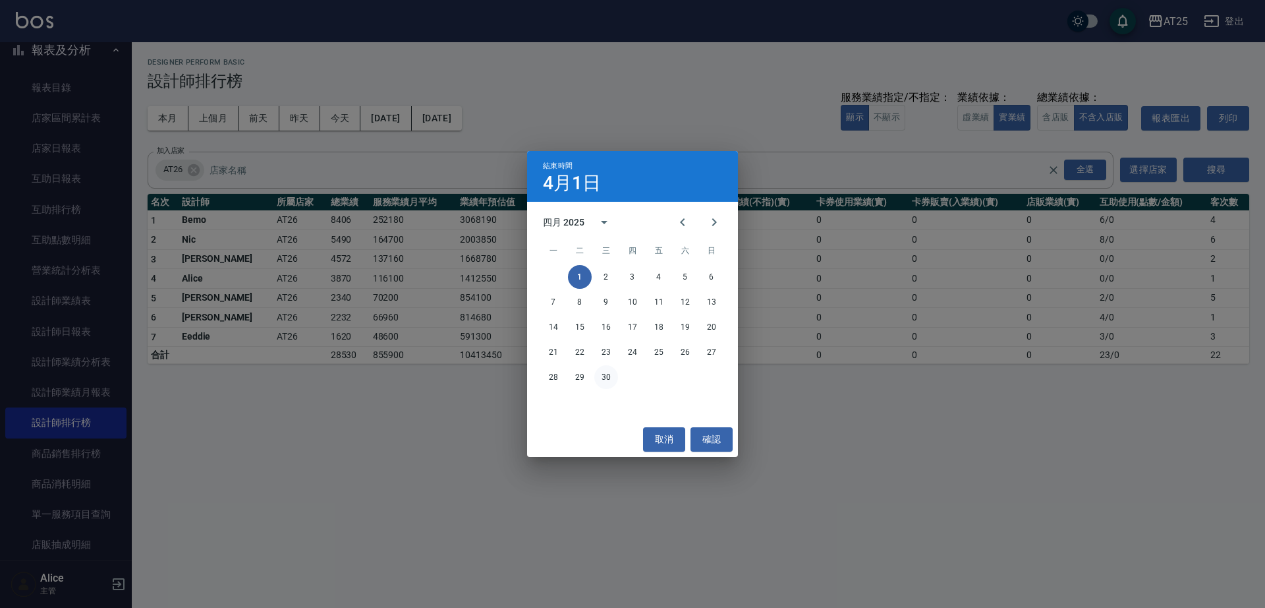
click at [608, 384] on button "30" at bounding box center [606, 377] width 24 height 24
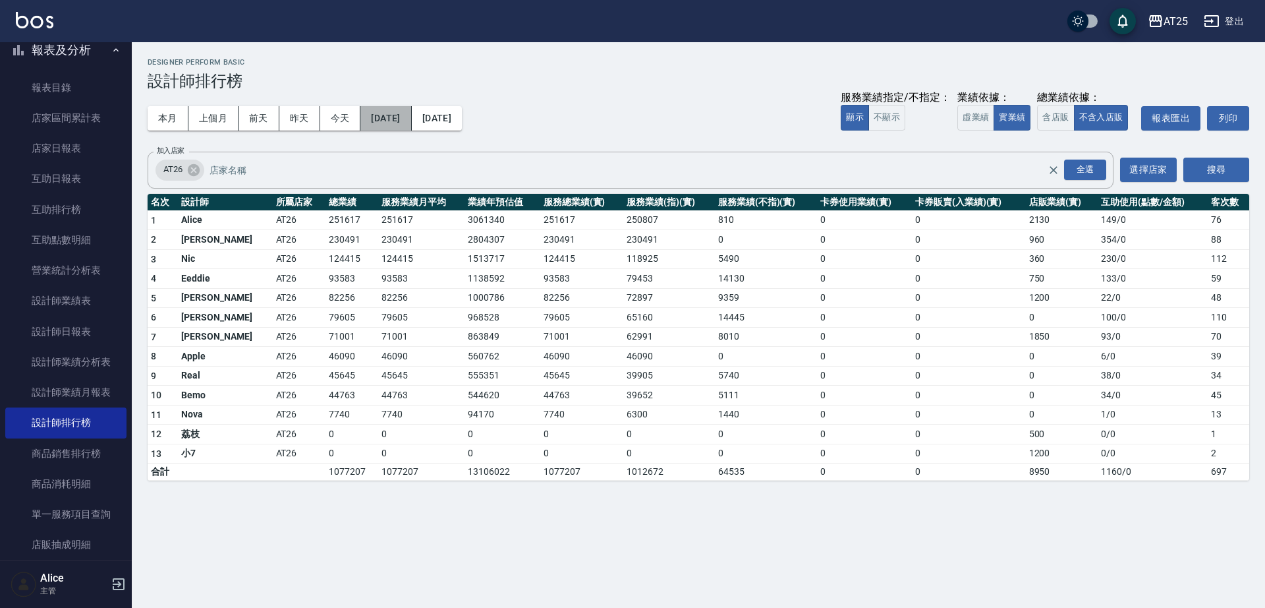
click at [379, 123] on button "2025/04/01" at bounding box center [385, 118] width 51 height 24
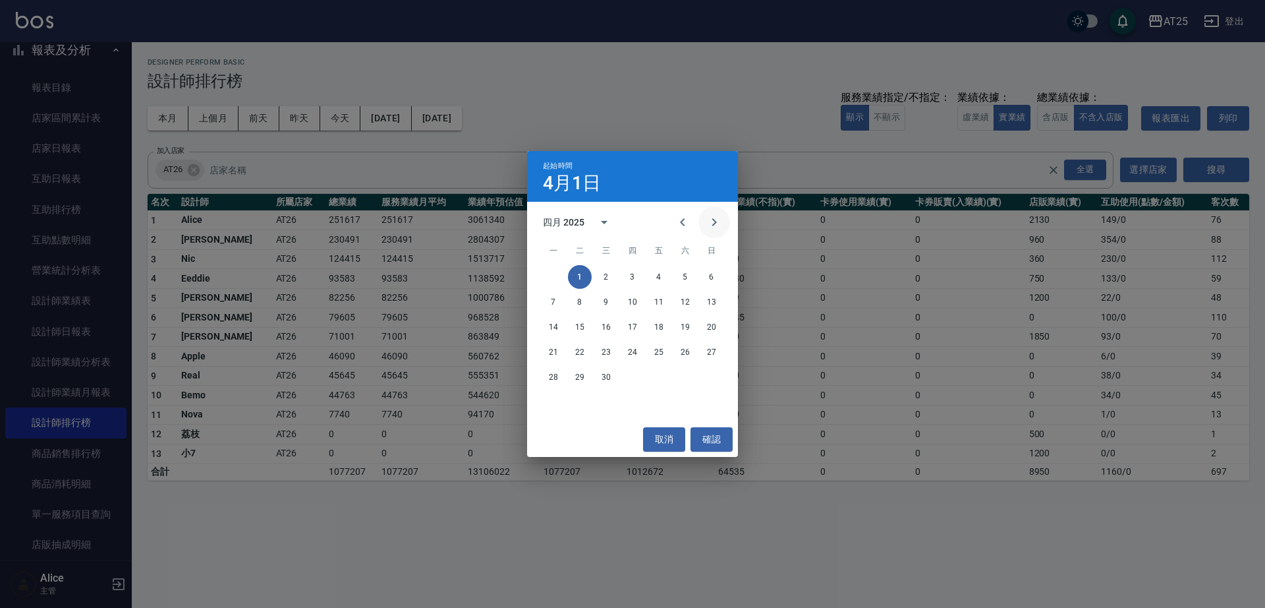
click at [712, 230] on button "Next month" at bounding box center [715, 222] width 32 height 32
click at [620, 273] on div "1 2 3 4" at bounding box center [632, 277] width 211 height 24
click at [633, 278] on button "1" at bounding box center [633, 277] width 24 height 24
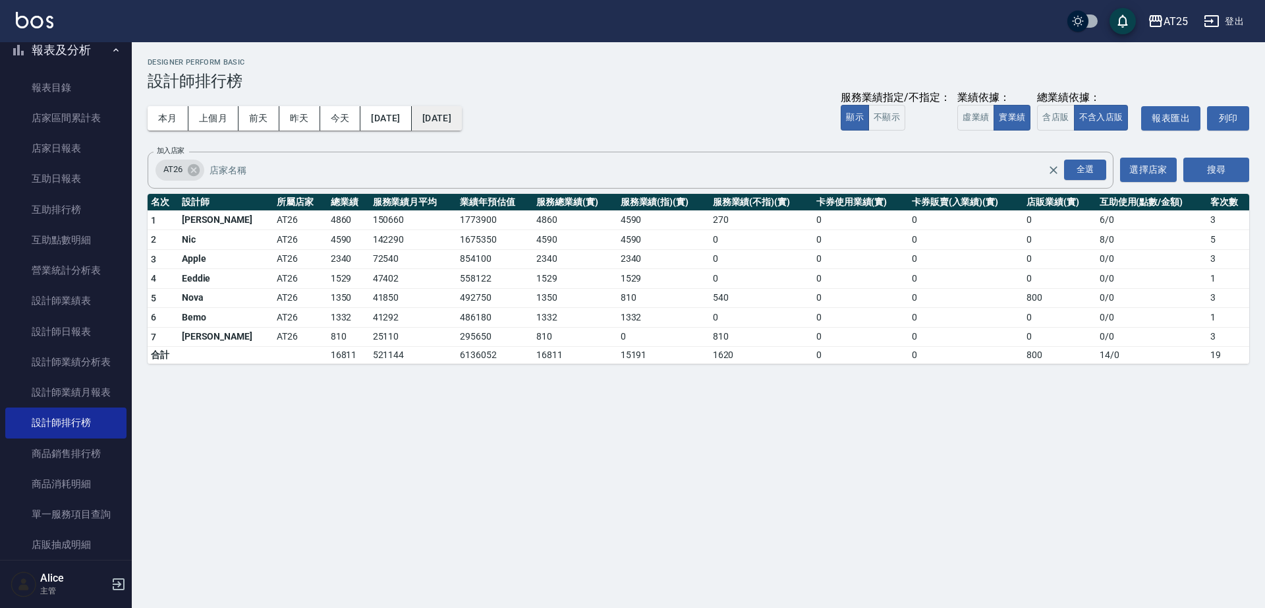
click at [462, 121] on button "2025/05/01" at bounding box center [437, 118] width 50 height 24
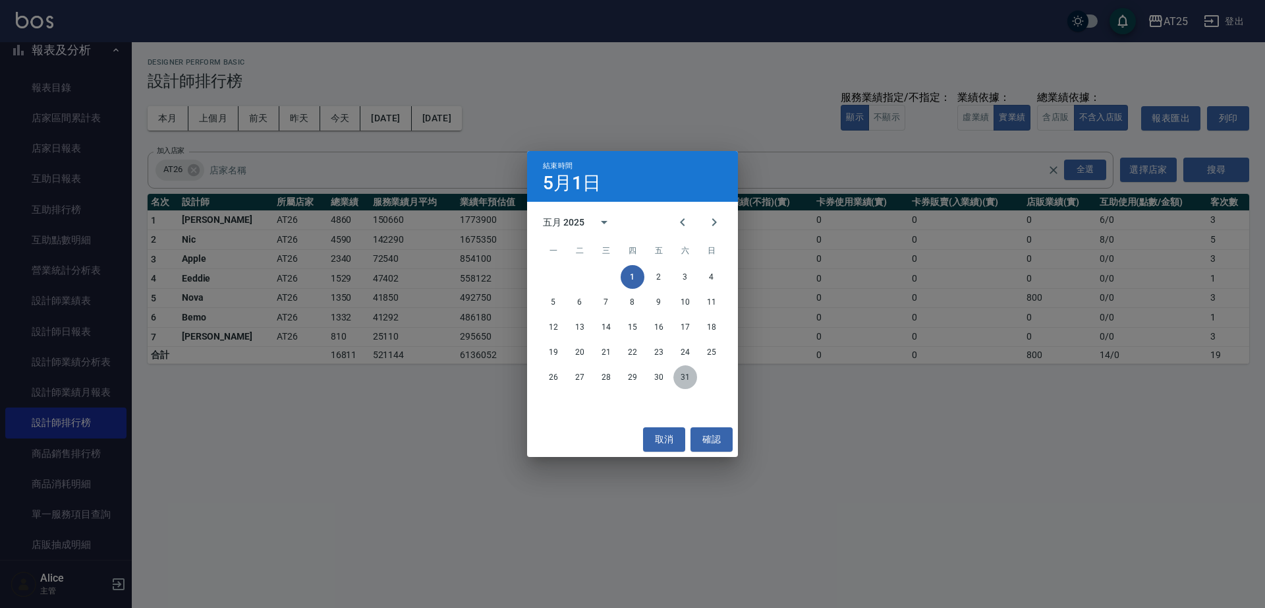
click at [689, 379] on button "31" at bounding box center [685, 377] width 24 height 24
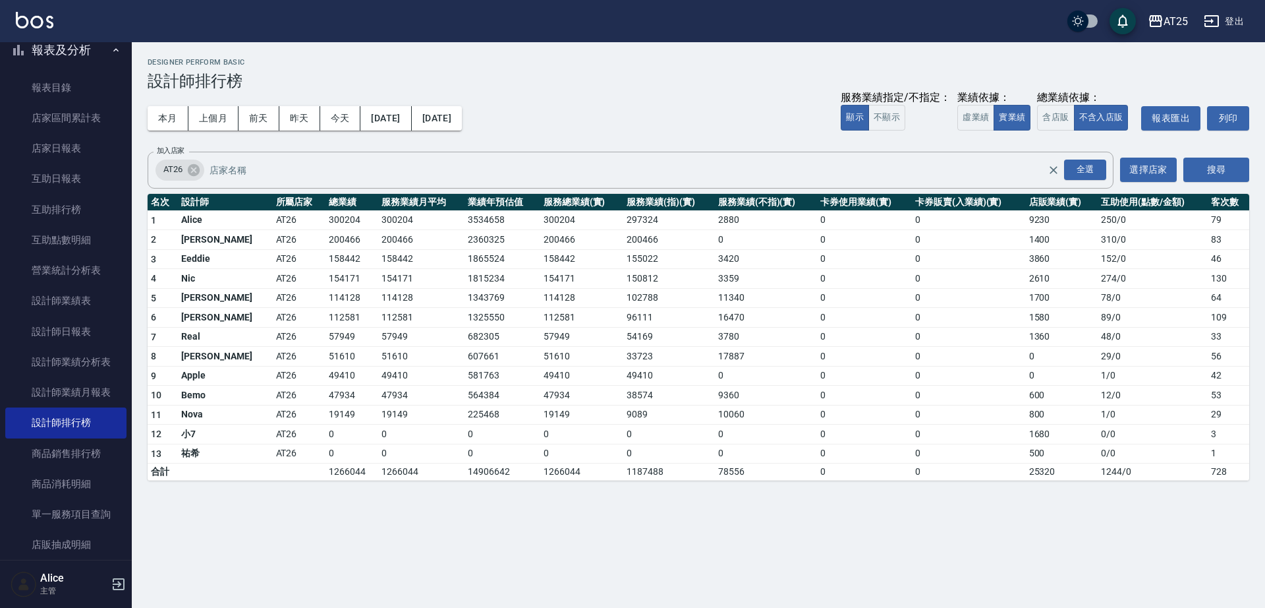
click at [615, 101] on div "本月 上個月 前天 昨天 今天 2025/05/01 2025/05/31 服務業績指定/不指定： 顯示 不顯示 業績依據： 虛業績 實業績 總業績依據： 含…" at bounding box center [699, 118] width 1102 height 56
drag, startPoint x: 268, startPoint y: 271, endPoint x: 275, endPoint y: 266, distance: 8.0
click at [274, 266] on tbody "1 Alice AT26 300204 300204 3534658 300204 297324 2880 0 0 9230 250 / 0 79 2 Jos…" at bounding box center [699, 345] width 1102 height 270
click at [326, 262] on td "158442" at bounding box center [352, 259] width 53 height 20
click at [446, 119] on button "2025/05/31" at bounding box center [437, 118] width 50 height 24
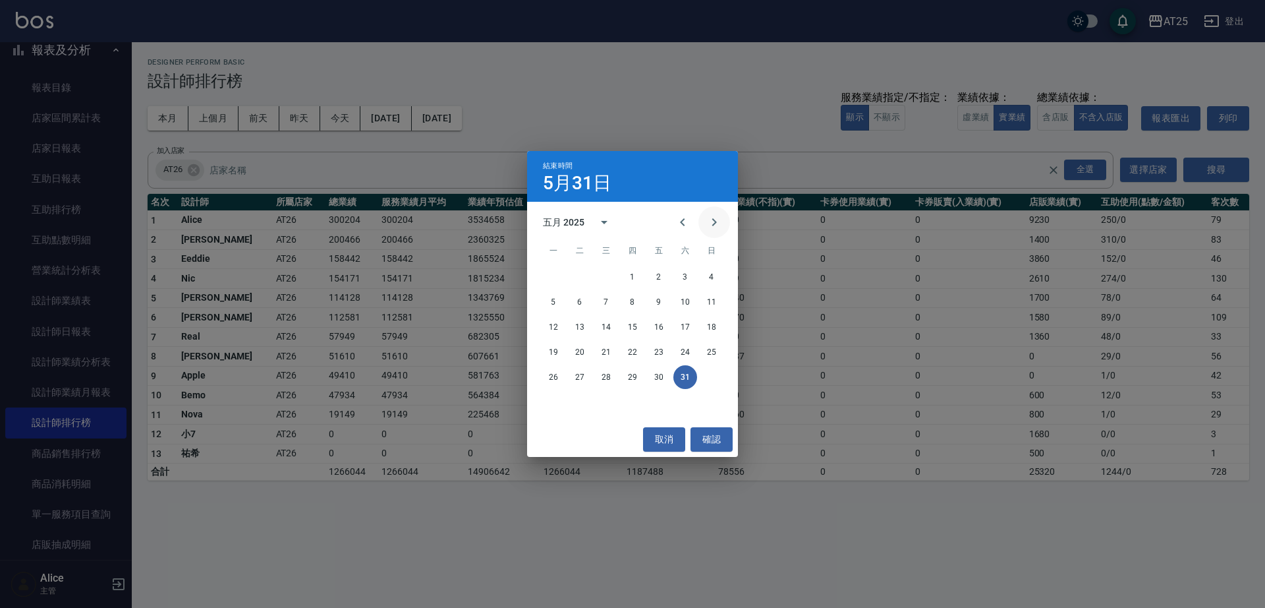
click at [720, 224] on icon "Next month" at bounding box center [714, 222] width 16 height 16
click at [710, 276] on button "1" at bounding box center [712, 277] width 24 height 24
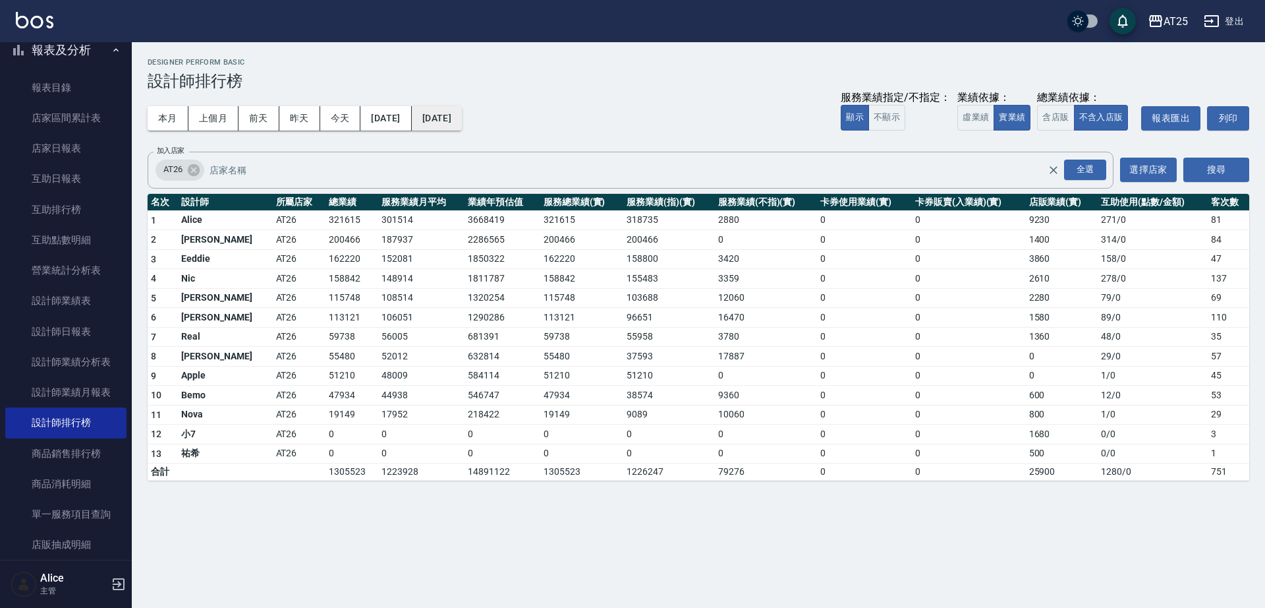
click at [462, 121] on button "2025/06/01" at bounding box center [437, 118] width 50 height 24
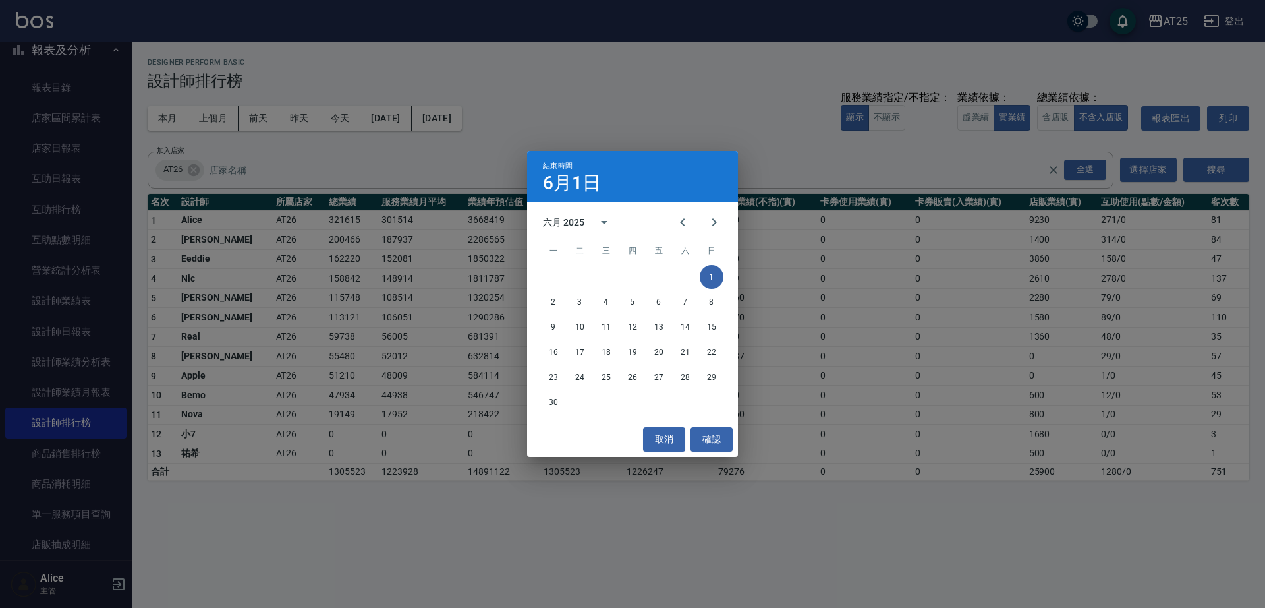
click at [415, 115] on div "結束時間 6月1日 六月 2025 一 二 三 四 五 六 日 1 2 3 4 5 6 7 8 9 10 11 12 13 14 15 16 17 18 19…" at bounding box center [632, 304] width 1265 height 608
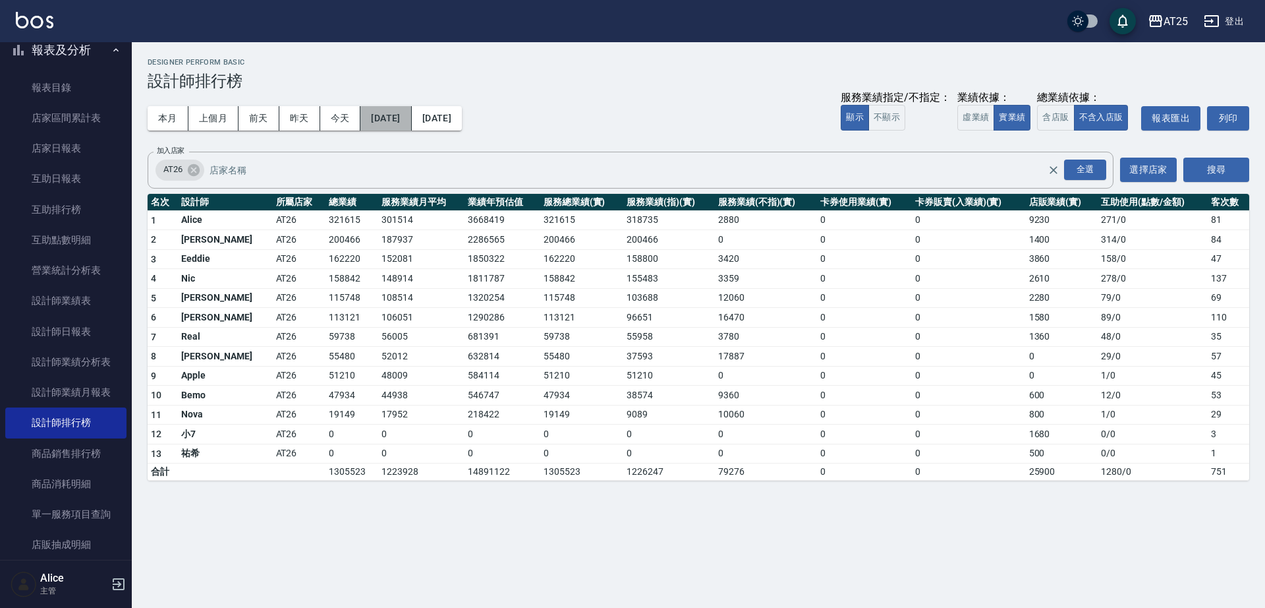
click at [411, 115] on button "2025/05/01" at bounding box center [385, 118] width 51 height 24
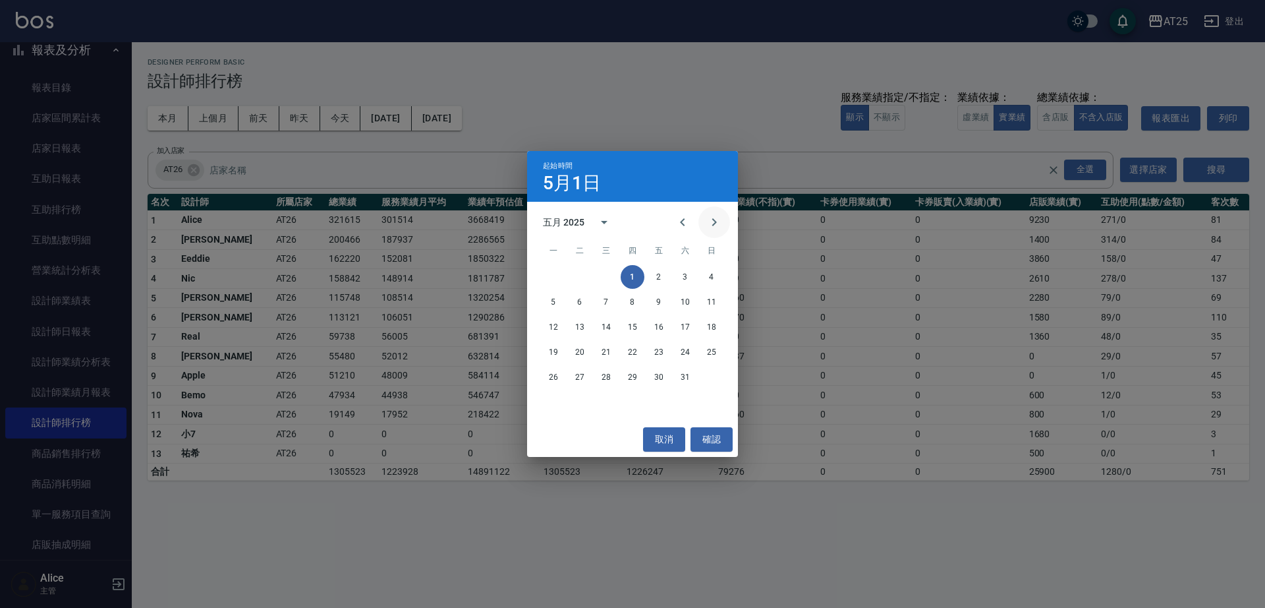
click at [712, 217] on icon "Next month" at bounding box center [714, 222] width 16 height 16
click at [718, 277] on button "1" at bounding box center [712, 277] width 24 height 24
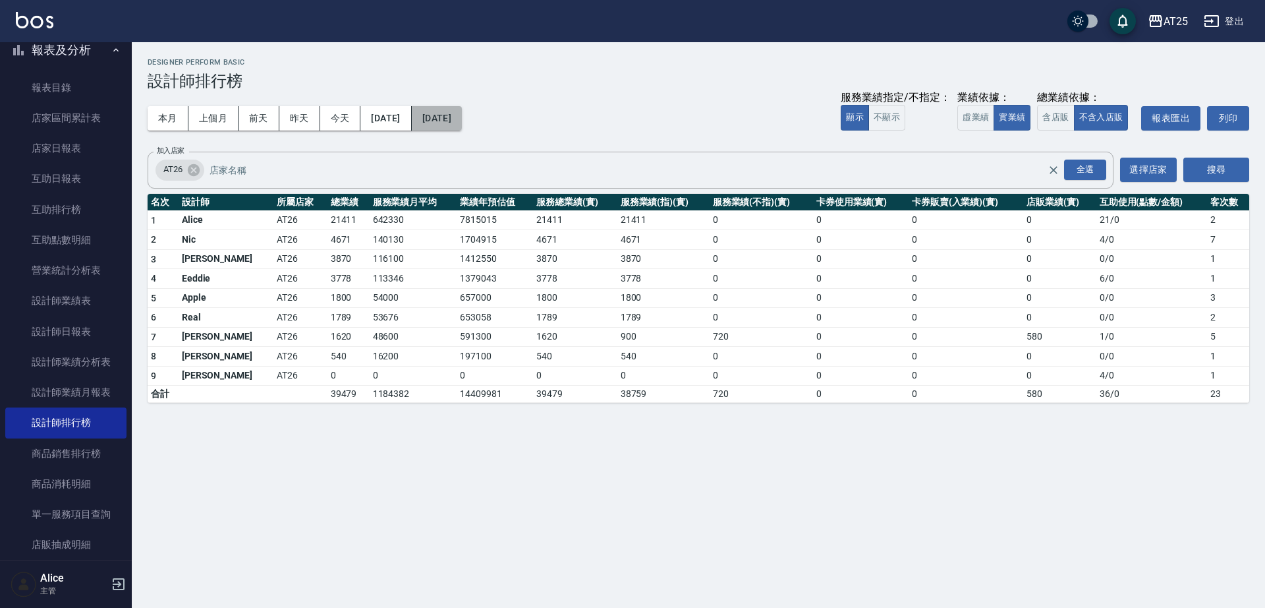
click at [462, 112] on button "2025/06/01" at bounding box center [437, 118] width 50 height 24
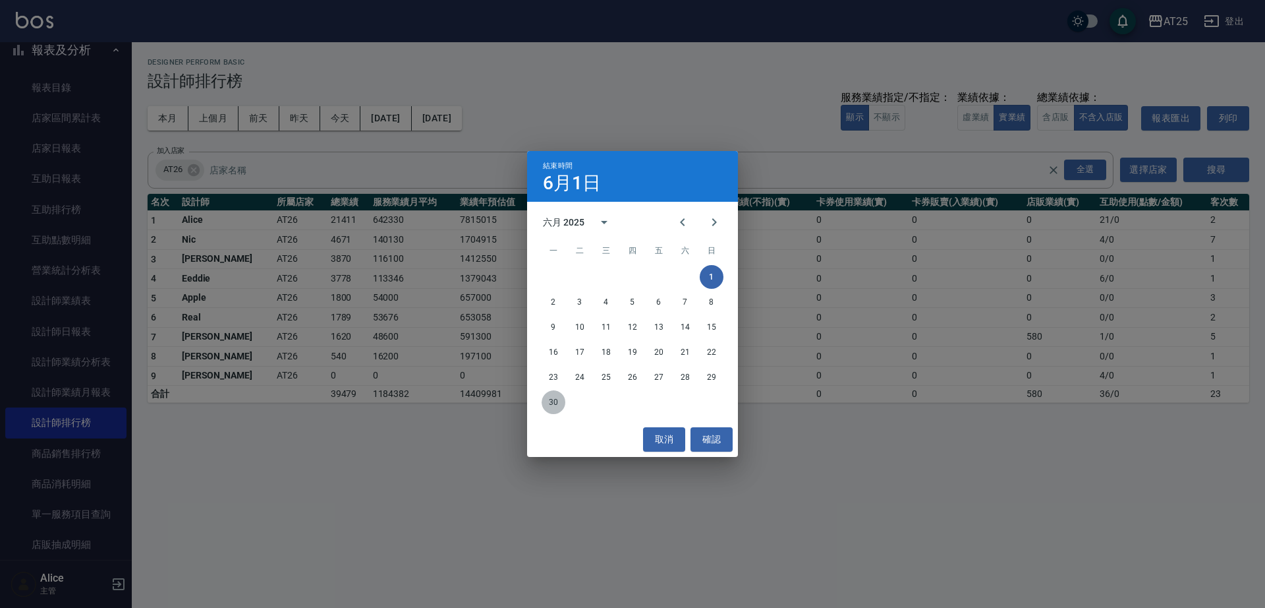
click at [552, 399] on button "30" at bounding box center [554, 402] width 24 height 24
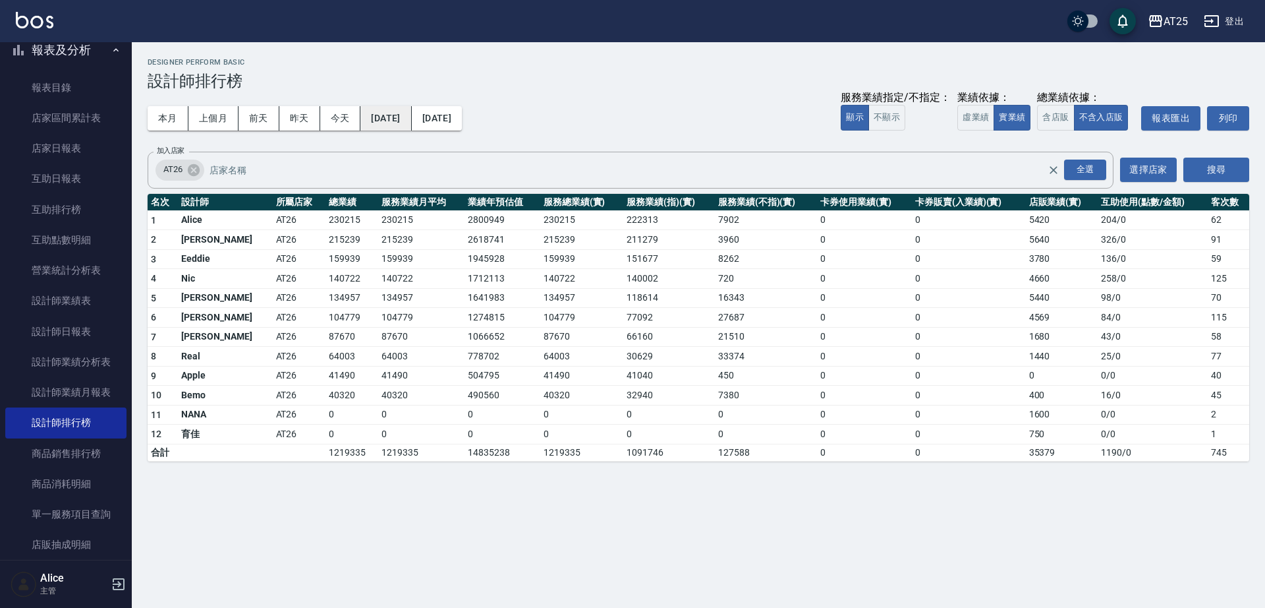
click at [384, 112] on button "2025/06/01" at bounding box center [385, 118] width 51 height 24
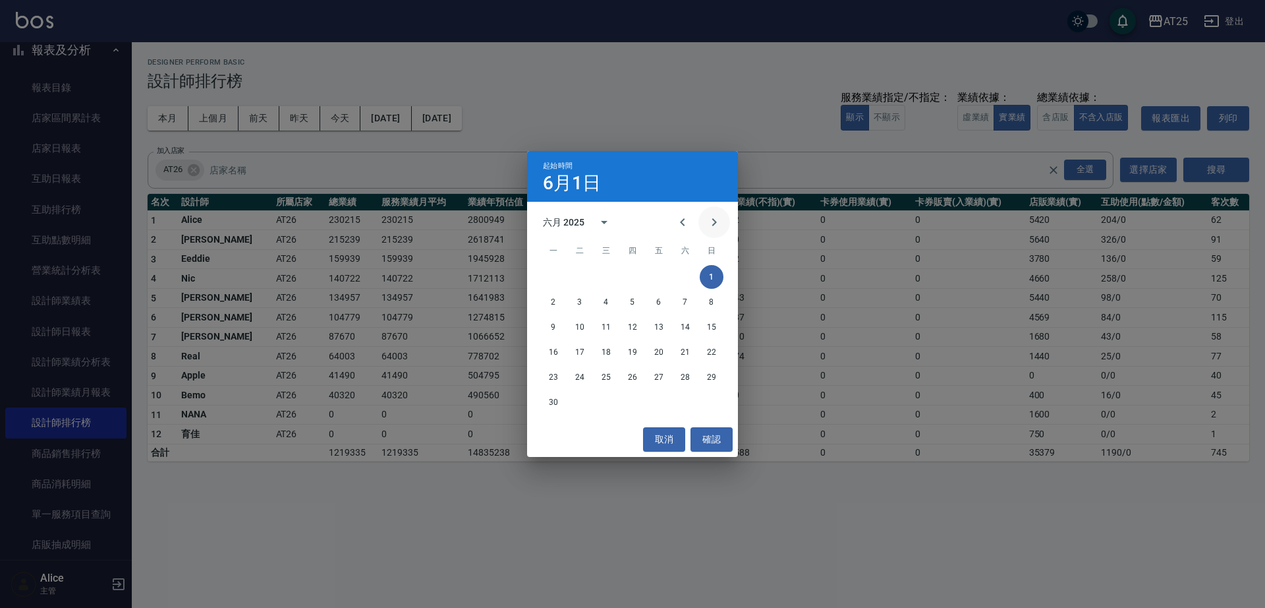
click at [712, 223] on icon "Next month" at bounding box center [714, 222] width 16 height 16
drag, startPoint x: 581, startPoint y: 277, endPoint x: 523, endPoint y: 171, distance: 120.6
click at [579, 277] on button "1" at bounding box center [580, 277] width 24 height 24
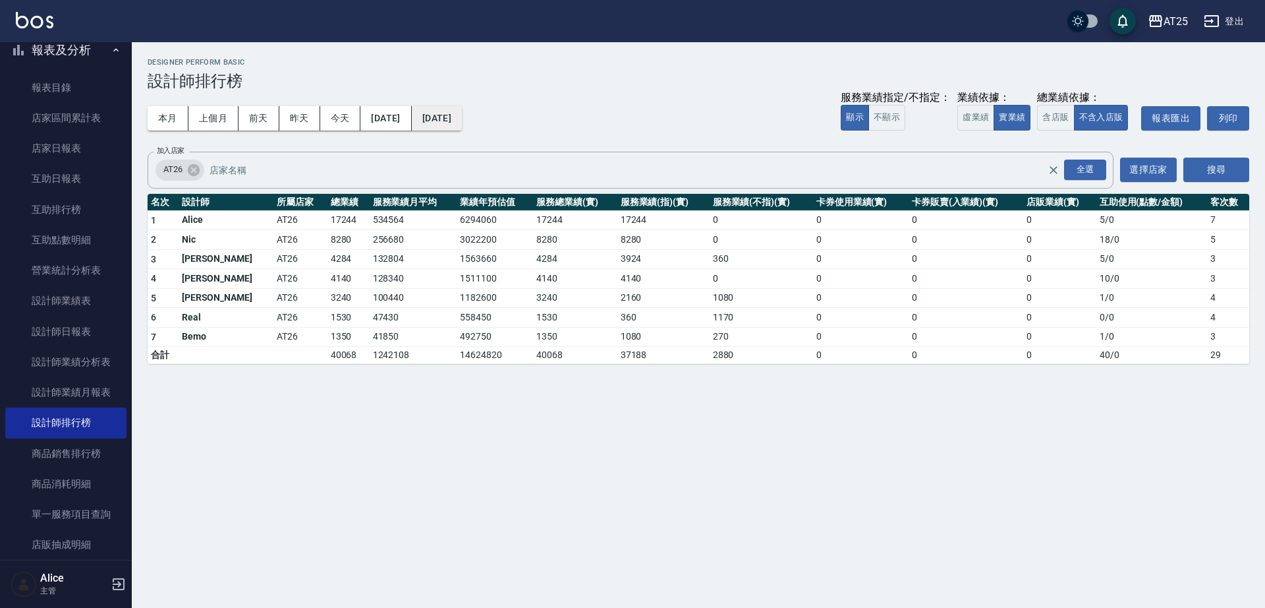
click at [462, 114] on button "2025/07/01" at bounding box center [437, 118] width 50 height 24
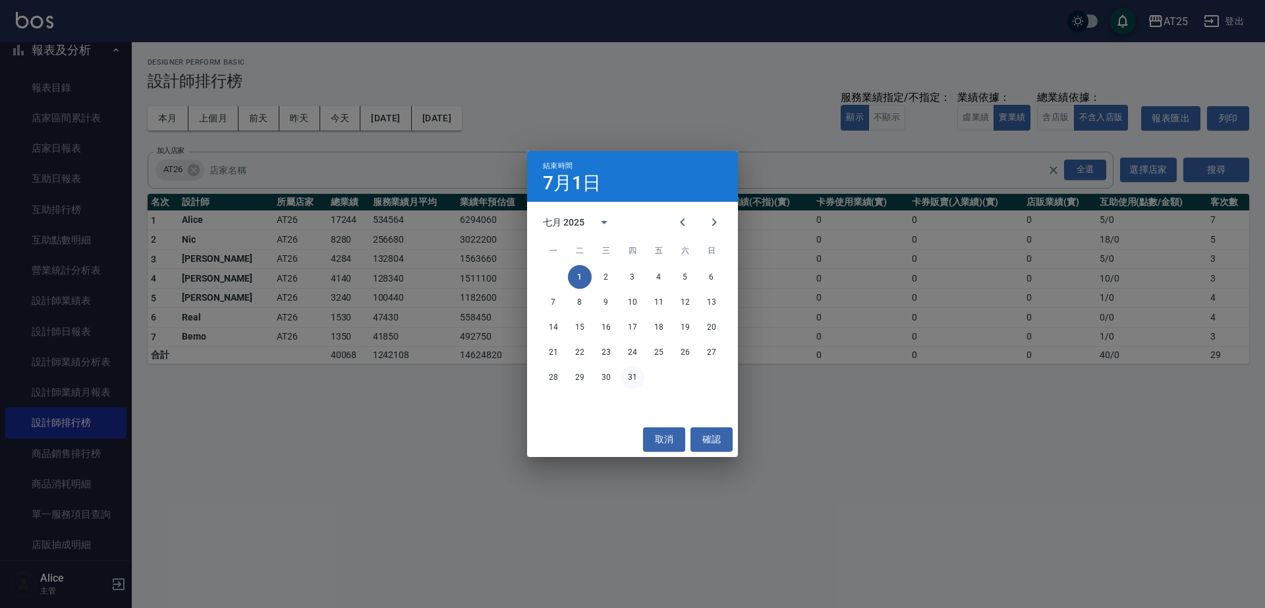
click at [631, 380] on button "31" at bounding box center [633, 377] width 24 height 24
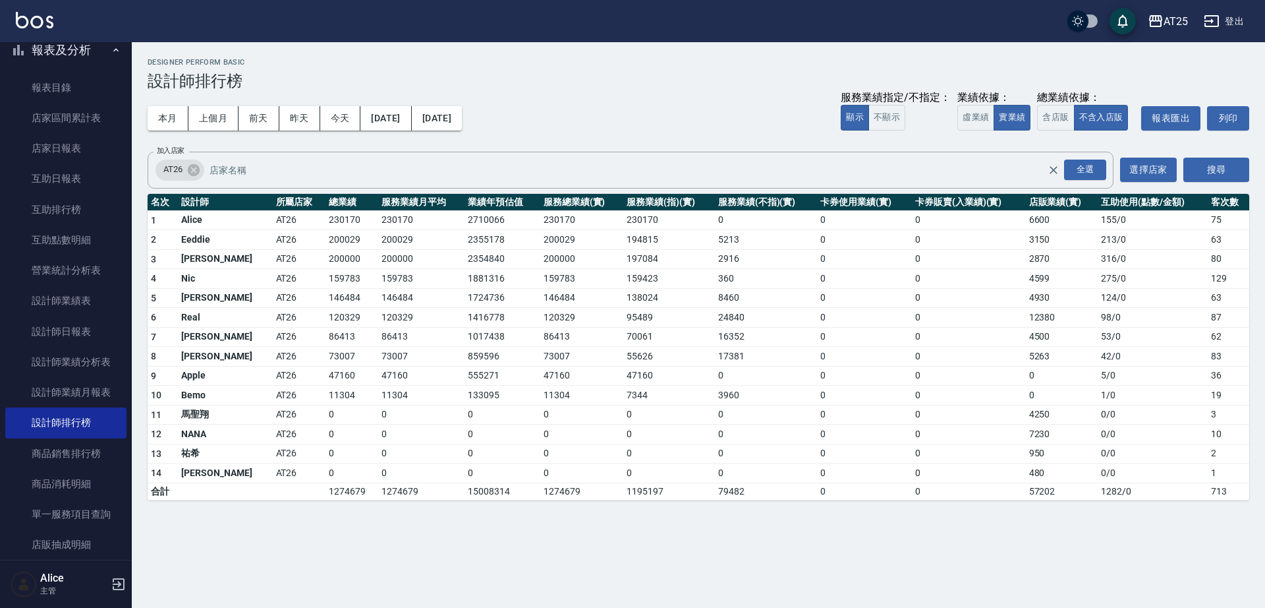
click at [326, 241] on td "200029" at bounding box center [352, 240] width 53 height 20
click at [398, 111] on button "2025/07/01" at bounding box center [385, 118] width 51 height 24
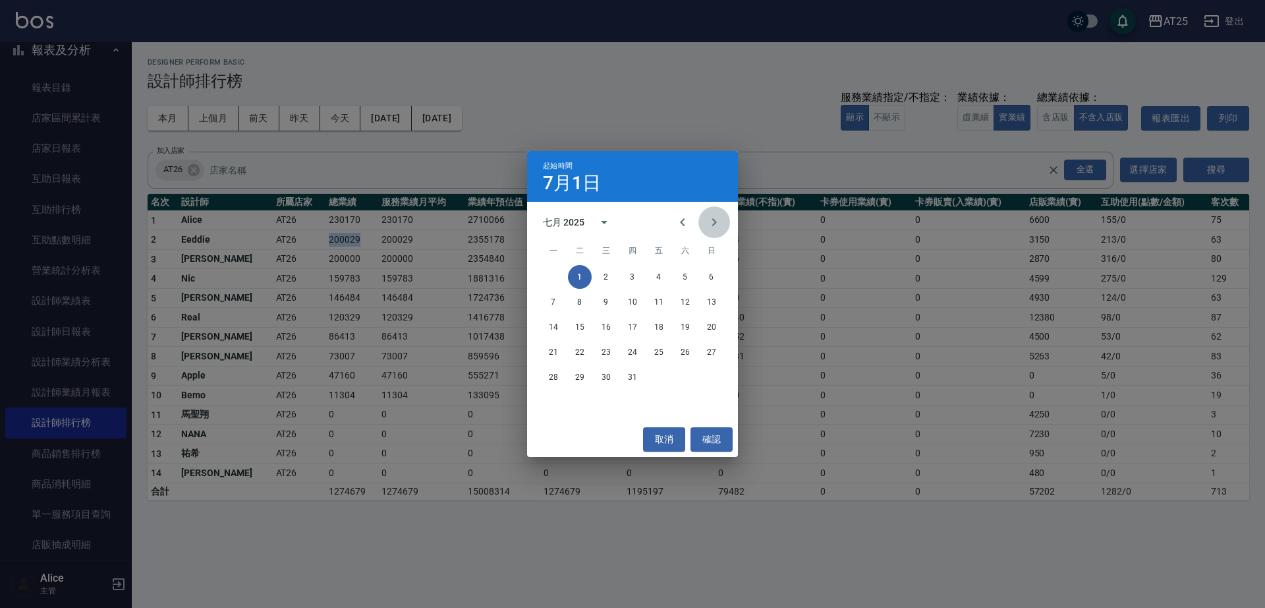
click at [720, 222] on icon "Next month" at bounding box center [714, 222] width 16 height 16
click at [654, 276] on button "1" at bounding box center [659, 277] width 24 height 24
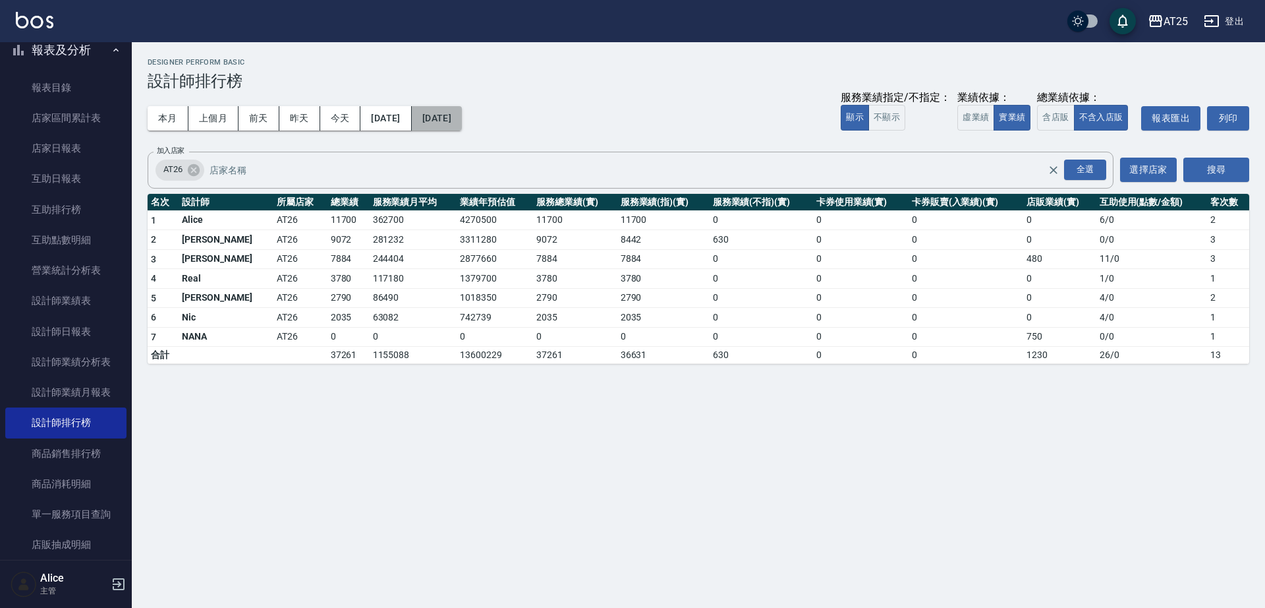
click at [462, 127] on button "2025/08/01" at bounding box center [437, 118] width 50 height 24
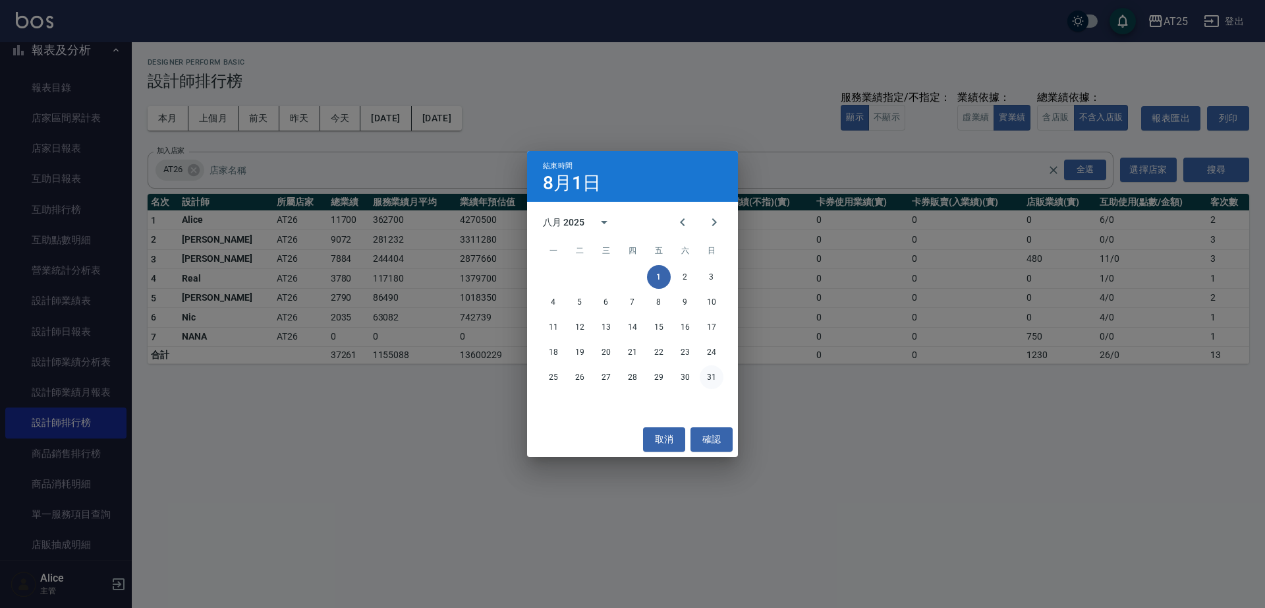
click at [723, 376] on button "31" at bounding box center [712, 377] width 24 height 24
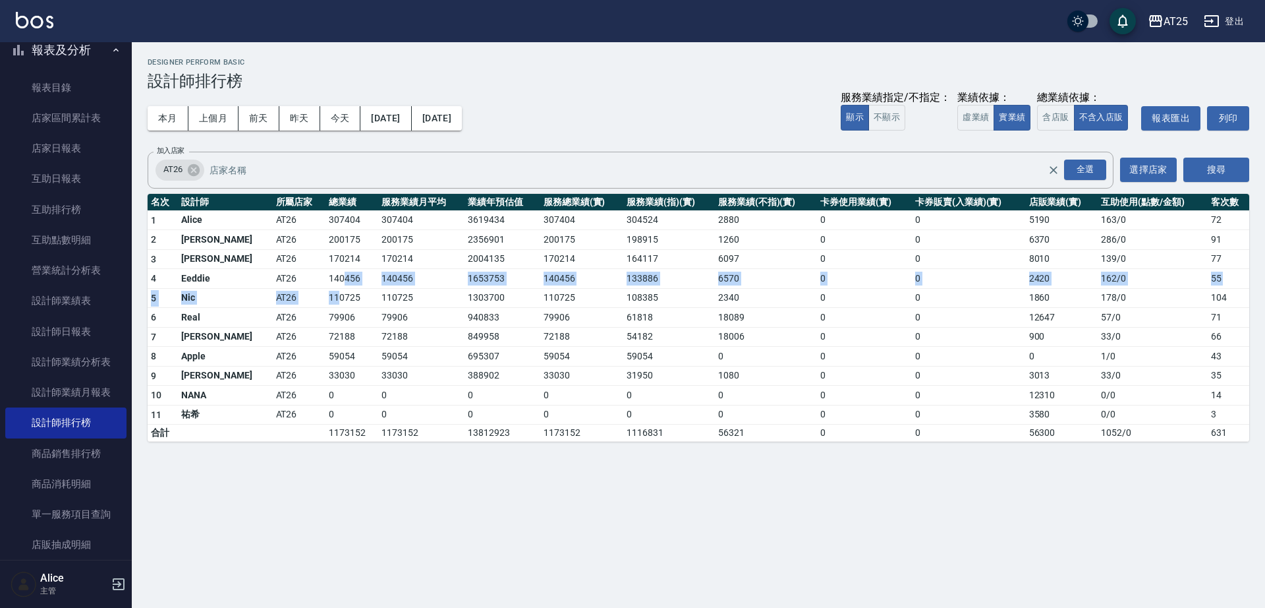
drag, startPoint x: 293, startPoint y: 295, endPoint x: 299, endPoint y: 285, distance: 11.0
click at [297, 285] on tbody "1 Alice AT26 307404 307404 3619434 307404 304524 2880 0 0 5190 163 / 0 72 2 Jos…" at bounding box center [699, 325] width 1102 height 231
click at [326, 286] on td "140456" at bounding box center [352, 279] width 53 height 20
click at [508, 382] on tr "9 Arthur AT26 33030 33030 388902 33030 31950 1080 0 0 3013 33 / 0 35" at bounding box center [699, 376] width 1102 height 20
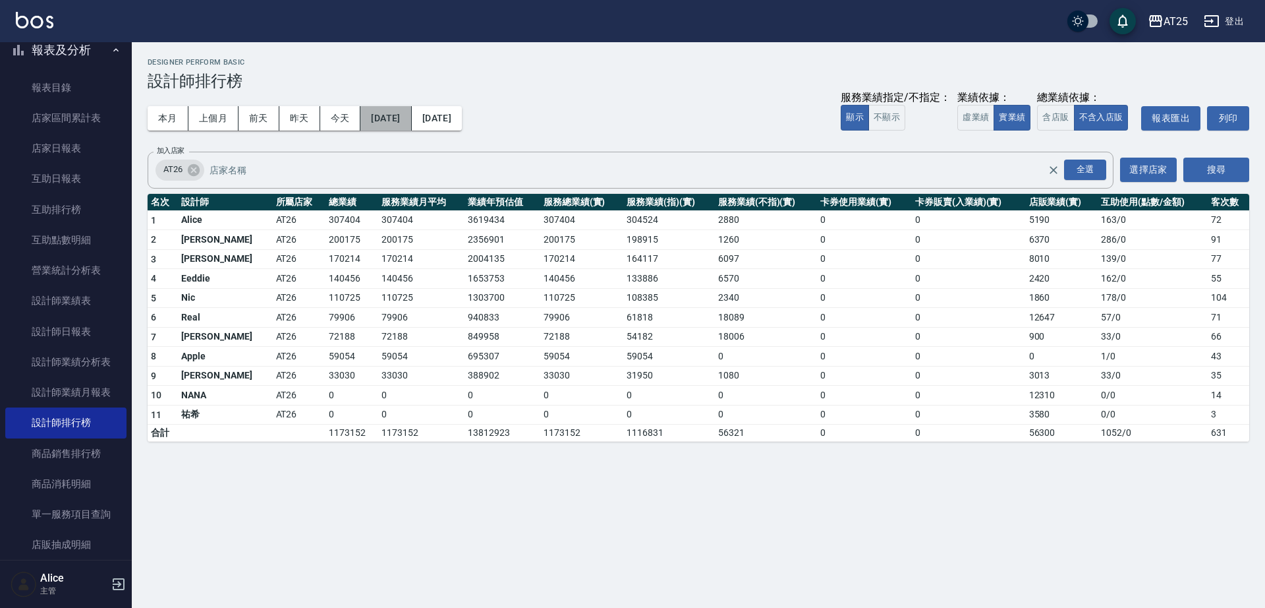
click at [389, 106] on button "2025/08/01" at bounding box center [385, 118] width 51 height 24
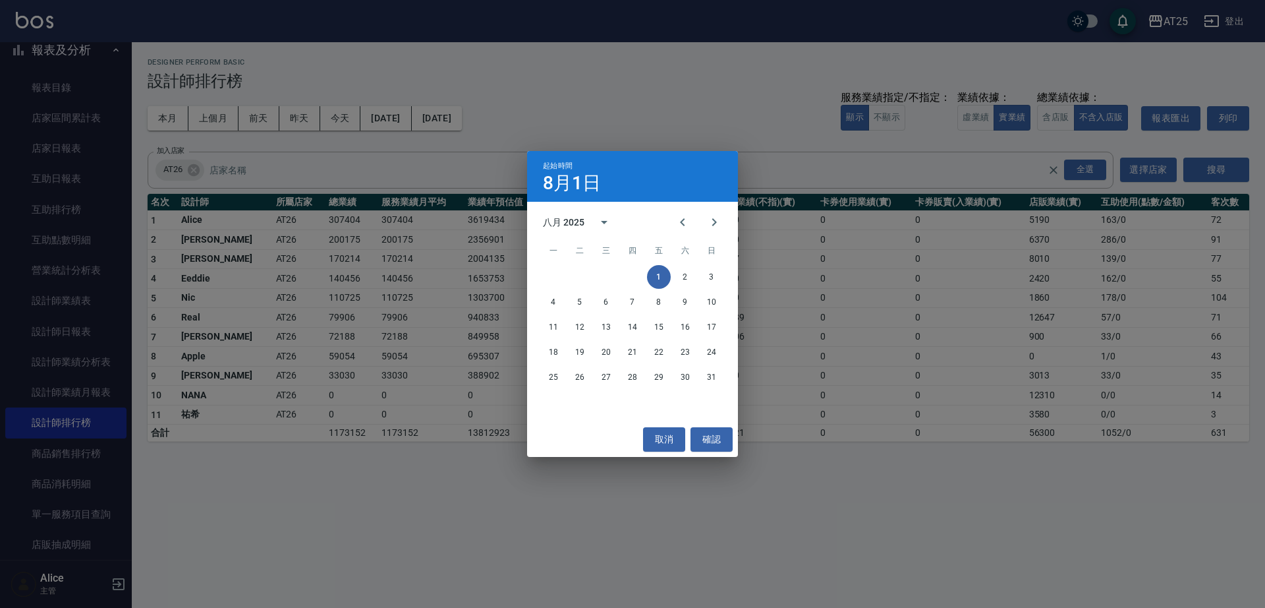
click at [697, 206] on div "八月 2025 一 二 三 四 五 六 日 1 2 3 4 5 6 7 8 9 10 11 12 13 14 15 16 17 18 19 20 21 22 …" at bounding box center [632, 312] width 211 height 220
click at [673, 227] on button "Previous month" at bounding box center [683, 222] width 32 height 32
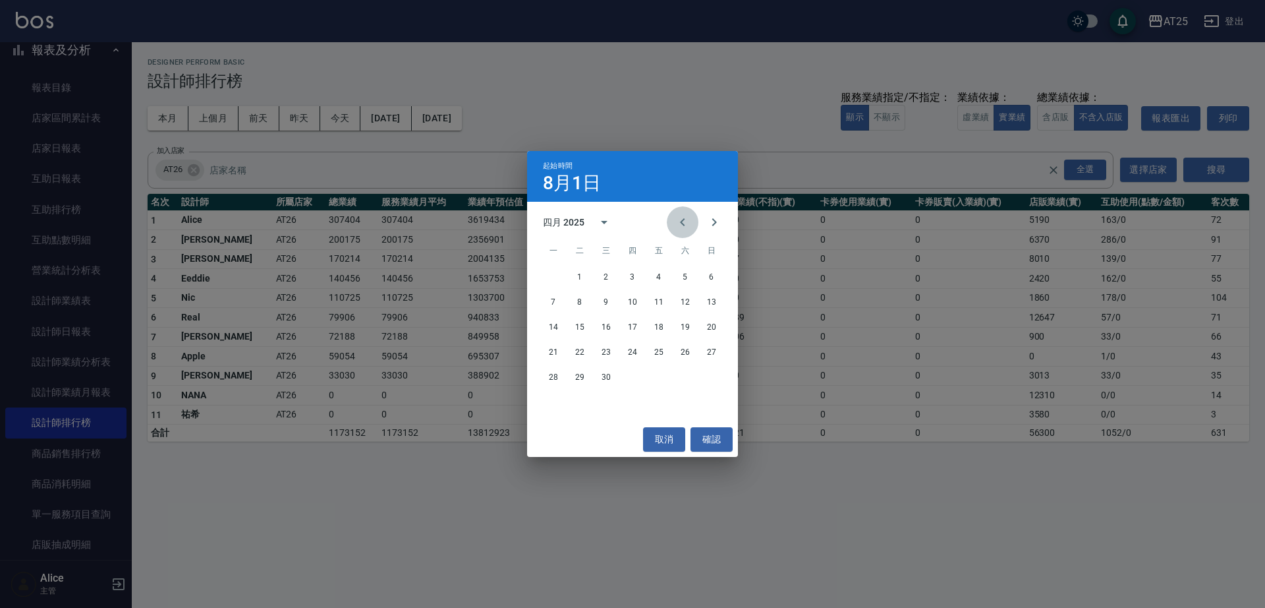
click at [673, 227] on button "Previous month" at bounding box center [683, 222] width 32 height 32
click at [709, 225] on icon "Next month" at bounding box center [714, 222] width 16 height 16
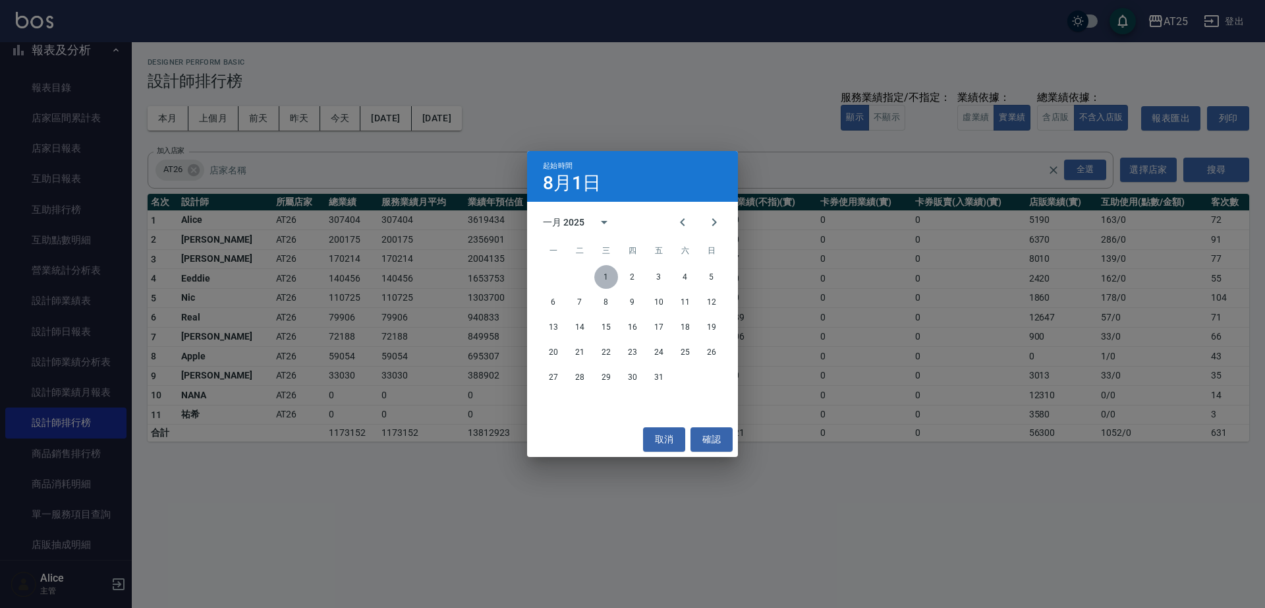
click at [609, 279] on button "1" at bounding box center [606, 277] width 24 height 24
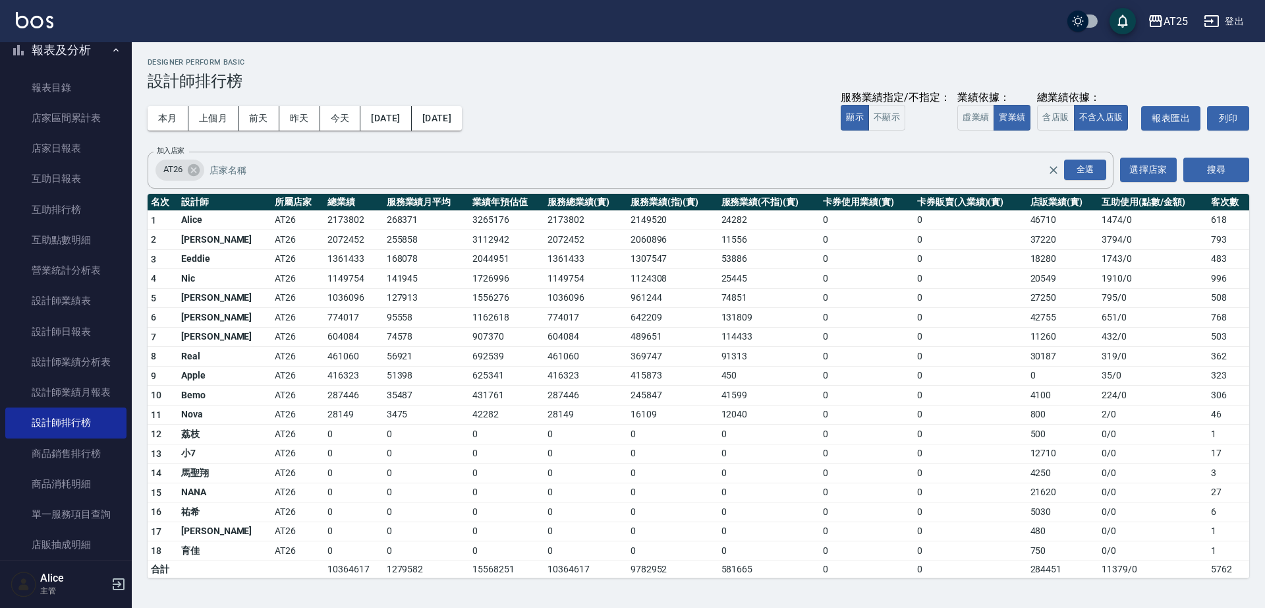
click at [598, 81] on h3 "設計師排行榜" at bounding box center [699, 81] width 1102 height 18
click at [595, 80] on h3 "設計師排行榜" at bounding box center [699, 81] width 1102 height 18
click at [598, 92] on div "本月 上個月 前天 昨天 今天 2025/01/01 2025/08/31 服務業績指定/不指定： 顯示 不顯示 業績依據： 虛業績 實業績 總業績依據： 含…" at bounding box center [699, 118] width 1102 height 56
click at [1073, 167] on div "全選" at bounding box center [1085, 169] width 42 height 20
click at [1238, 170] on button "搜尋" at bounding box center [1217, 169] width 66 height 24
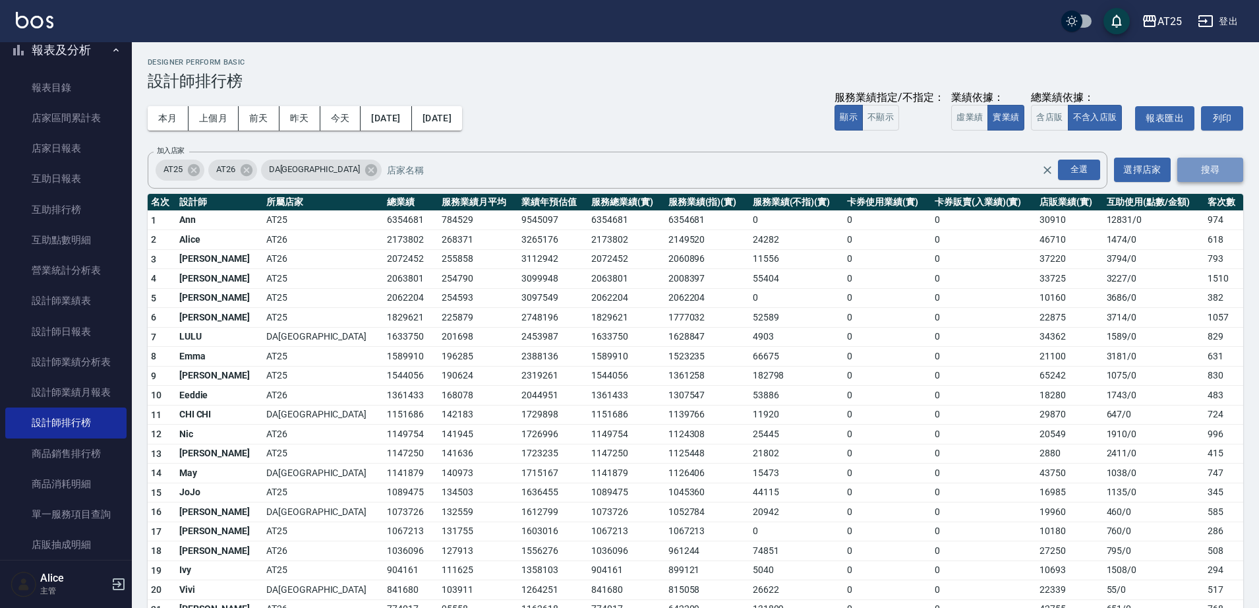
click at [1215, 163] on button "搜尋" at bounding box center [1210, 169] width 66 height 24
drag, startPoint x: 277, startPoint y: 281, endPoint x: 350, endPoint y: 279, distance: 72.5
click at [350, 279] on tr "4 Ken AT25 2063801 254790 3099948 2063801 2008397 55404 0 0 33725 3227 / 0 1510" at bounding box center [695, 279] width 1095 height 20
click at [438, 279] on td "254790" at bounding box center [478, 279] width 80 height 20
click at [438, 232] on td "268371" at bounding box center [478, 240] width 80 height 20
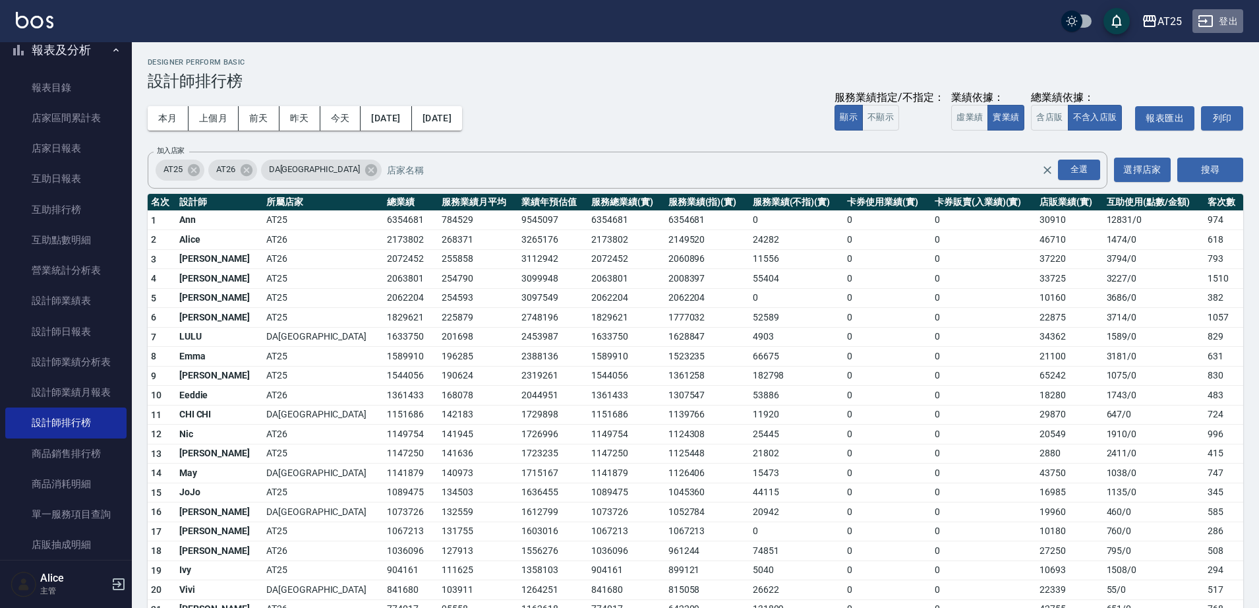
click at [1217, 26] on button "登出" at bounding box center [1217, 21] width 51 height 24
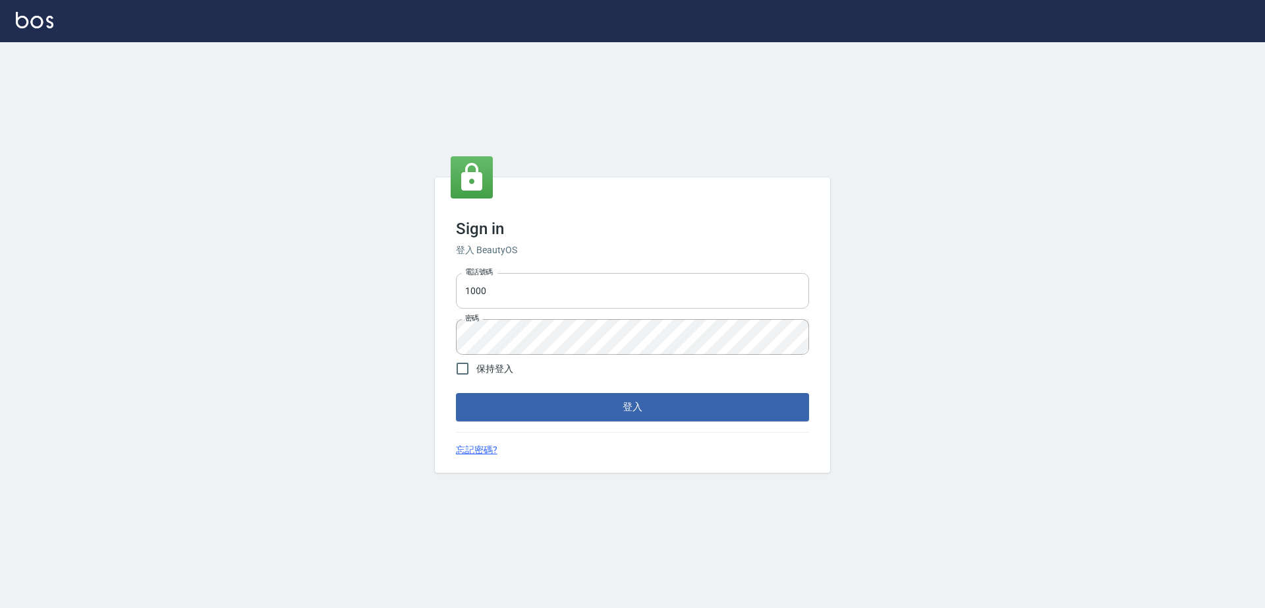
click at [569, 293] on input "1000" at bounding box center [632, 291] width 353 height 36
type input "0907941659"
click at [456, 393] on button "登入" at bounding box center [632, 407] width 353 height 28
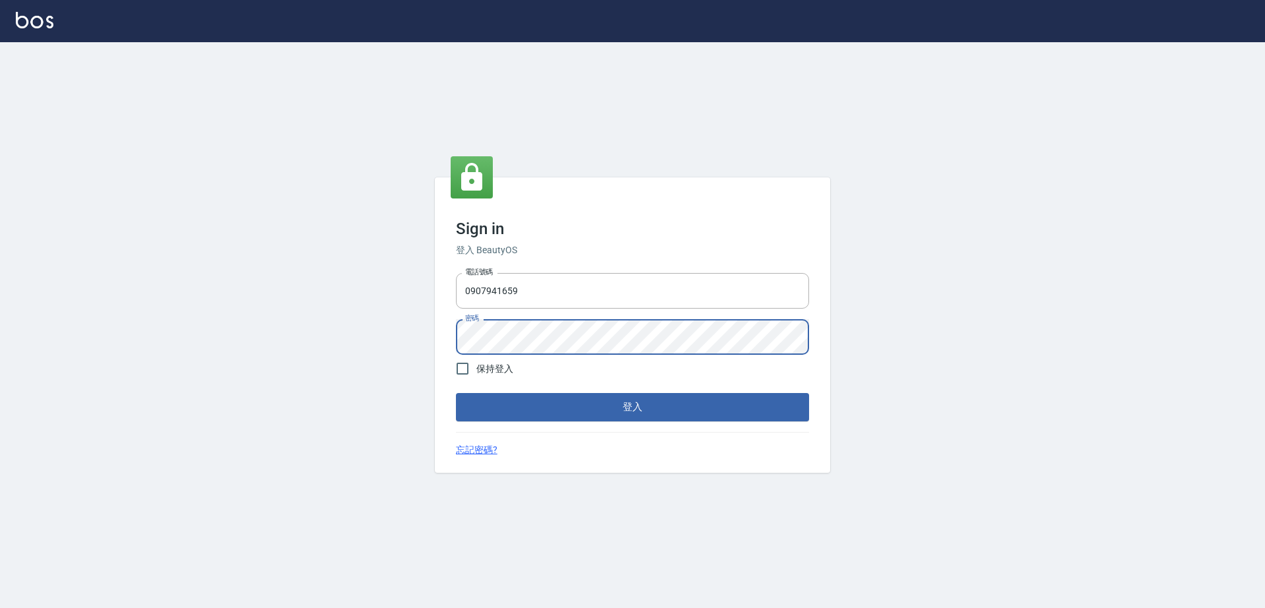
click at [456, 393] on button "登入" at bounding box center [632, 407] width 353 height 28
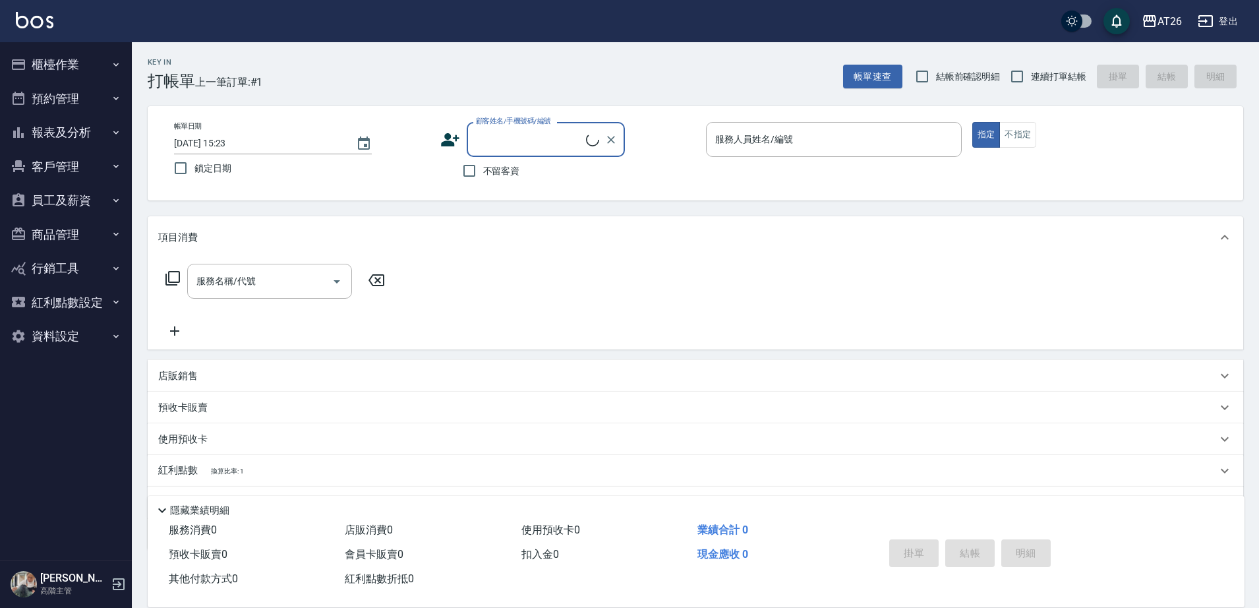
click at [82, 134] on button "報表及分析" at bounding box center [65, 132] width 121 height 34
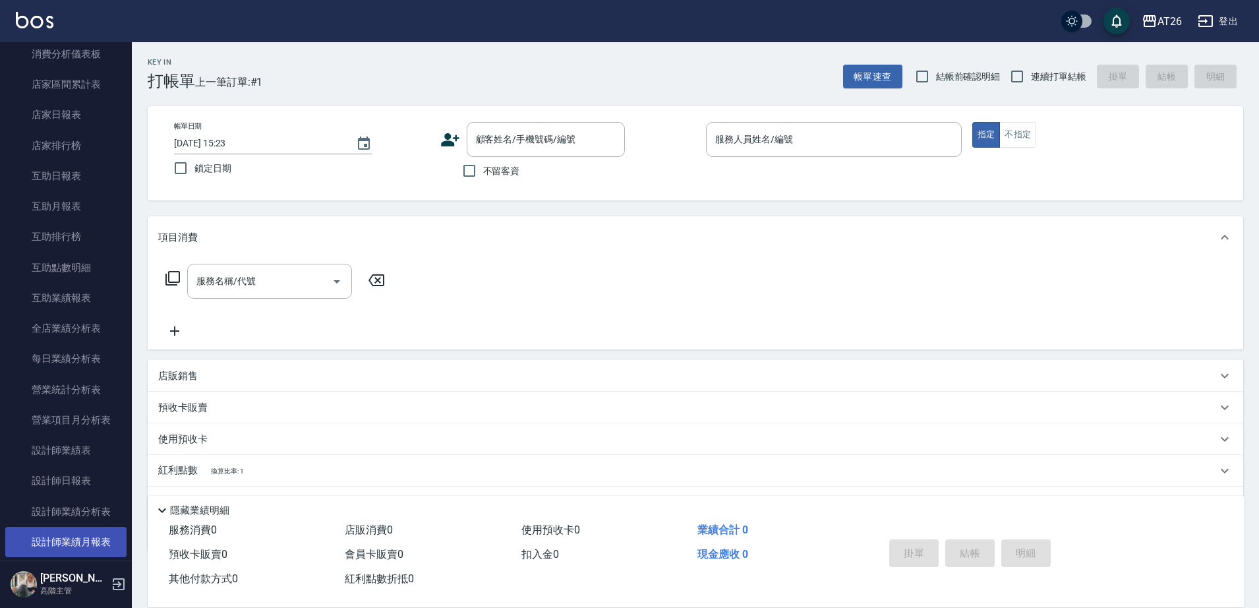
scroll to position [247, 0]
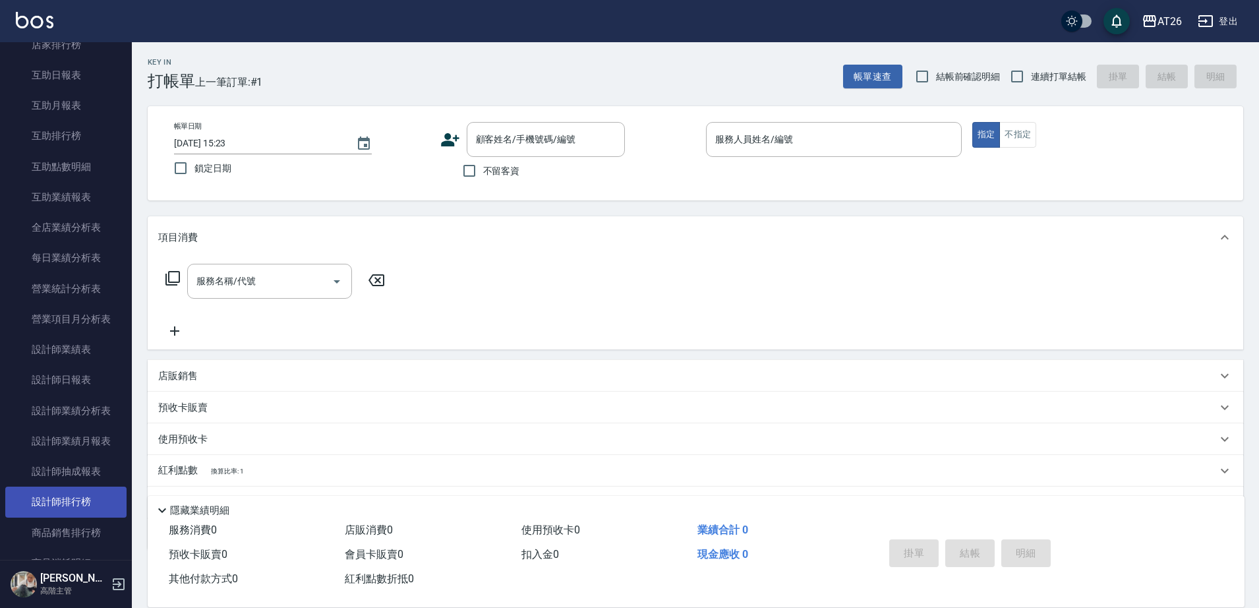
click at [94, 507] on link "設計師排行榜" at bounding box center [65, 501] width 121 height 30
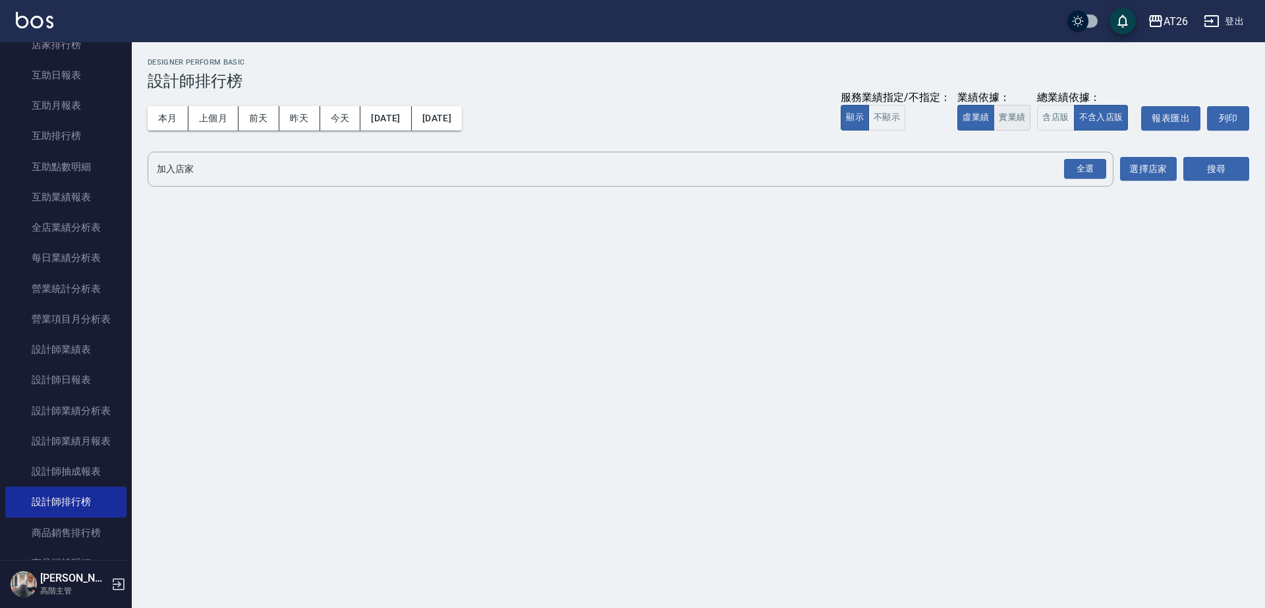
click at [1006, 123] on button "實業績" at bounding box center [1012, 118] width 37 height 26
click at [1096, 169] on div "全選" at bounding box center [1085, 169] width 42 height 20
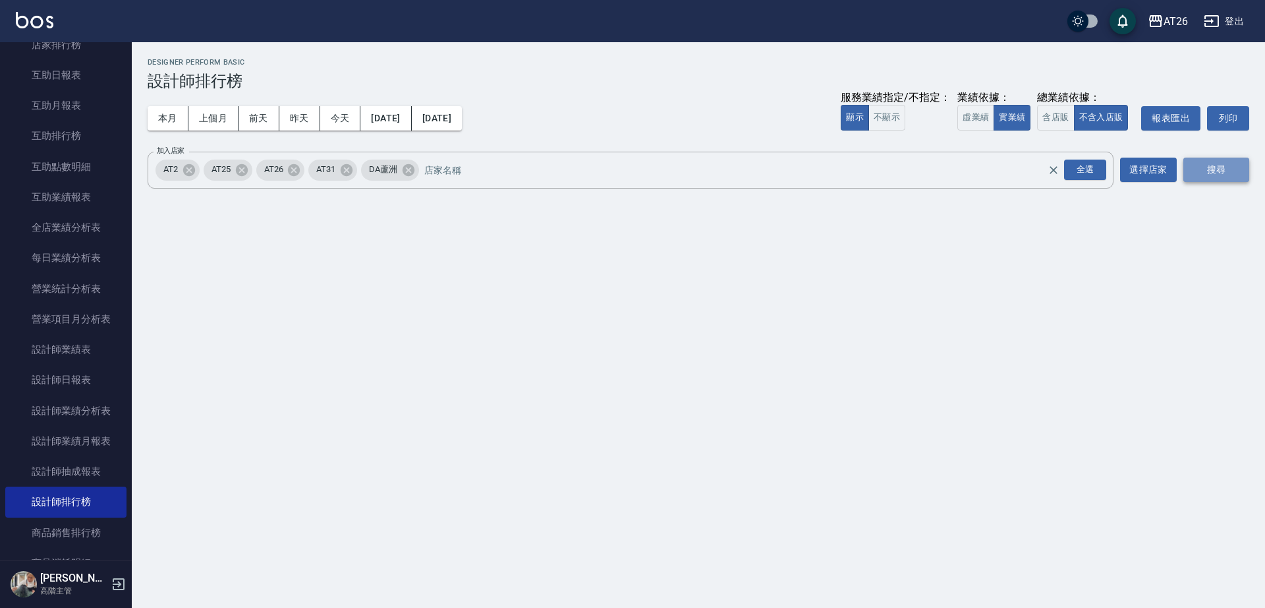
click at [1212, 170] on button "搜尋" at bounding box center [1217, 169] width 66 height 24
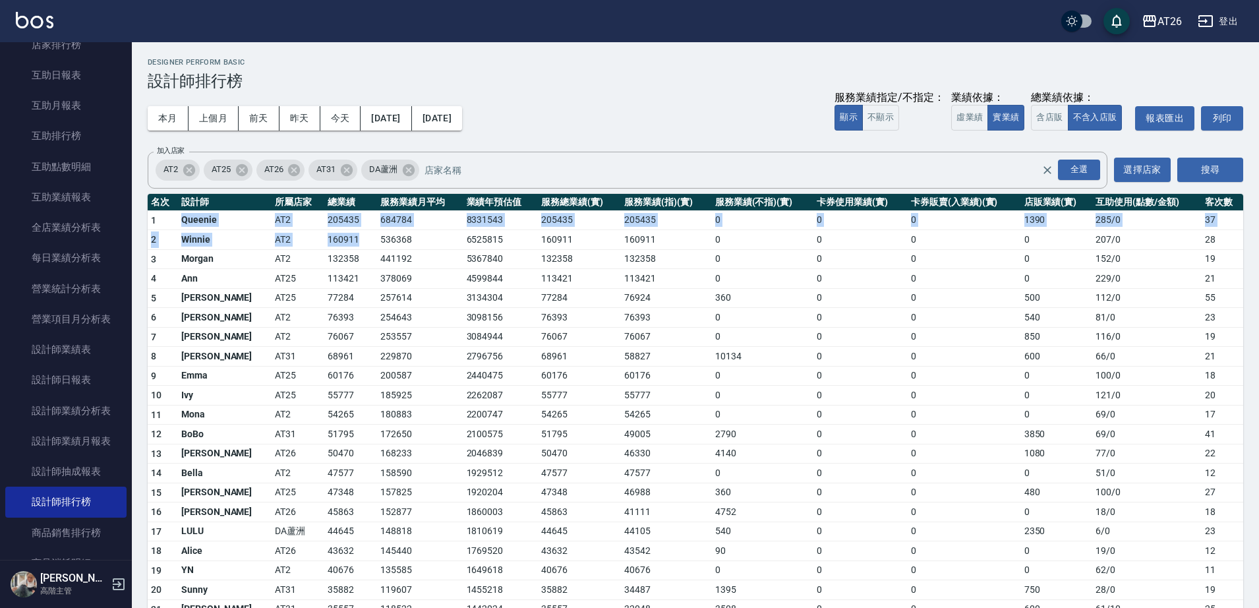
drag, startPoint x: 178, startPoint y: 223, endPoint x: 323, endPoint y: 231, distance: 145.2
click at [377, 251] on td "441192" at bounding box center [420, 259] width 86 height 20
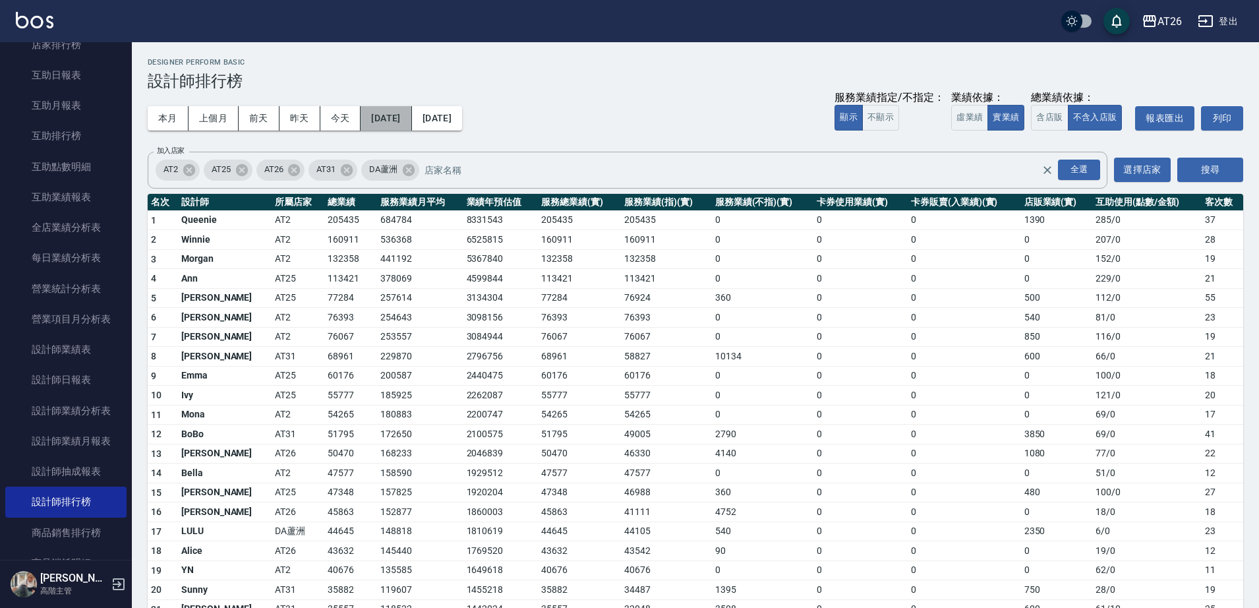
click at [405, 113] on button "2025/09/01" at bounding box center [385, 118] width 51 height 24
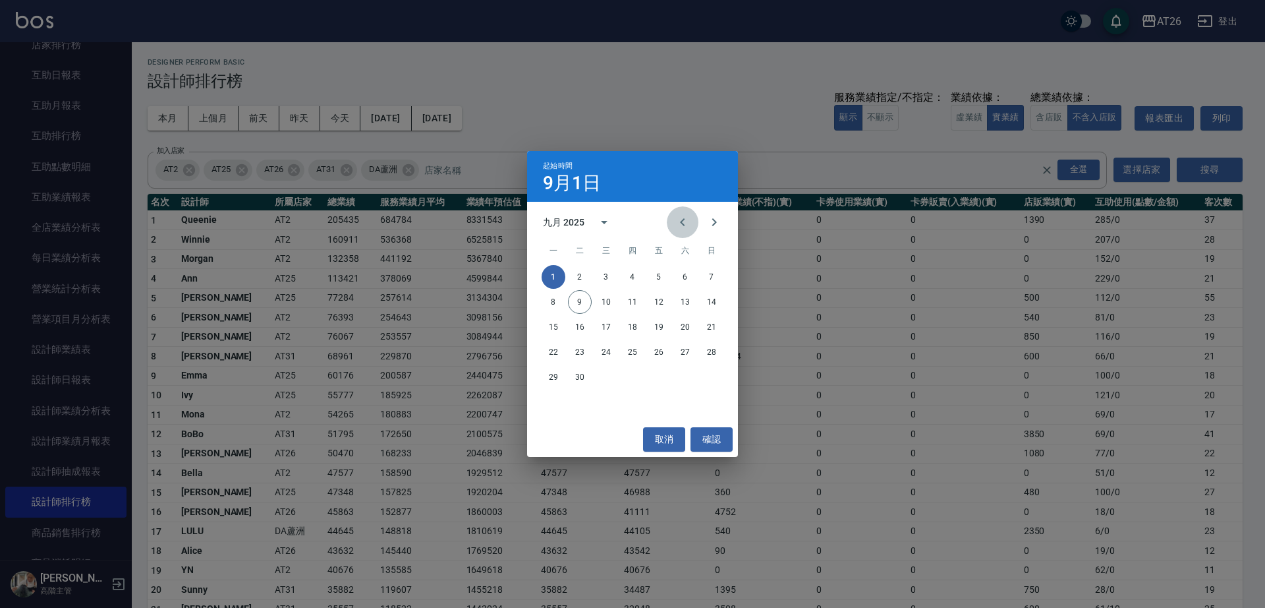
click at [687, 223] on icon "Previous month" at bounding box center [683, 222] width 16 height 16
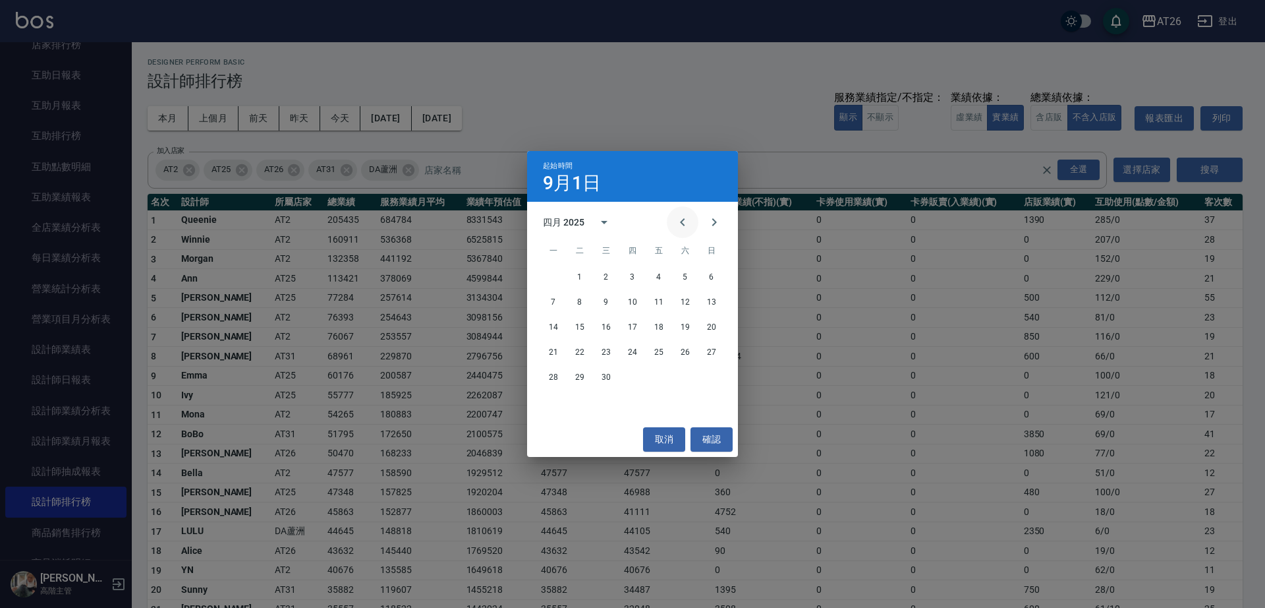
click at [687, 223] on icon "Previous month" at bounding box center [683, 222] width 16 height 16
click at [687, 225] on icon "Previous month" at bounding box center [683, 222] width 16 height 16
click at [689, 225] on icon "Previous month" at bounding box center [683, 222] width 16 height 16
click at [606, 276] on button "1" at bounding box center [606, 277] width 24 height 24
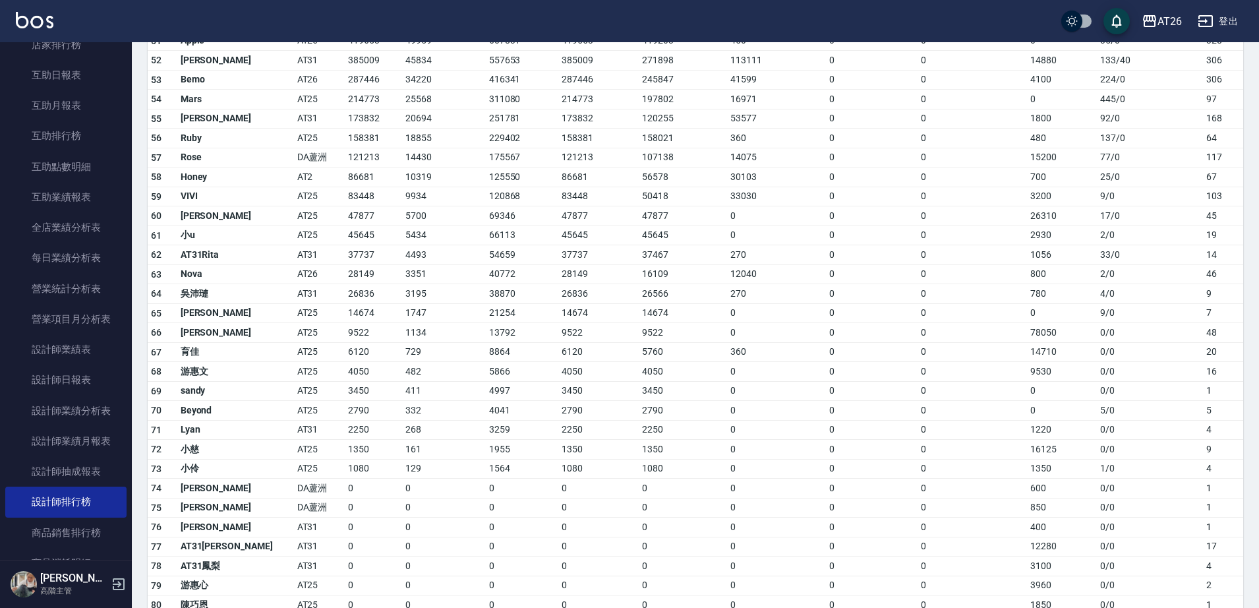
scroll to position [1153, 0]
drag, startPoint x: 200, startPoint y: 211, endPoint x: 331, endPoint y: 221, distance: 130.9
click at [331, 221] on tr "60 小祐 AT25 47877 5700 69346 47877 47877 0 0 0 26310 17 / 0 45" at bounding box center [695, 214] width 1095 height 20
click at [503, 326] on td "13792" at bounding box center [522, 331] width 72 height 20
drag, startPoint x: 293, startPoint y: 210, endPoint x: 336, endPoint y: 215, distance: 43.2
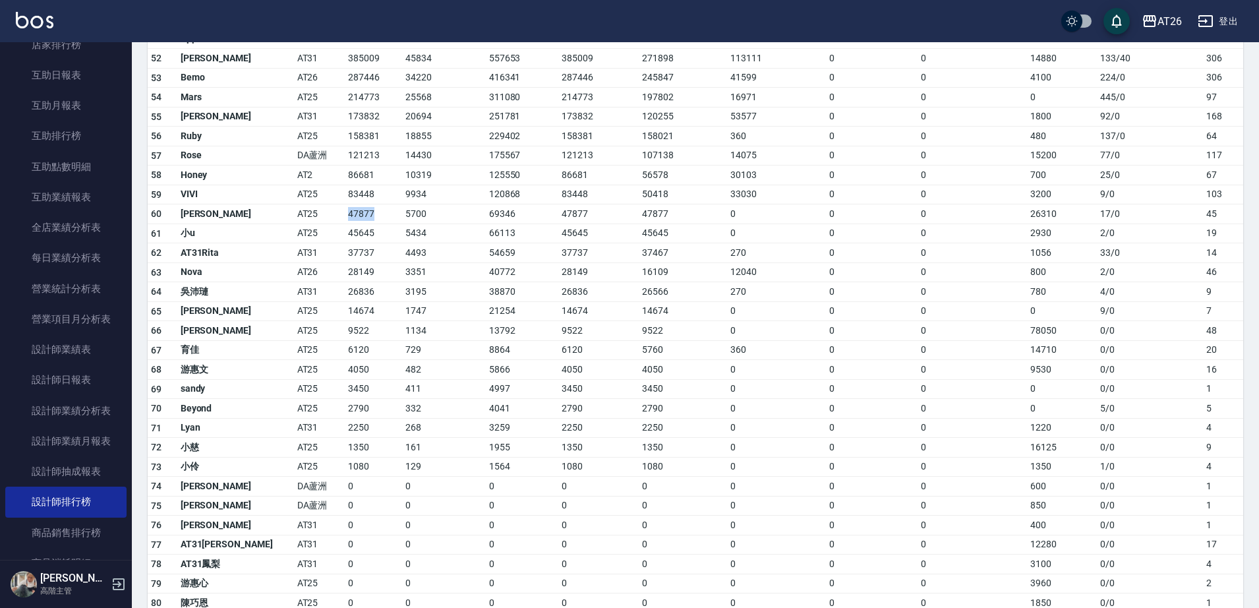
click at [345, 215] on td "47877" at bounding box center [373, 214] width 57 height 20
drag, startPoint x: 336, startPoint y: 215, endPoint x: 287, endPoint y: 217, distance: 49.5
click at [287, 217] on tr "60 小祐 AT25 47877 5700 69346 47877 47877 0 0 0 26310 17 / 0 45" at bounding box center [695, 214] width 1095 height 20
drag, startPoint x: 209, startPoint y: 182, endPoint x: 239, endPoint y: 172, distance: 31.9
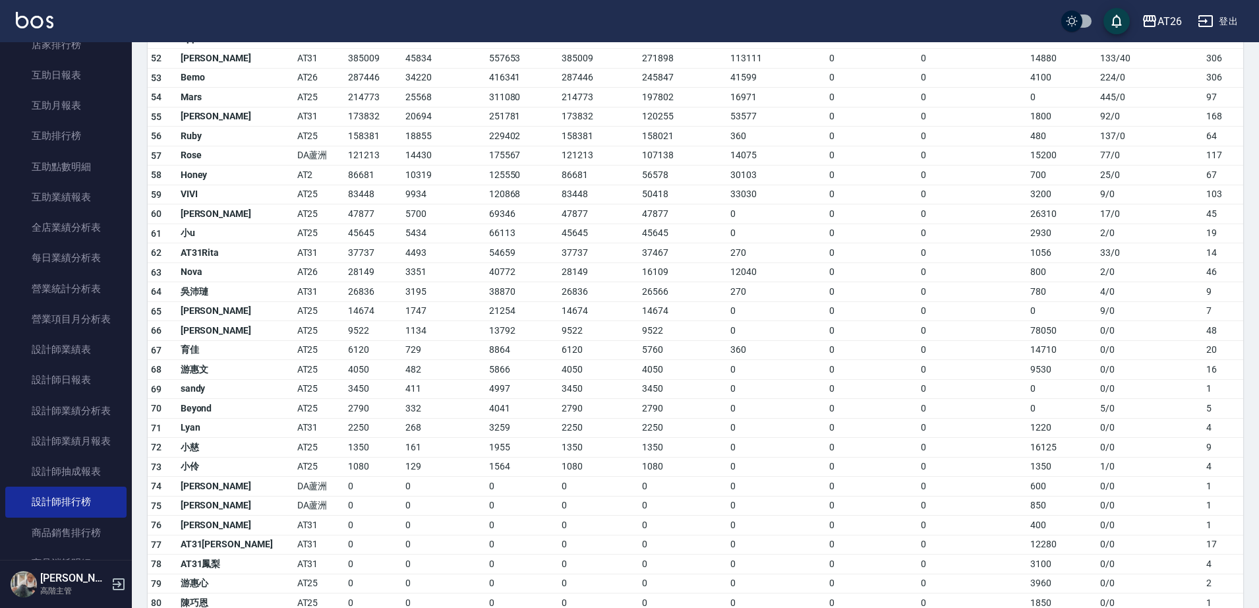
click at [294, 172] on td "AT2" at bounding box center [319, 175] width 51 height 20
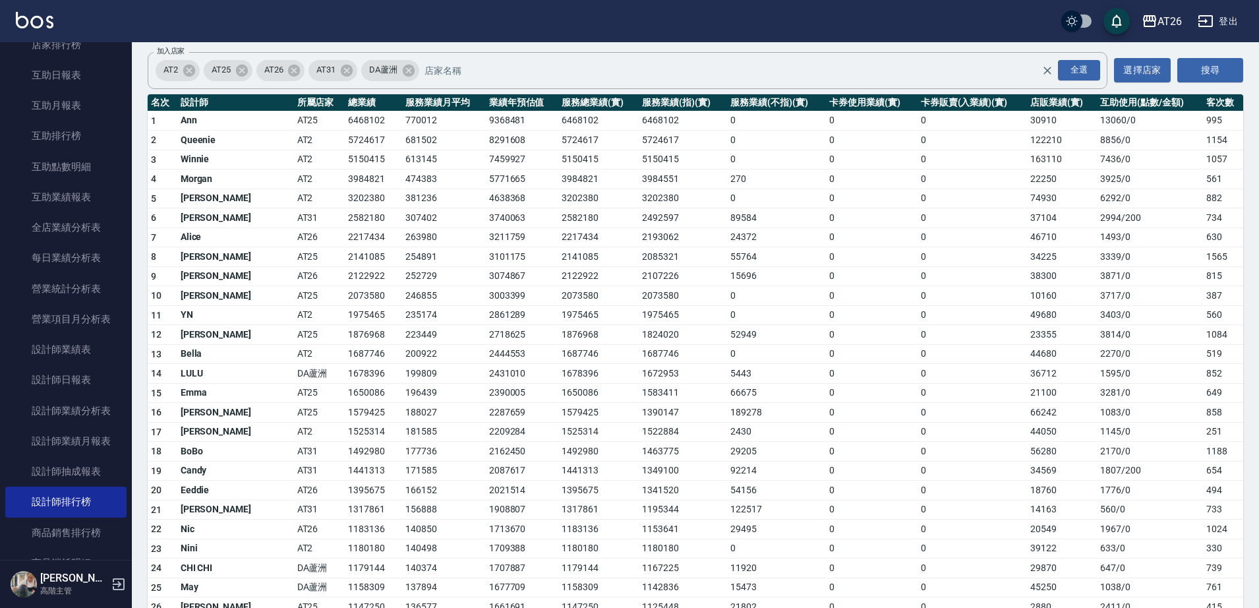
scroll to position [82, 0]
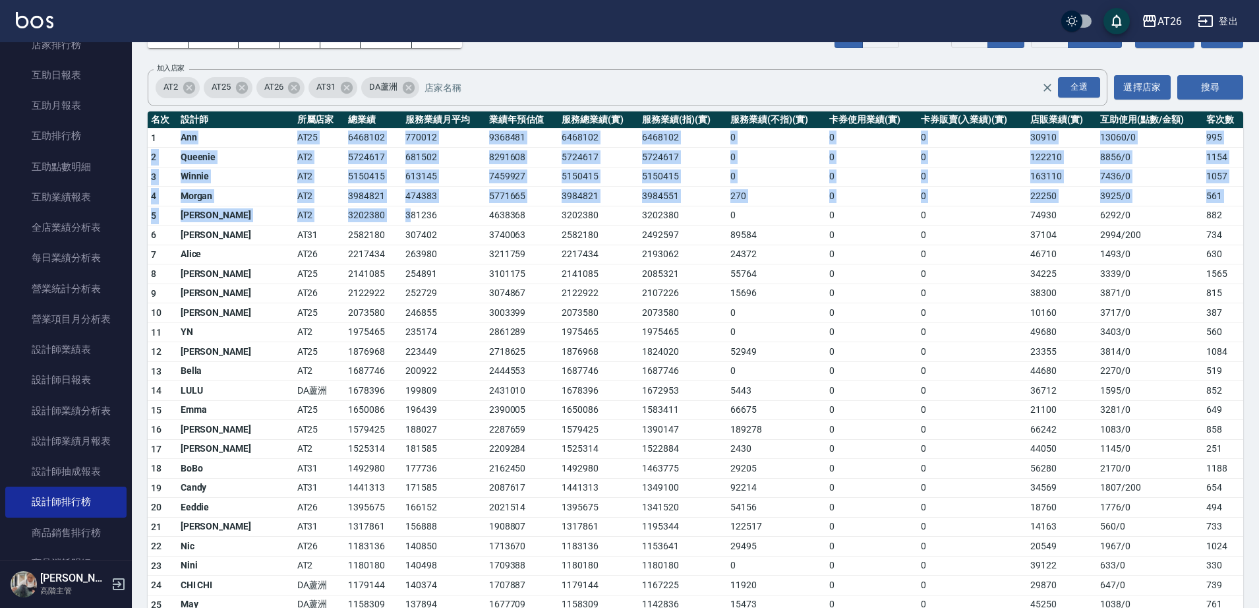
drag, startPoint x: 177, startPoint y: 142, endPoint x: 358, endPoint y: 206, distance: 192.6
click at [402, 206] on td "381236" at bounding box center [444, 216] width 84 height 20
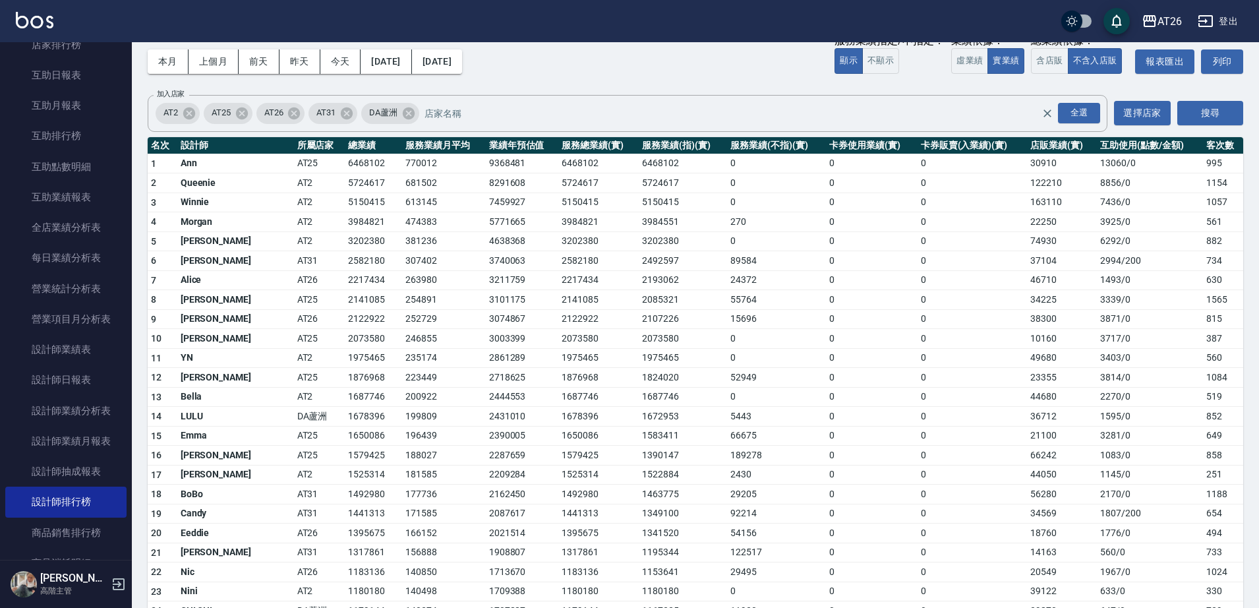
scroll to position [0, 0]
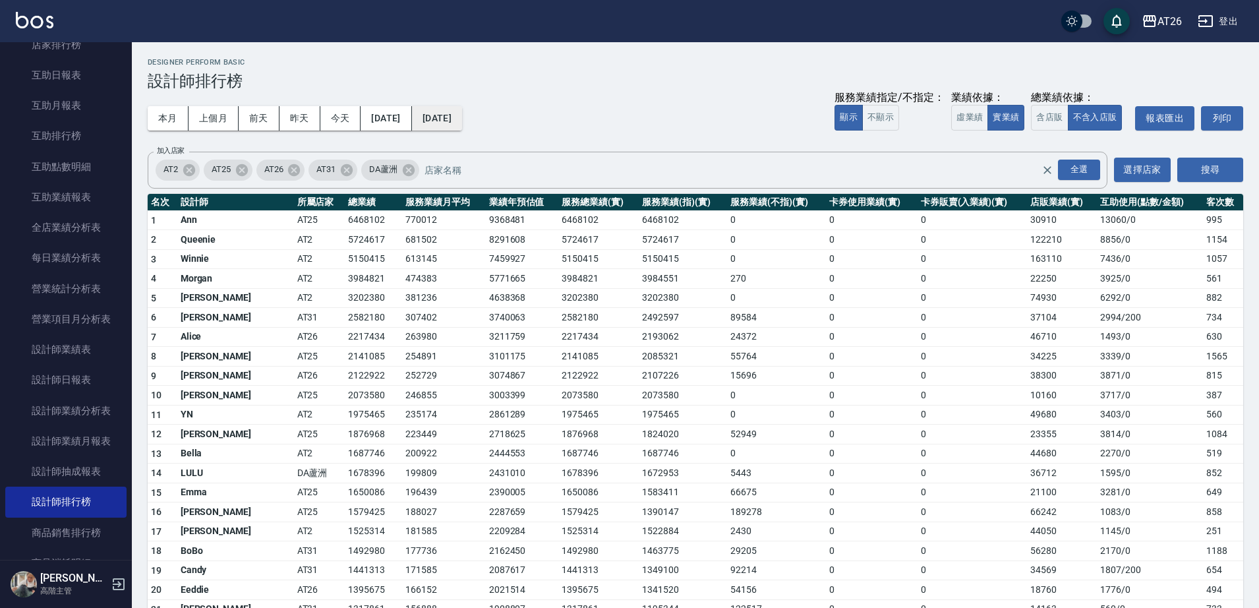
click at [462, 121] on button "2025/09/09" at bounding box center [437, 118] width 50 height 24
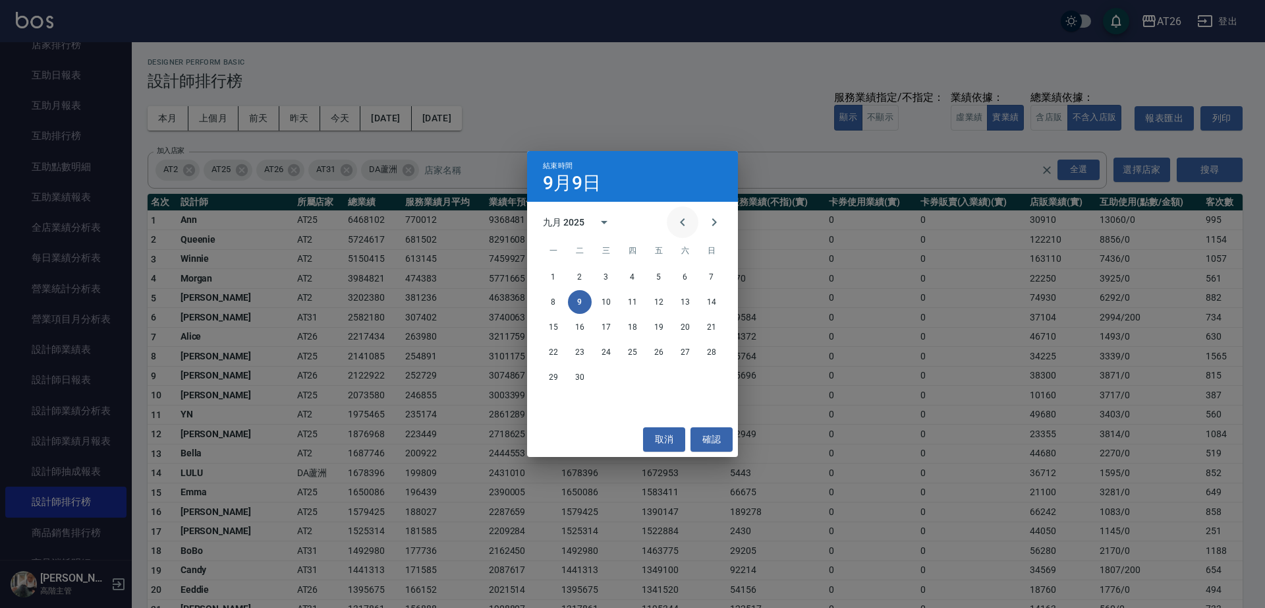
click at [681, 220] on icon "Previous month" at bounding box center [683, 222] width 16 height 16
click at [714, 374] on button "31" at bounding box center [712, 377] width 24 height 24
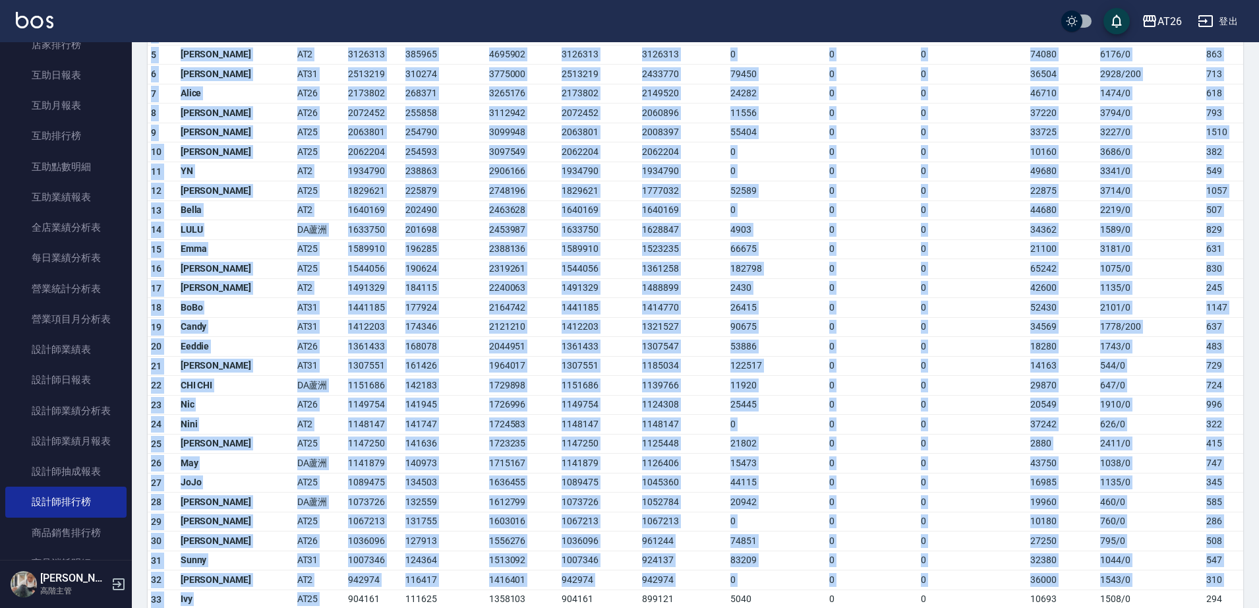
scroll to position [337, 0]
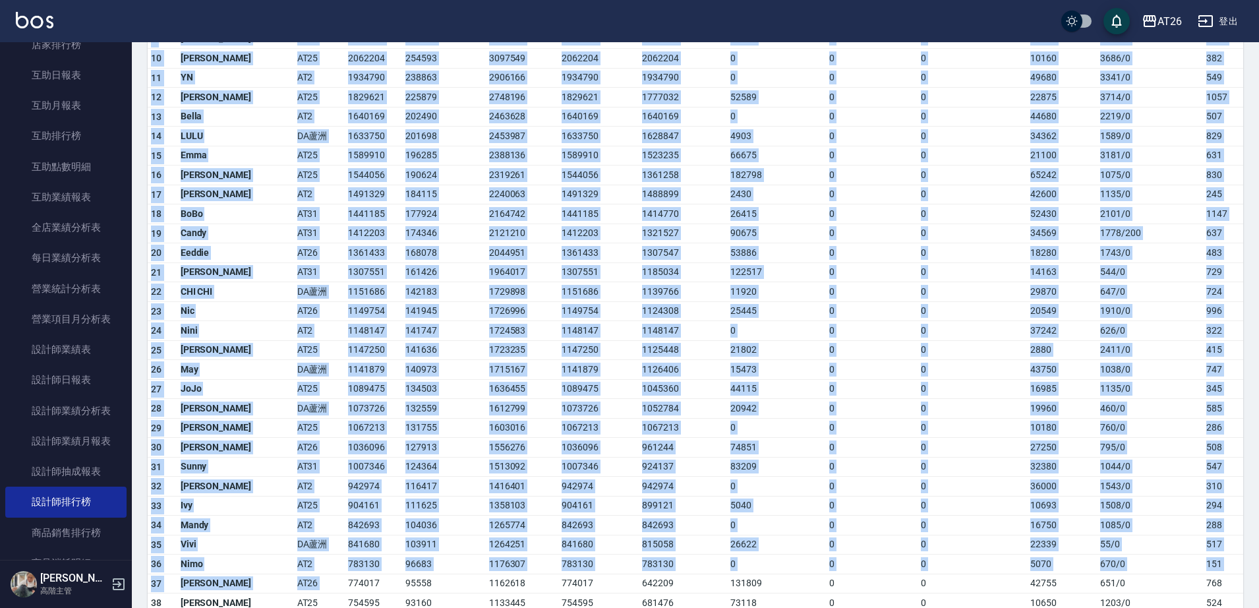
drag, startPoint x: 178, startPoint y: 221, endPoint x: 426, endPoint y: 312, distance: 263.9
click at [486, 291] on td "1729898" at bounding box center [522, 292] width 72 height 20
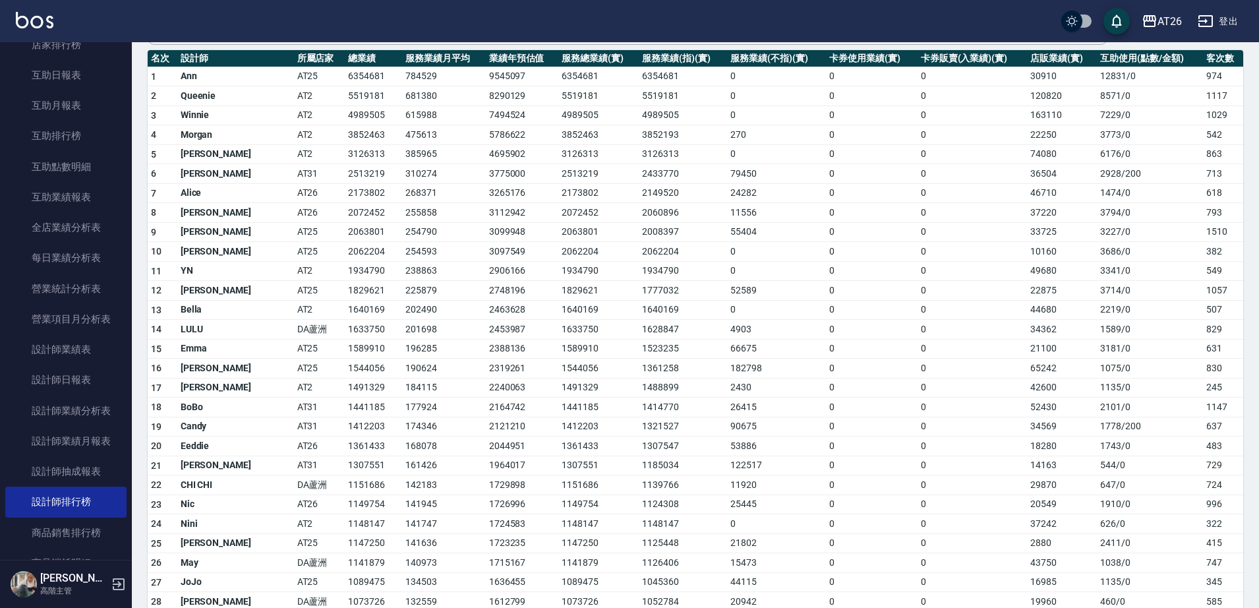
scroll to position [172, 0]
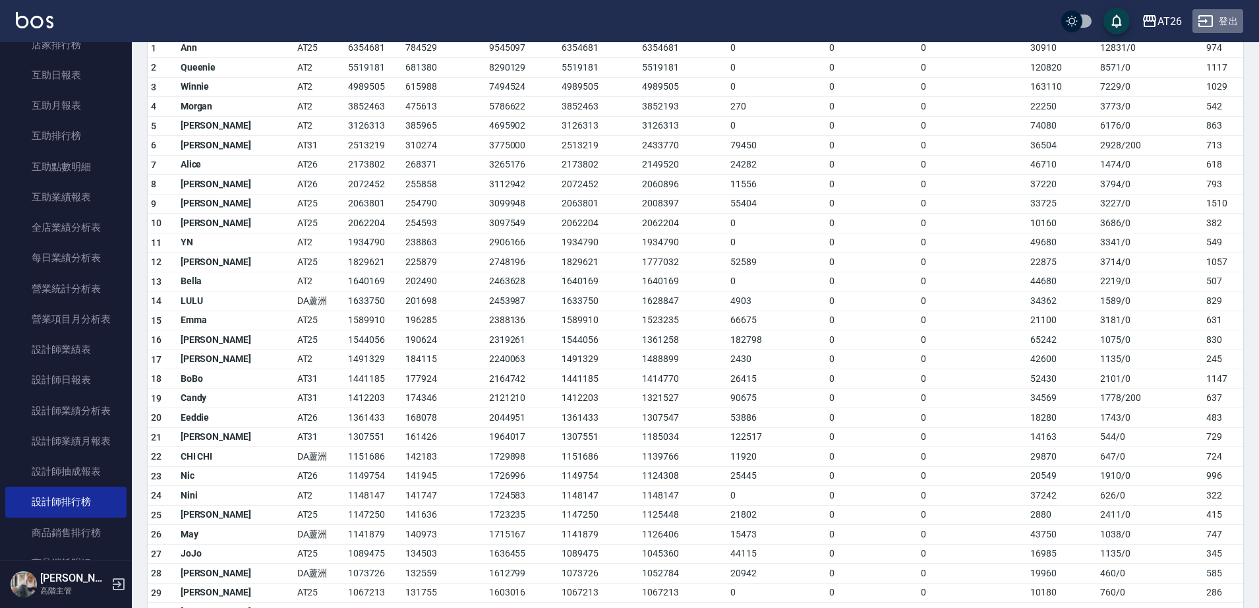
click at [1199, 17] on icon "button" at bounding box center [1205, 21] width 14 height 12
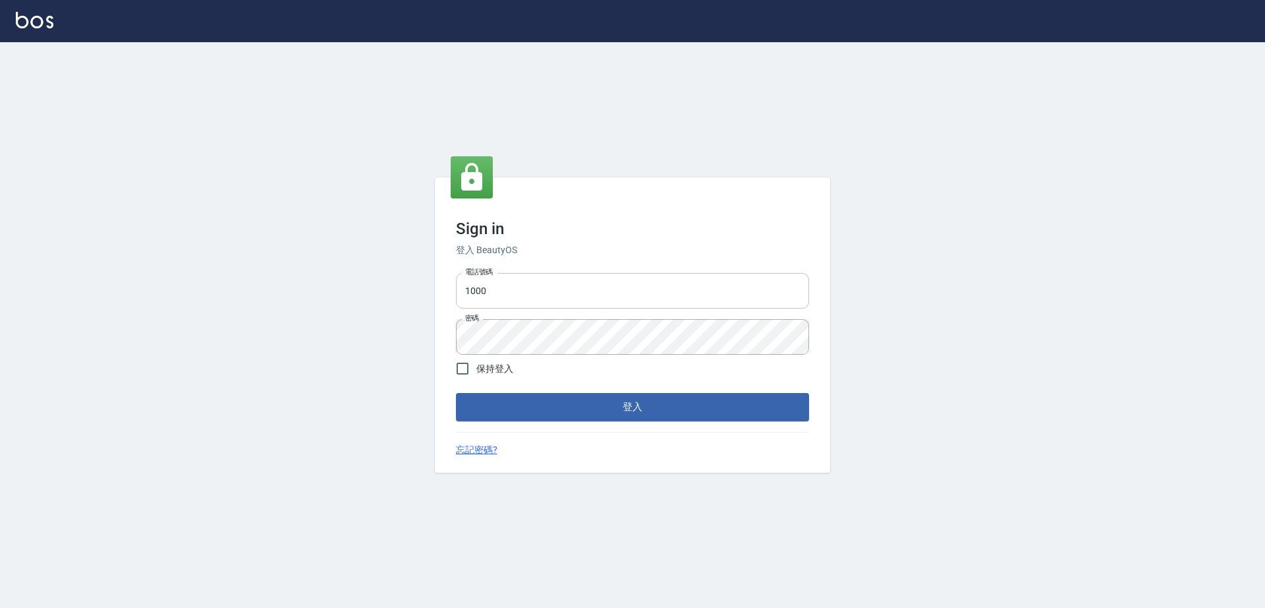
click at [760, 283] on input "1000" at bounding box center [632, 291] width 353 height 36
click at [755, 279] on input "1000" at bounding box center [632, 291] width 353 height 36
drag, startPoint x: 755, startPoint y: 279, endPoint x: 751, endPoint y: 273, distance: 7.1
click at [751, 274] on input "1000" at bounding box center [632, 291] width 353 height 36
type input "0917735966"
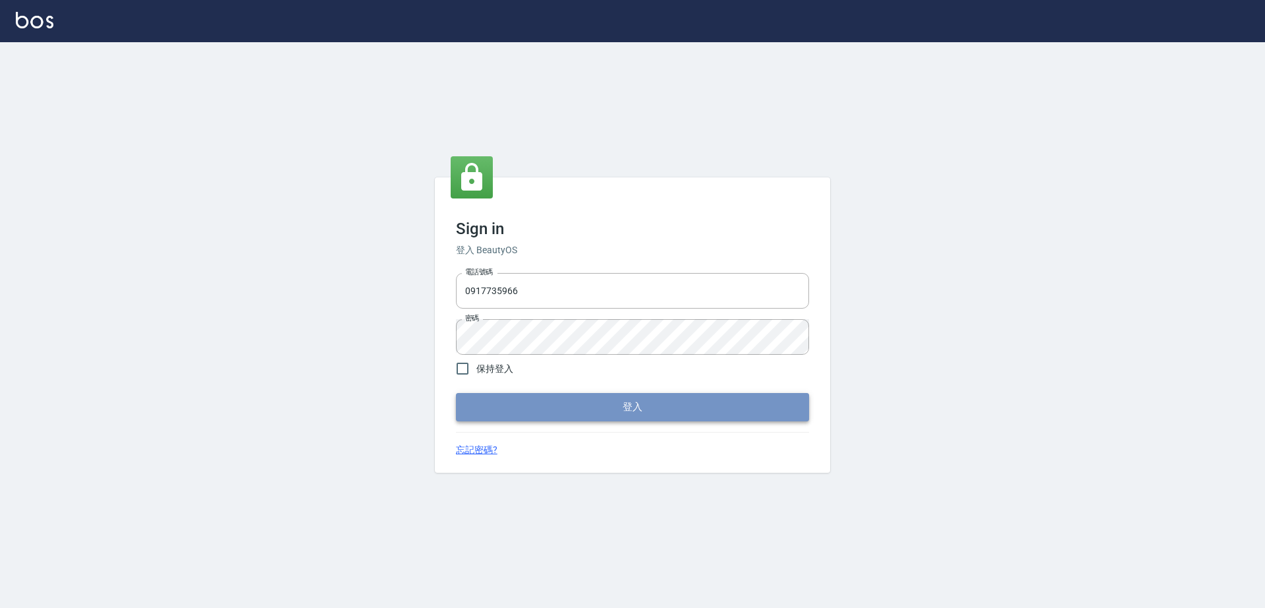
click at [681, 406] on button "登入" at bounding box center [632, 407] width 353 height 28
